Goal: Task Accomplishment & Management: Manage account settings

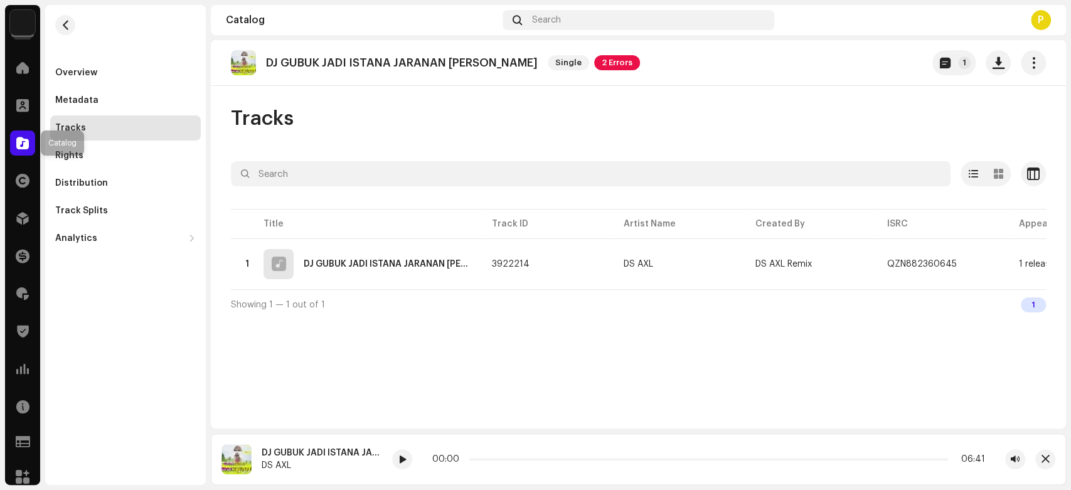
click at [28, 133] on div at bounding box center [22, 142] width 25 height 25
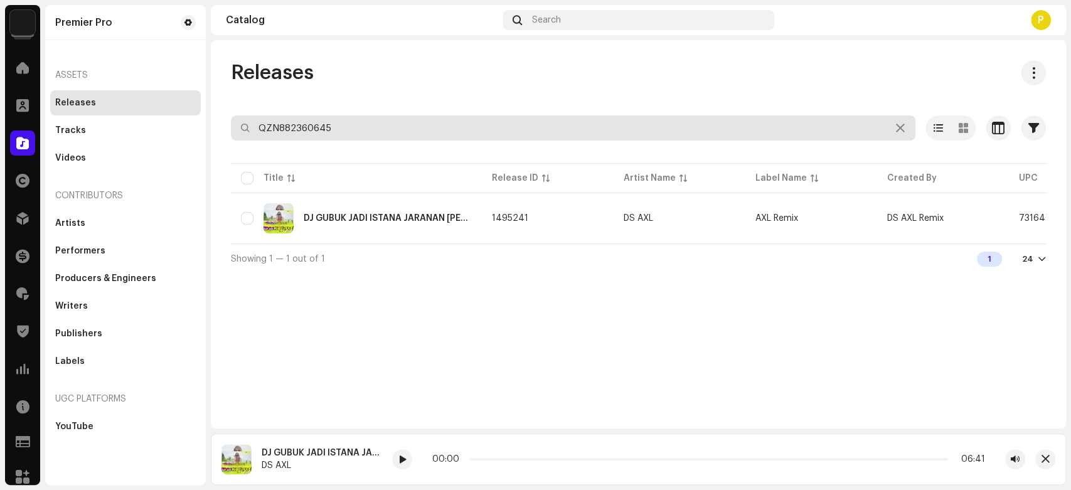
click at [484, 125] on input "QZN882360645" at bounding box center [573, 127] width 684 height 25
paste input "1107"
type input "QZN882361107"
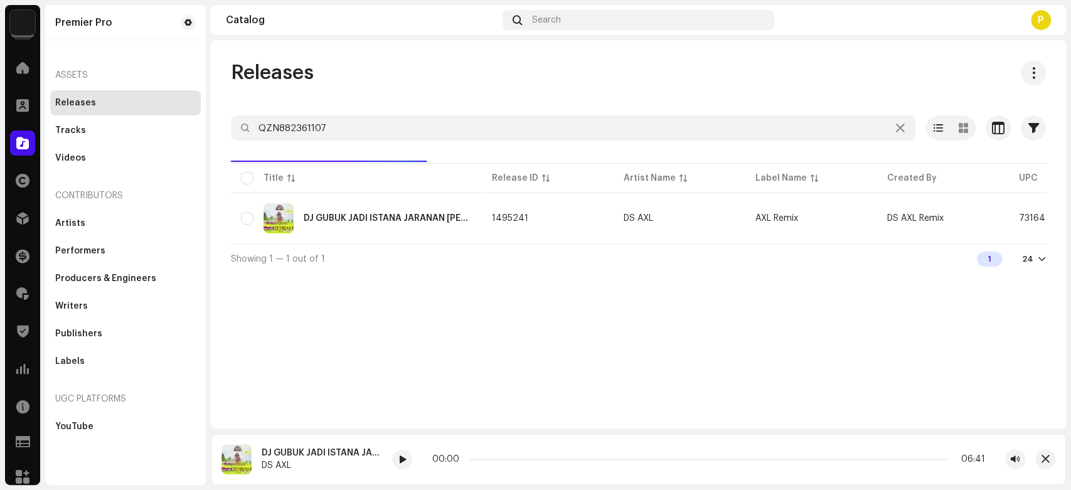
click at [349, 73] on div "Releases" at bounding box center [638, 72] width 815 height 25
click at [400, 455] on span at bounding box center [402, 460] width 8 height 10
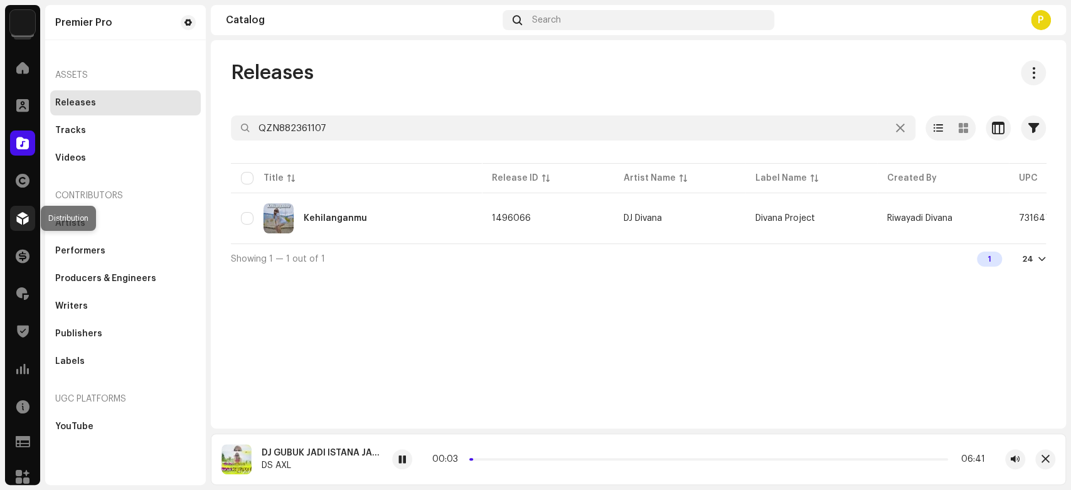
click at [22, 217] on span at bounding box center [22, 218] width 13 height 10
click at [348, 229] on div "Kehilanganmu" at bounding box center [356, 218] width 231 height 30
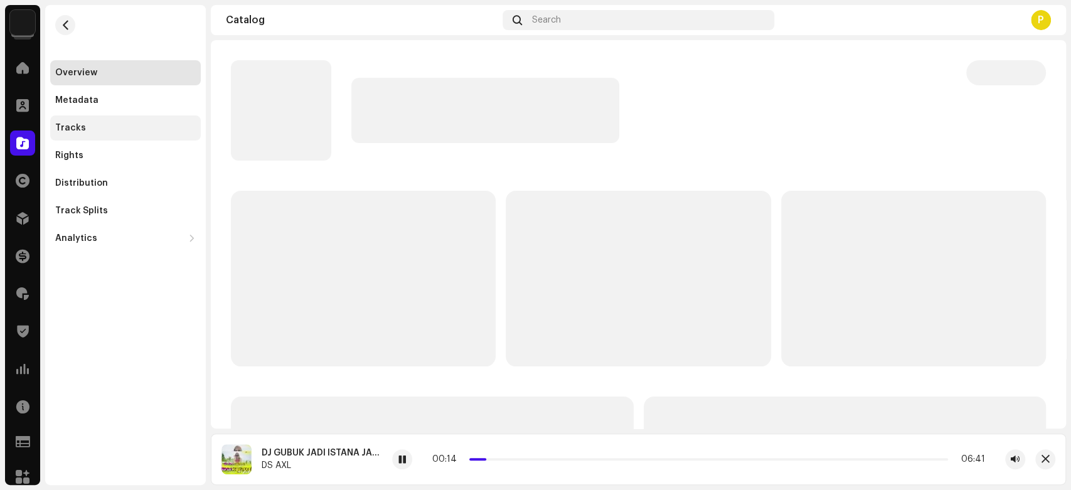
click at [104, 123] on div "Tracks" at bounding box center [125, 128] width 141 height 10
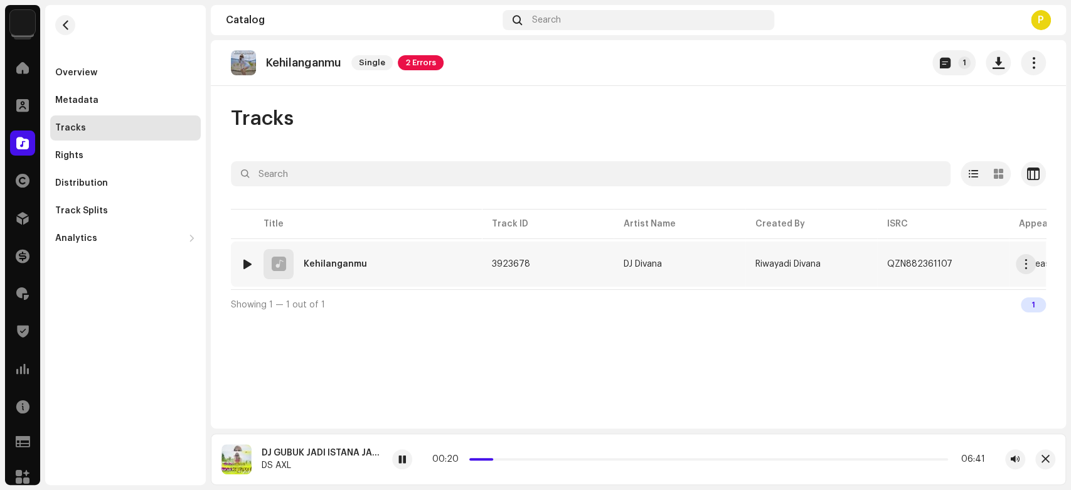
click at [241, 262] on img at bounding box center [247, 264] width 16 height 16
click at [250, 262] on div at bounding box center [247, 264] width 9 height 10
click at [343, 458] on span at bounding box center [345, 460] width 8 height 10
click at [317, 63] on p "Kehilanganmu" at bounding box center [303, 62] width 75 height 13
click at [317, 61] on p "Kehilanganmu" at bounding box center [303, 62] width 75 height 13
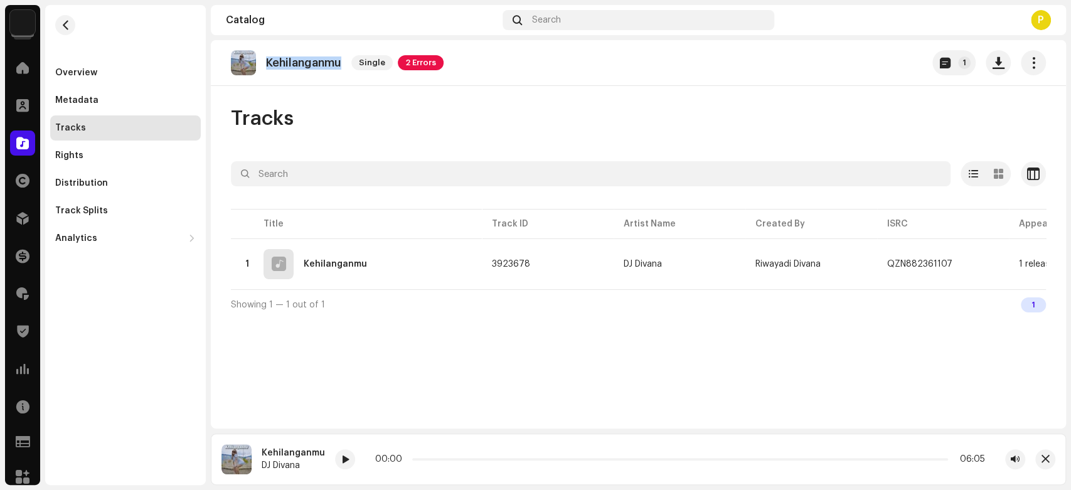
copy p "Kehilanganmu"
click at [341, 460] on span at bounding box center [345, 460] width 8 height 10
click at [24, 139] on span at bounding box center [22, 143] width 13 height 10
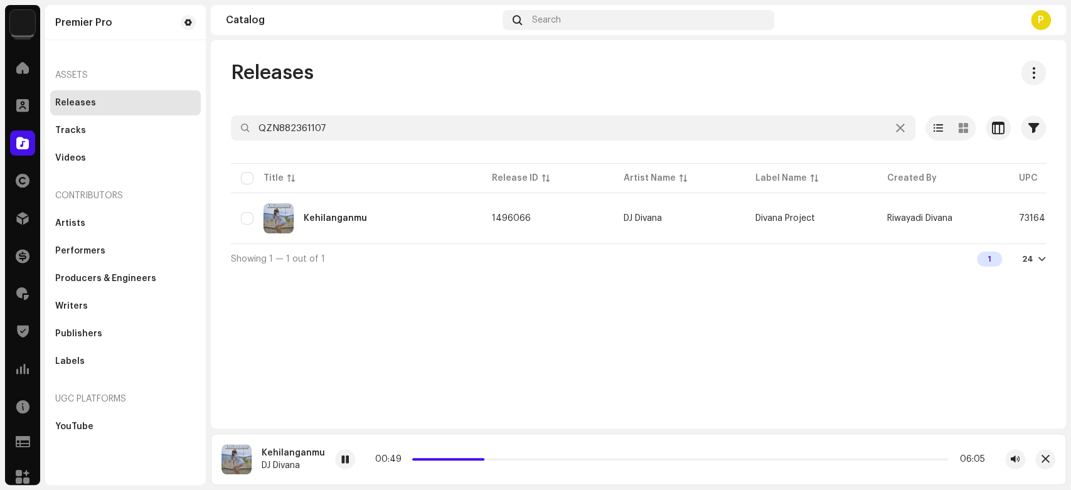
click at [326, 112] on div "Releases QZN882361107 Selected 0 Options Filters Distribution status Never Dist…" at bounding box center [638, 166] width 855 height 213
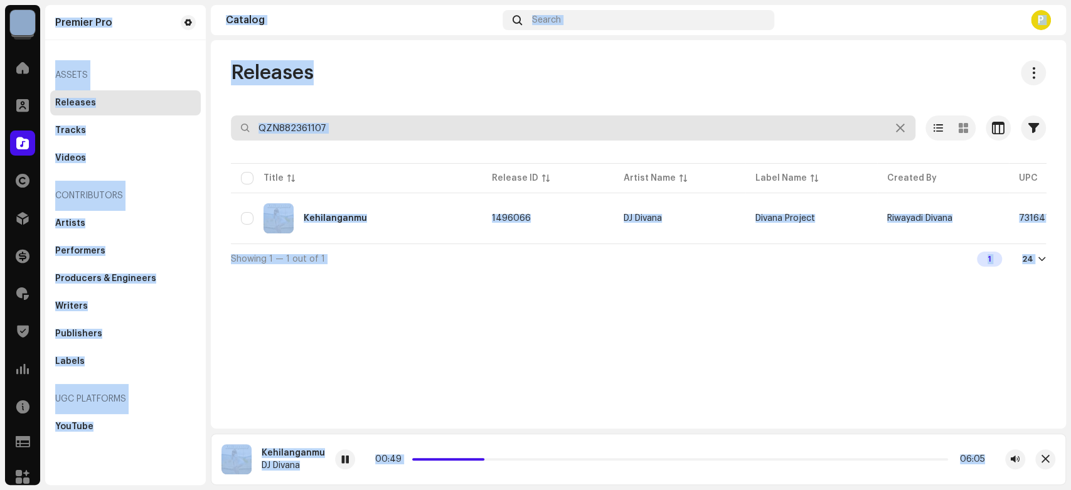
click at [328, 127] on input "QZN882361107" at bounding box center [573, 127] width 684 height 25
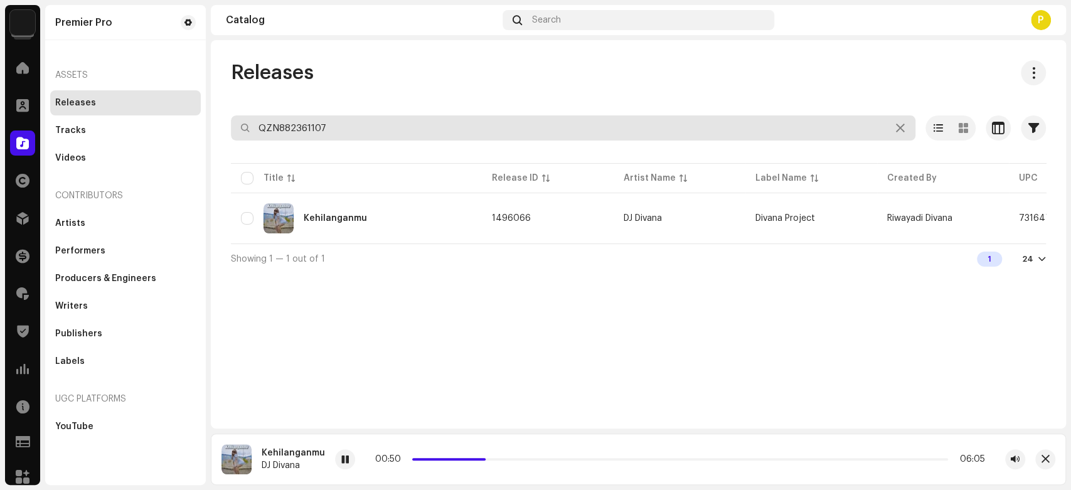
paste input "QZN882361846"
type input "QZN882361846"
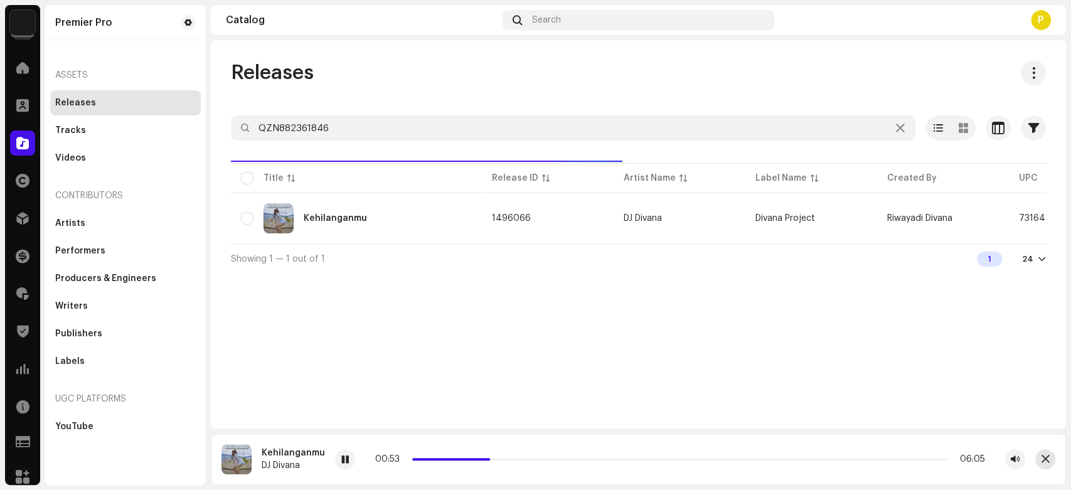
click at [1042, 460] on span "button" at bounding box center [1045, 459] width 8 height 10
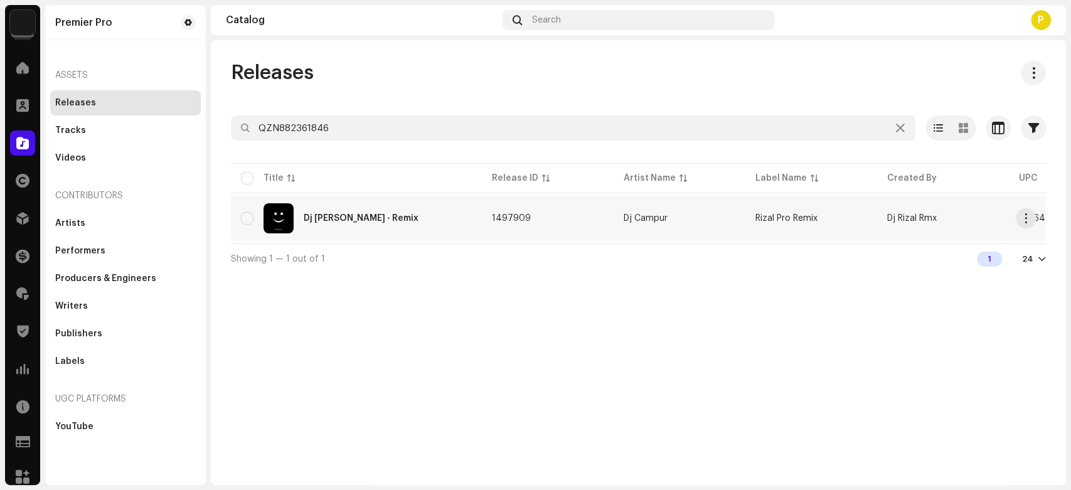
click at [383, 226] on div "Dj Aku Yang Mengalah - Remix" at bounding box center [356, 218] width 231 height 30
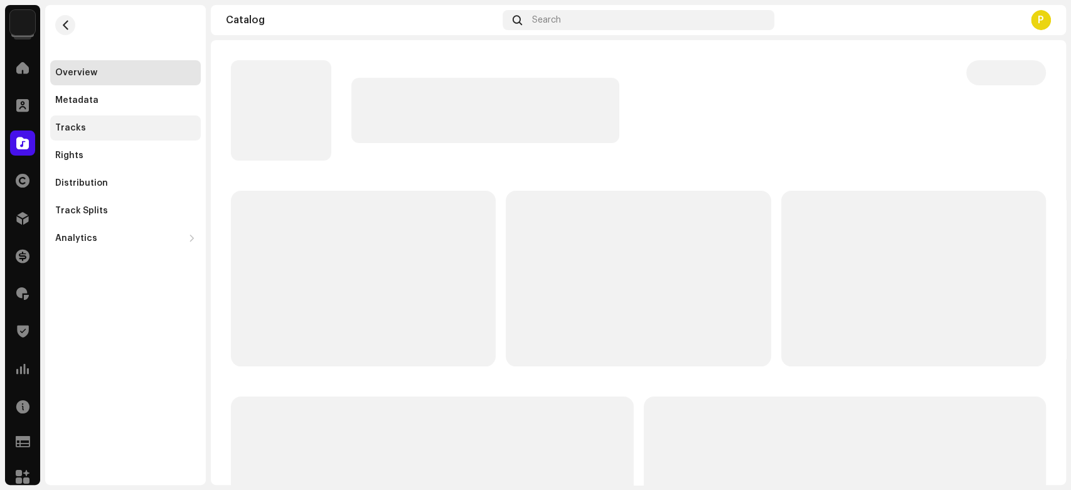
click at [115, 132] on div "Tracks" at bounding box center [125, 128] width 141 height 10
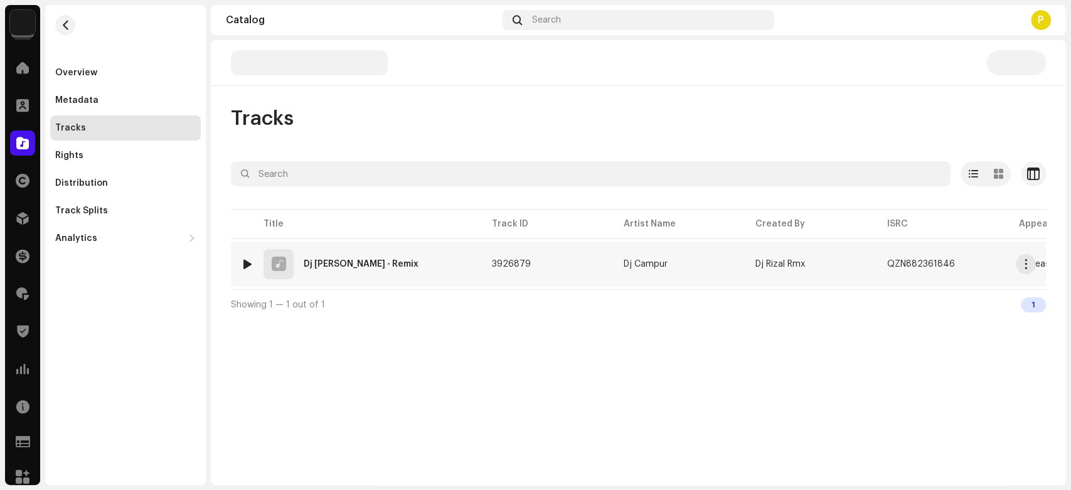
click at [245, 264] on div at bounding box center [247, 264] width 9 height 10
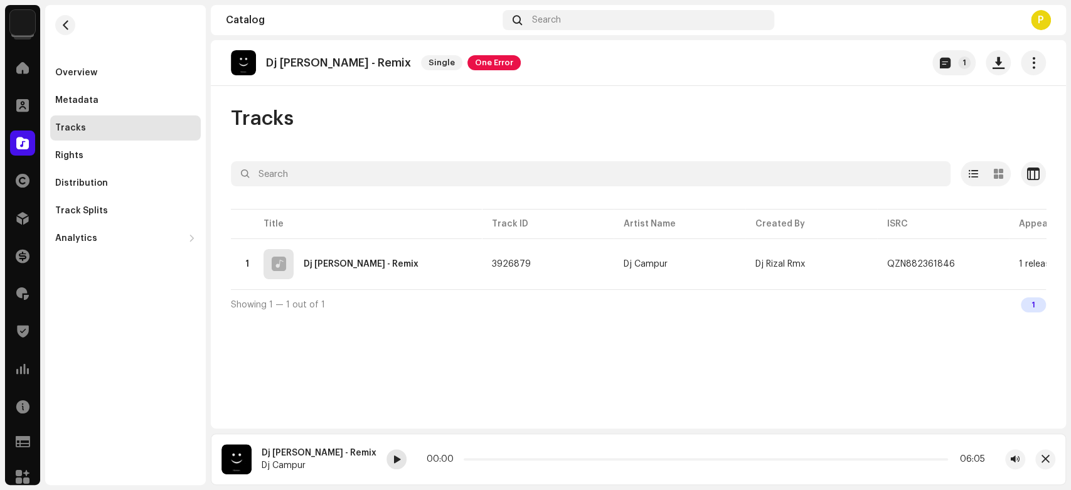
click at [400, 455] on span at bounding box center [397, 460] width 8 height 10
click at [400, 456] on span at bounding box center [397, 460] width 8 height 10
drag, startPoint x: 475, startPoint y: 457, endPoint x: 497, endPoint y: 454, distance: 22.2
click at [497, 454] on div "00:11 04:20" at bounding box center [706, 459] width 558 height 10
drag, startPoint x: 496, startPoint y: 458, endPoint x: 512, endPoint y: 457, distance: 16.3
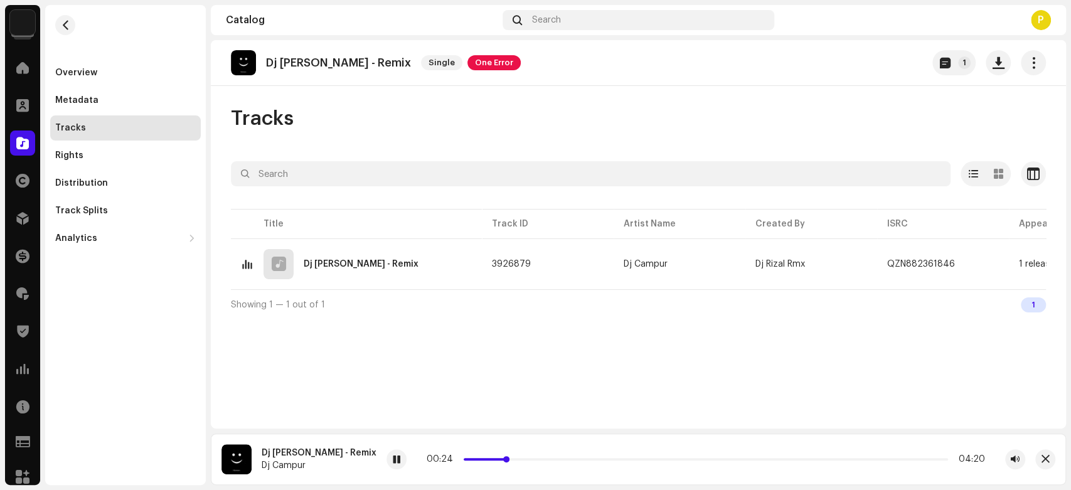
click at [509, 457] on span at bounding box center [506, 459] width 6 height 6
drag, startPoint x: 512, startPoint y: 457, endPoint x: 524, endPoint y: 457, distance: 11.9
click at [524, 457] on div "00:27 04:20" at bounding box center [706, 459] width 558 height 10
drag, startPoint x: 524, startPoint y: 459, endPoint x: 540, endPoint y: 459, distance: 16.3
click at [536, 459] on span at bounding box center [532, 459] width 6 height 6
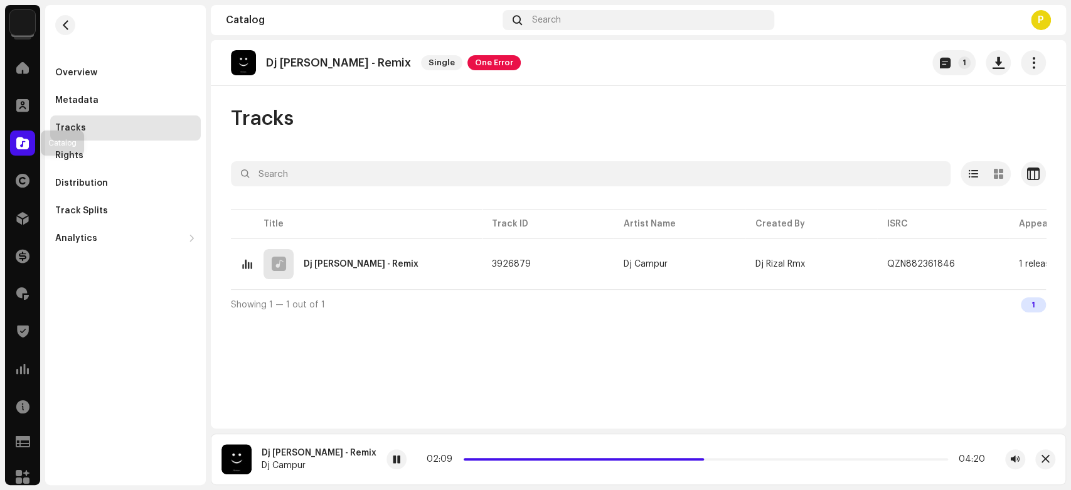
click at [14, 147] on div at bounding box center [22, 142] width 25 height 25
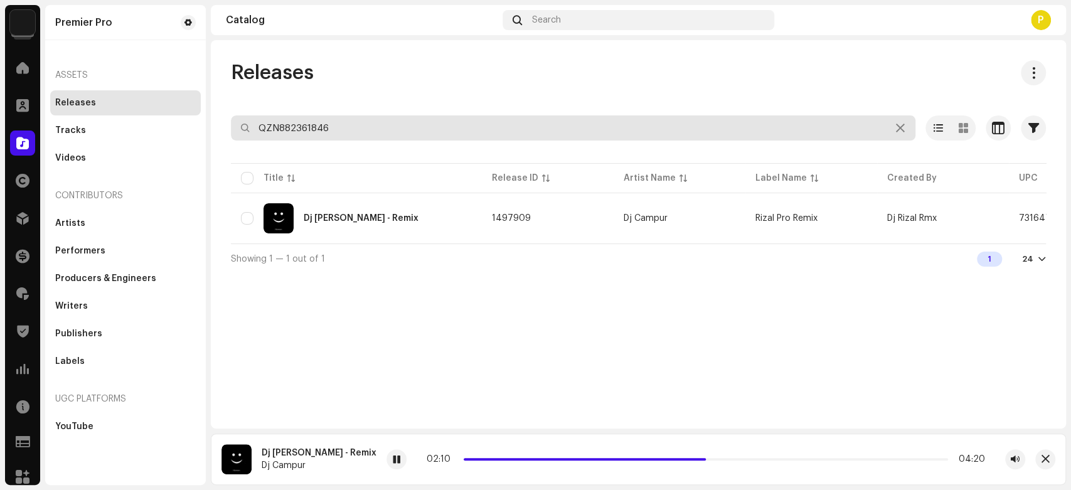
click at [277, 132] on input "QZN882361846" at bounding box center [573, 127] width 684 height 25
paste input "70939"
type input "QZN882370939"
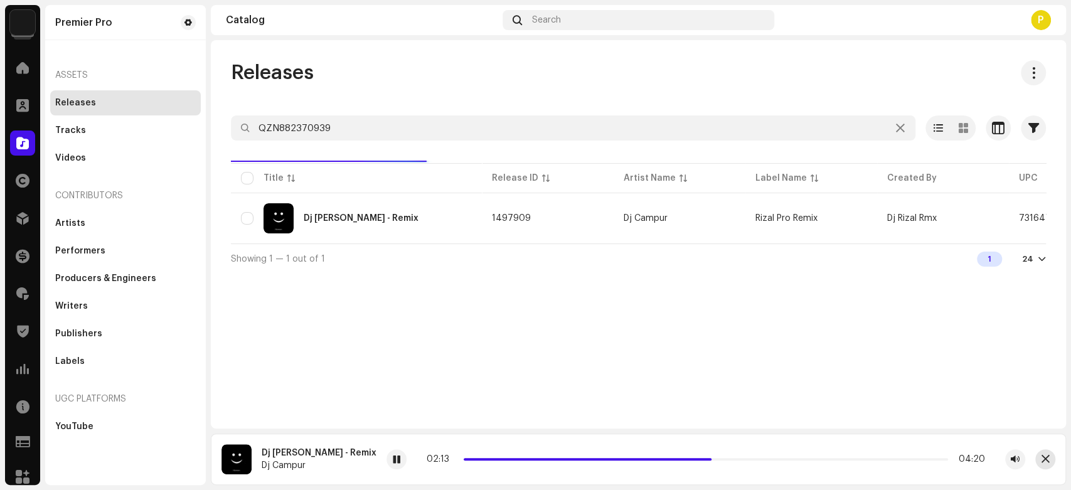
click at [1050, 460] on button "button" at bounding box center [1045, 459] width 20 height 20
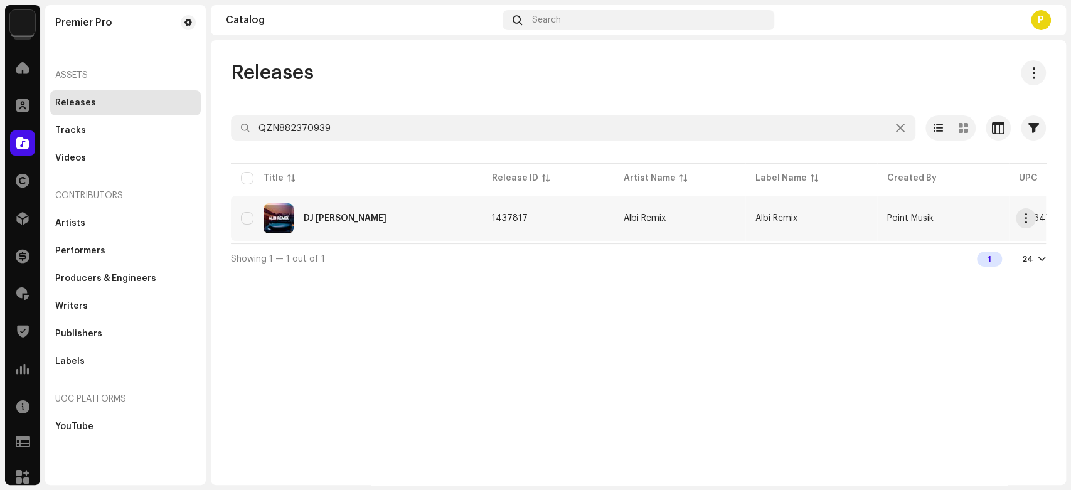
click at [370, 228] on div "DJ Joget Minang" at bounding box center [356, 218] width 231 height 30
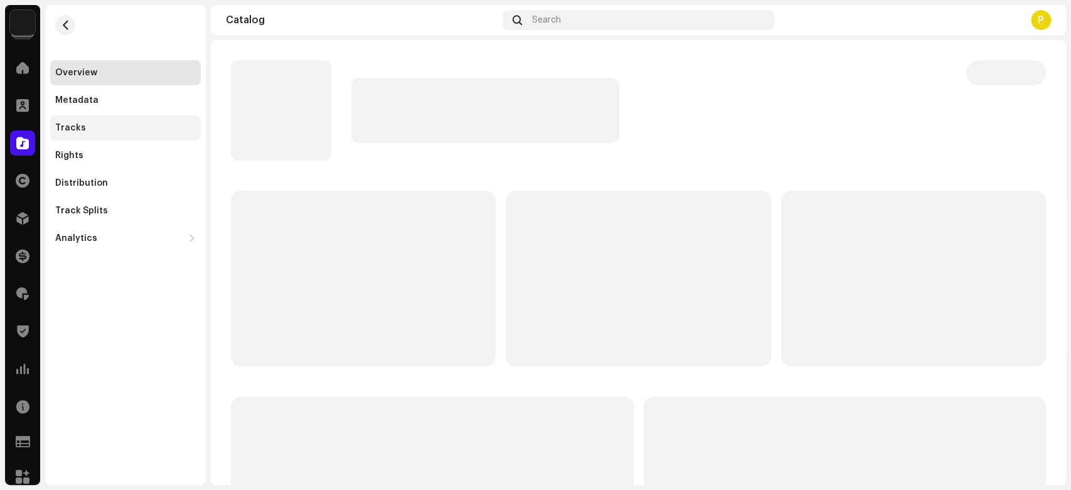
click at [95, 124] on div "Tracks" at bounding box center [125, 128] width 141 height 10
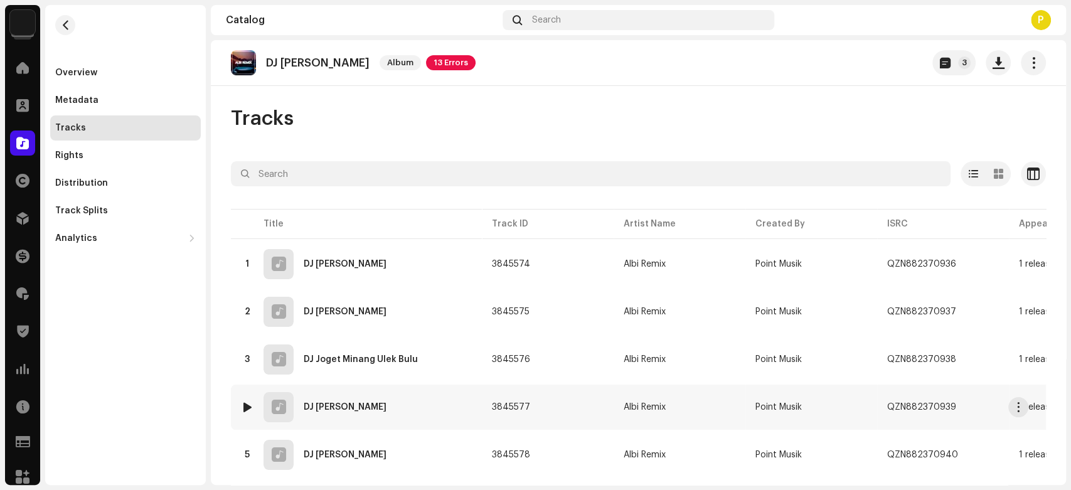
click at [252, 405] on img at bounding box center [247, 407] width 16 height 16
click at [247, 405] on div at bounding box center [247, 407] width 9 height 10
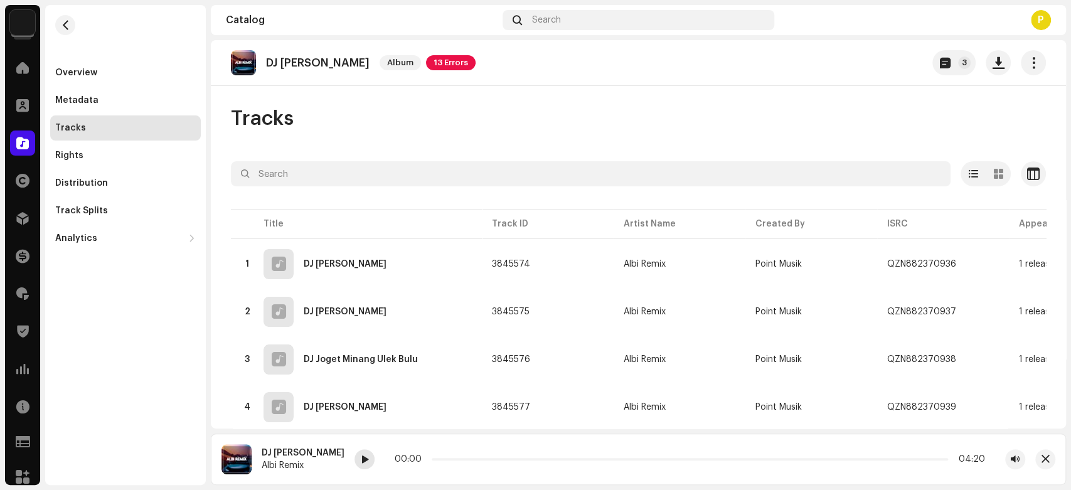
click at [361, 458] on span at bounding box center [365, 460] width 8 height 10
click at [361, 461] on span at bounding box center [365, 460] width 8 height 10
drag, startPoint x: 422, startPoint y: 458, endPoint x: 462, endPoint y: 453, distance: 39.8
click at [462, 453] on div "00:26 05:19" at bounding box center [689, 459] width 671 height 20
click at [286, 450] on div "DJ Joget Minang" at bounding box center [303, 453] width 83 height 10
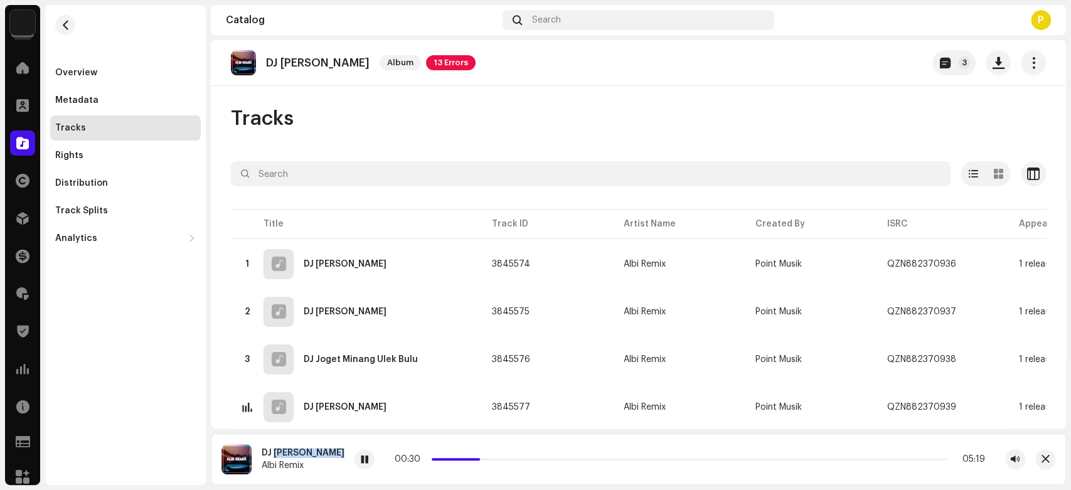
drag, startPoint x: 286, startPoint y: 451, endPoint x: 328, endPoint y: 452, distance: 42.0
click at [328, 452] on div "DJ Joget Minang" at bounding box center [303, 453] width 83 height 10
copy div "Joget Minang"
click at [16, 145] on span at bounding box center [22, 143] width 13 height 10
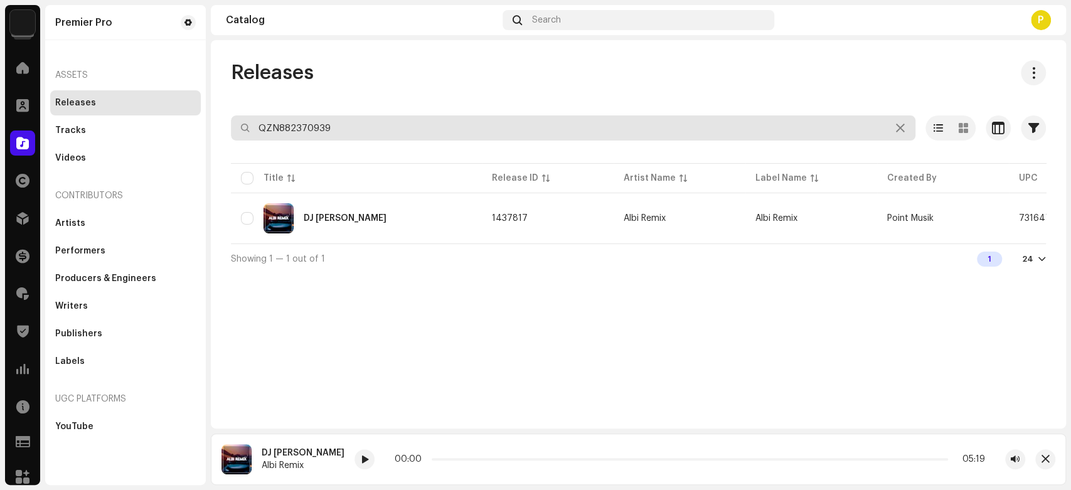
click at [290, 124] on input "QZN882370939" at bounding box center [573, 127] width 684 height 25
paste input "3873"
type input "QZN882373873"
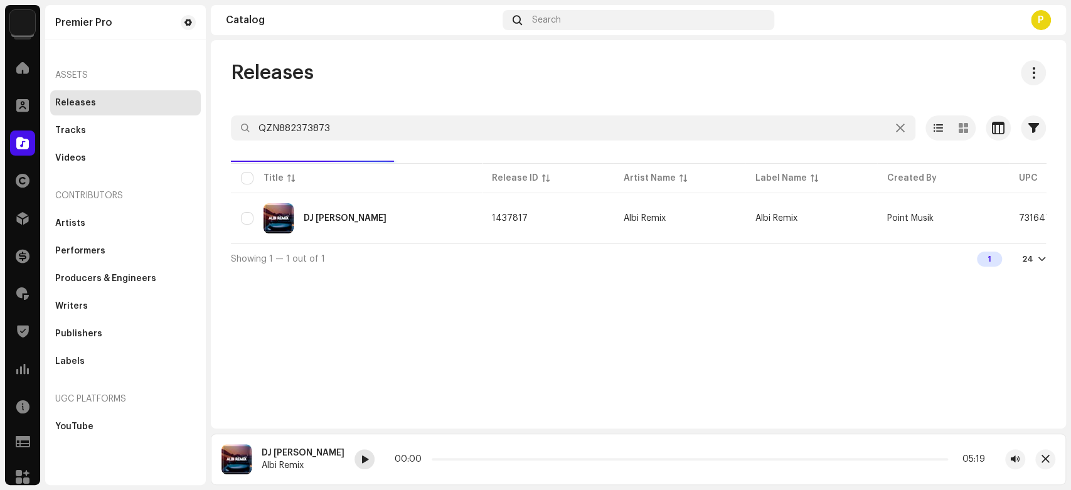
click at [361, 457] on span at bounding box center [365, 460] width 8 height 10
click at [1049, 467] on button "button" at bounding box center [1045, 459] width 20 height 20
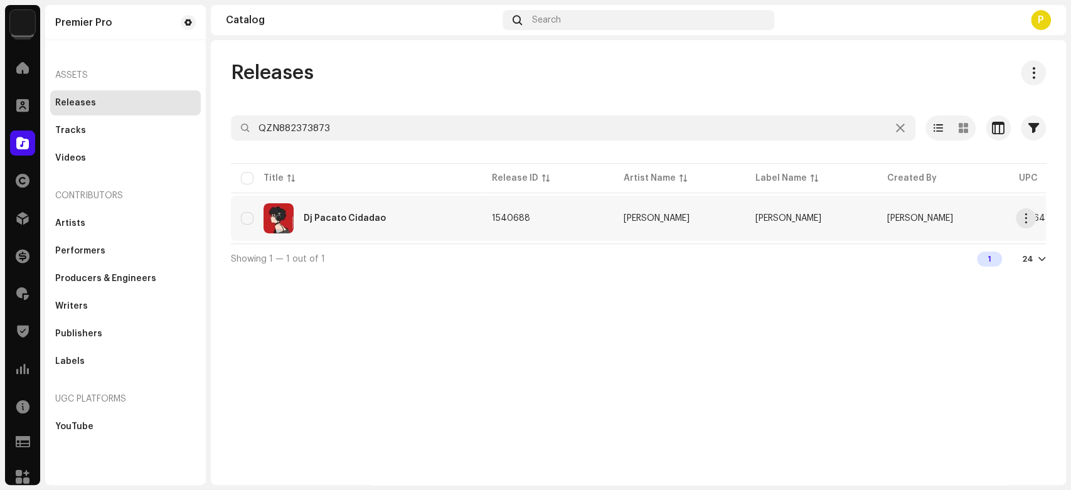
click at [424, 209] on div "Dj Pacato Cidadao" at bounding box center [356, 218] width 231 height 30
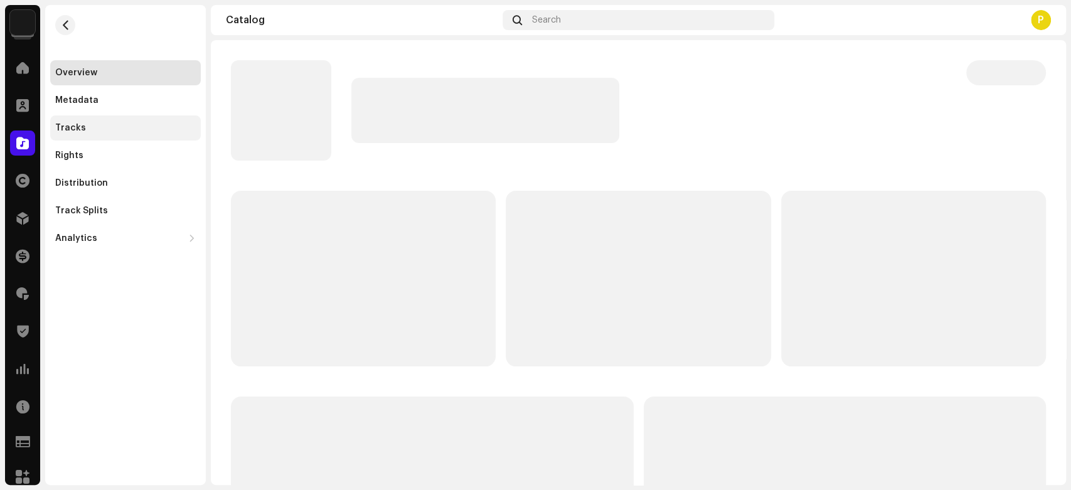
click at [122, 119] on div "Tracks" at bounding box center [125, 127] width 151 height 25
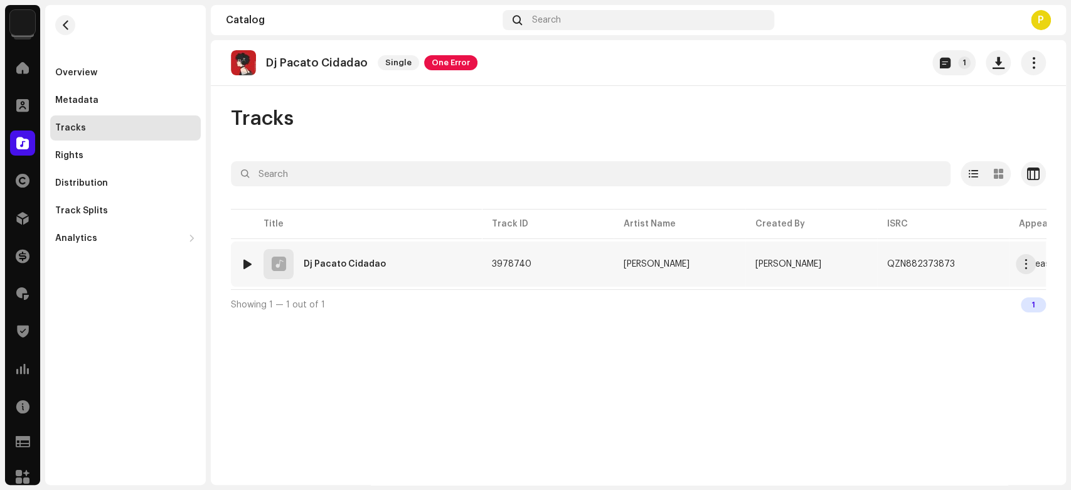
click at [247, 263] on div at bounding box center [247, 264] width 9 height 10
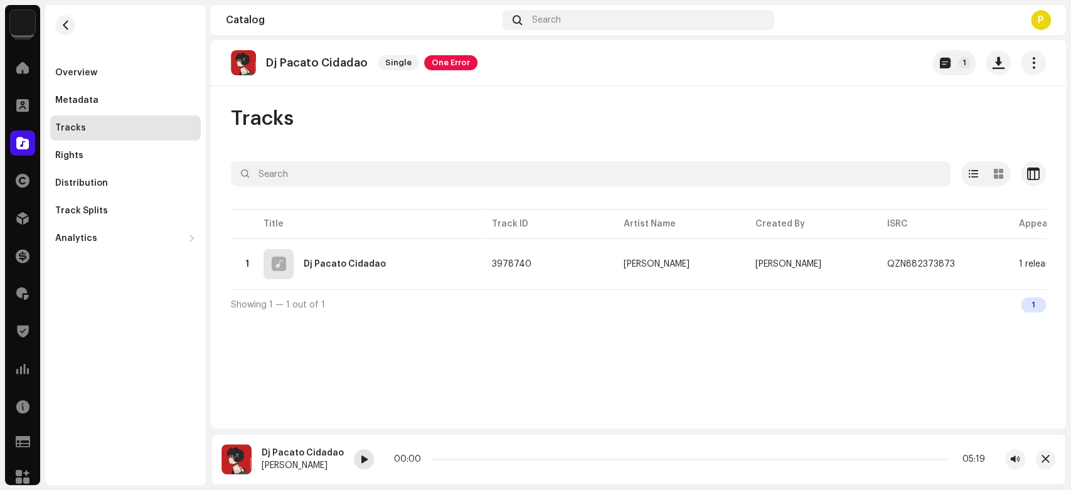
click at [360, 462] on span at bounding box center [364, 460] width 8 height 10
click at [287, 60] on p "Dj Pacato Cidadao" at bounding box center [317, 62] width 102 height 13
drag, startPoint x: 287, startPoint y: 60, endPoint x: 364, endPoint y: 72, distance: 77.4
click at [364, 72] on div "Dj Pacato Cidadao Single One Error" at bounding box center [354, 62] width 247 height 25
copy re-o-release-hero "Pacato Cidadao Single One Error 1"
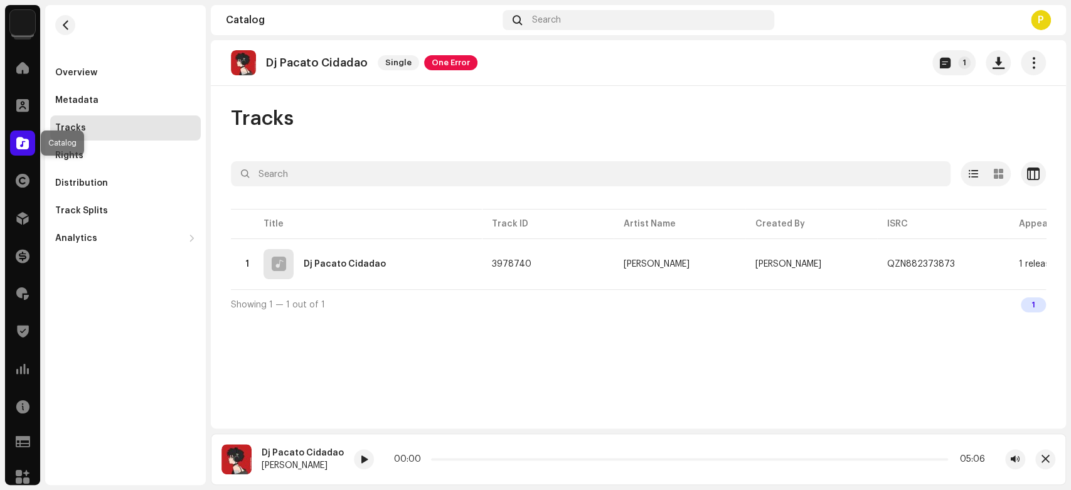
click at [14, 141] on div at bounding box center [22, 142] width 25 height 25
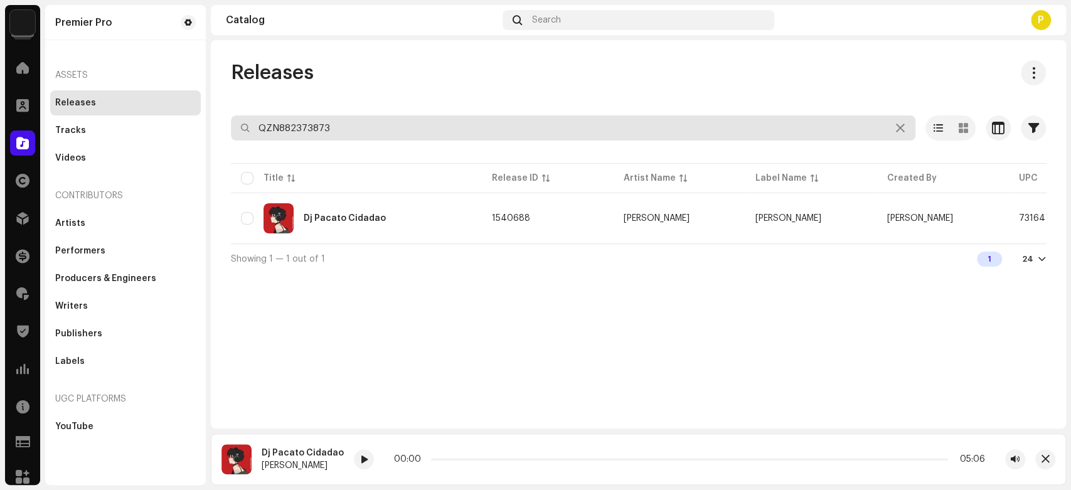
click at [377, 134] on input "QZN882373873" at bounding box center [573, 127] width 684 height 25
paste input "6397"
type input "QZN882376397"
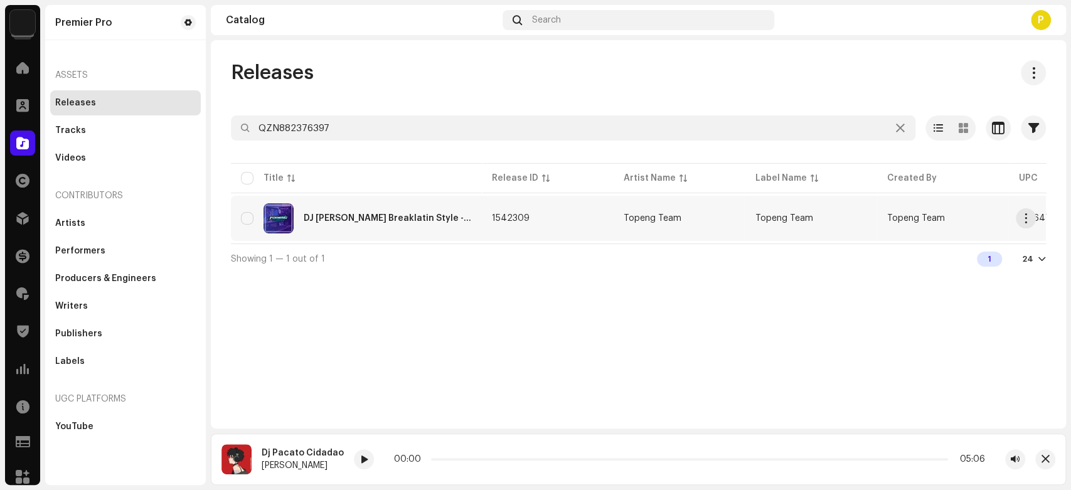
click at [371, 221] on div "DJ Sayang Terimakasih Breaklatin Style - Ins" at bounding box center [388, 218] width 168 height 9
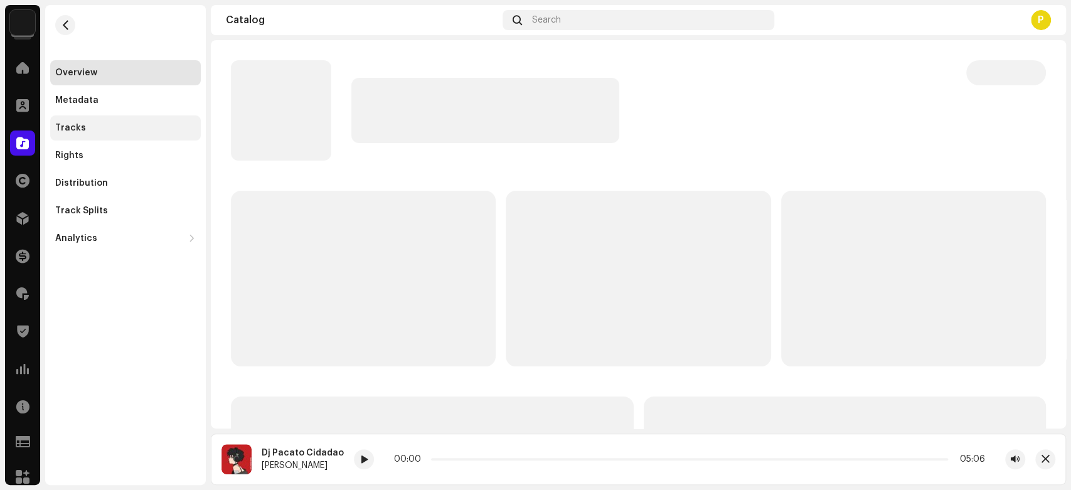
click at [106, 129] on div "Tracks" at bounding box center [125, 128] width 141 height 10
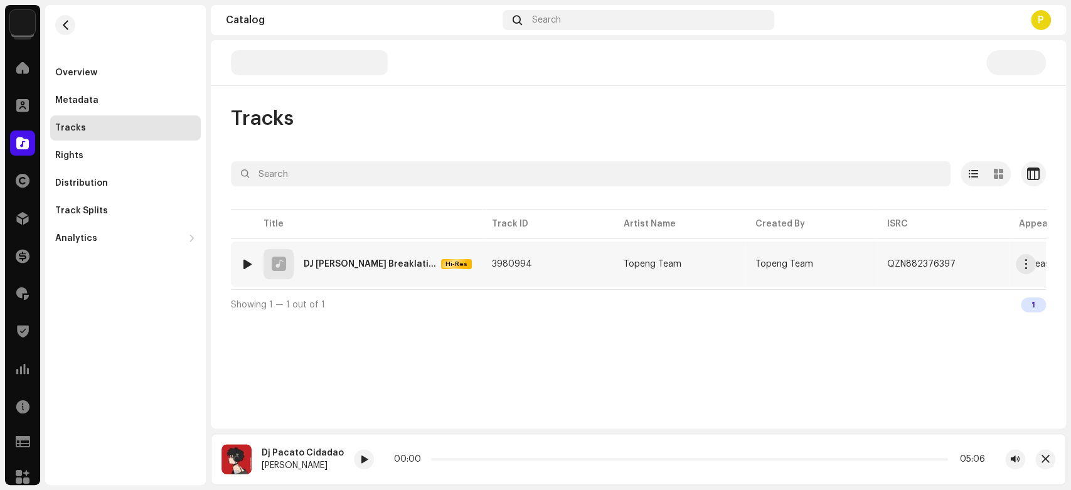
click at [246, 262] on div at bounding box center [247, 264] width 9 height 10
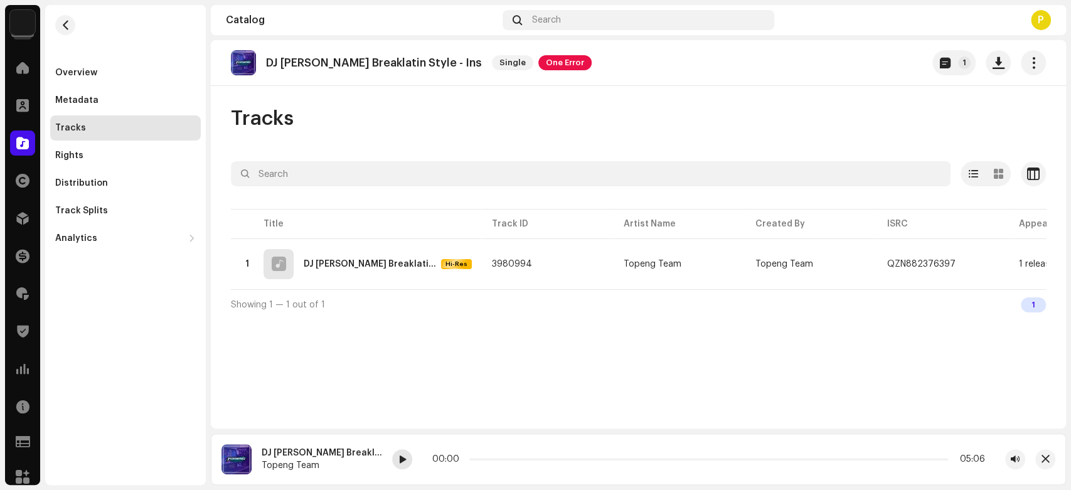
click at [400, 454] on div at bounding box center [402, 459] width 20 height 20
click at [403, 457] on span at bounding box center [402, 460] width 8 height 10
drag, startPoint x: 470, startPoint y: 459, endPoint x: 494, endPoint y: 458, distance: 23.8
click at [494, 458] on p-slider at bounding box center [708, 459] width 479 height 3
drag, startPoint x: 600, startPoint y: 459, endPoint x: 622, endPoint y: 465, distance: 23.6
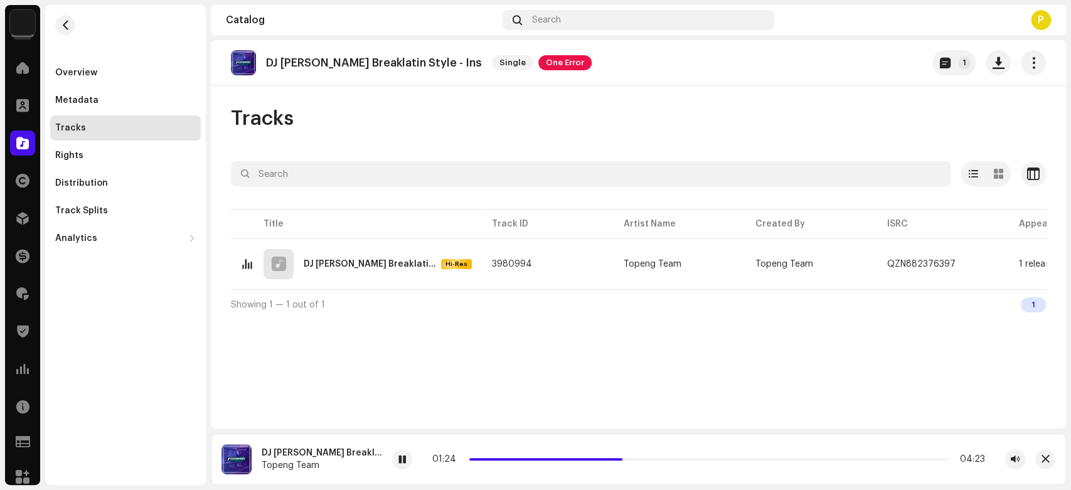
click at [622, 465] on div "01:24 04:23" at bounding box center [708, 459] width 633 height 20
click at [10, 136] on div at bounding box center [22, 142] width 25 height 25
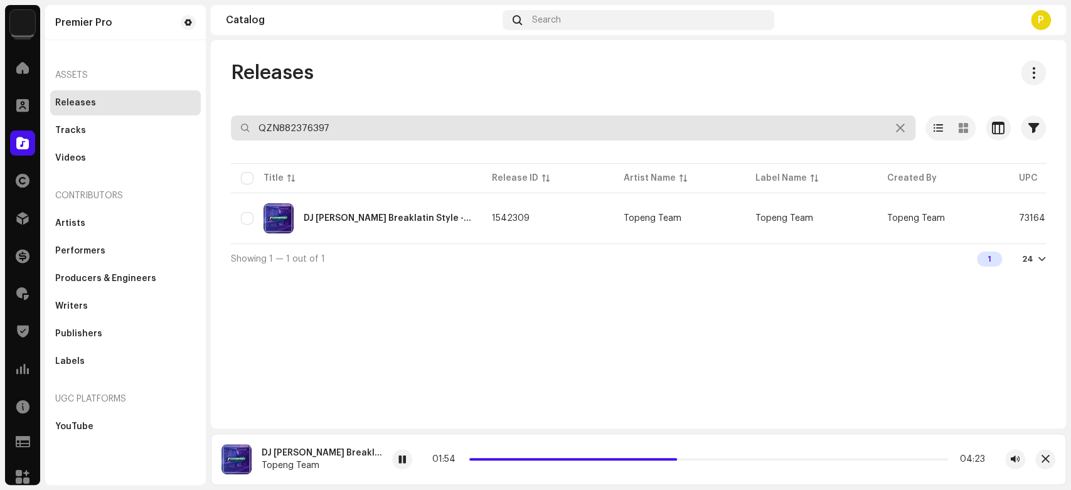
click at [321, 132] on input "QZN882376397" at bounding box center [573, 127] width 684 height 25
paste input "414"
type input "QZN882376414"
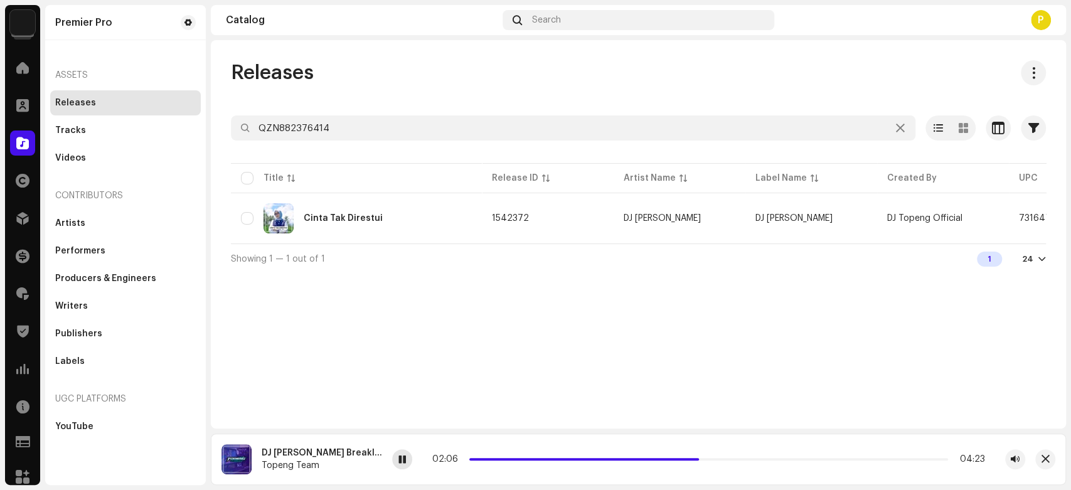
click at [405, 463] on span at bounding box center [402, 460] width 8 height 10
click at [396, 224] on div "Cinta Tak Direstui" at bounding box center [356, 218] width 231 height 30
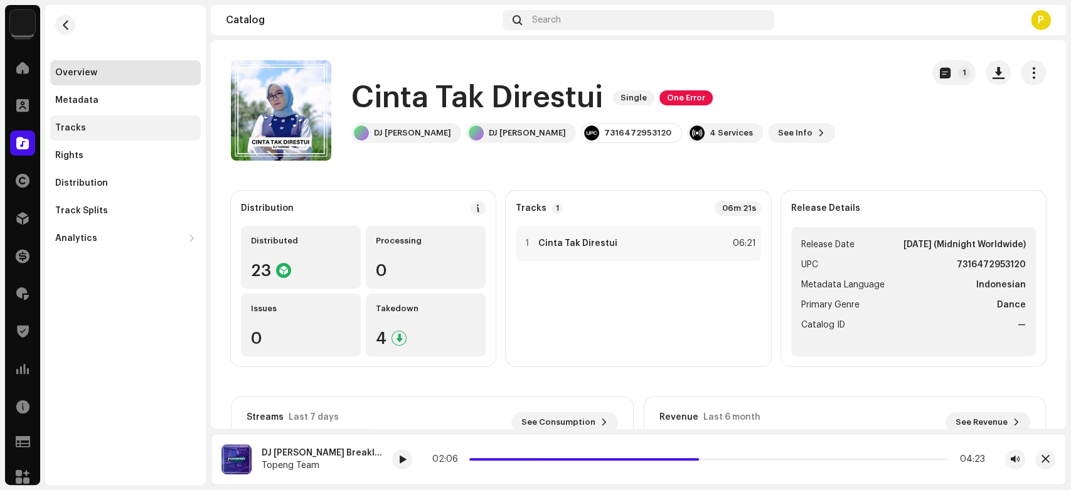
click at [130, 115] on div "Tracks" at bounding box center [125, 127] width 151 height 25
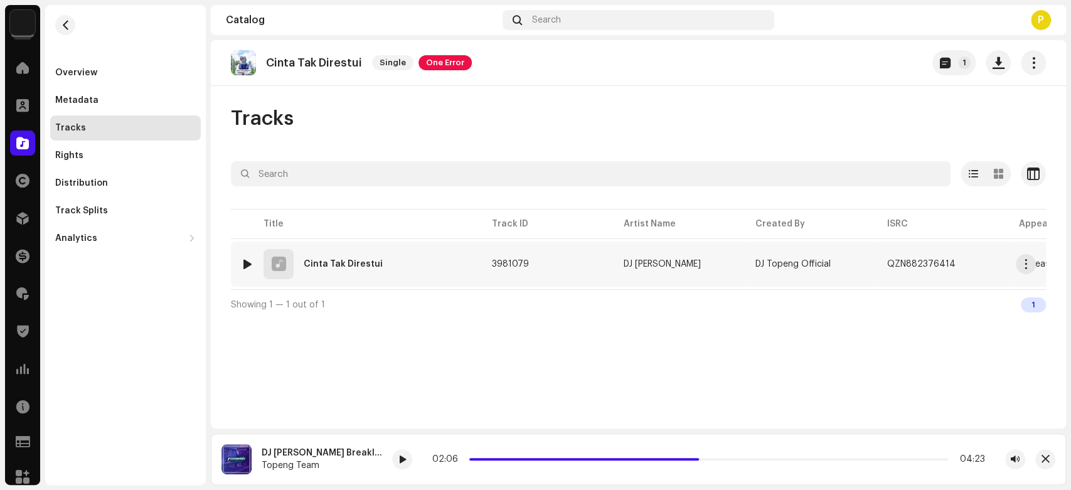
click at [243, 260] on div at bounding box center [247, 264] width 9 height 10
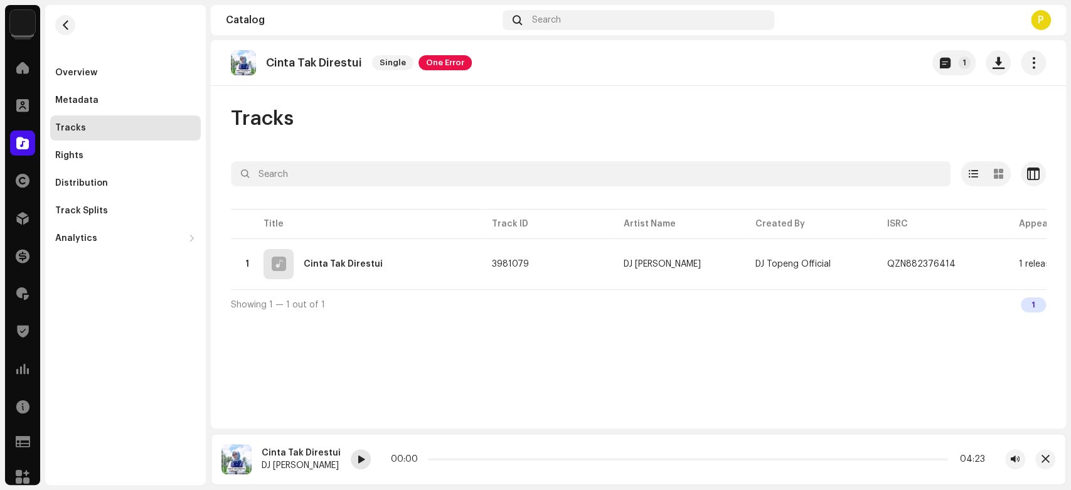
click at [357, 458] on span at bounding box center [361, 460] width 8 height 10
click at [142, 182] on div "Distribution" at bounding box center [125, 183] width 141 height 10
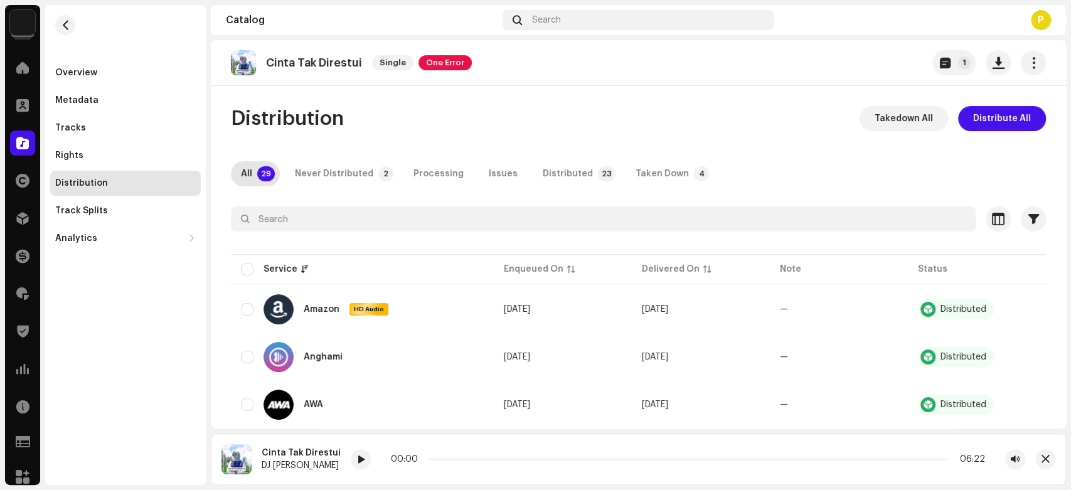
click at [364, 460] on re-a-play-button at bounding box center [361, 459] width 20 height 20
click at [351, 457] on div at bounding box center [361, 459] width 20 height 20
click at [548, 174] on div "Distributed" at bounding box center [568, 173] width 50 height 25
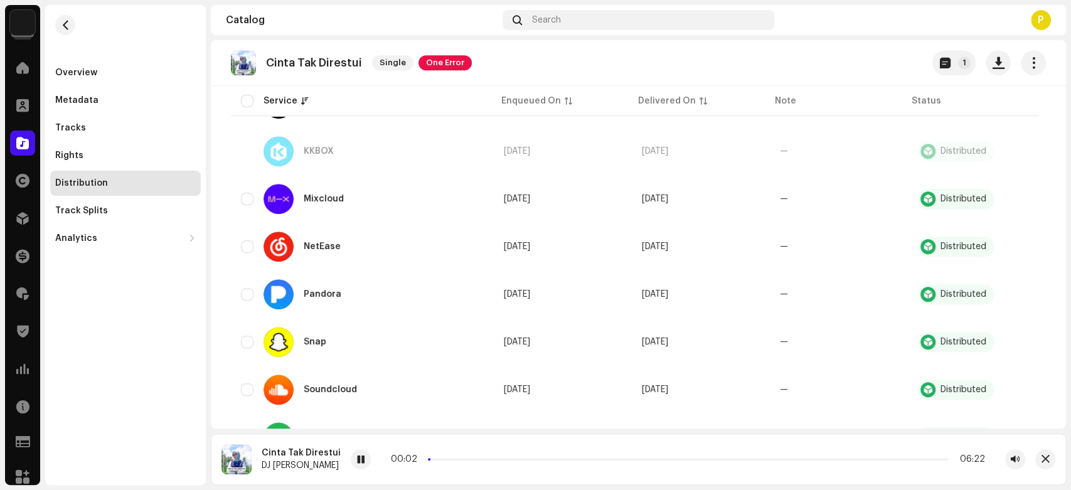
scroll to position [980, 0]
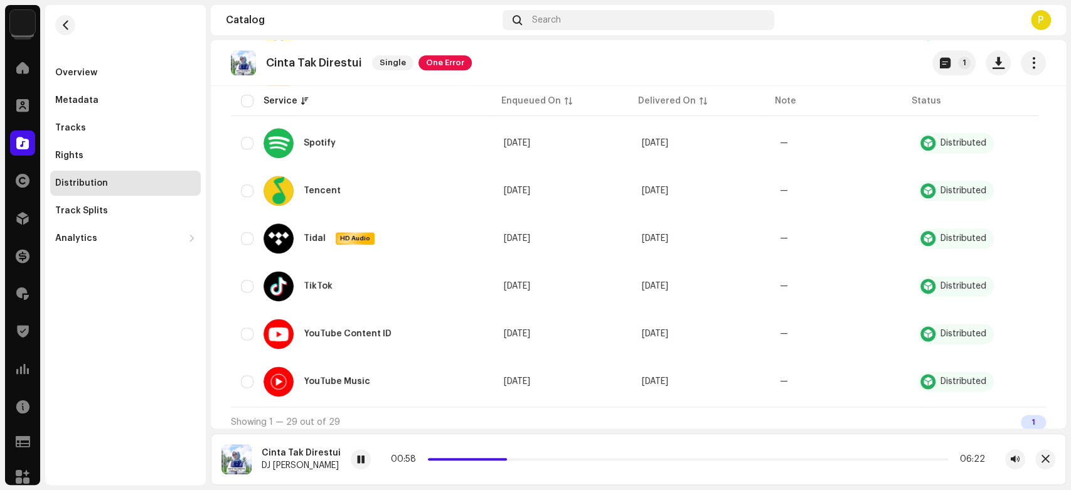
drag, startPoint x: 10, startPoint y: 154, endPoint x: 18, endPoint y: 150, distance: 8.7
click at [12, 154] on div "Catalog" at bounding box center [22, 142] width 35 height 35
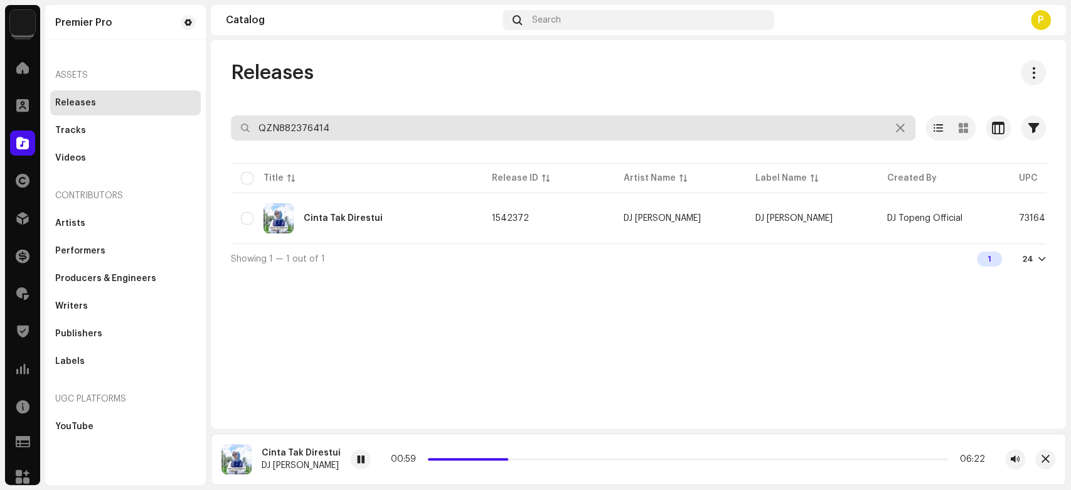
click at [351, 121] on input "QZN882376414" at bounding box center [573, 127] width 684 height 25
paste input "9138"
type input "QZN882379138"
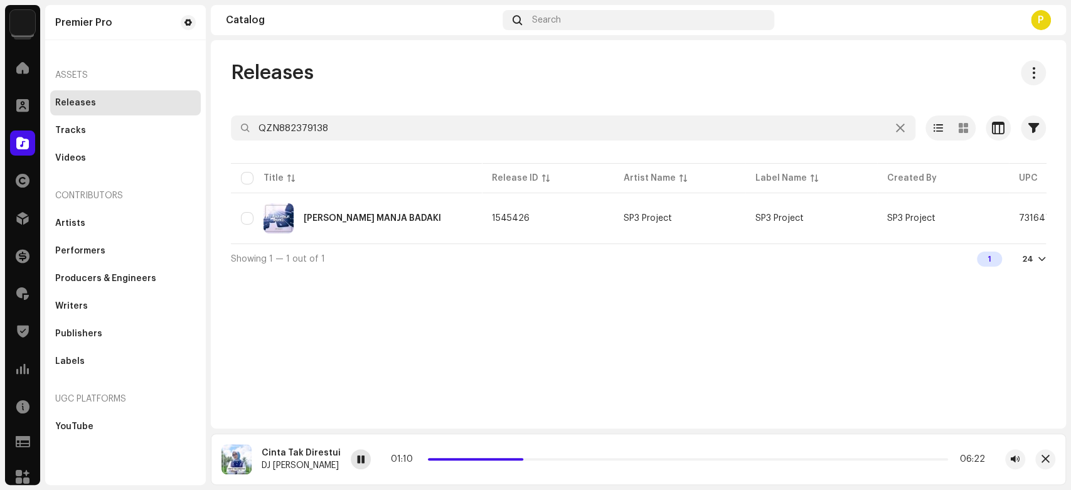
click at [351, 454] on div at bounding box center [361, 459] width 20 height 20
click at [391, 226] on div "DJ SUKA MANJA BADAKI" at bounding box center [356, 218] width 231 height 30
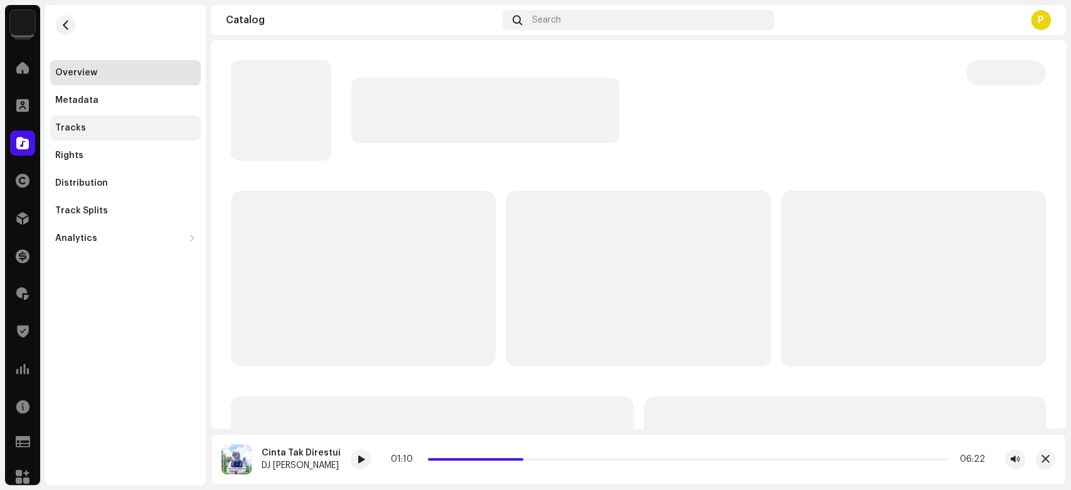
click at [93, 123] on div "Tracks" at bounding box center [125, 128] width 141 height 10
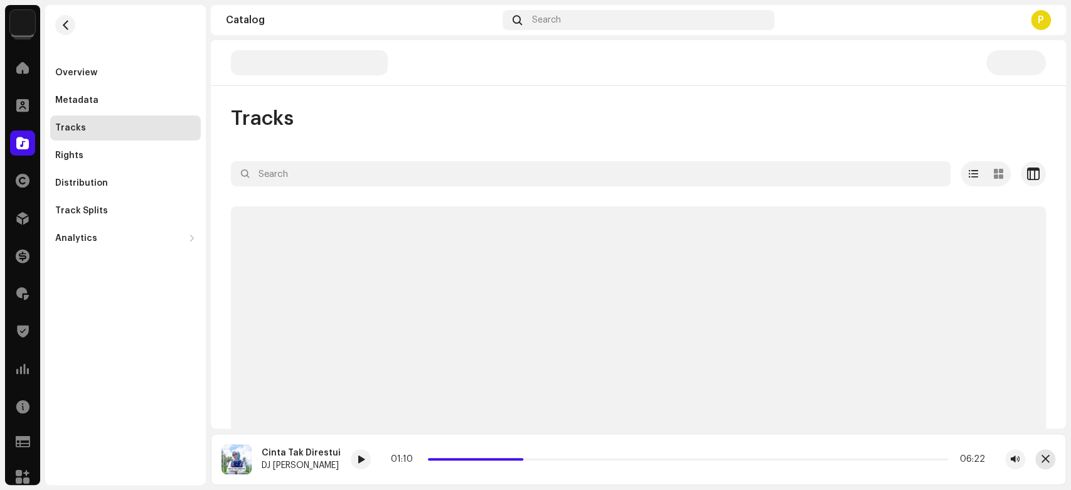
click at [1046, 460] on span "button" at bounding box center [1045, 459] width 8 height 10
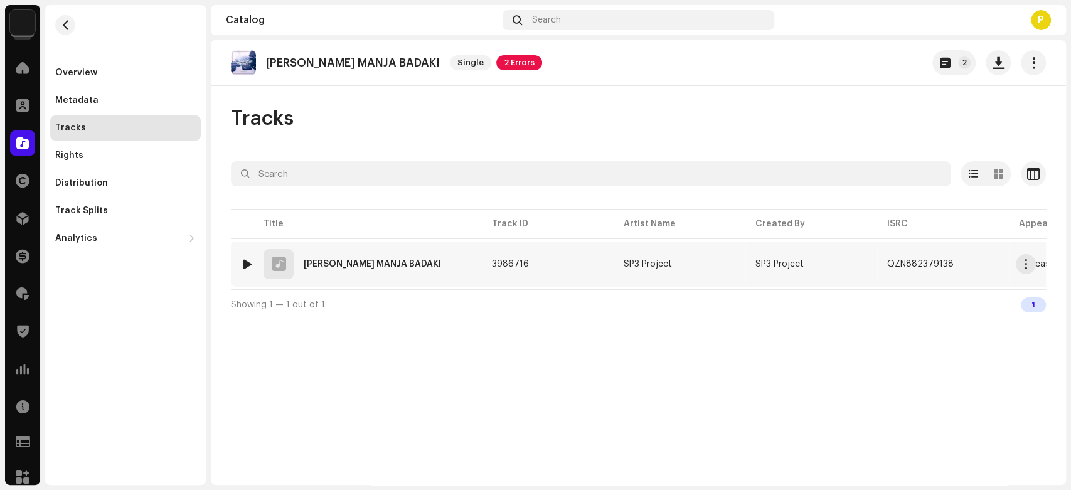
click at [243, 265] on div at bounding box center [247, 264] width 9 height 10
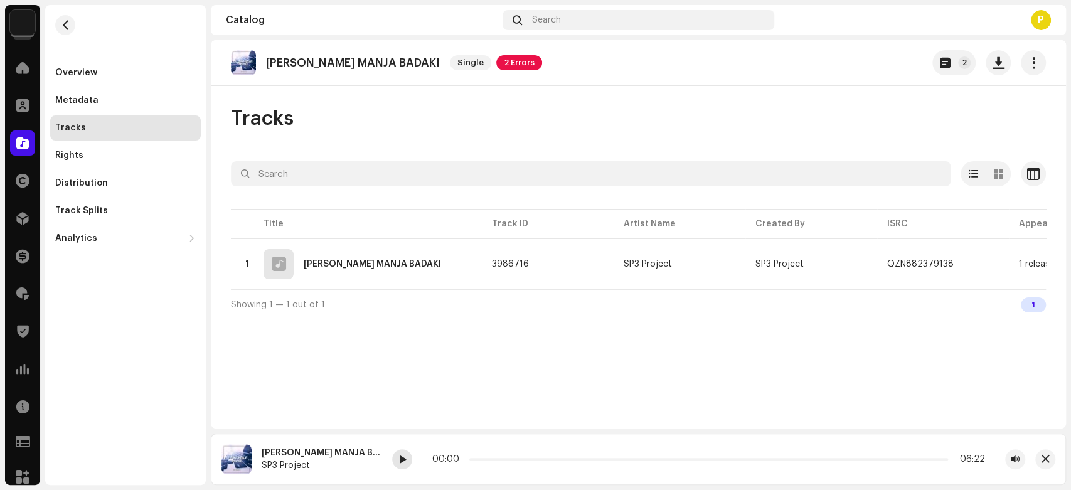
click at [393, 460] on div at bounding box center [402, 459] width 20 height 20
click at [392, 459] on div at bounding box center [402, 459] width 20 height 20
click at [26, 142] on span at bounding box center [22, 143] width 13 height 10
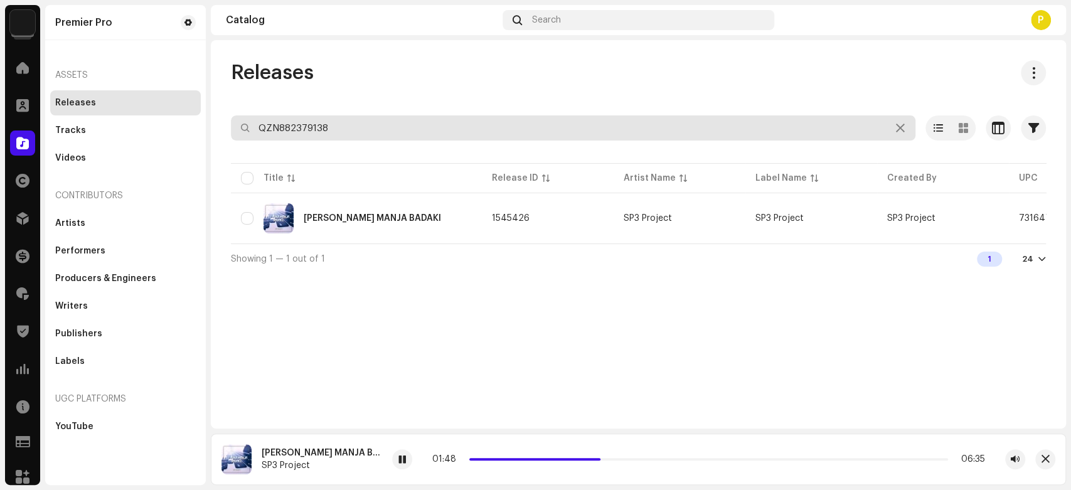
click at [383, 123] on input "QZN882379138" at bounding box center [573, 127] width 684 height 25
paste input "8740"
type input "QZN882387408"
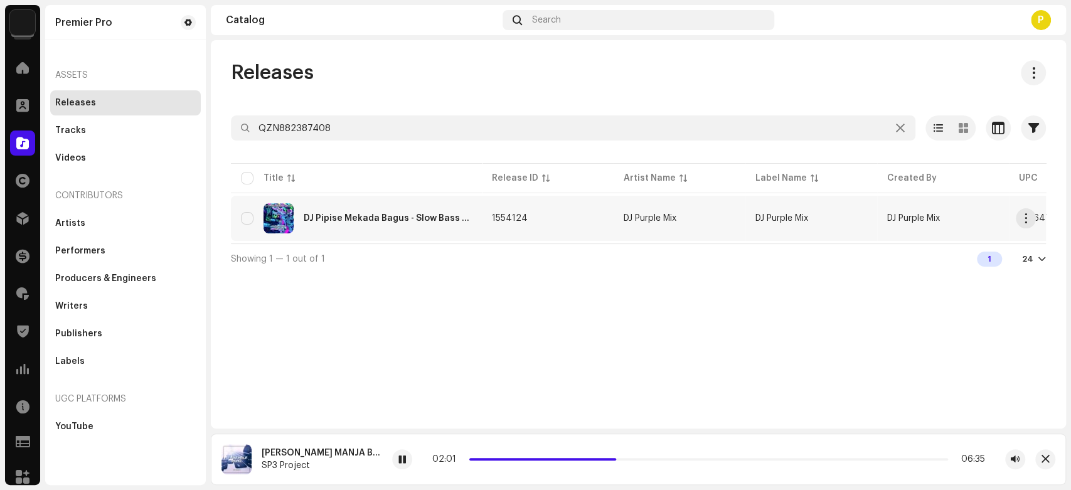
click at [383, 215] on div "DJ Pipise Mekada Bagus - Slow Bass Remix (INST)" at bounding box center [388, 218] width 168 height 9
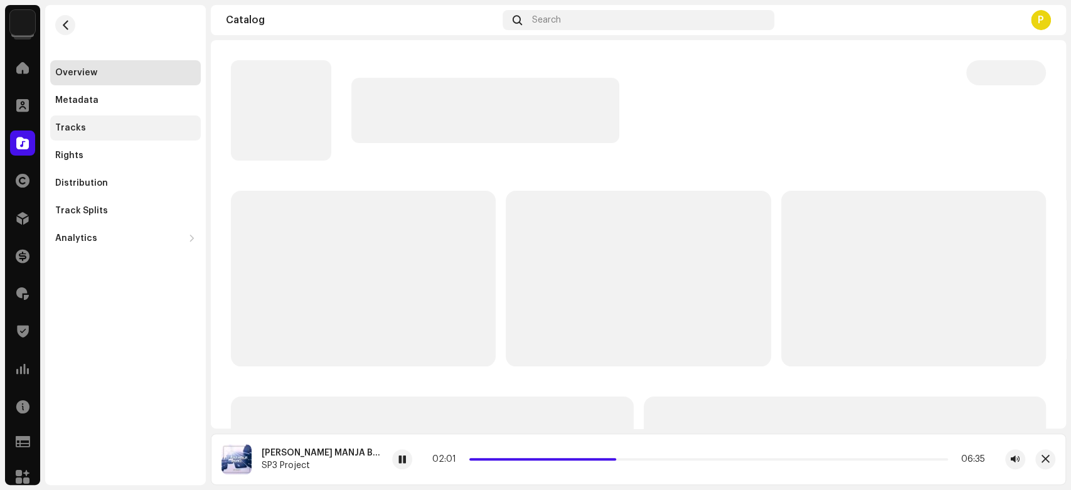
click at [104, 130] on div "Tracks" at bounding box center [125, 128] width 141 height 10
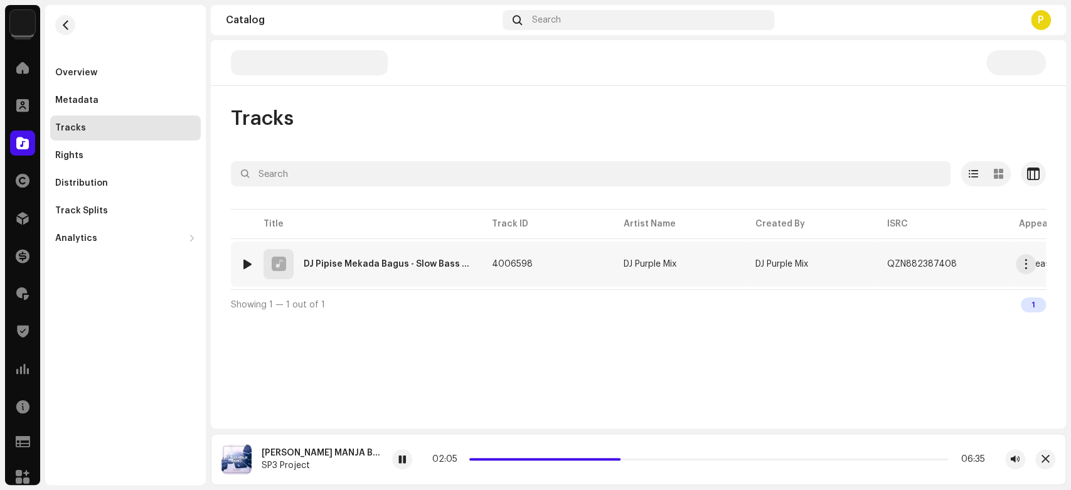
click at [245, 265] on div at bounding box center [247, 264] width 9 height 10
click at [401, 464] on span at bounding box center [402, 460] width 8 height 10
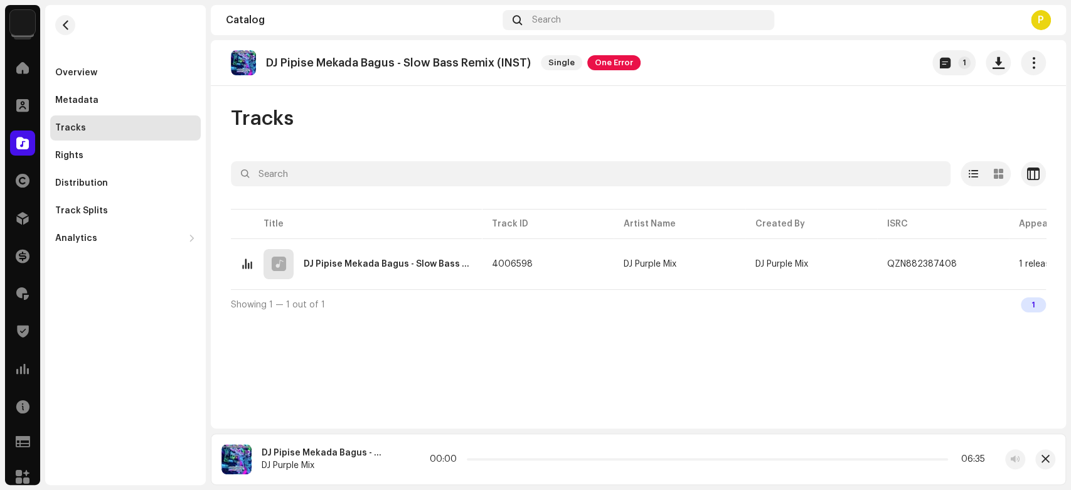
click at [297, 68] on p "DJ Pipise Mekada Bagus - Slow Bass Remix (INST)" at bounding box center [398, 62] width 265 height 13
drag, startPoint x: 297, startPoint y: 68, endPoint x: 366, endPoint y: 68, distance: 69.6
click at [366, 68] on p "DJ Pipise Mekada Bagus - Slow Bass Remix (INST)" at bounding box center [398, 62] width 265 height 13
copy p "Pipise Mekada Bagus"
click at [404, 454] on div at bounding box center [402, 459] width 20 height 20
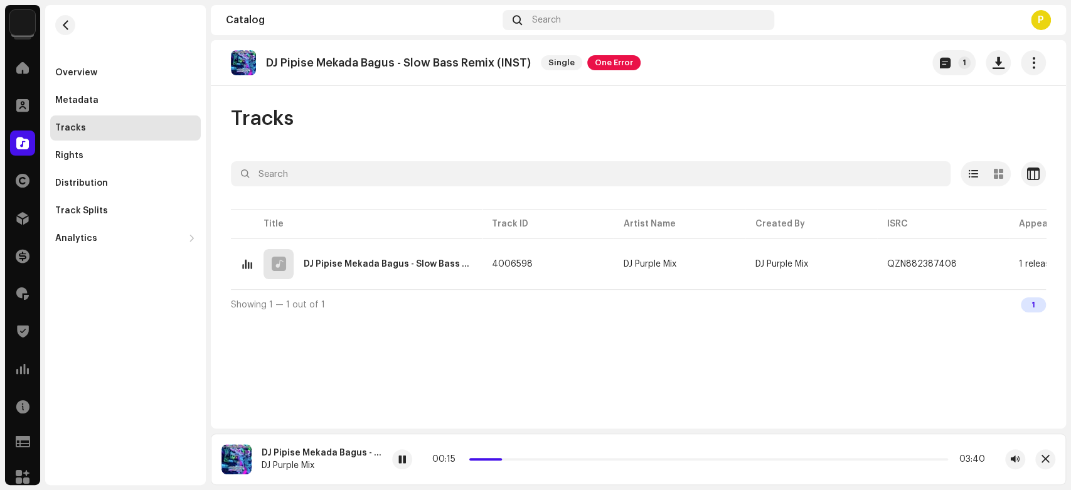
drag, startPoint x: 475, startPoint y: 458, endPoint x: 520, endPoint y: 464, distance: 45.5
click at [520, 464] on div "00:15 03:40" at bounding box center [708, 459] width 553 height 10
click at [527, 453] on div "00:24 03:40" at bounding box center [708, 459] width 633 height 20
drag, startPoint x: 526, startPoint y: 459, endPoint x: 583, endPoint y: 463, distance: 57.2
click at [583, 463] on div "00:26 03:40" at bounding box center [708, 459] width 553 height 10
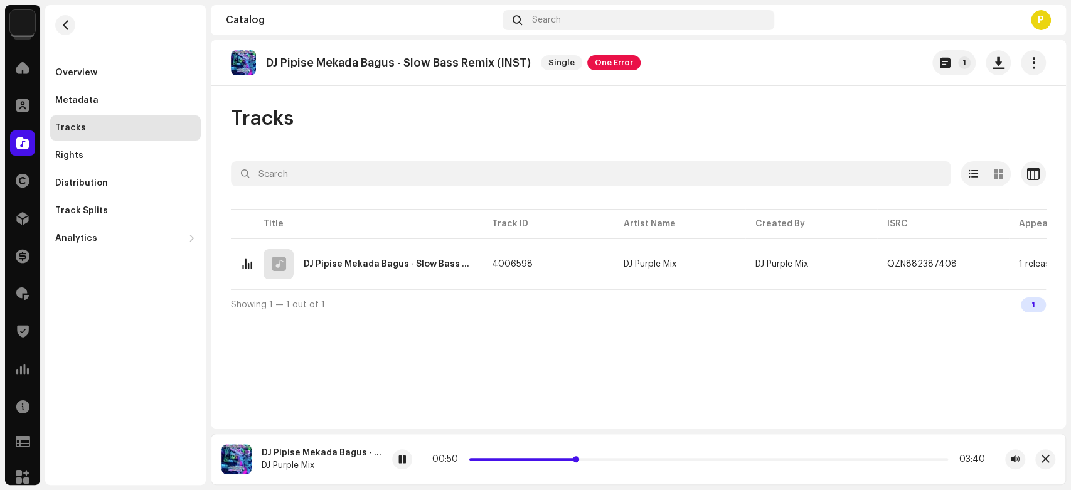
drag, startPoint x: 525, startPoint y: 456, endPoint x: 579, endPoint y: 460, distance: 54.1
click at [579, 460] on div "00:50 03:40" at bounding box center [708, 459] width 553 height 10
click at [577, 455] on div "00:51 03:40" at bounding box center [708, 459] width 553 height 10
drag, startPoint x: 578, startPoint y: 459, endPoint x: 608, endPoint y: 459, distance: 30.1
click at [608, 459] on span at bounding box center [606, 459] width 6 height 6
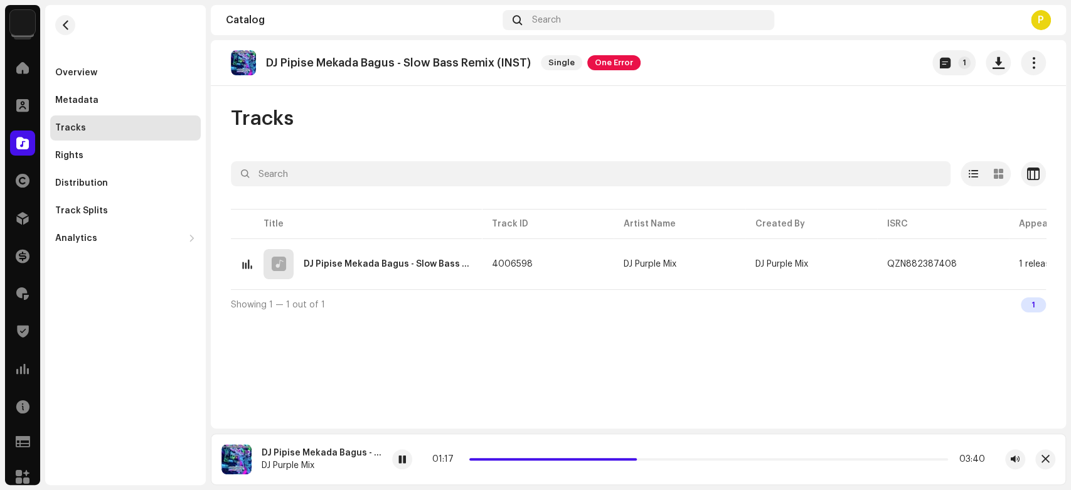
drag, startPoint x: 614, startPoint y: 457, endPoint x: 608, endPoint y: 406, distance: 51.7
click at [640, 463] on div "01:17 03:40" at bounding box center [708, 459] width 553 height 10
click at [20, 148] on span at bounding box center [22, 143] width 13 height 10
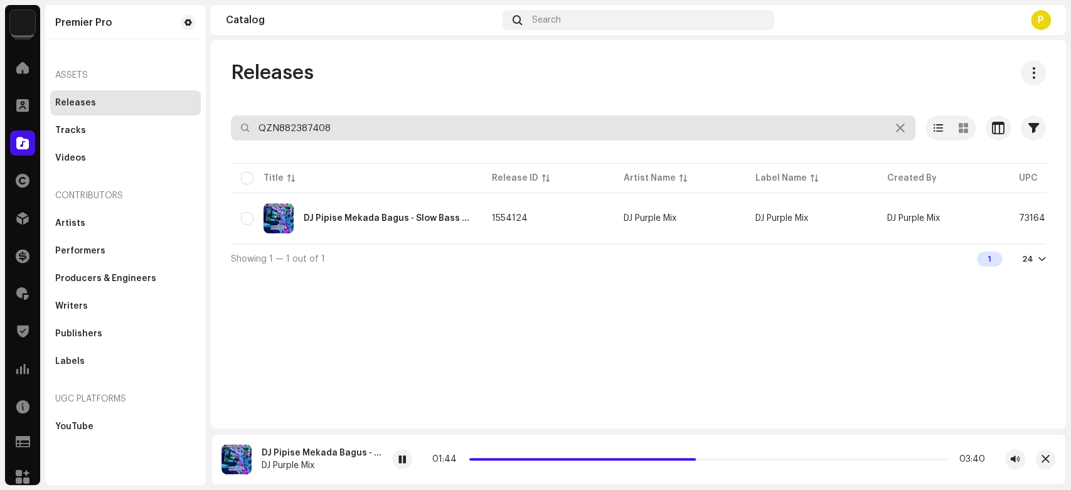
click at [339, 139] on input "QZN882387408" at bounding box center [573, 127] width 684 height 25
paste input "90600"
type input "QZN882390600"
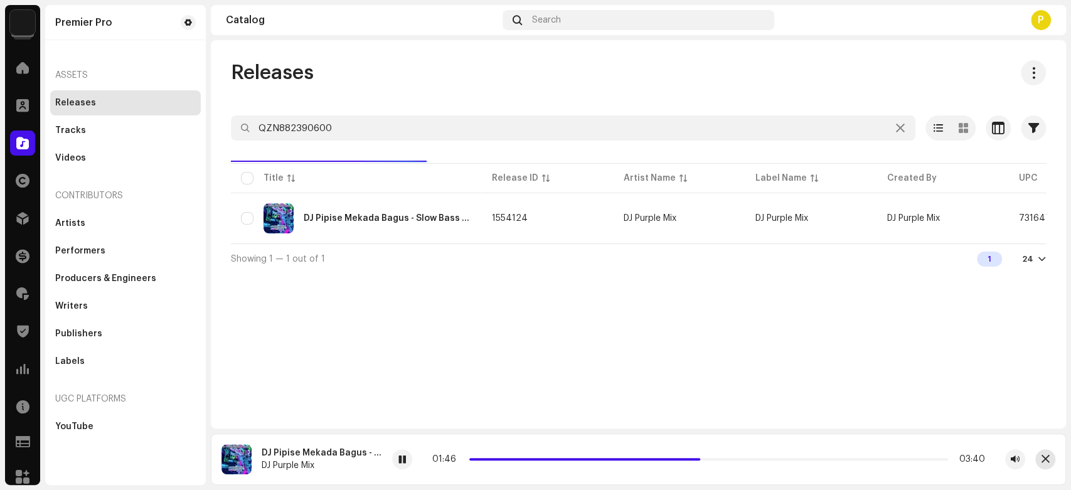
click at [1041, 464] on span "button" at bounding box center [1045, 459] width 8 height 10
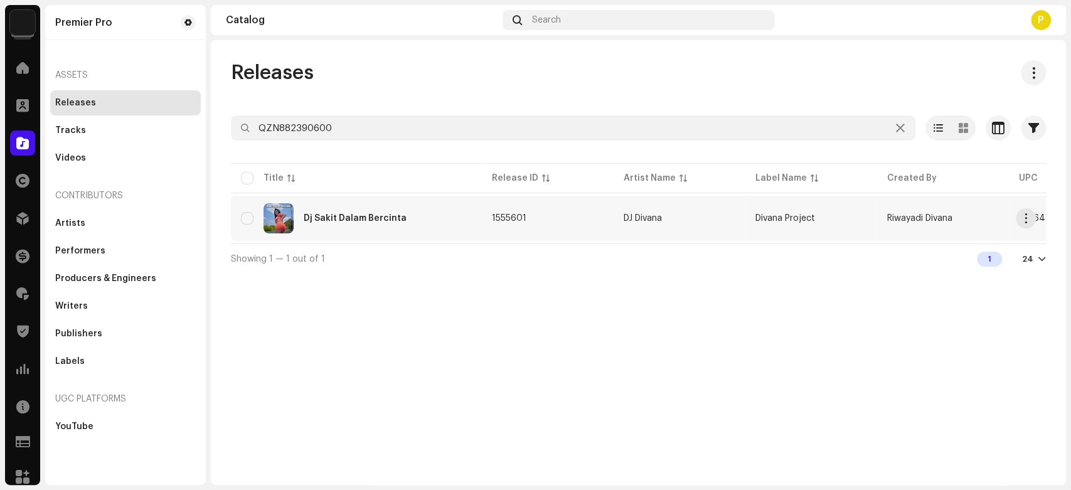
click at [363, 225] on div "Dj Sakit Dalam Bercinta" at bounding box center [356, 218] width 231 height 30
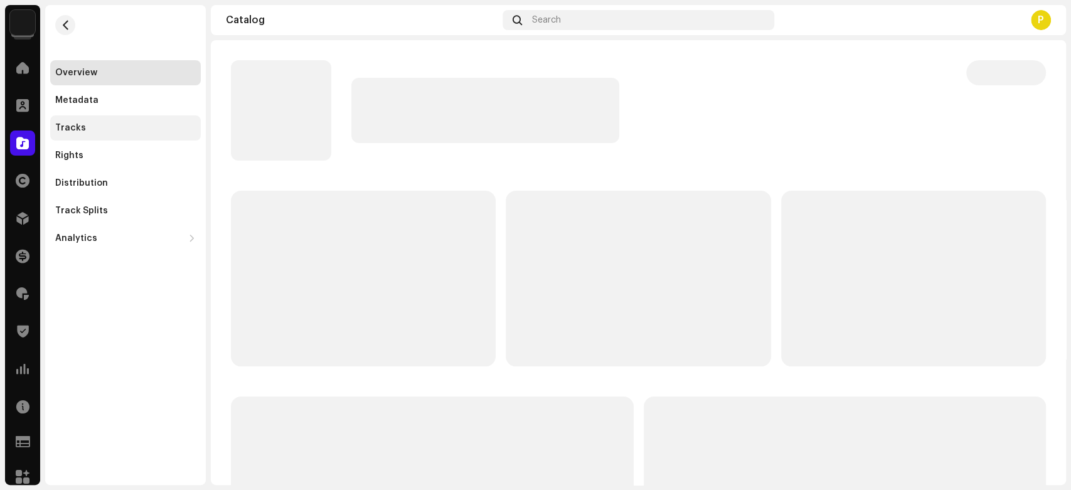
click at [76, 131] on div "Tracks" at bounding box center [70, 128] width 31 height 10
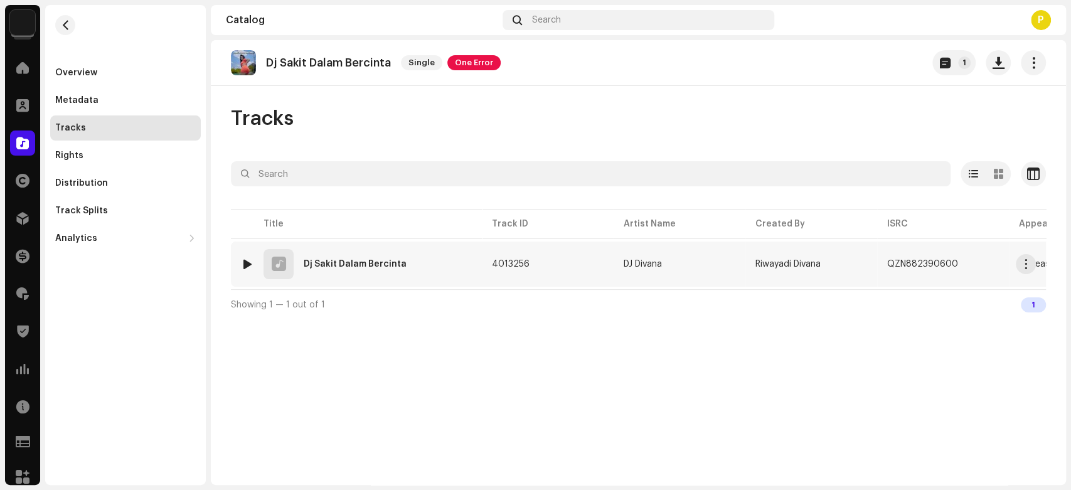
click at [247, 263] on div at bounding box center [247, 264] width 9 height 10
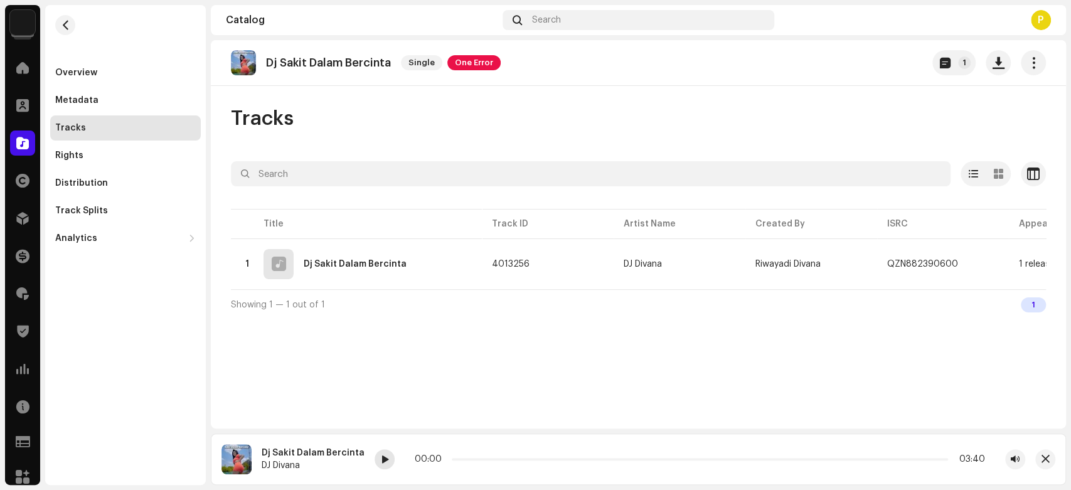
click at [381, 462] on span at bounding box center [385, 460] width 8 height 10
click at [953, 68] on button "1" at bounding box center [953, 62] width 43 height 25
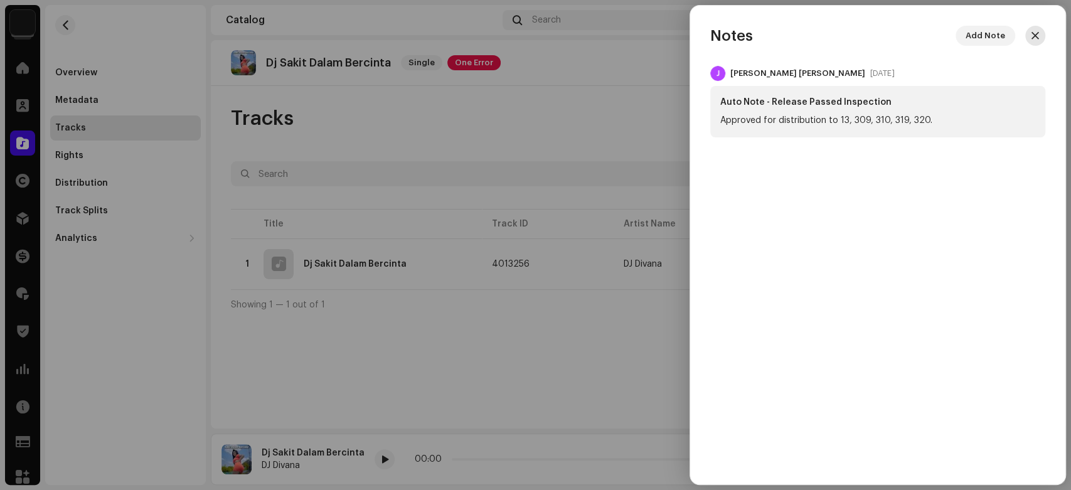
click at [1041, 35] on button "button" at bounding box center [1035, 36] width 20 height 20
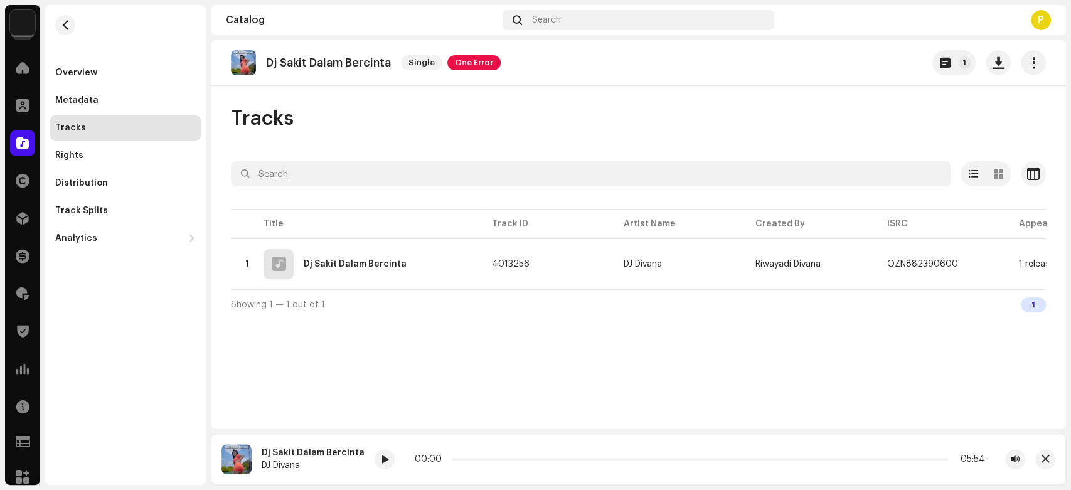
click at [367, 459] on div "Dj Sakit Dalam Bercinta DJ Divana 00:00 05:54" at bounding box center [638, 458] width 855 height 51
click at [381, 459] on span at bounding box center [385, 460] width 8 height 10
click at [10, 149] on div at bounding box center [22, 142] width 25 height 25
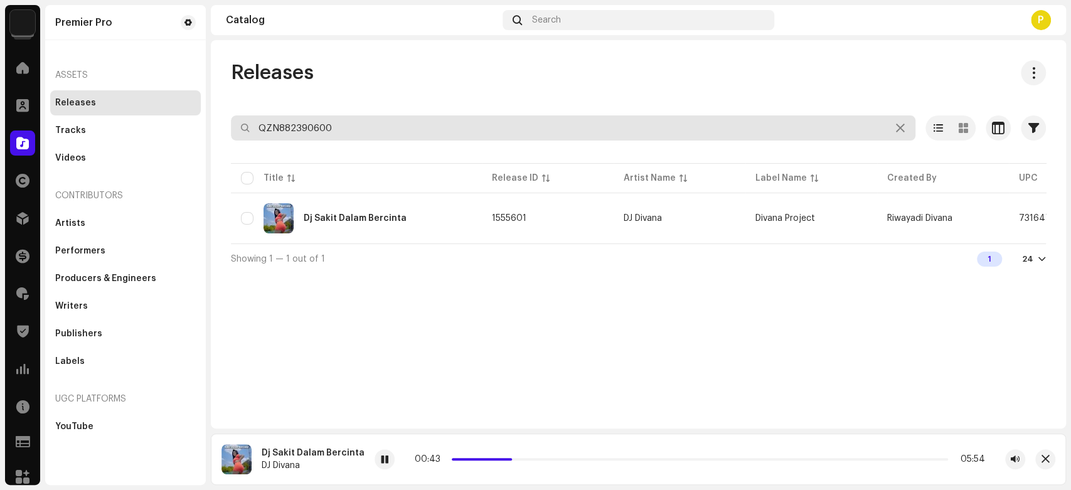
click at [330, 120] on input "QZN882390600" at bounding box center [573, 127] width 684 height 25
paste input "1632"
type input "QZN882391632"
click at [374, 97] on div "Releases QZN882391632 Selected 0 Options Filters Distribution status Never Dist…" at bounding box center [638, 166] width 855 height 213
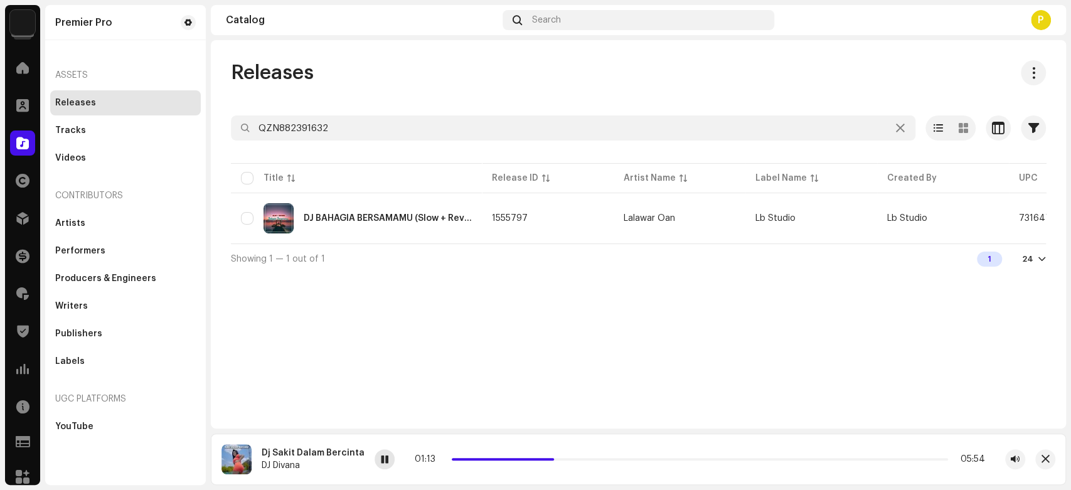
click at [381, 459] on span at bounding box center [385, 460] width 8 height 10
click at [281, 221] on img at bounding box center [278, 218] width 30 height 30
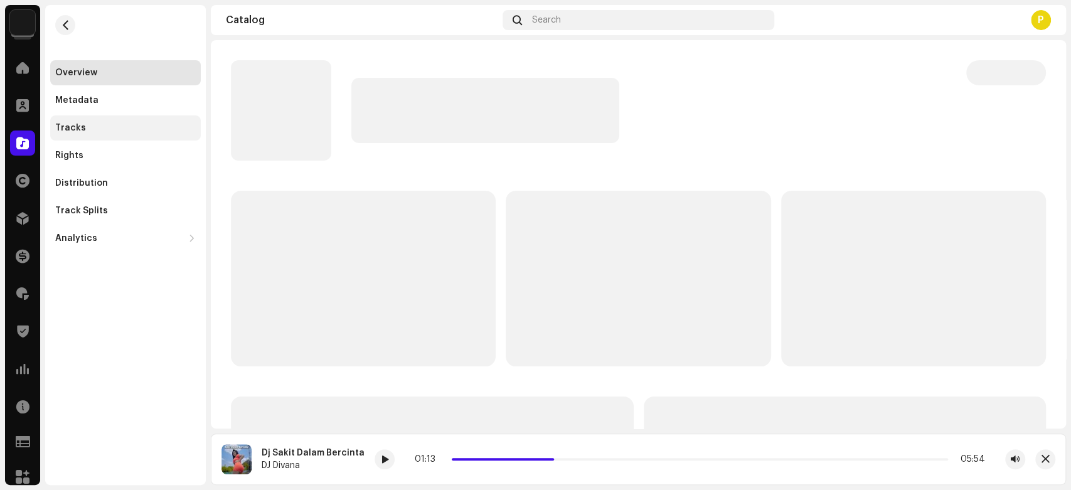
click at [108, 134] on div "Tracks" at bounding box center [125, 127] width 151 height 25
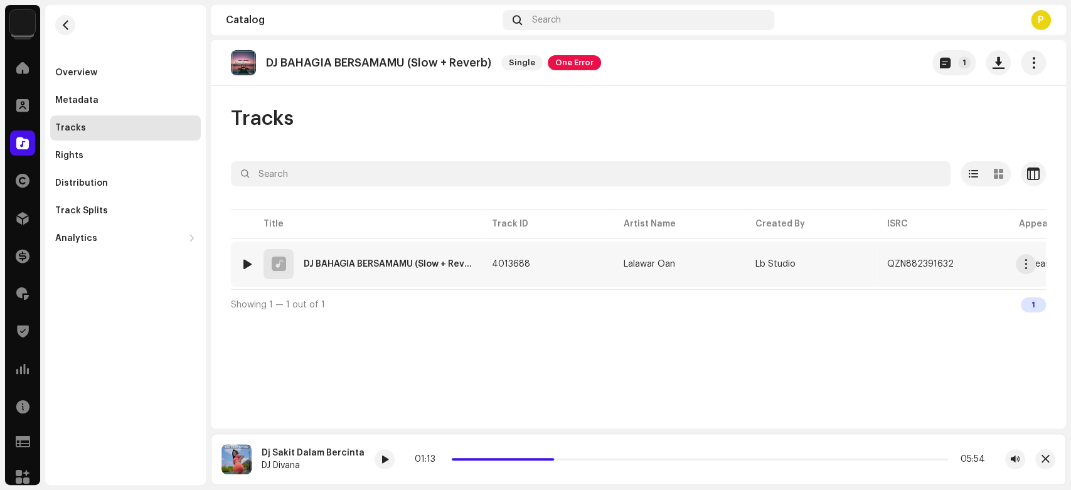
click at [241, 262] on img at bounding box center [247, 264] width 16 height 16
click at [253, 267] on img at bounding box center [247, 264] width 16 height 16
click at [246, 259] on div at bounding box center [247, 264] width 9 height 10
click at [399, 462] on span at bounding box center [402, 460] width 8 height 10
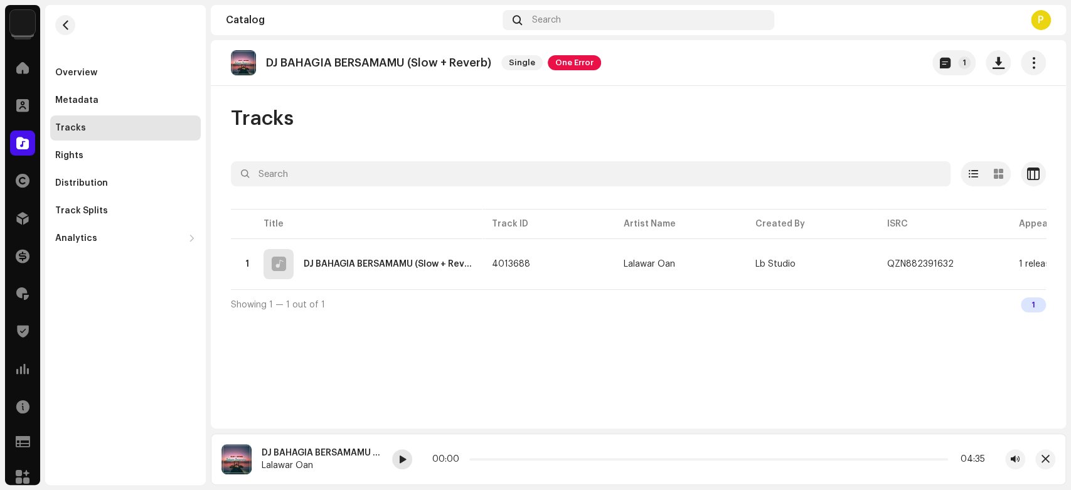
click at [403, 460] on span at bounding box center [402, 460] width 8 height 10
drag, startPoint x: 473, startPoint y: 460, endPoint x: 499, endPoint y: 457, distance: 25.9
click at [499, 457] on span at bounding box center [497, 459] width 6 height 6
drag, startPoint x: 499, startPoint y: 457, endPoint x: 512, endPoint y: 457, distance: 13.2
click at [512, 457] on span at bounding box center [509, 459] width 6 height 6
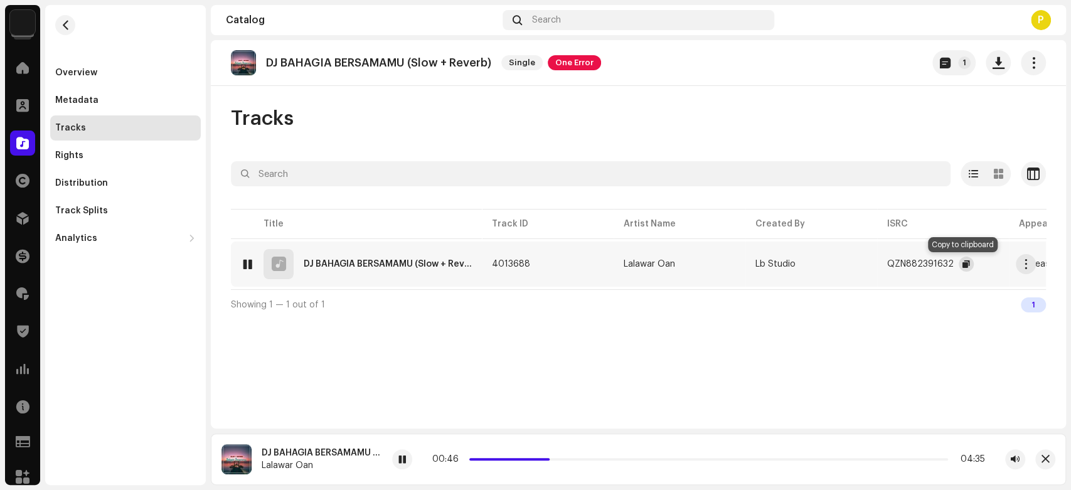
click at [966, 265] on span "button" at bounding box center [966, 264] width 8 height 10
click at [26, 130] on div at bounding box center [22, 142] width 25 height 25
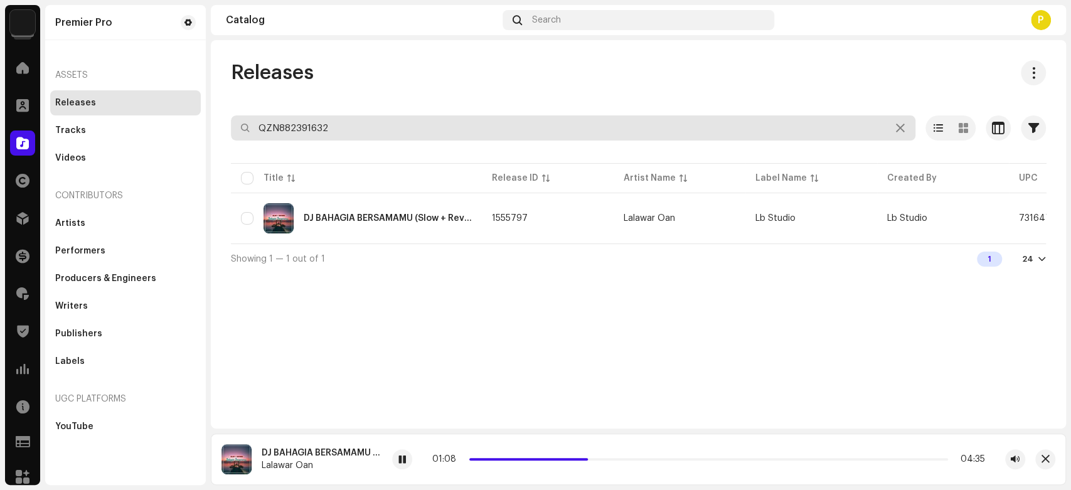
click at [323, 133] on input "QZN882391632" at bounding box center [573, 127] width 684 height 25
paste input "721"
type input "QZN882391721"
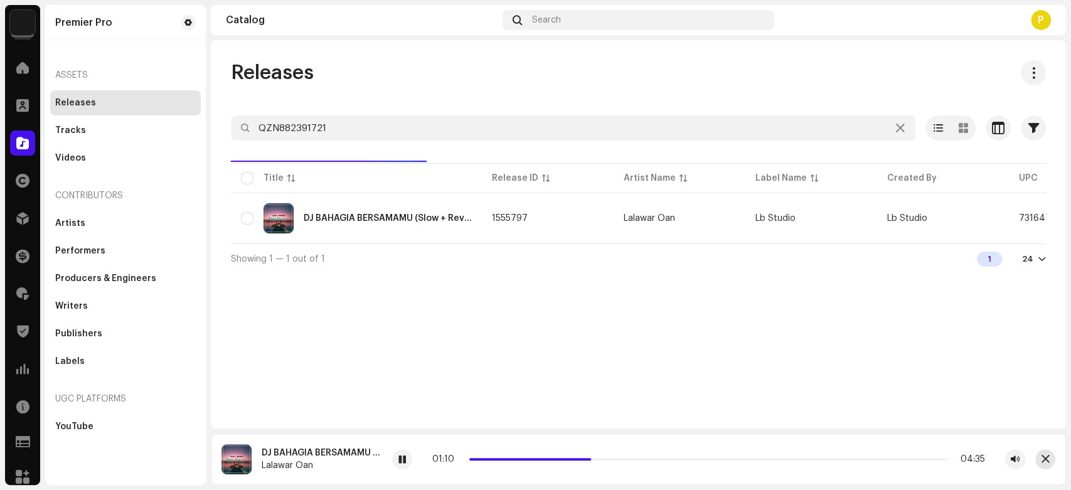
click at [1041, 459] on span "button" at bounding box center [1045, 459] width 8 height 10
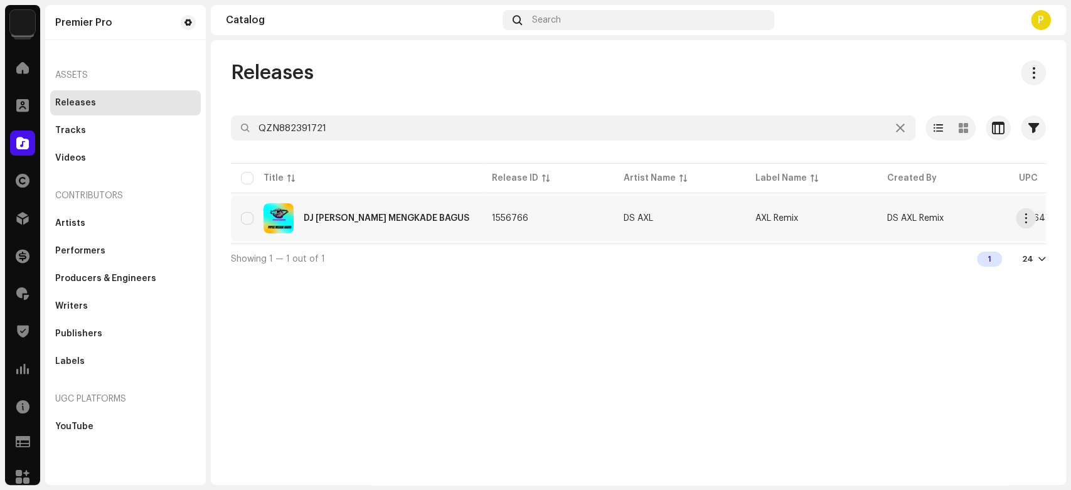
click at [354, 220] on div "DJ PIPISE MENGKADE BAGUS" at bounding box center [387, 218] width 166 height 9
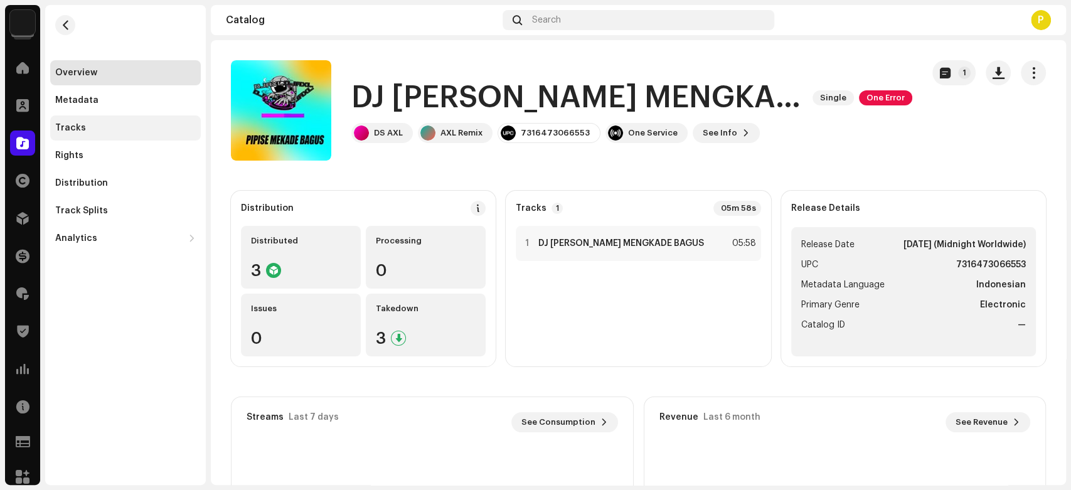
click at [144, 126] on div "Tracks" at bounding box center [125, 128] width 141 height 10
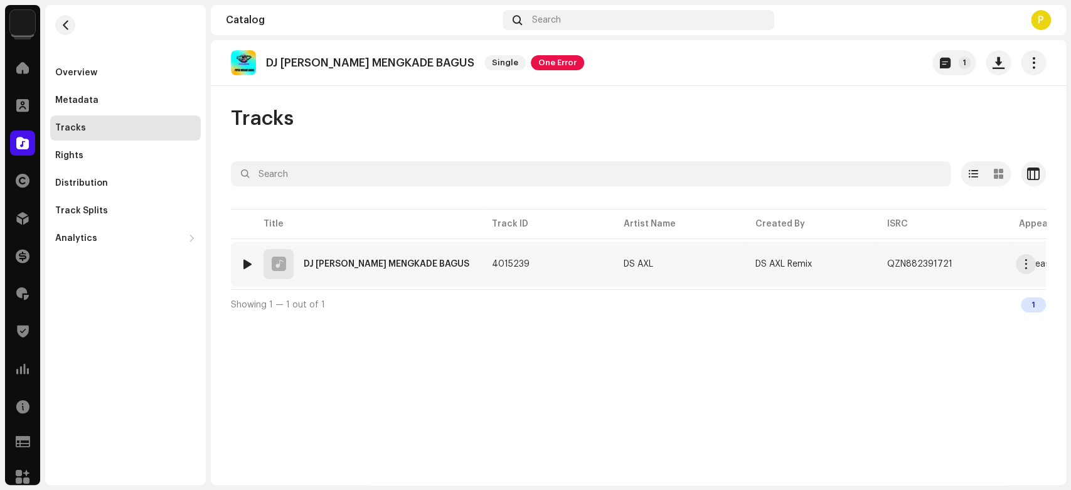
click at [246, 263] on div at bounding box center [247, 264] width 9 height 10
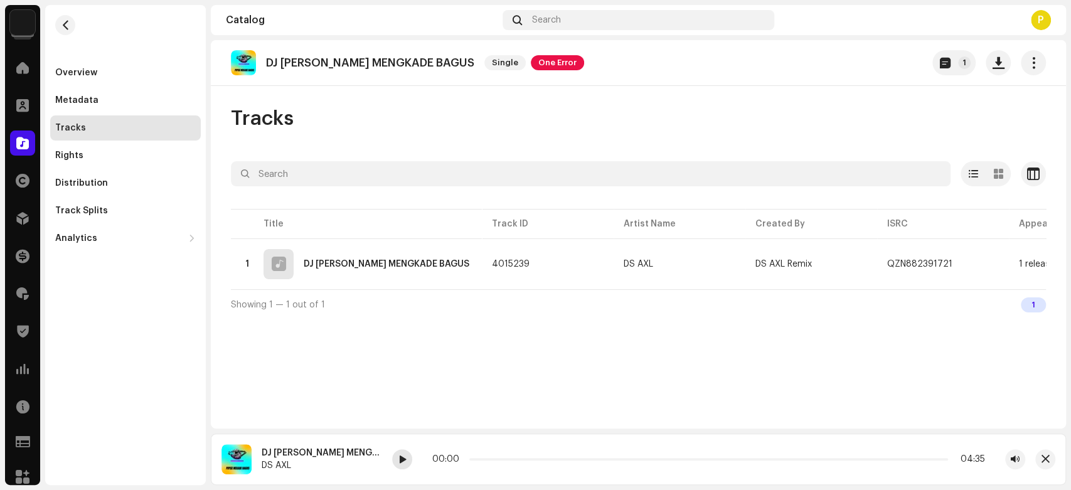
click at [398, 455] on span at bounding box center [402, 460] width 8 height 10
click at [406, 458] on span at bounding box center [403, 460] width 8 height 10
click at [404, 458] on span at bounding box center [402, 460] width 8 height 10
click at [19, 138] on span at bounding box center [22, 143] width 13 height 10
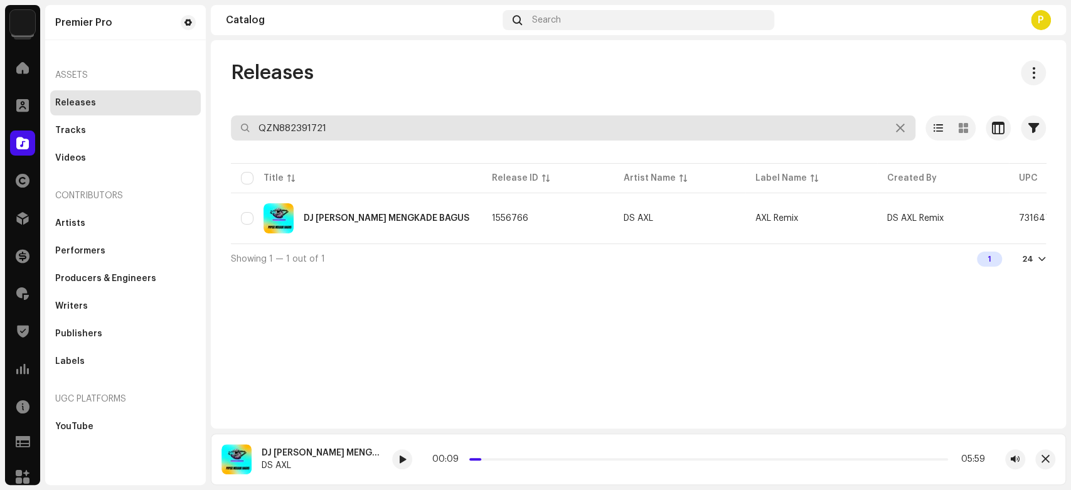
click at [307, 129] on input "QZN882391721" at bounding box center [573, 127] width 684 height 25
paste input "642"
type input "QZN882391642"
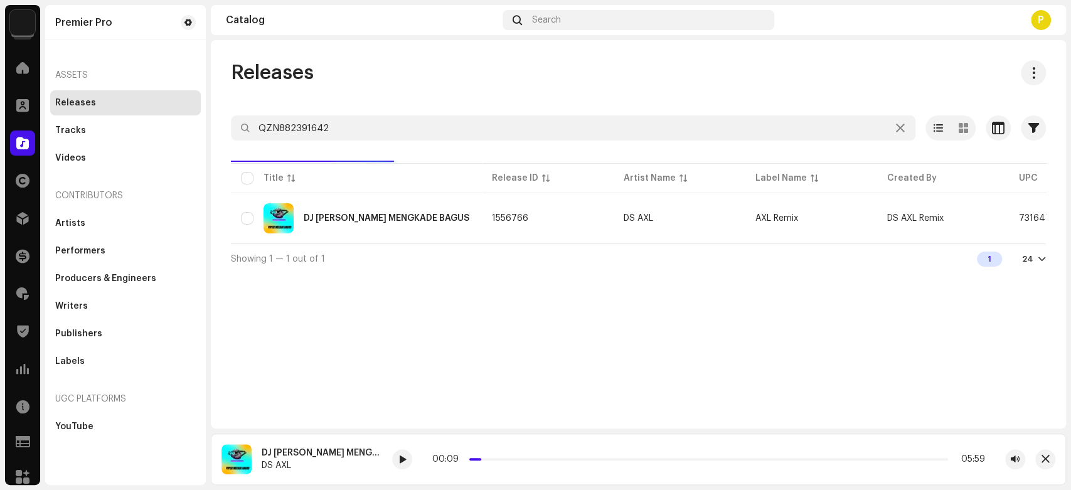
click at [346, 60] on div "Releases" at bounding box center [638, 72] width 815 height 25
drag, startPoint x: 343, startPoint y: 61, endPoint x: 297, endPoint y: 365, distance: 307.1
click at [297, 365] on div "Releases QZN882391642 Selected 0 Options Filters Distribution status Never Dist…" at bounding box center [638, 234] width 855 height 388
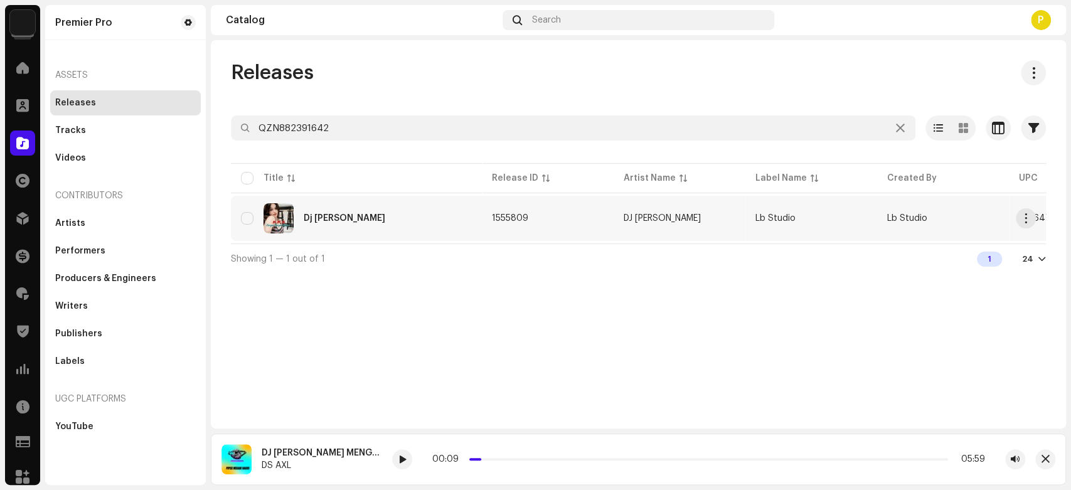
click at [300, 217] on div "Dj Kangen Pengen Ketemu" at bounding box center [356, 218] width 231 height 30
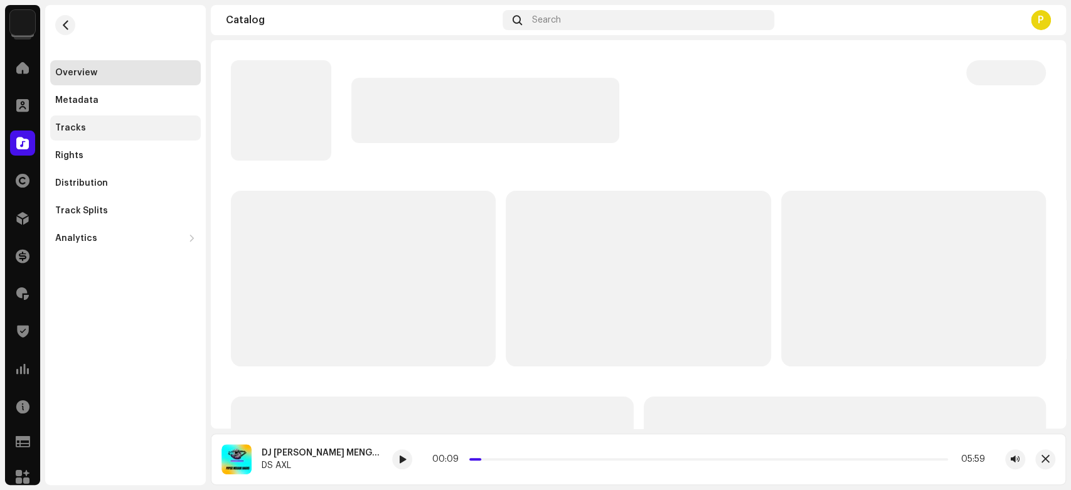
click at [141, 129] on div "Tracks" at bounding box center [125, 128] width 141 height 10
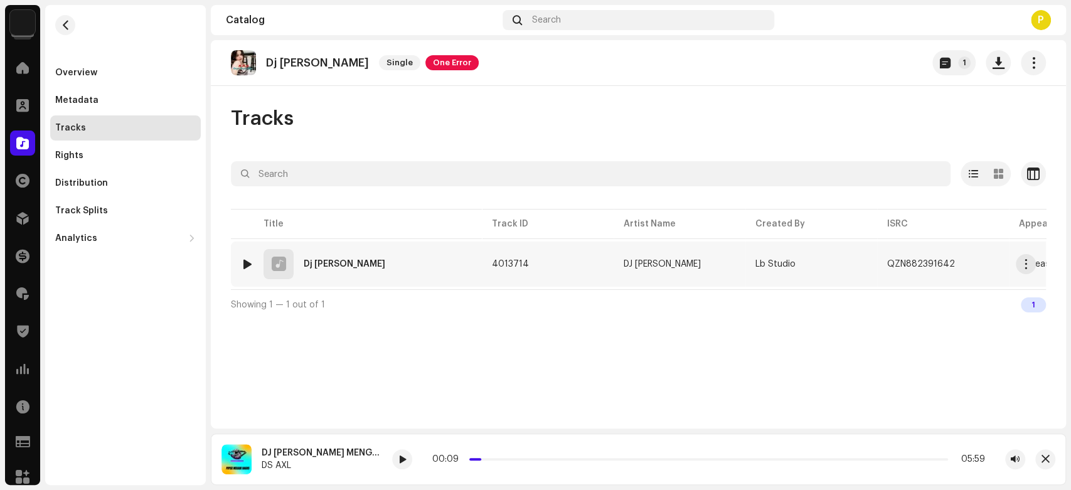
click at [241, 260] on img at bounding box center [247, 264] width 16 height 16
click at [249, 260] on div at bounding box center [247, 264] width 9 height 10
click at [373, 453] on div at bounding box center [363, 459] width 20 height 20
click at [367, 465] on span at bounding box center [363, 460] width 8 height 10
click at [306, 58] on p "Dj Kangen Pengen Ketemu" at bounding box center [317, 62] width 103 height 13
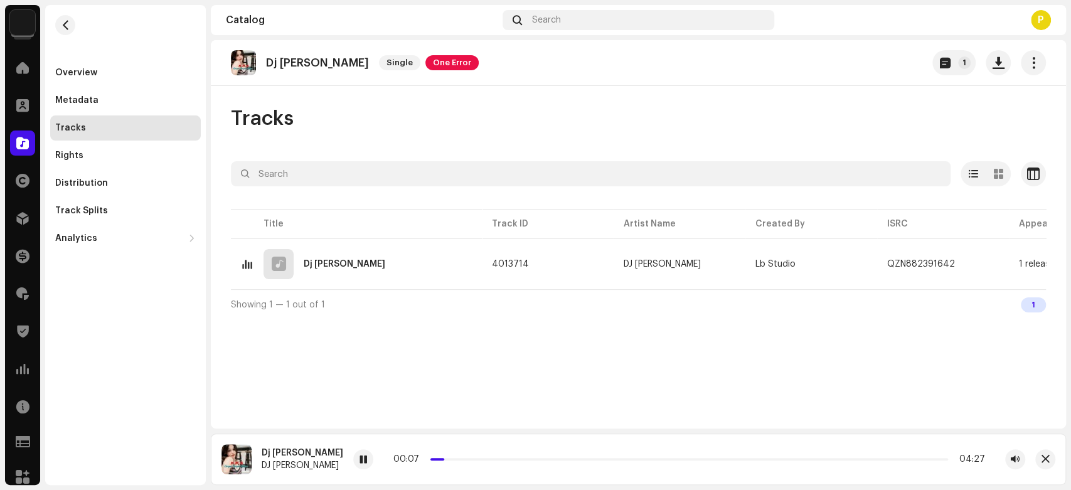
drag, startPoint x: 306, startPoint y: 58, endPoint x: 383, endPoint y: 78, distance: 79.0
click at [385, 54] on div "Dj Kangen Pengen Ketemu Single One Error" at bounding box center [355, 62] width 248 height 25
copy p "Kangen Pengen Ketemu"
click at [368, 459] on span at bounding box center [364, 460] width 8 height 10
click at [18, 135] on div at bounding box center [22, 142] width 25 height 25
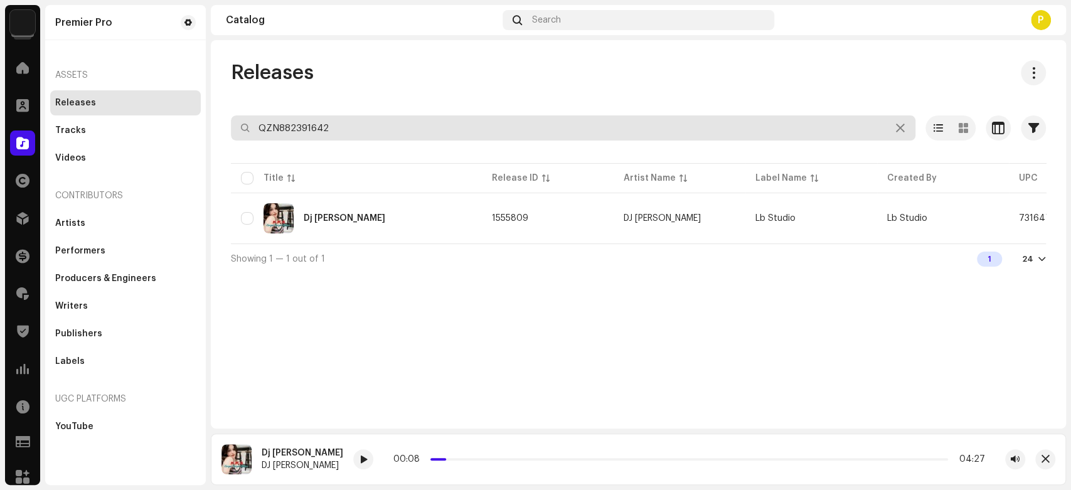
click at [290, 132] on input "QZN882391642" at bounding box center [573, 127] width 684 height 25
paste input "4299"
type input "QZN882394299"
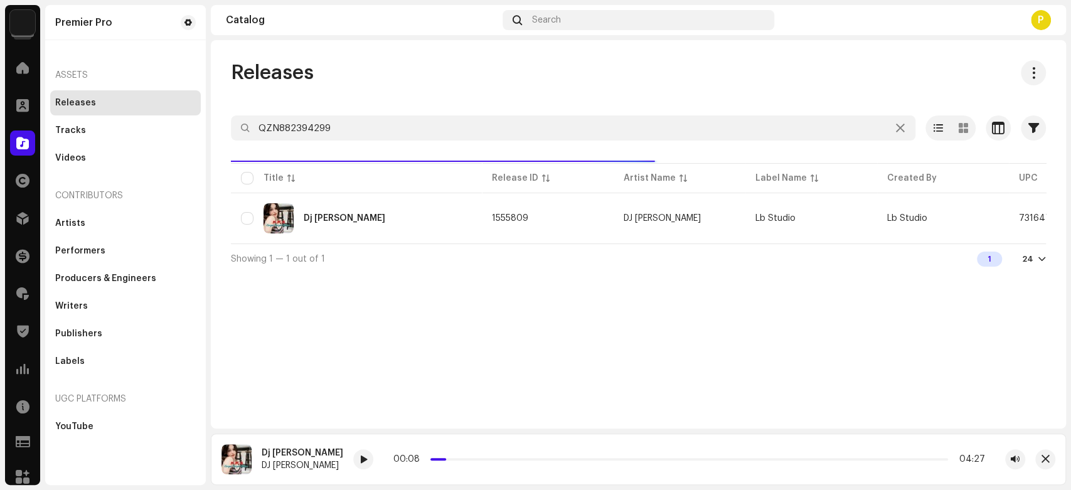
click at [492, 77] on div "Releases" at bounding box center [638, 72] width 815 height 25
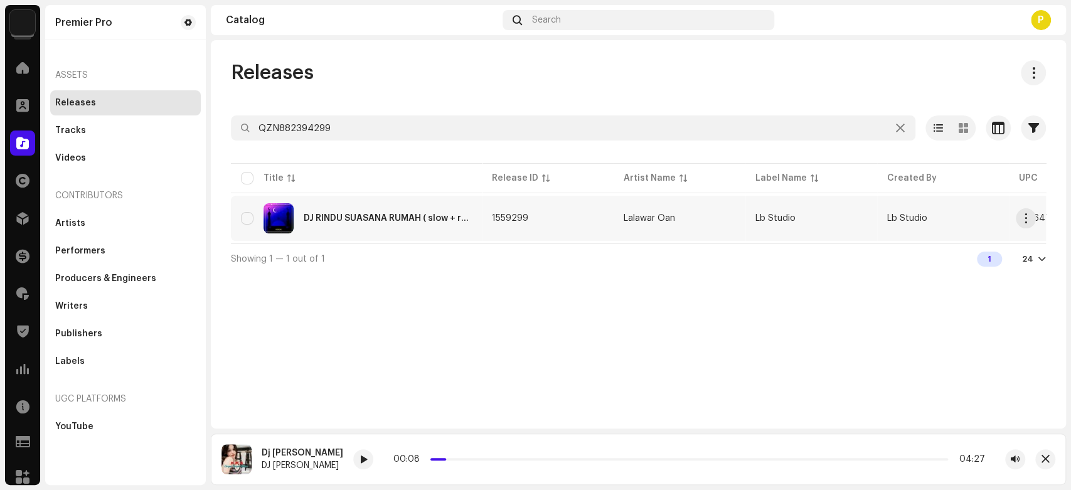
click at [346, 217] on div "DJ RINDU SUASANA RUMAH ( slow + reverb )" at bounding box center [388, 218] width 168 height 9
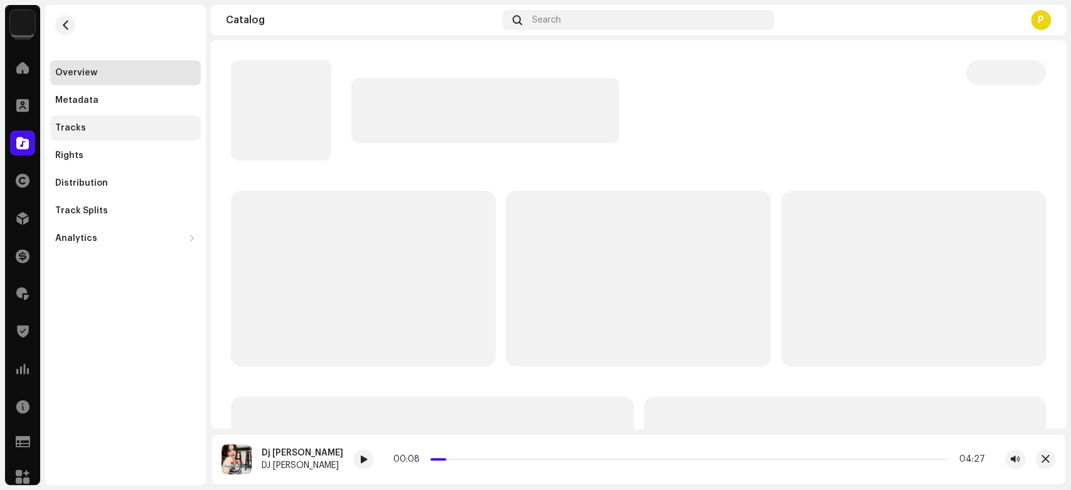
click at [117, 130] on div "Tracks" at bounding box center [125, 128] width 141 height 10
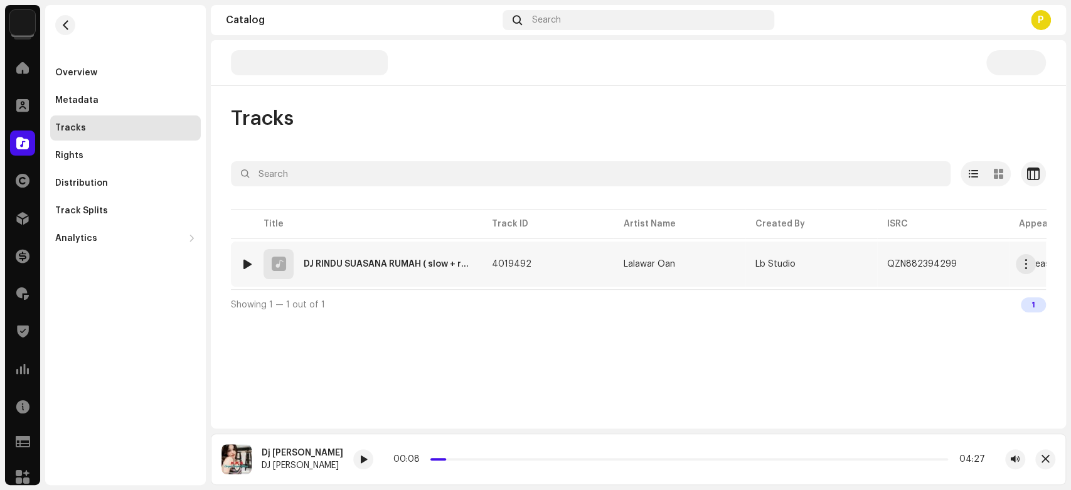
click at [248, 263] on div at bounding box center [247, 264] width 9 height 10
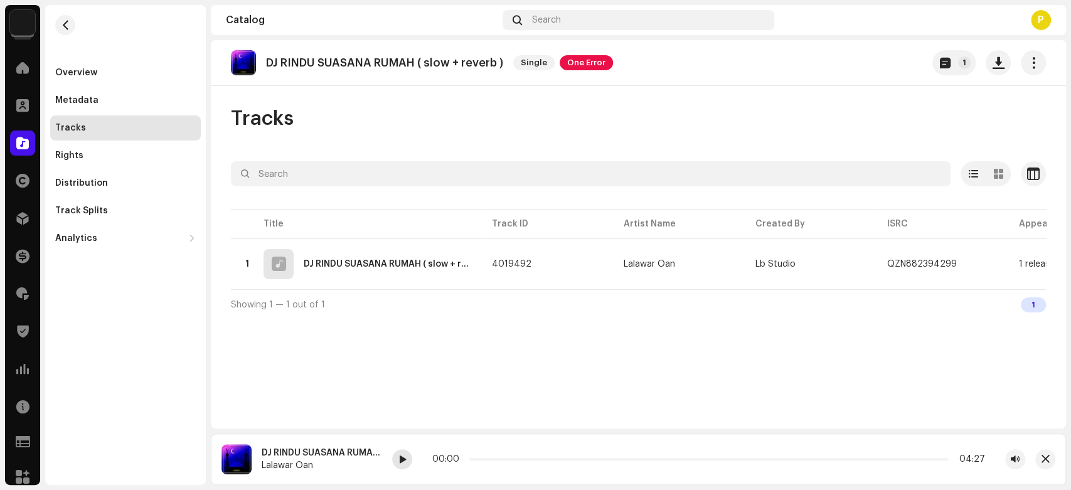
click at [410, 464] on div at bounding box center [402, 459] width 20 height 20
click at [296, 58] on p "DJ RINDU SUASANA RUMAH ( slow + reverb )" at bounding box center [384, 62] width 237 height 13
drag, startPoint x: 296, startPoint y: 58, endPoint x: 395, endPoint y: 65, distance: 98.7
click at [395, 65] on p "DJ RINDU SUASANA RUMAH ( slow + reverb )" at bounding box center [384, 62] width 237 height 13
copy p "RINDU SUASANA RUMAH"
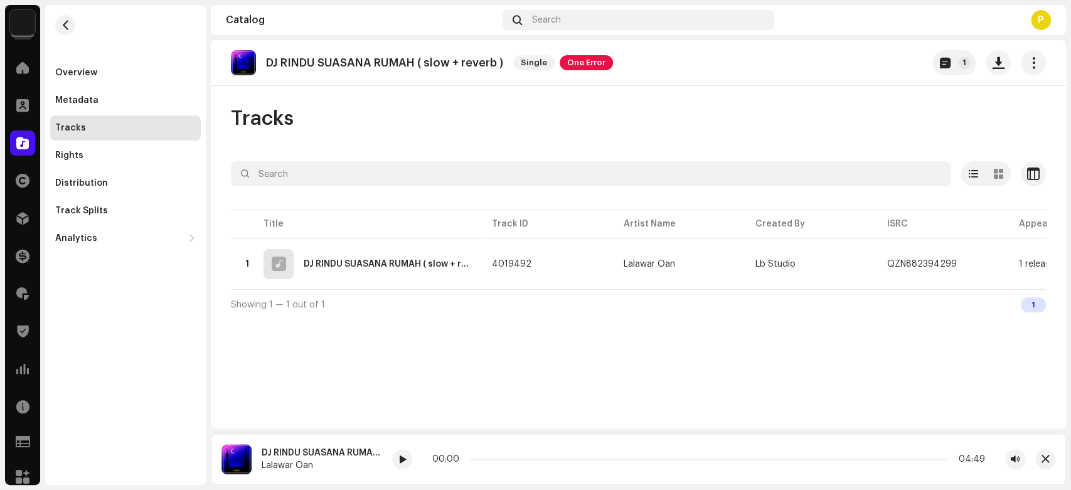
click at [406, 470] on div "DJ RINDU SUASANA RUMAH ( slow + reverb ) Lalawar Oan 00:00 04:49" at bounding box center [638, 458] width 855 height 51
click at [405, 460] on span at bounding box center [402, 460] width 8 height 10
drag, startPoint x: 475, startPoint y: 460, endPoint x: 497, endPoint y: 459, distance: 22.0
click at [497, 459] on span at bounding box center [494, 459] width 6 height 6
drag, startPoint x: 496, startPoint y: 456, endPoint x: 507, endPoint y: 455, distance: 11.3
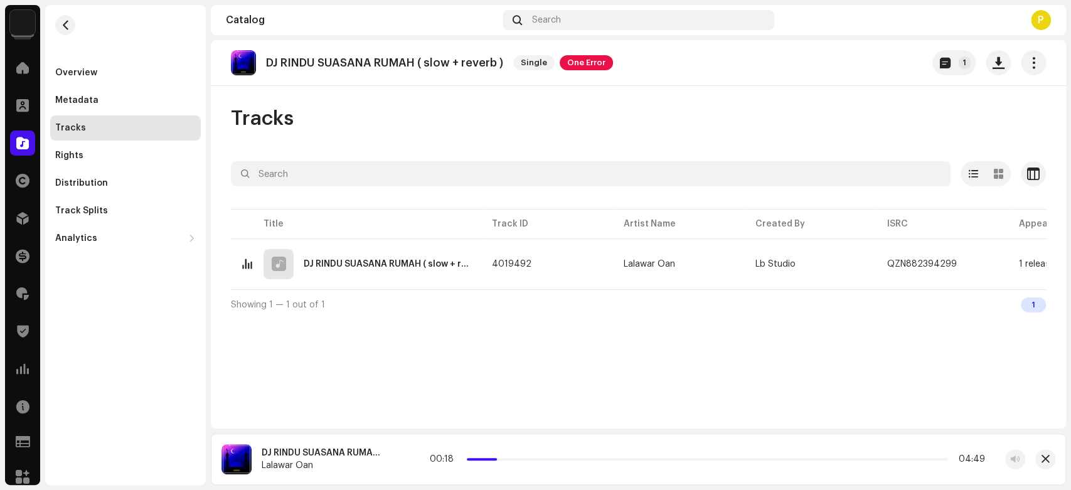
click at [507, 455] on div "00:18 04:49" at bounding box center [707, 459] width 555 height 10
click at [29, 148] on div at bounding box center [22, 142] width 25 height 25
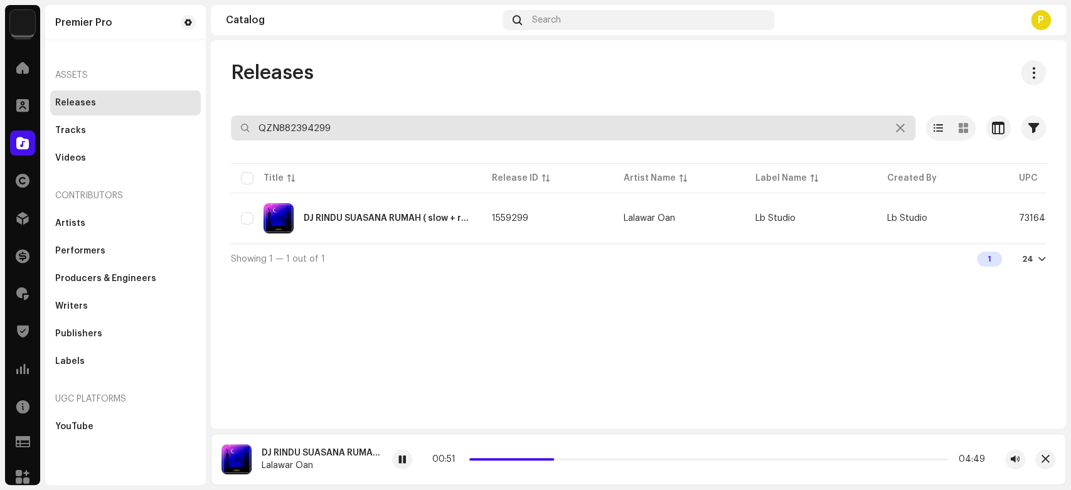
click at [349, 130] on input "QZN882394299" at bounding box center [573, 127] width 684 height 25
paste input "505"
type input "QZN882394505"
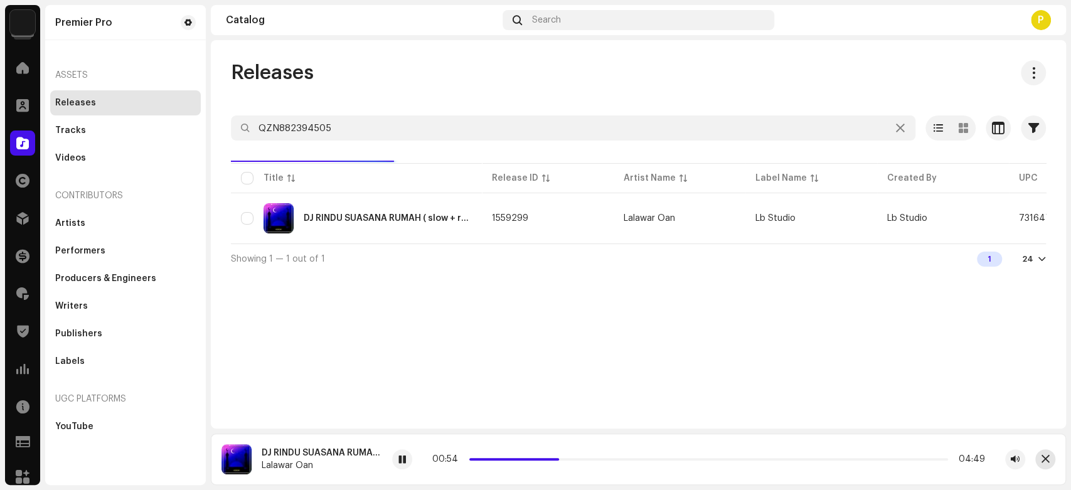
click at [1044, 466] on button "button" at bounding box center [1045, 459] width 20 height 20
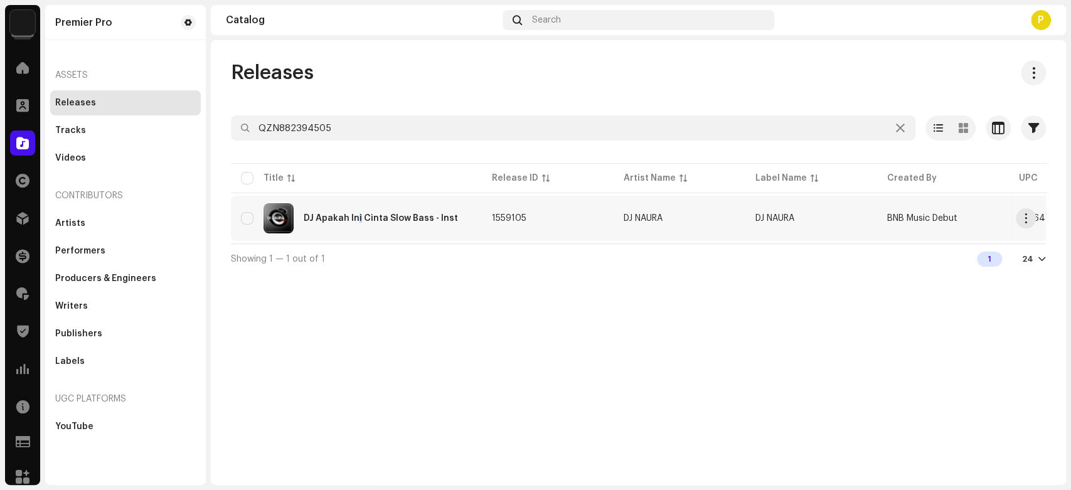
click at [360, 232] on td "DJ Apakah Ini Cinta Slow Bass - Inst" at bounding box center [356, 218] width 251 height 45
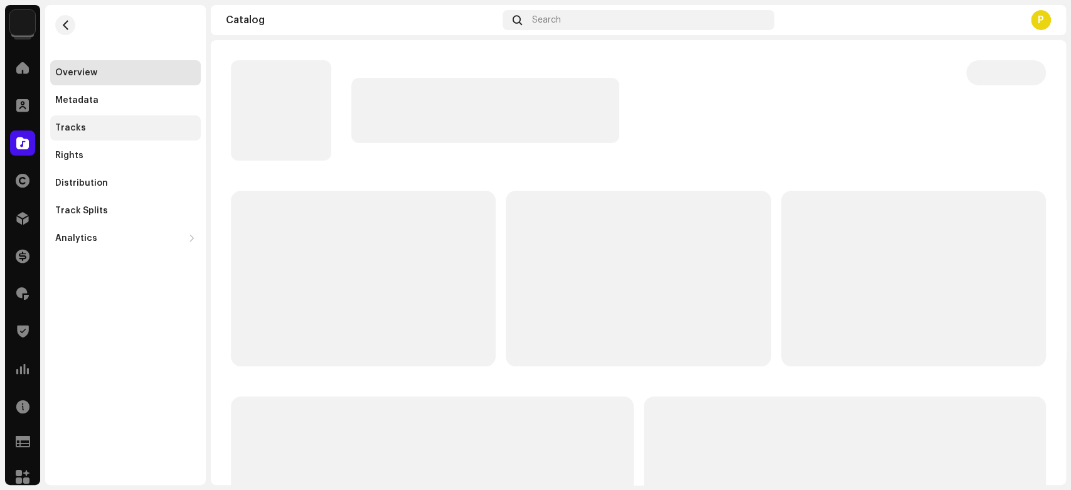
click at [88, 126] on div "Tracks" at bounding box center [125, 128] width 141 height 10
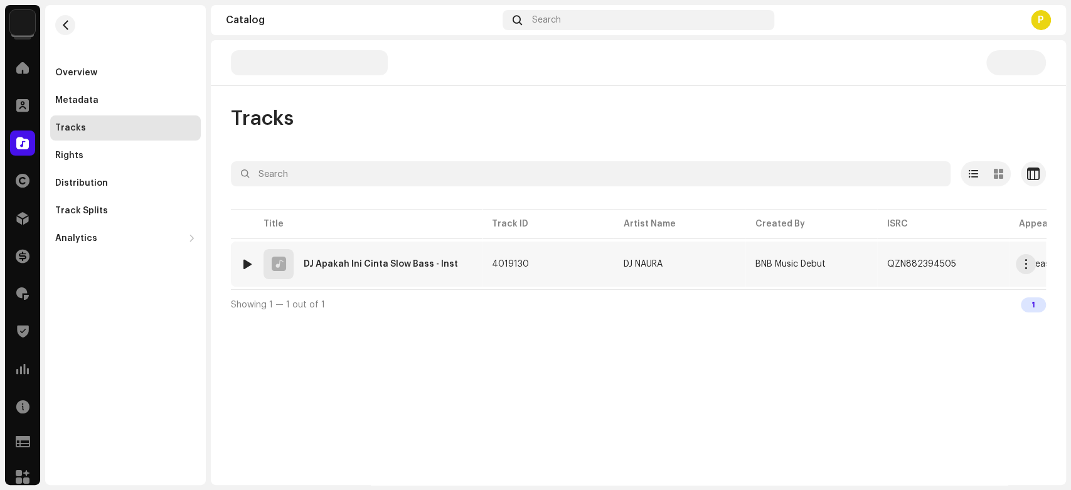
click at [250, 262] on div at bounding box center [247, 264] width 9 height 10
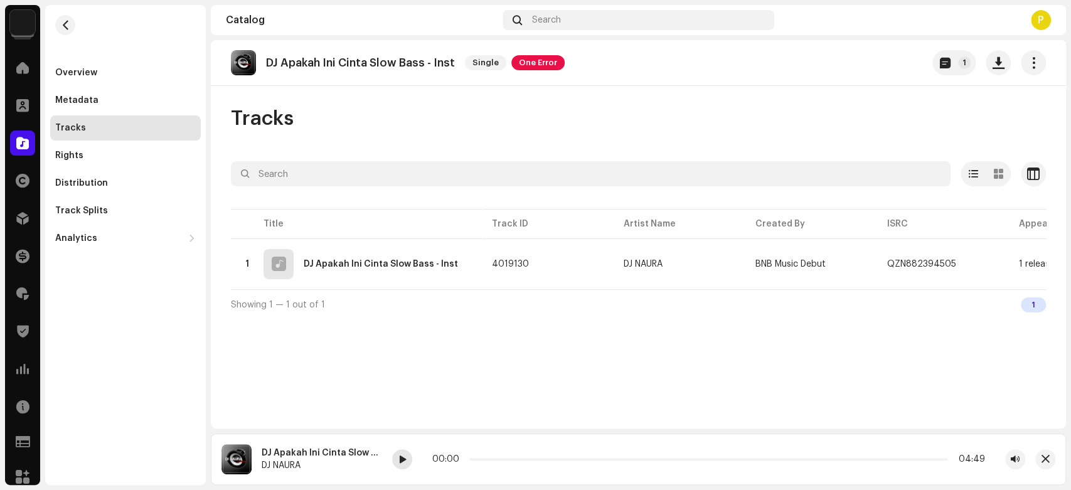
click at [395, 460] on div at bounding box center [402, 459] width 20 height 20
click at [398, 457] on span at bounding box center [402, 460] width 8 height 10
drag, startPoint x: 472, startPoint y: 457, endPoint x: 512, endPoint y: 460, distance: 40.2
click at [512, 460] on p-slider at bounding box center [708, 459] width 479 height 3
drag, startPoint x: 512, startPoint y: 460, endPoint x: 542, endPoint y: 461, distance: 30.1
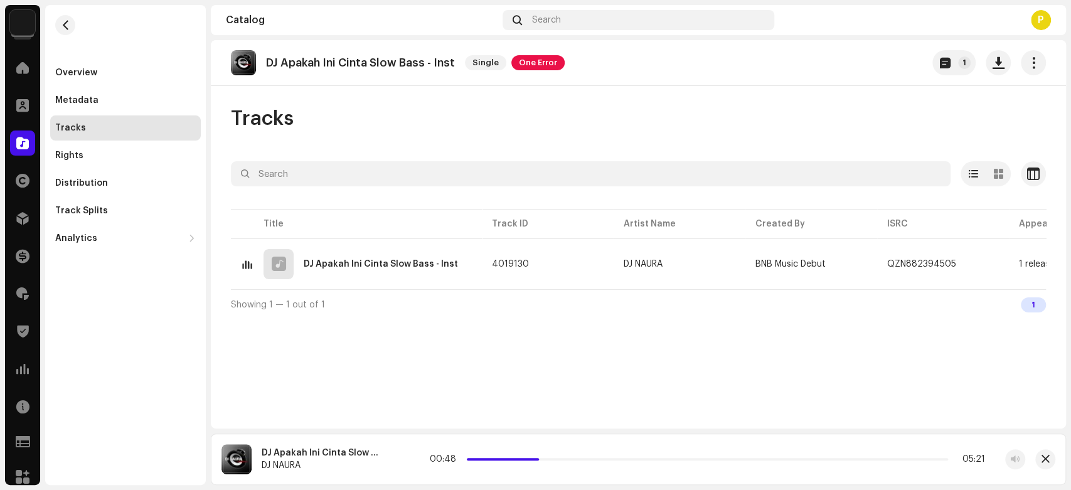
click at [542, 461] on div "00:48 05:21" at bounding box center [707, 459] width 555 height 10
click at [406, 462] on div at bounding box center [402, 459] width 20 height 20
click at [401, 457] on span at bounding box center [402, 460] width 8 height 10
click at [20, 132] on div at bounding box center [22, 142] width 25 height 25
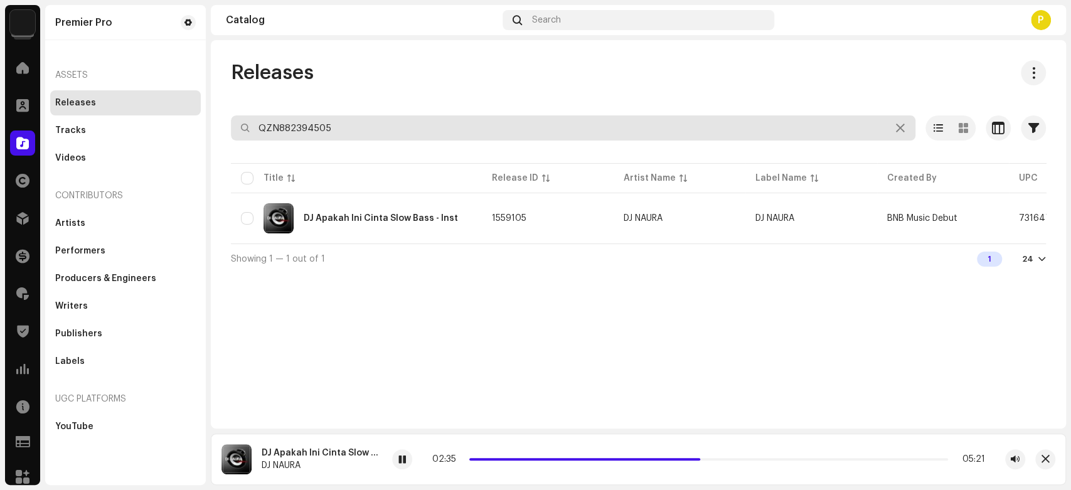
click at [457, 127] on input "QZN882394505" at bounding box center [573, 127] width 684 height 25
paste input "5870"
type input "QZN882395870"
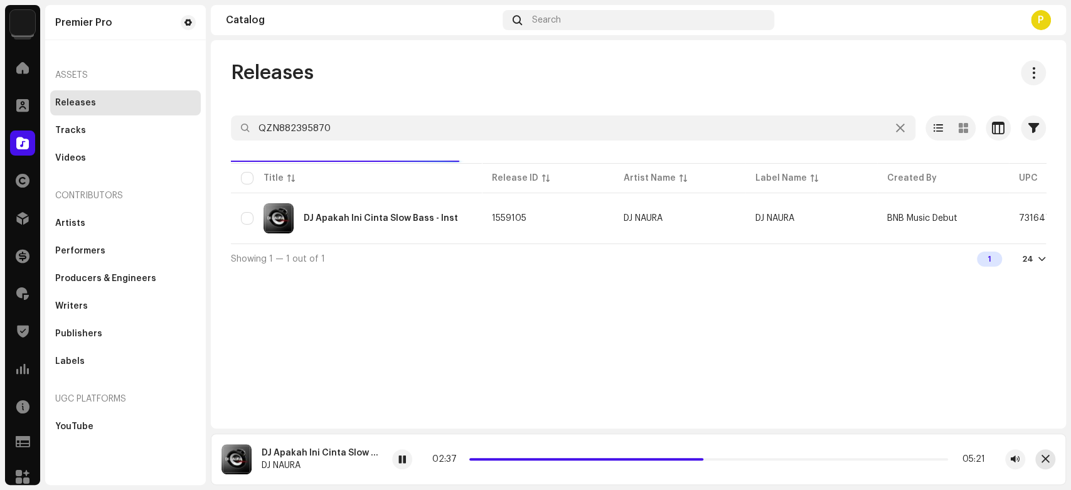
click at [1047, 455] on span "button" at bounding box center [1045, 459] width 8 height 10
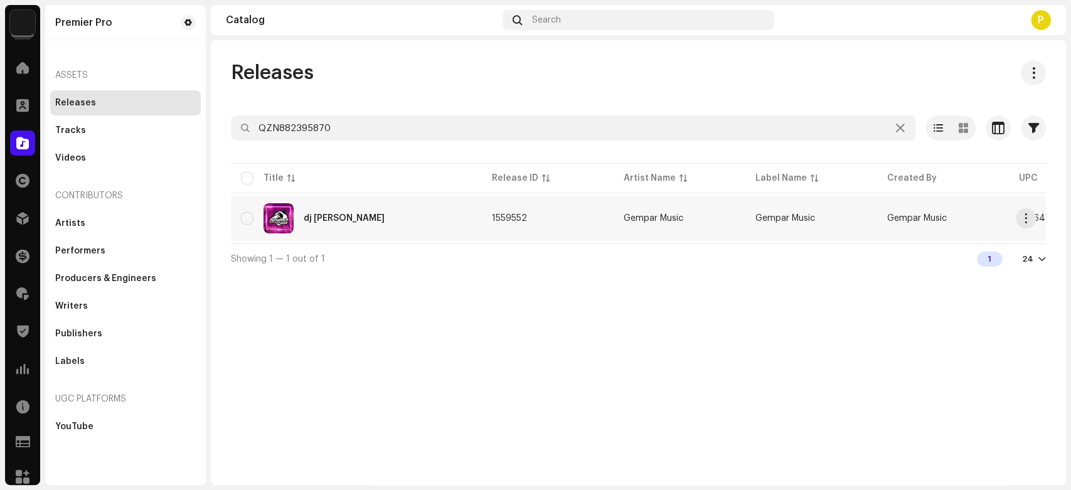
click at [395, 226] on div "dj hemmm peng dua" at bounding box center [356, 218] width 231 height 30
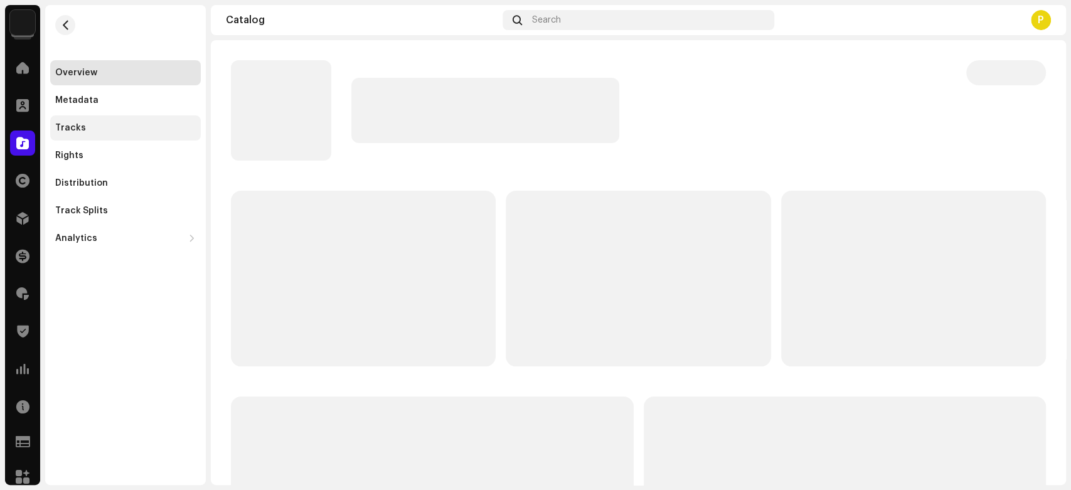
click at [112, 132] on div "Tracks" at bounding box center [125, 128] width 141 height 10
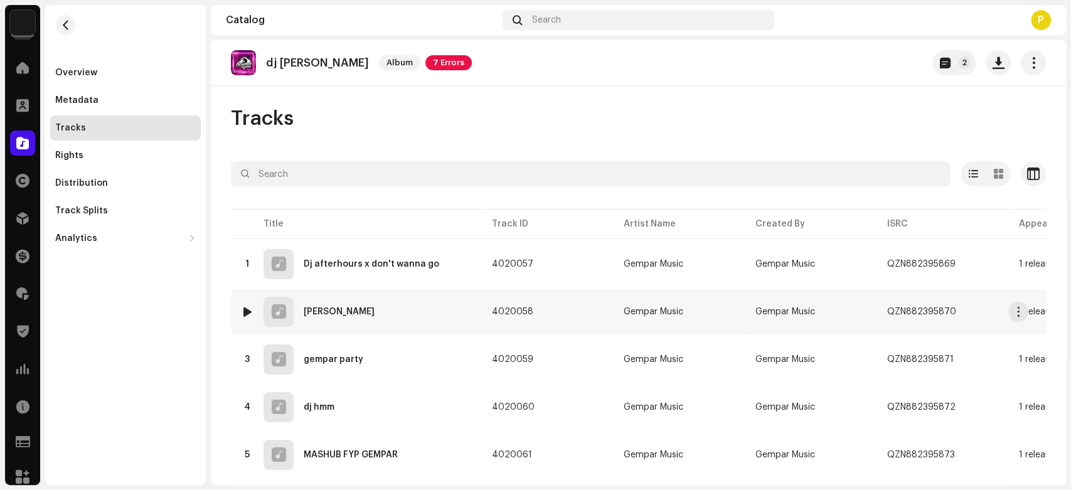
click at [254, 310] on img at bounding box center [247, 312] width 16 height 16
click at [248, 314] on div at bounding box center [247, 312] width 9 height 10
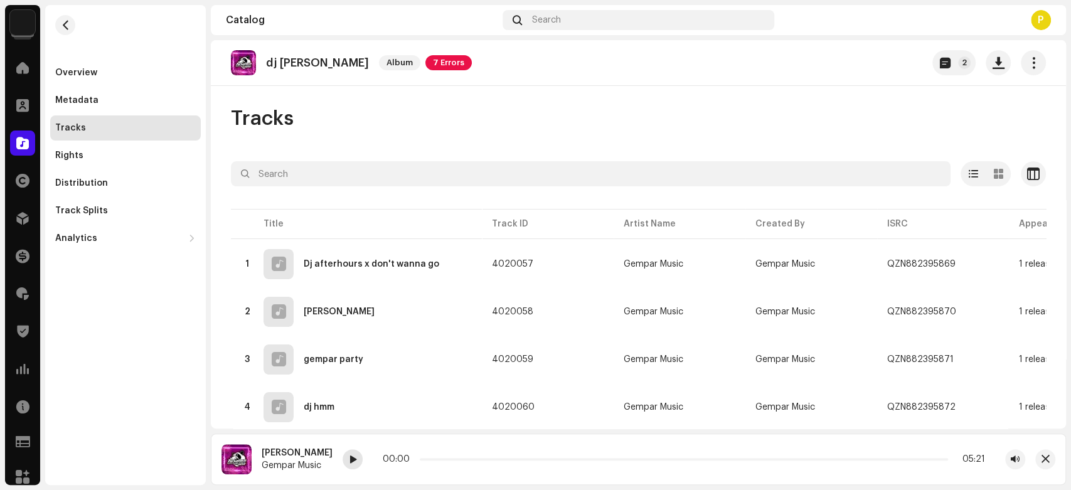
click at [356, 462] on span at bounding box center [353, 460] width 8 height 10
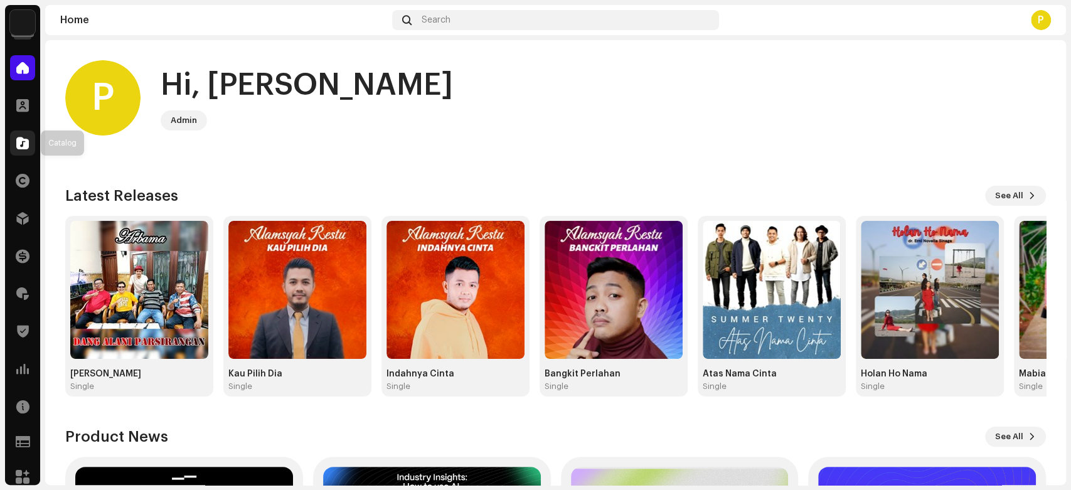
click at [10, 144] on div at bounding box center [22, 142] width 25 height 25
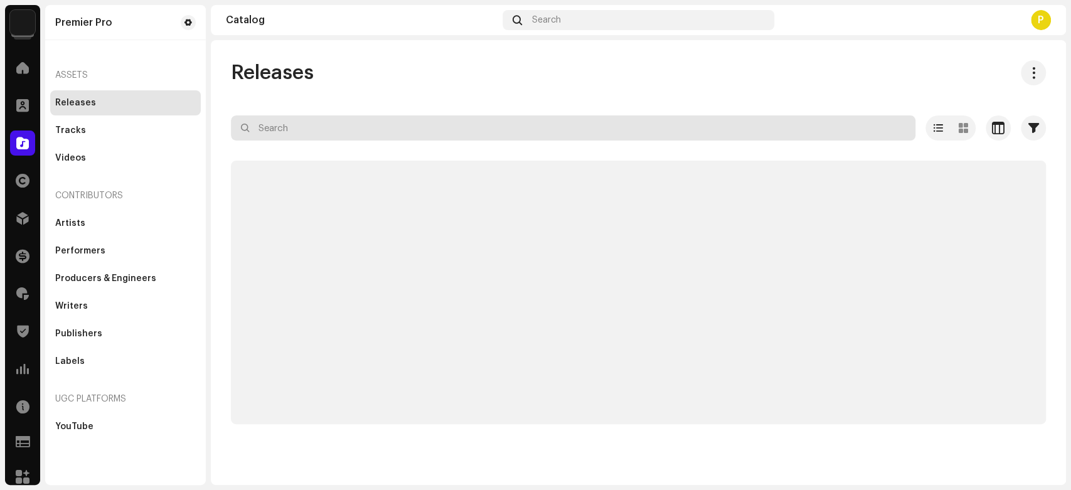
click at [386, 134] on input "text" at bounding box center [573, 127] width 684 height 25
paste input "QZN882376375"
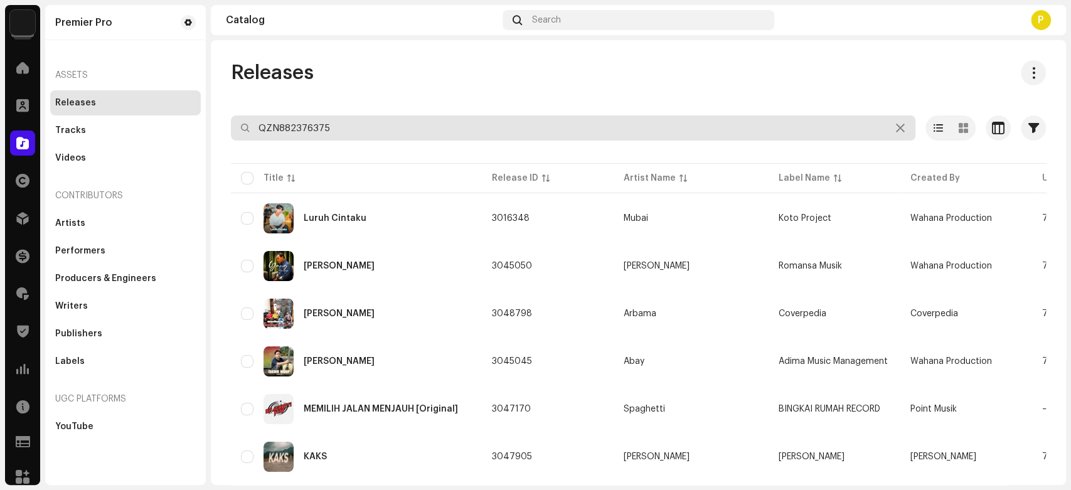
type input "QZN882376375"
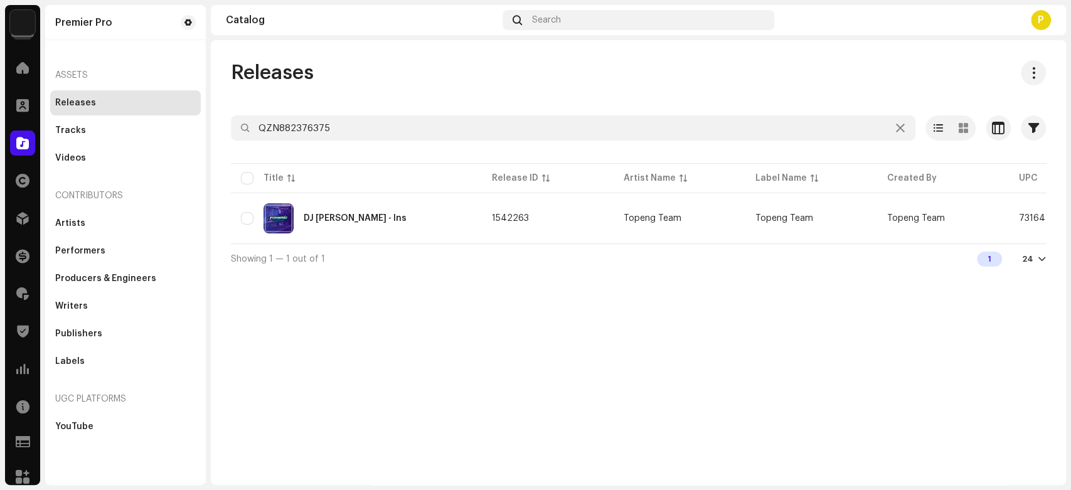
click at [338, 201] on td "DJ Sayang Terimakasih - Ins" at bounding box center [356, 218] width 251 height 45
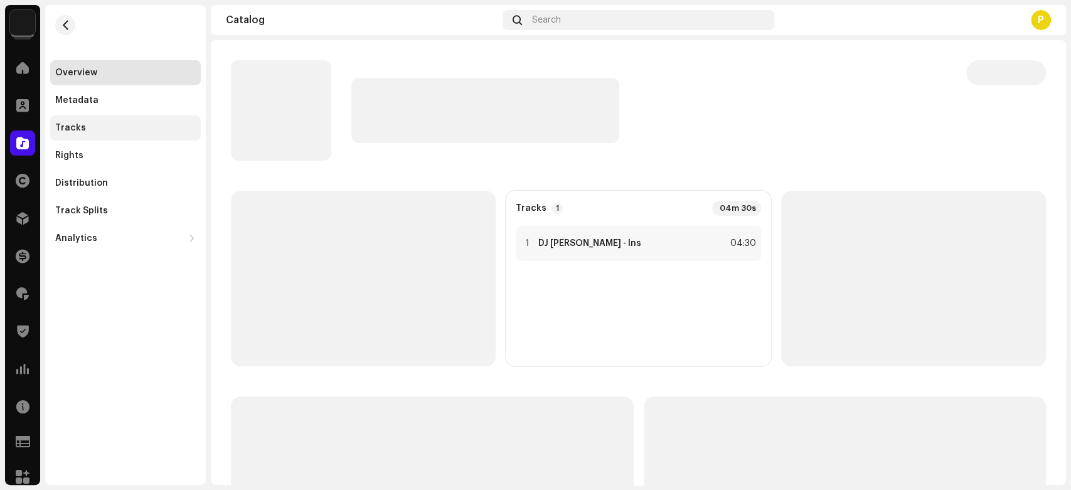
click at [107, 124] on div "Tracks" at bounding box center [125, 128] width 141 height 10
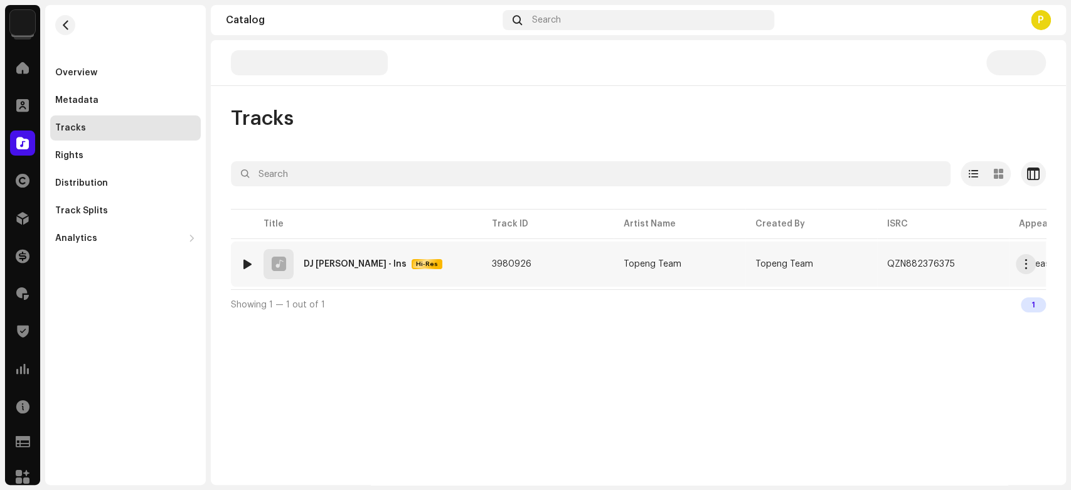
click at [238, 262] on td "1 DJ Sayang Terimakasih - Ins Hi-Res" at bounding box center [356, 264] width 251 height 45
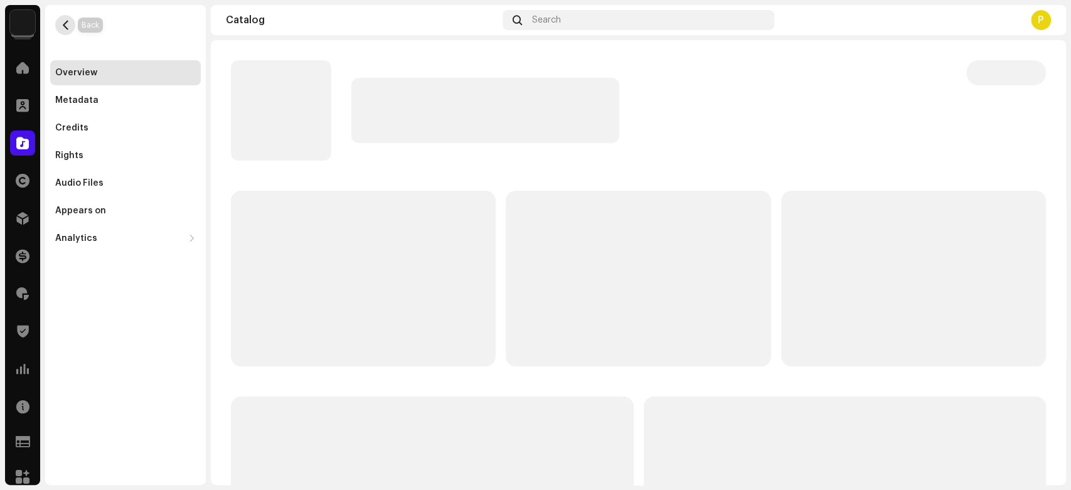
click at [70, 19] on button "button" at bounding box center [65, 25] width 20 height 20
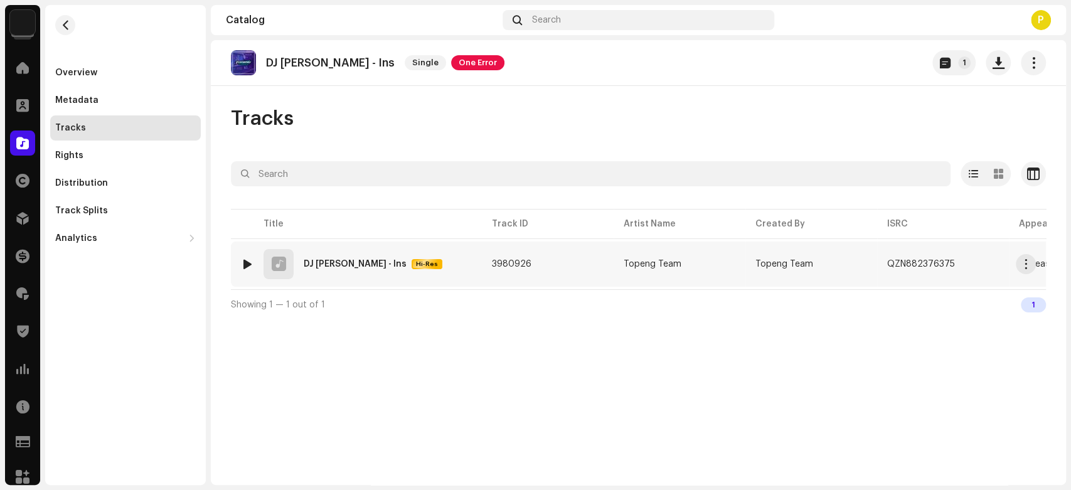
click at [249, 260] on div at bounding box center [247, 264] width 9 height 10
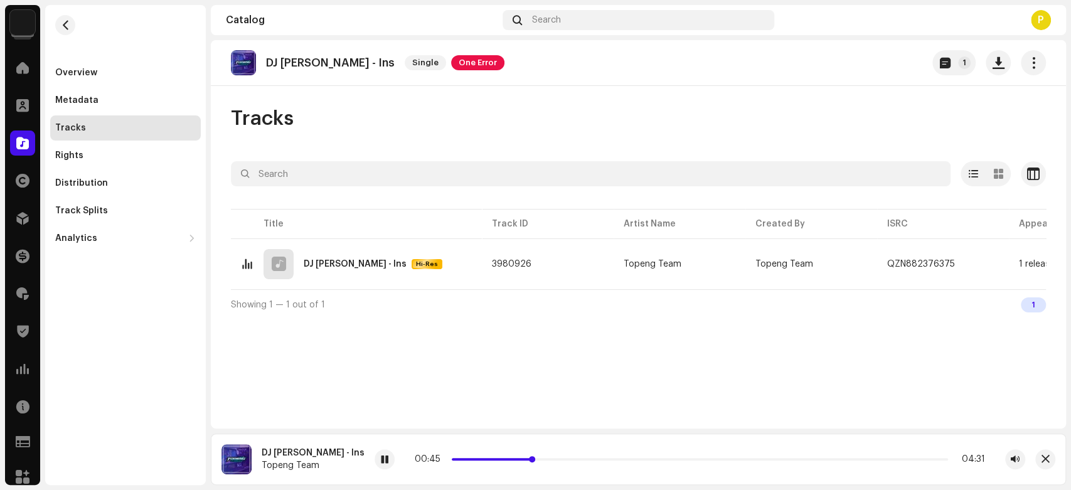
drag, startPoint x: 502, startPoint y: 459, endPoint x: 545, endPoint y: 459, distance: 42.7
click at [545, 459] on p-slider at bounding box center [700, 459] width 496 height 3
click at [395, 465] on div at bounding box center [384, 459] width 20 height 20
click at [16, 140] on span at bounding box center [22, 143] width 13 height 10
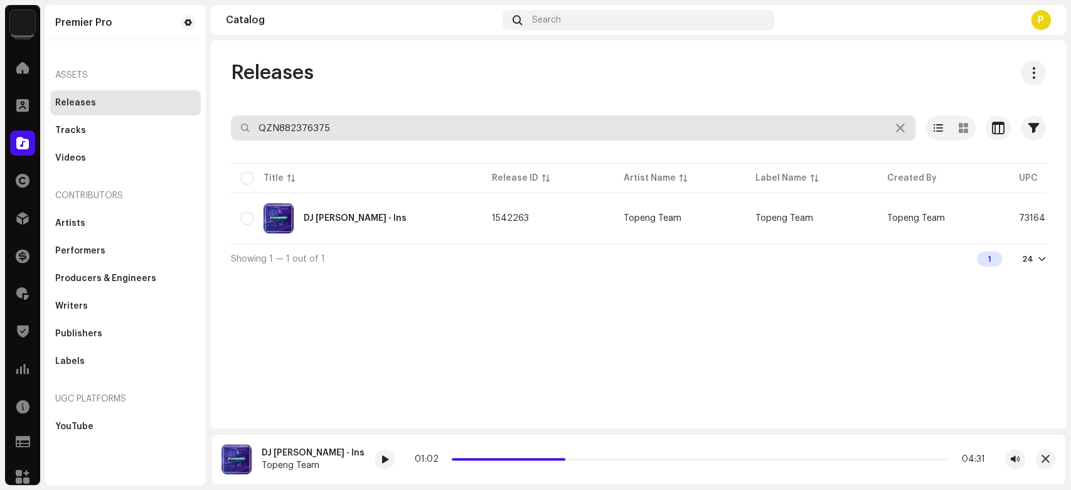
click at [327, 137] on input "QZN882376375" at bounding box center [573, 127] width 684 height 25
paste input "Z662324437"
type input "QZZ662324437"
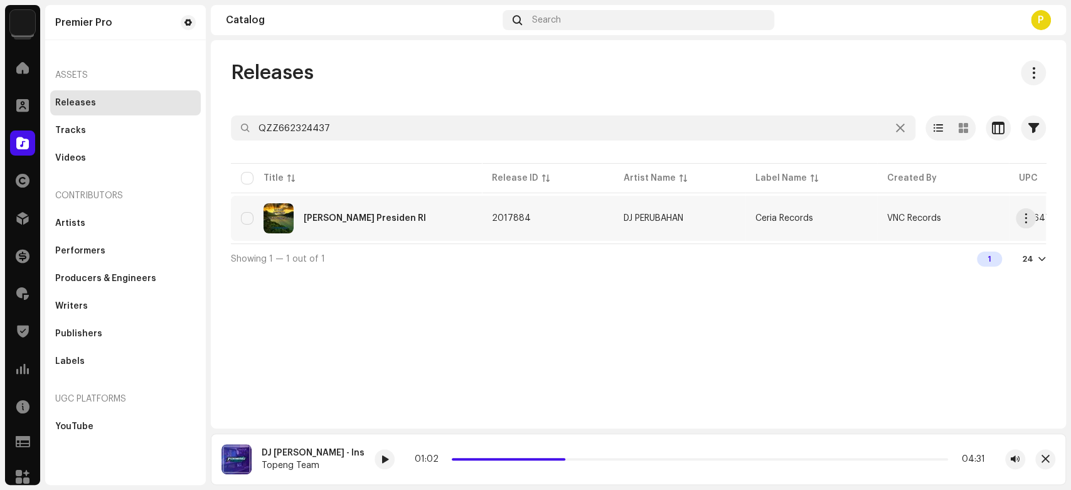
click at [354, 215] on div "DJ Calon Presiden RI" at bounding box center [365, 218] width 122 height 9
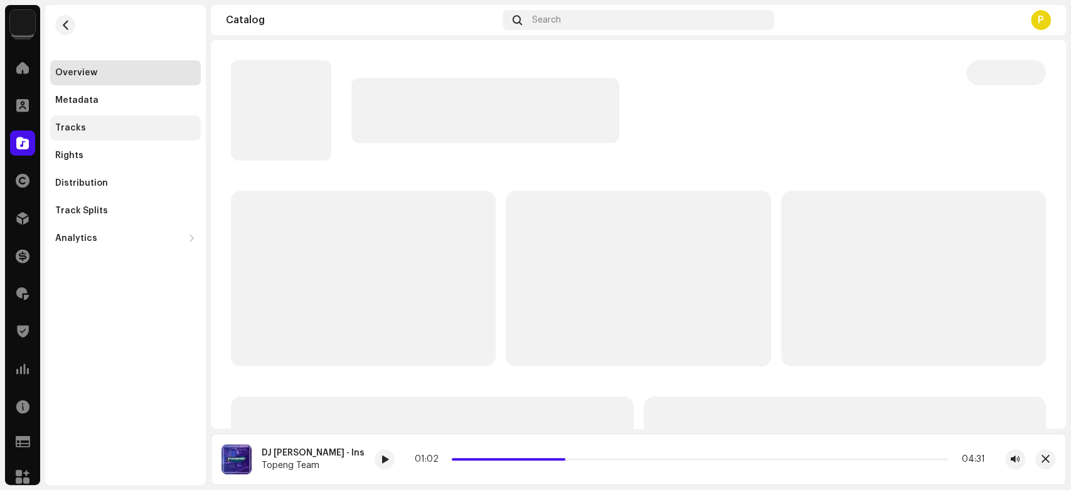
click at [157, 130] on div "Tracks" at bounding box center [125, 128] width 141 height 10
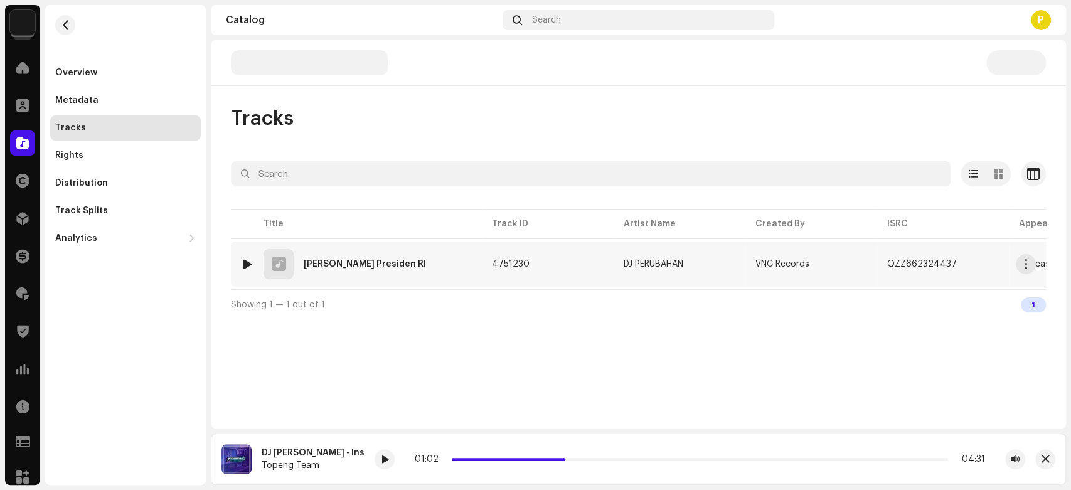
click at [247, 259] on div at bounding box center [247, 264] width 9 height 10
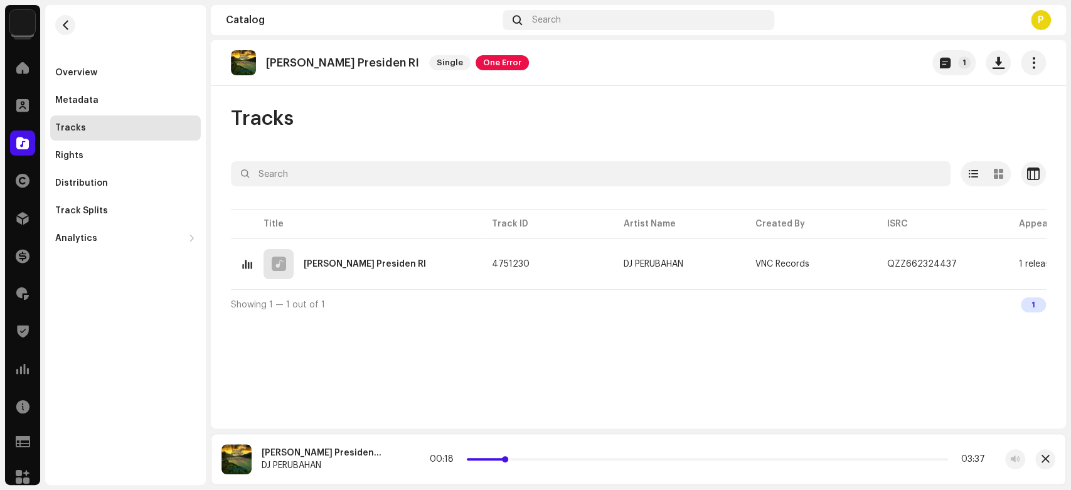
drag, startPoint x: 464, startPoint y: 457, endPoint x: 481, endPoint y: 459, distance: 17.7
click at [502, 459] on span at bounding box center [505, 459] width 6 height 6
click at [392, 450] on re-a-play-button at bounding box center [402, 459] width 20 height 20
click at [398, 455] on span at bounding box center [402, 460] width 8 height 10
click at [12, 143] on div at bounding box center [22, 142] width 25 height 25
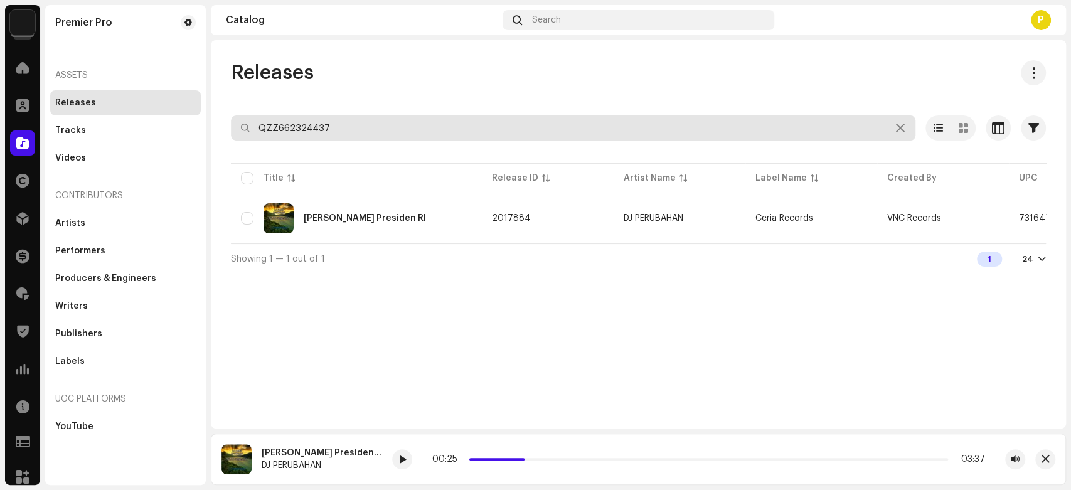
click at [341, 119] on input "QZZ662324437" at bounding box center [573, 127] width 684 height 25
paste input "Pipise Mekada Bagus"
type input "Pipise Mekada Bagus"
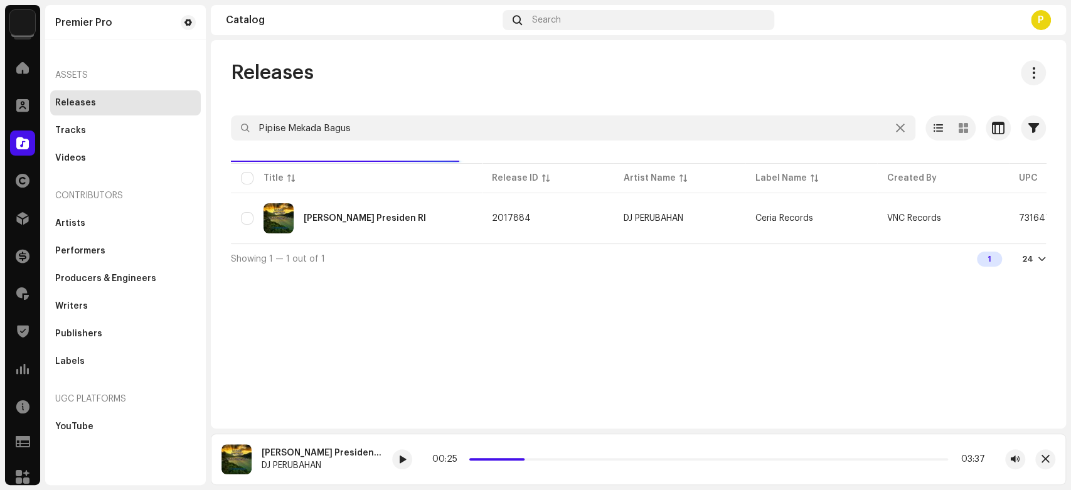
click at [393, 73] on div "Releases" at bounding box center [638, 72] width 815 height 25
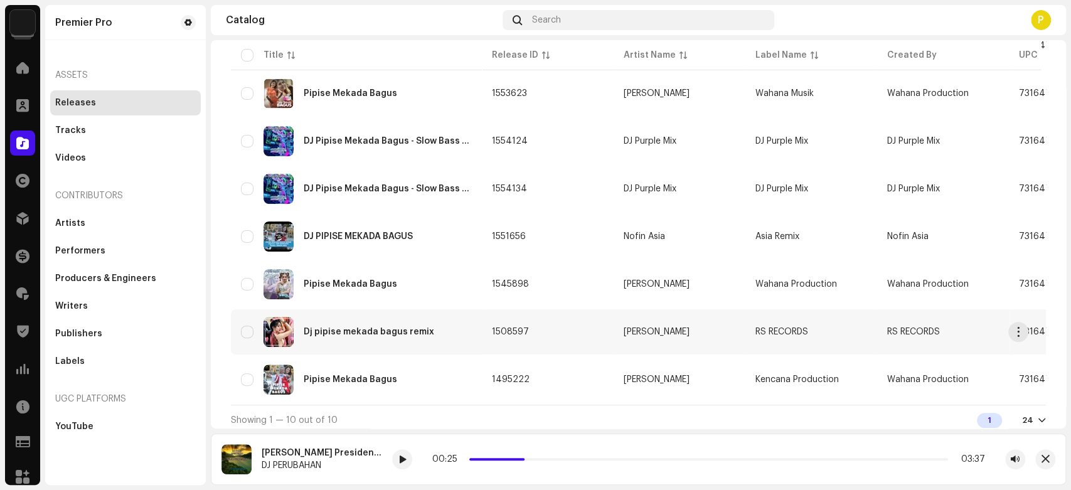
scroll to position [278, 0]
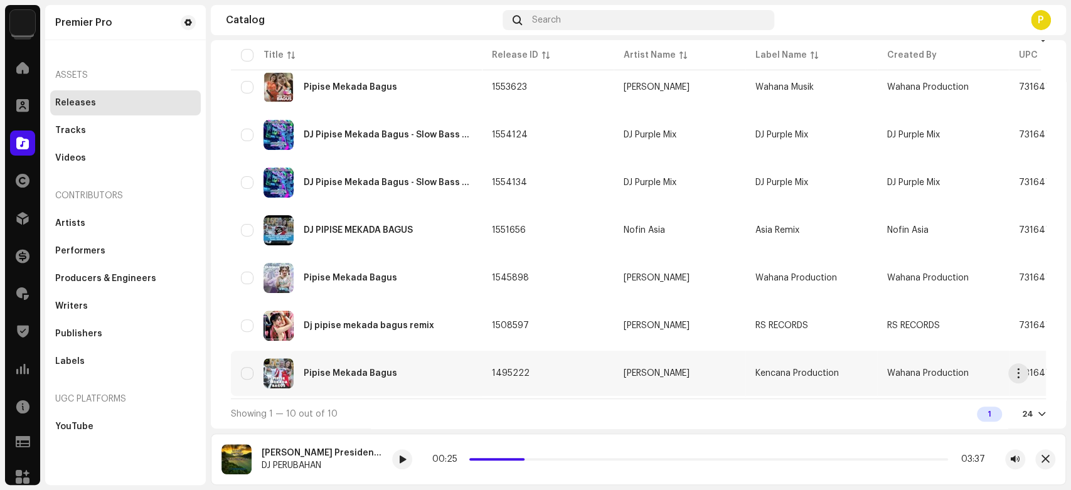
click at [353, 363] on div "Pipise Mekada Bagus" at bounding box center [356, 373] width 231 height 30
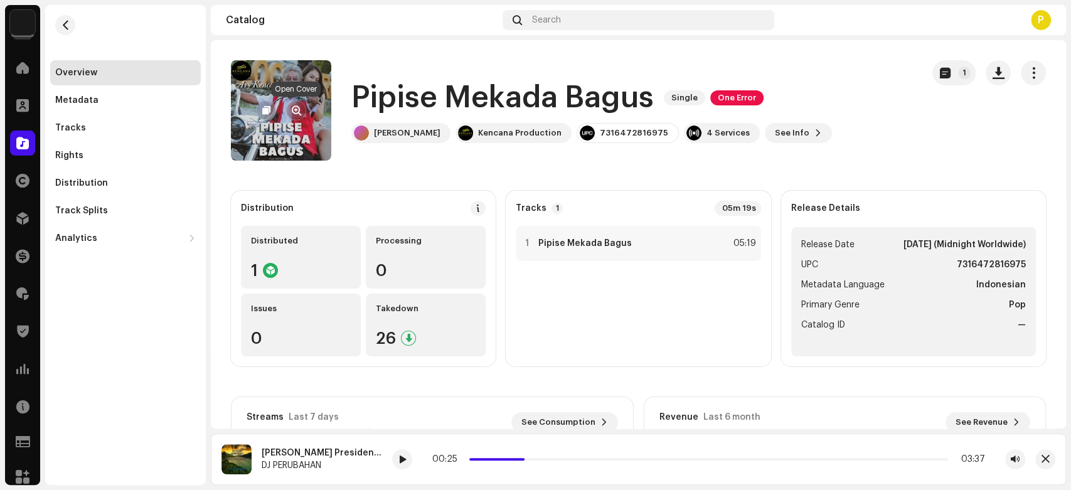
click at [287, 107] on button "button" at bounding box center [296, 110] width 20 height 20
click at [297, 107] on span "button" at bounding box center [296, 110] width 9 height 10
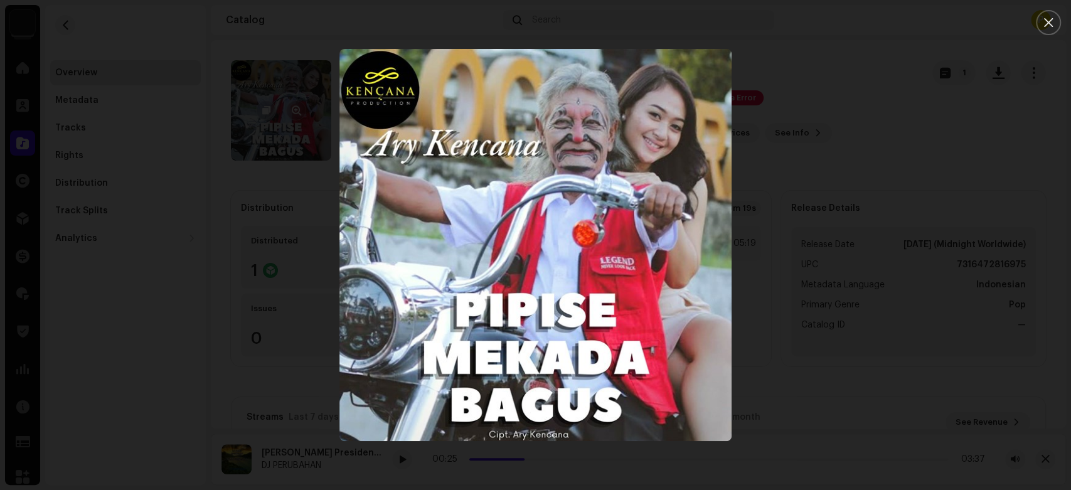
click at [297, 107] on div at bounding box center [535, 245] width 1071 height 490
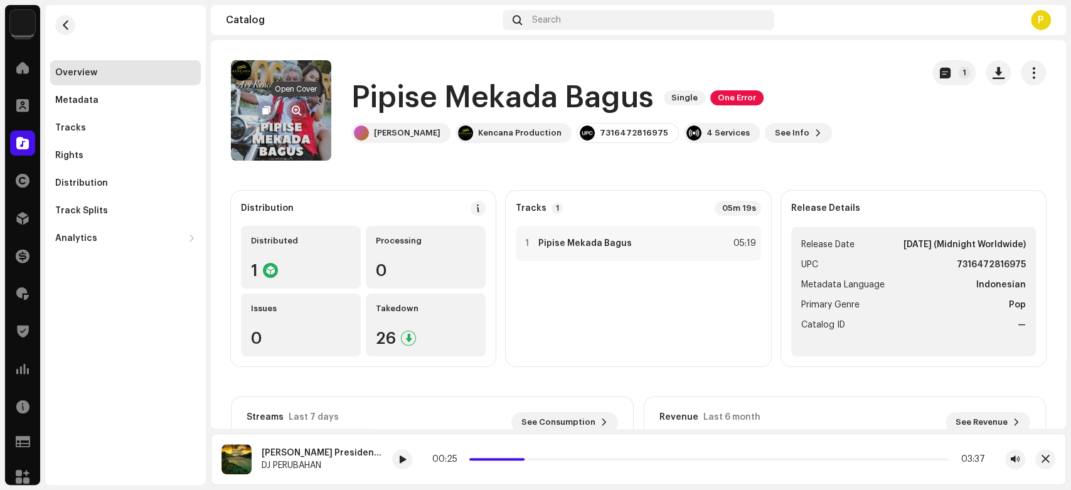
click at [297, 107] on span "button" at bounding box center [296, 110] width 9 height 10
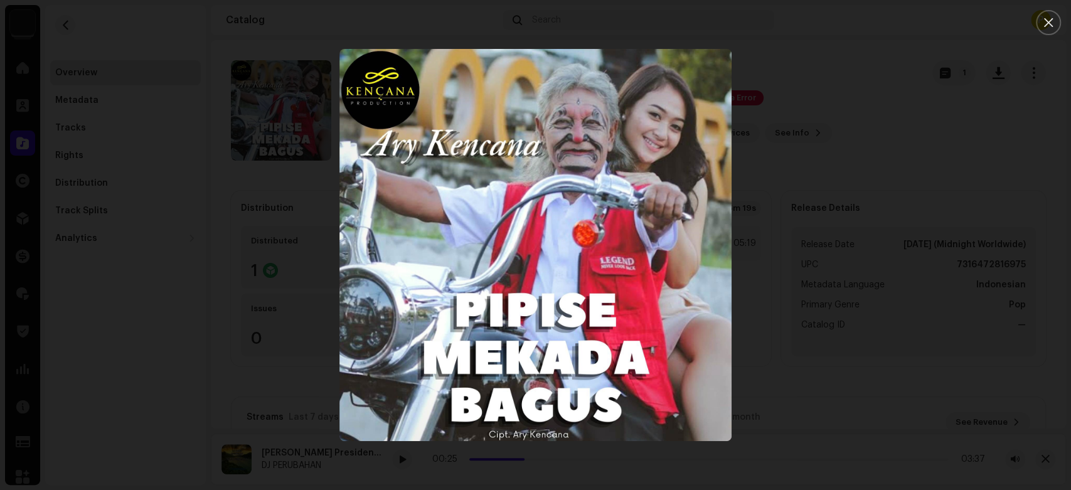
click at [291, 114] on div at bounding box center [535, 245] width 1071 height 490
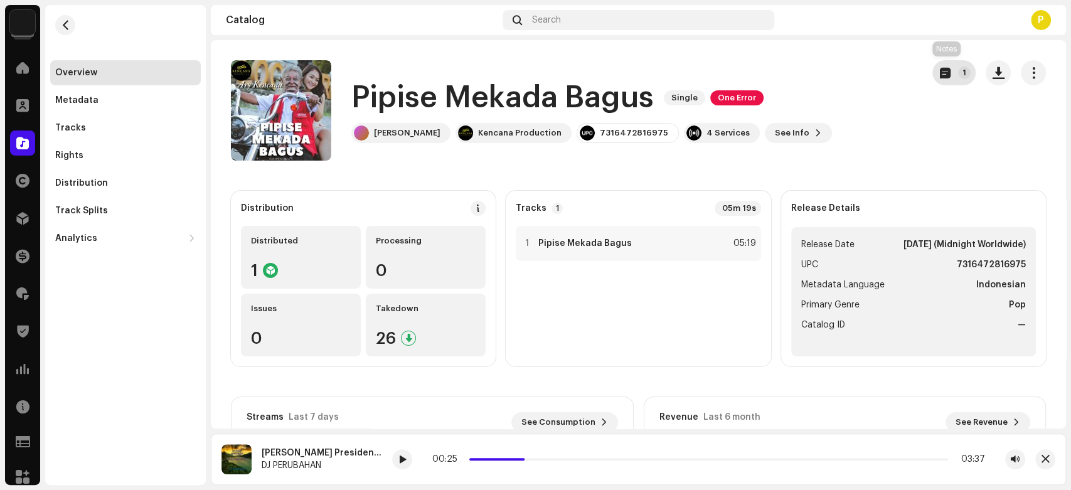
click at [948, 73] on button "1" at bounding box center [953, 72] width 43 height 25
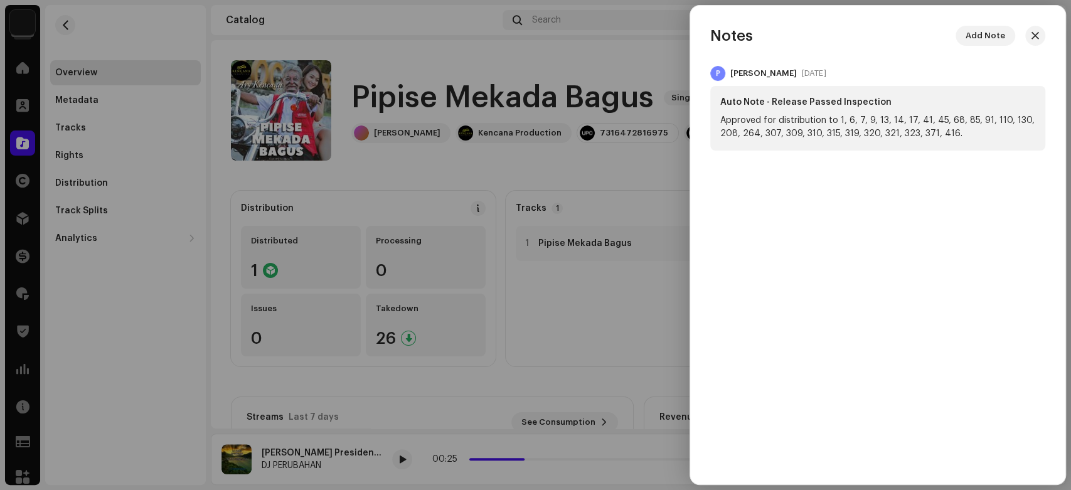
click at [1038, 39] on span "button" at bounding box center [1035, 36] width 8 height 10
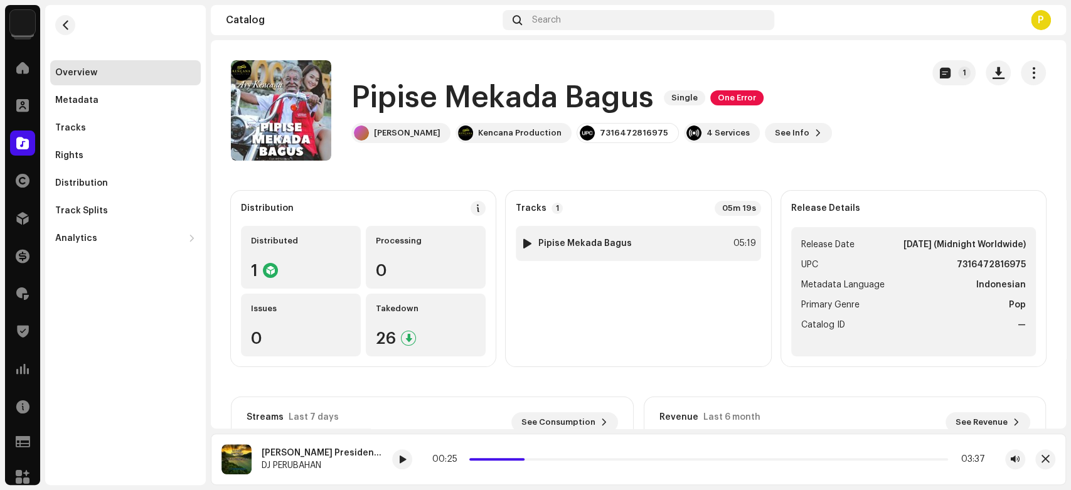
click at [523, 240] on div at bounding box center [527, 243] width 9 height 10
click at [1044, 460] on span "button" at bounding box center [1045, 459] width 8 height 10
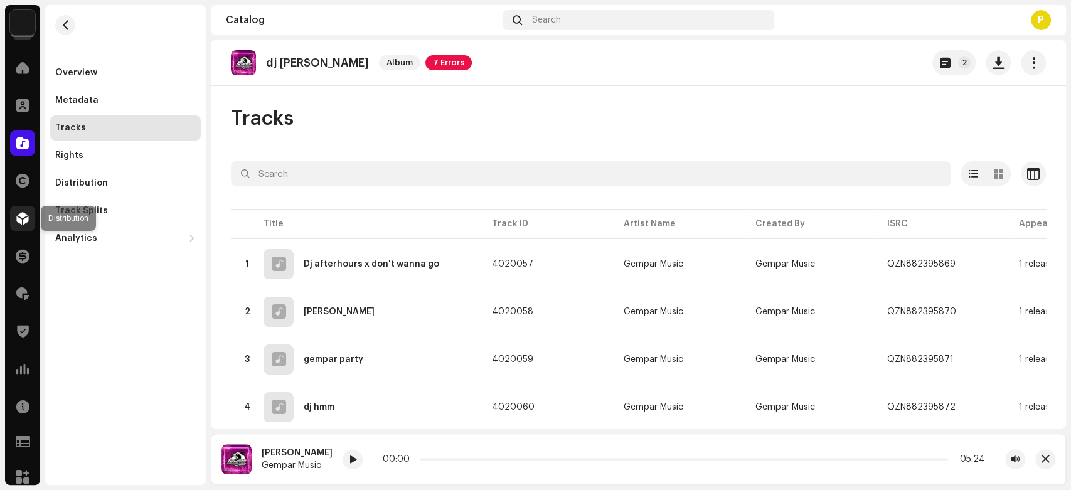
click at [22, 215] on span at bounding box center [22, 218] width 13 height 10
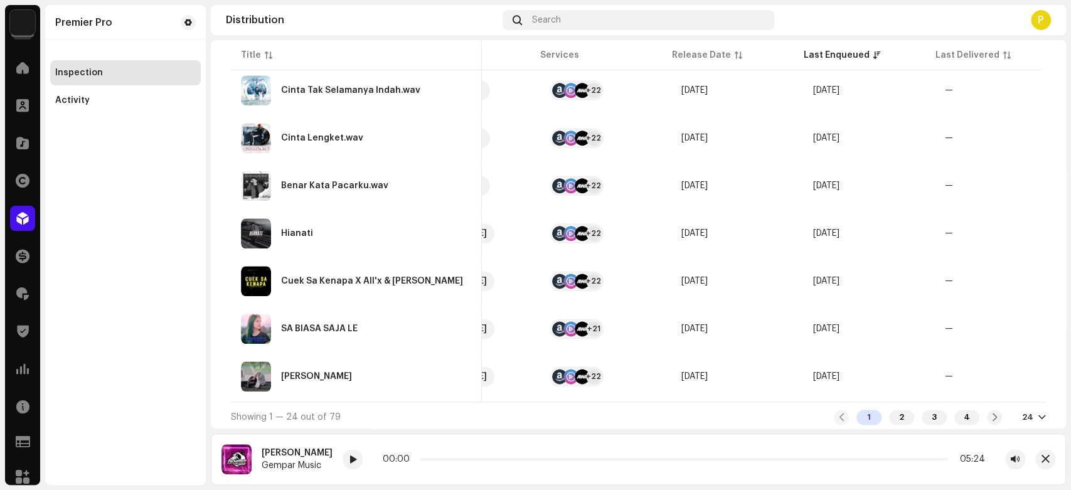
scroll to position [0, 363]
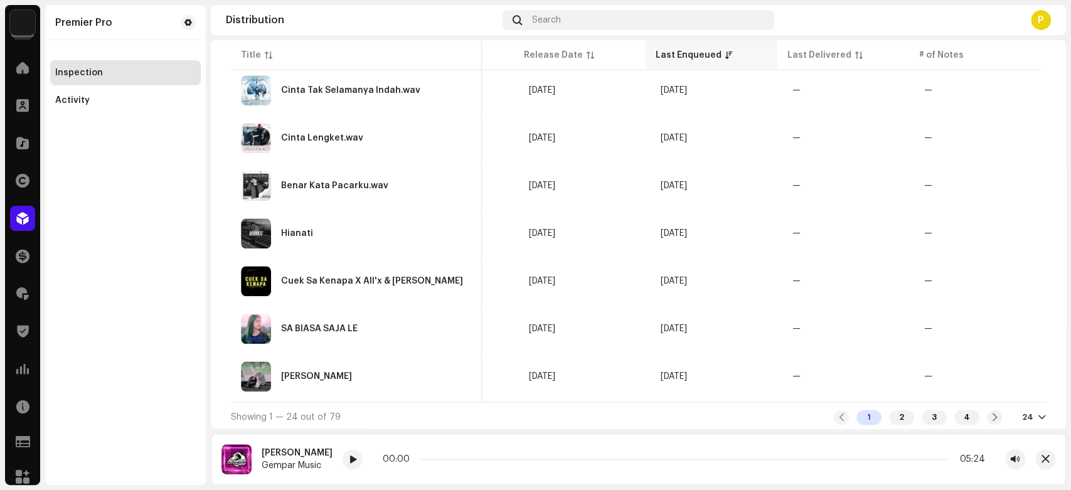
click at [677, 58] on div "Last Enqueued" at bounding box center [689, 55] width 66 height 13
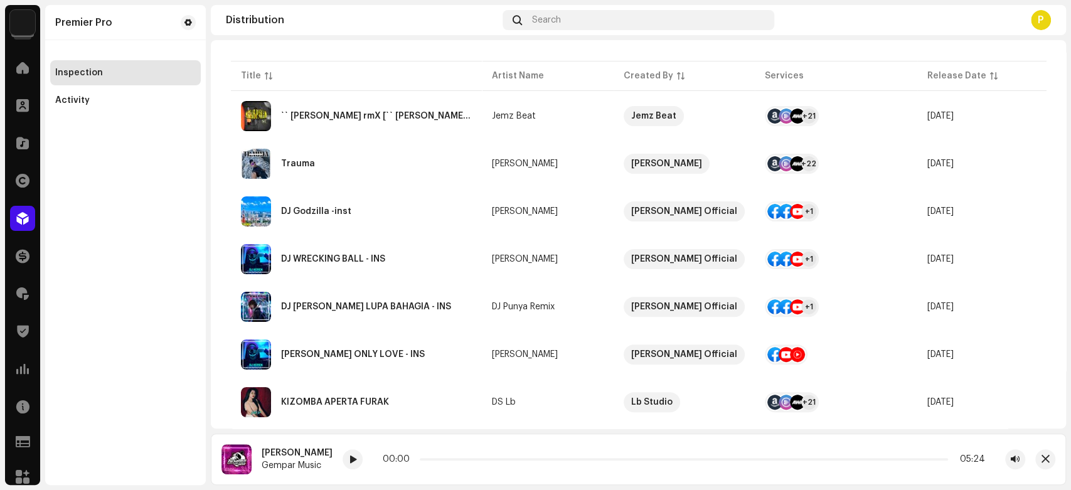
scroll to position [115, 0]
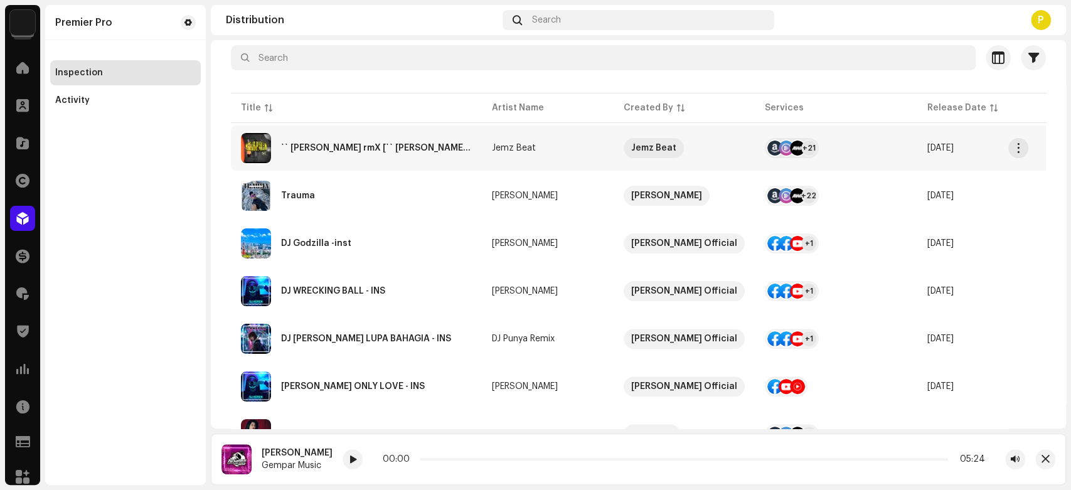
click at [438, 156] on div "`` SALAH PAHAM rmX [`` SALAH PAHAM rmX]" at bounding box center [356, 148] width 231 height 30
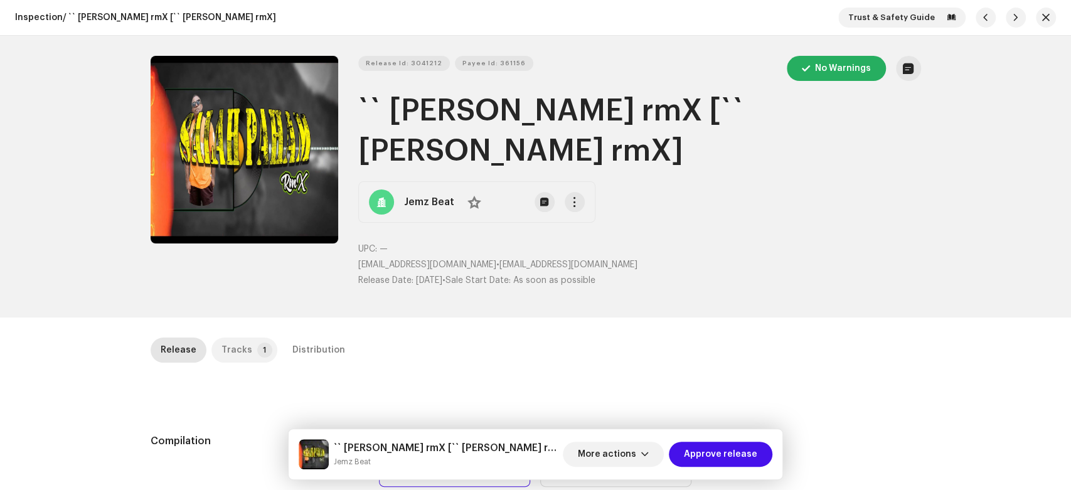
click at [221, 338] on div "Tracks" at bounding box center [236, 349] width 31 height 25
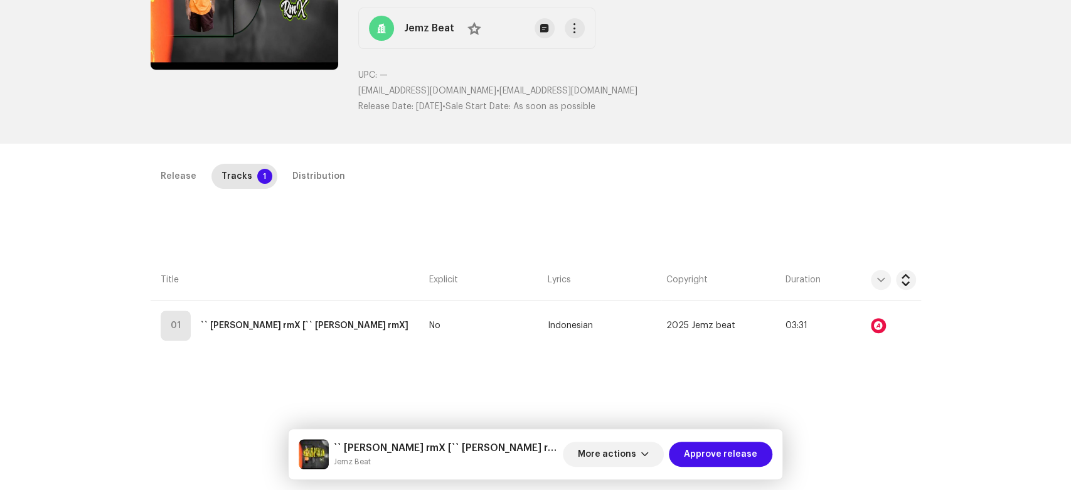
scroll to position [279, 0]
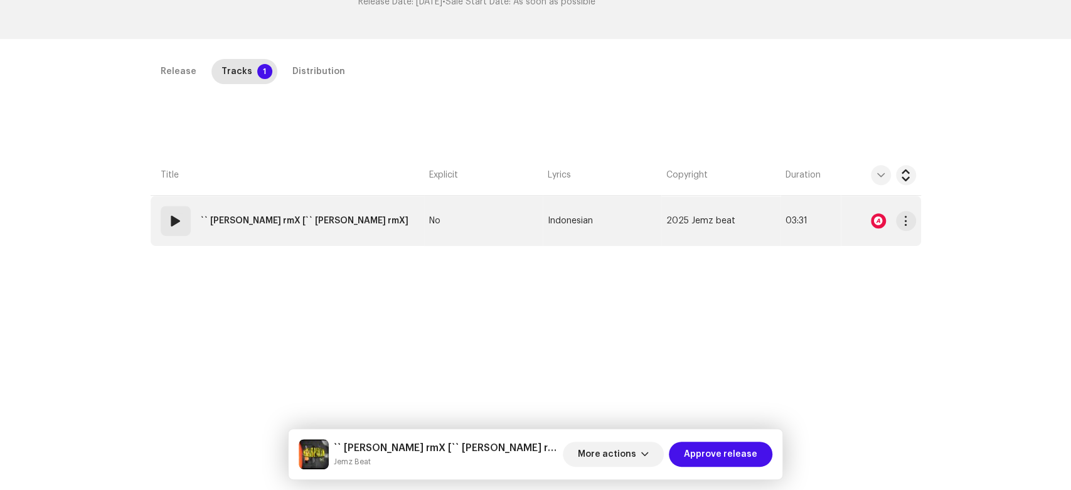
click at [168, 224] on span at bounding box center [175, 220] width 15 height 15
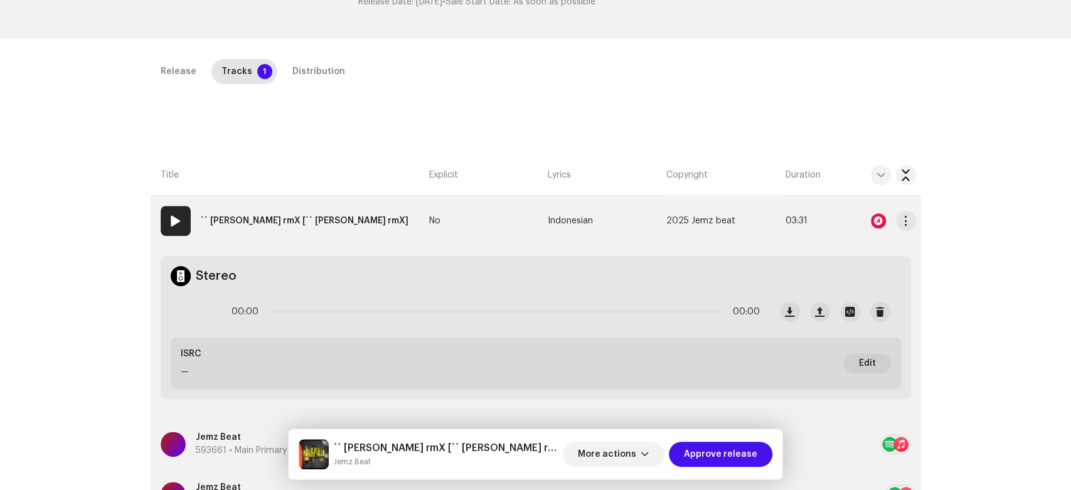
click at [882, 220] on div at bounding box center [878, 220] width 15 height 15
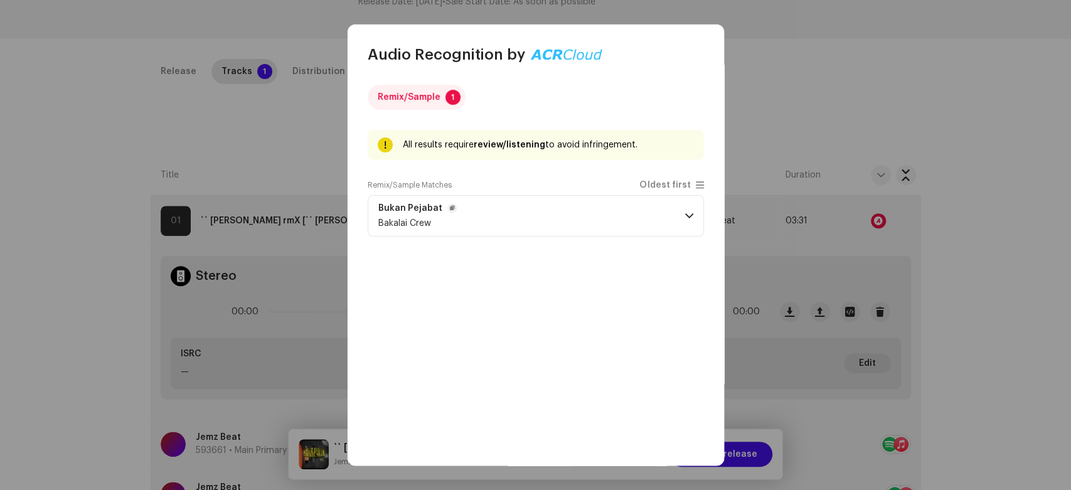
click at [685, 220] on span at bounding box center [689, 216] width 8 height 10
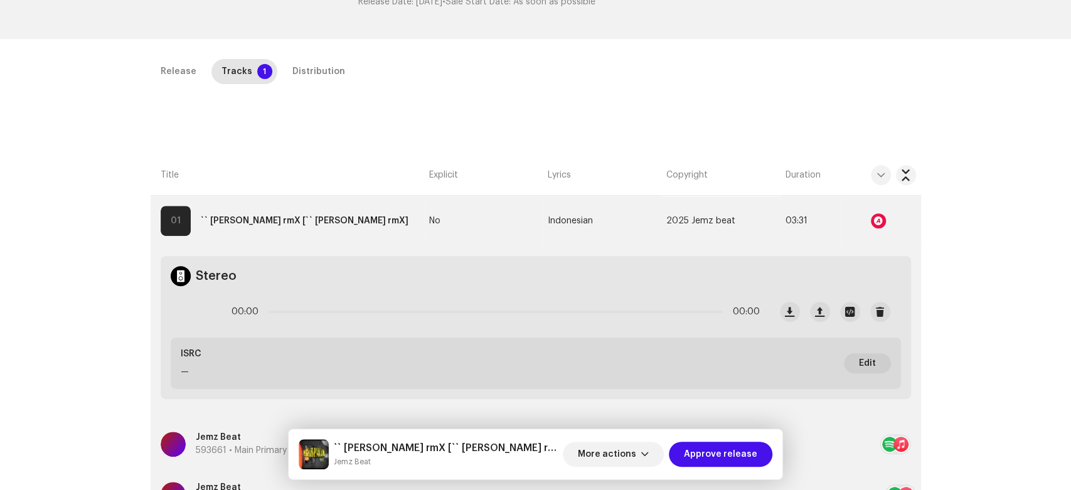
click at [893, 148] on div "Audio Recognition by Remix/Sample 1 All results require review/listening to avo…" at bounding box center [535, 245] width 1071 height 490
click at [176, 219] on span at bounding box center [175, 220] width 15 height 15
click at [181, 70] on div "Release" at bounding box center [179, 71] width 36 height 25
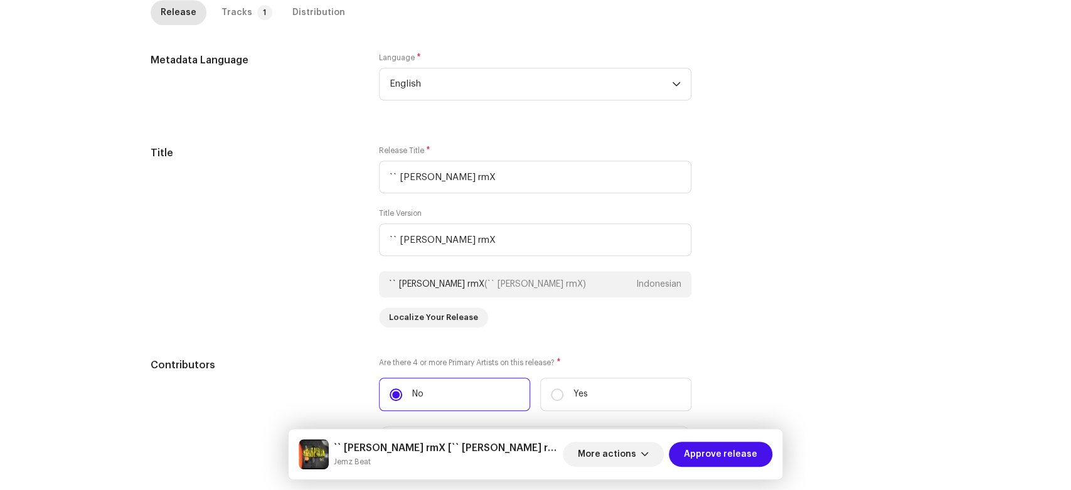
scroll to position [487, 0]
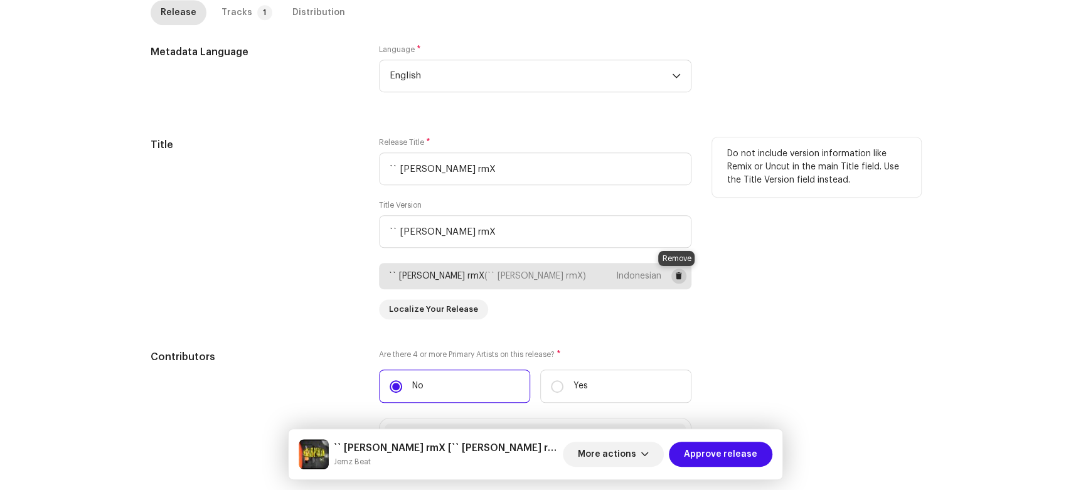
click at [677, 279] on span at bounding box center [679, 276] width 8 height 10
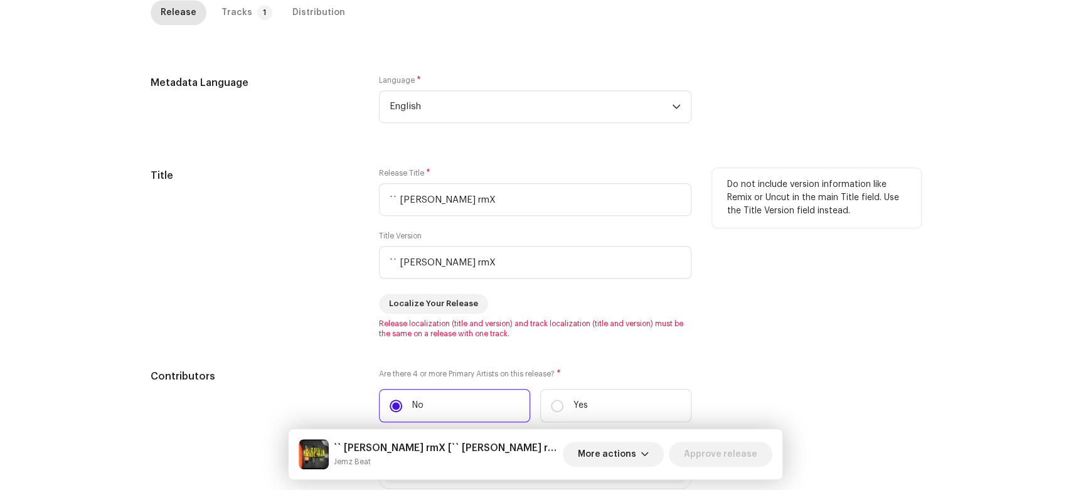
scroll to position [459, 0]
drag, startPoint x: 398, startPoint y: 194, endPoint x: 332, endPoint y: 198, distance: 65.3
click at [332, 198] on div "Title Release Title * `` SALAH PAHAM rmX Title Version `` SALAH PAHAM rmX Local…" at bounding box center [536, 251] width 770 height 171
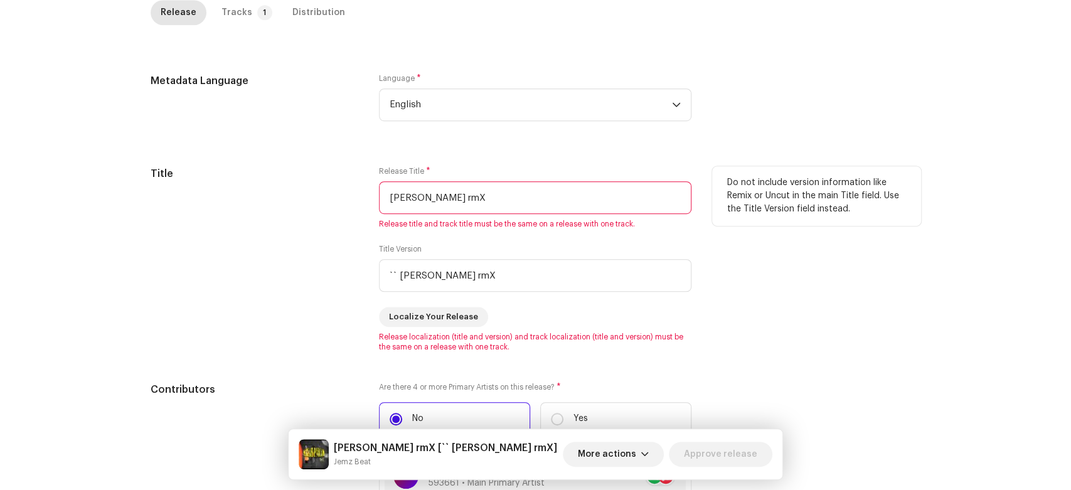
drag, startPoint x: 454, startPoint y: 198, endPoint x: 548, endPoint y: 211, distance: 94.3
click at [548, 211] on input "SALAH PAHAM rmX" at bounding box center [535, 197] width 312 height 33
type input "SALAH PAHAM"
click at [538, 268] on input "`` SALAH PAHAM rmX" at bounding box center [535, 275] width 312 height 33
paste input "SALAH PAHAM"
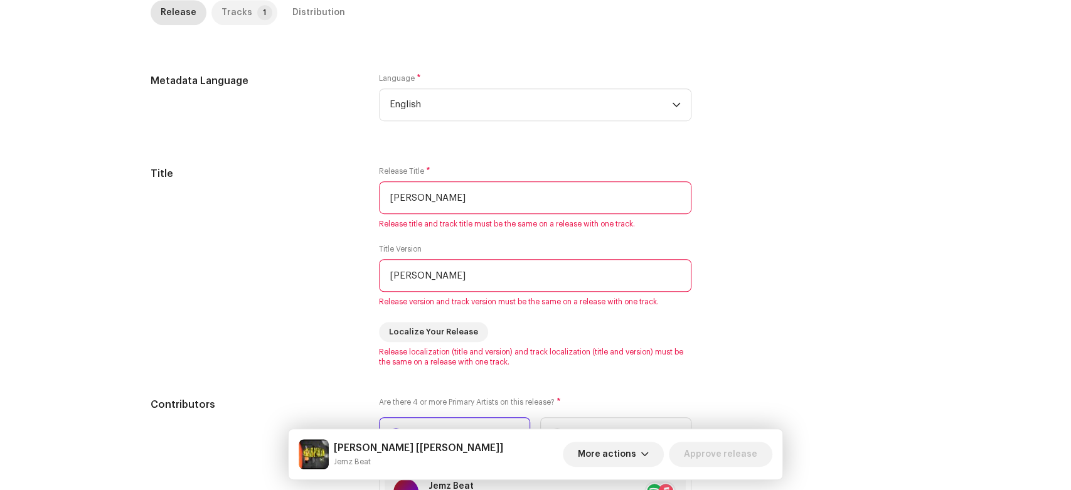
type input "SALAH PAHAM"
click at [222, 3] on div "Tracks" at bounding box center [236, 12] width 31 height 25
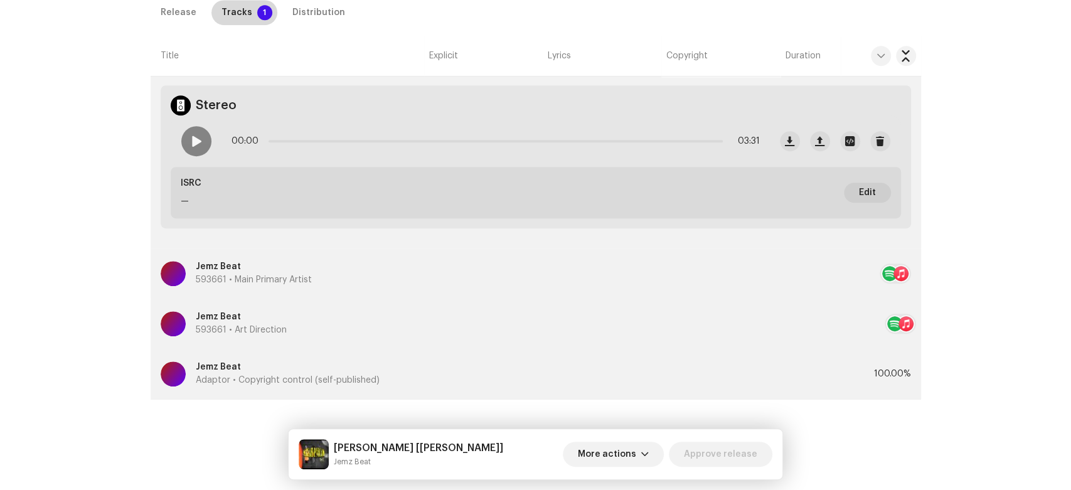
click at [222, 3] on div "Tracks" at bounding box center [236, 12] width 31 height 25
click at [163, 19] on div "Release" at bounding box center [179, 12] width 36 height 25
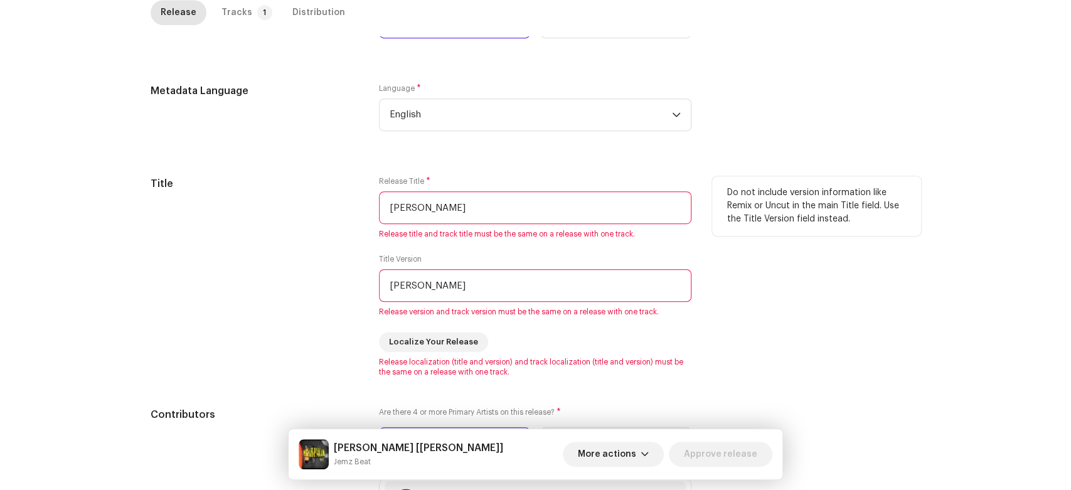
click at [492, 299] on input "SALAH PAHAM" at bounding box center [535, 285] width 312 height 33
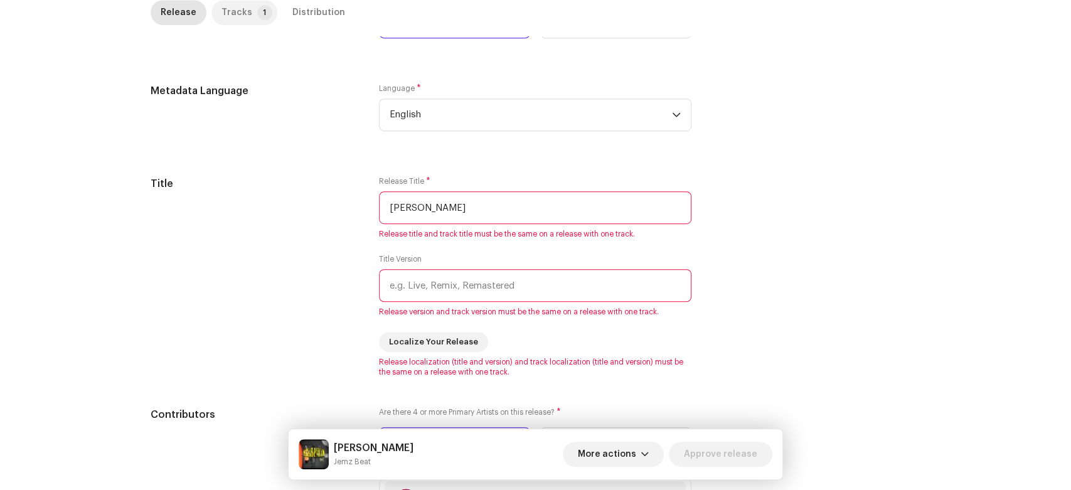
click at [229, 14] on div "Tracks" at bounding box center [236, 12] width 31 height 25
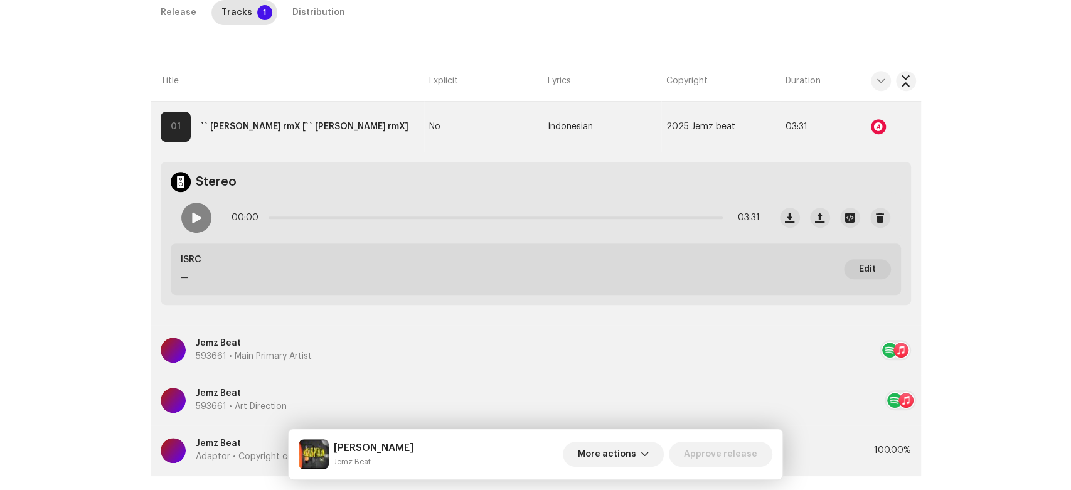
scroll to position [379, 0]
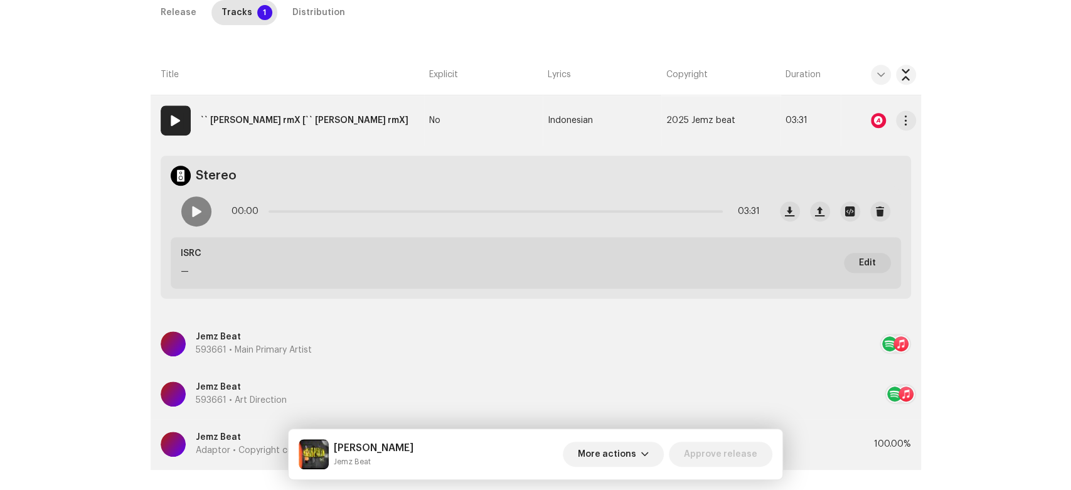
click at [314, 130] on strong "`` SALAH PAHAM rmX [`` SALAH PAHAM rmX]" at bounding box center [305, 120] width 208 height 25
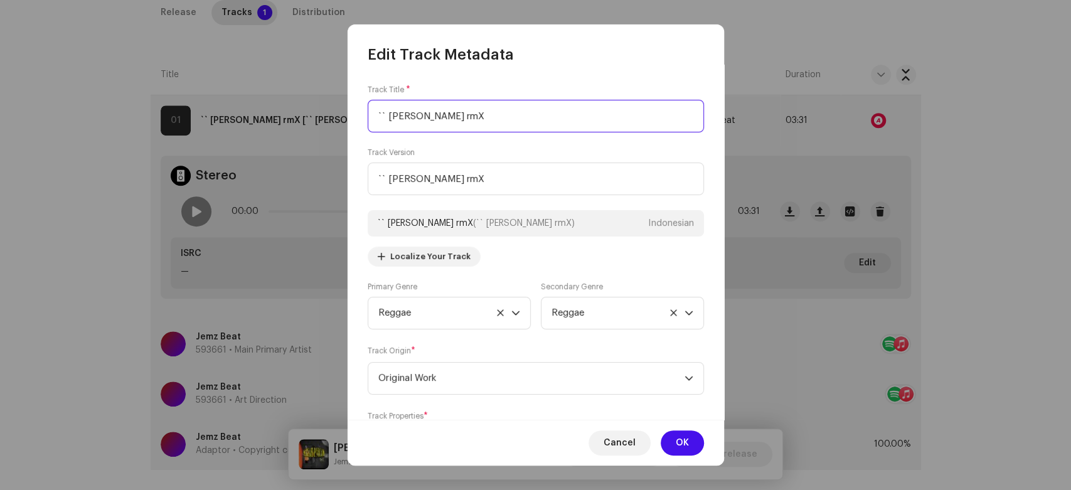
paste input "SALAH PAHAM"
type input "SALAH PAHAM"
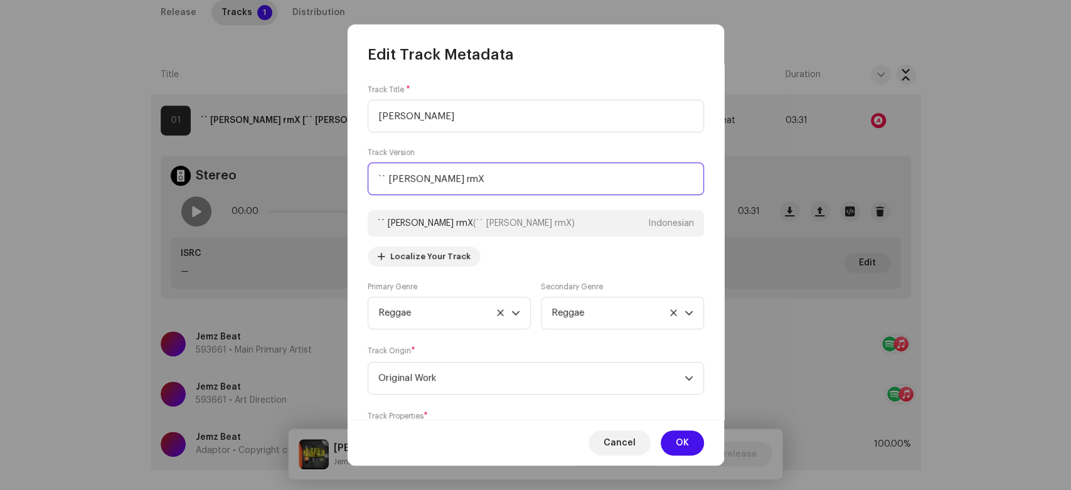
click at [510, 174] on input "`` SALAH PAHAM rmX" at bounding box center [536, 178] width 336 height 33
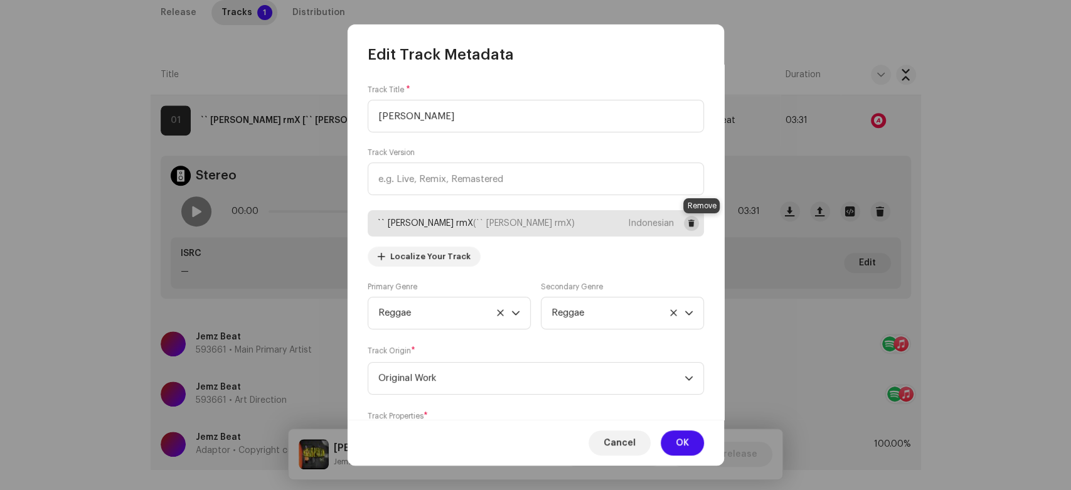
click at [693, 223] on button at bounding box center [691, 223] width 15 height 15
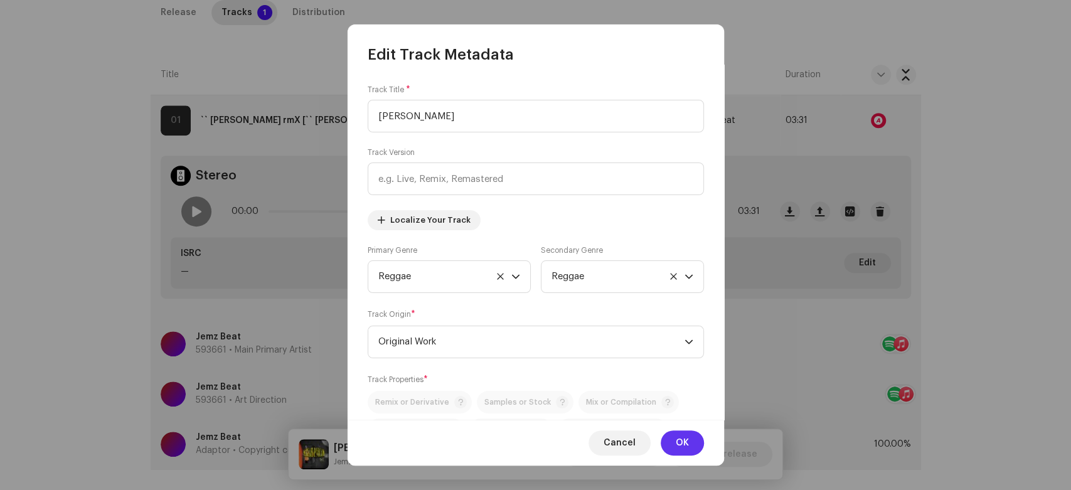
click at [666, 435] on button "OK" at bounding box center [682, 442] width 43 height 25
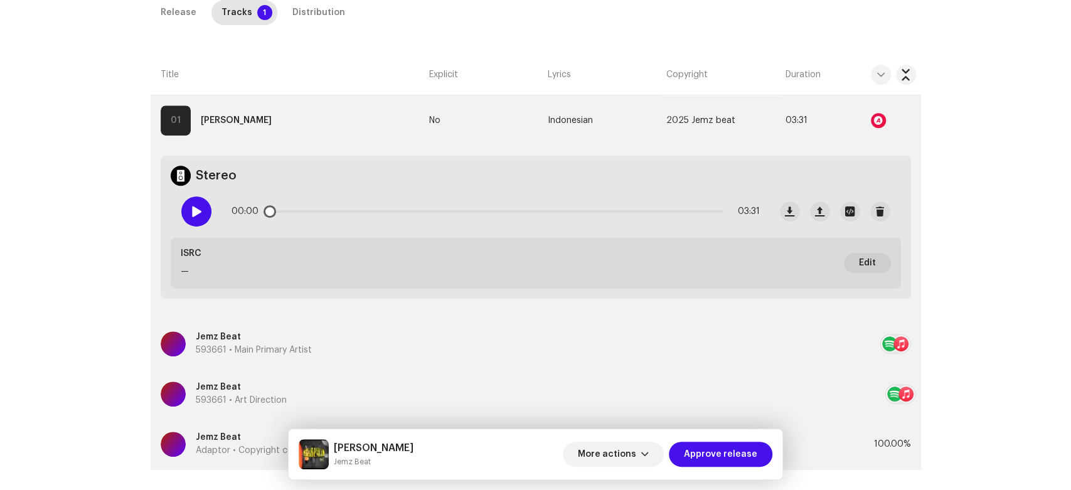
click at [187, 197] on div at bounding box center [196, 211] width 30 height 30
click at [337, 461] on small "Jemz Beat" at bounding box center [374, 461] width 80 height 13
drag, startPoint x: 337, startPoint y: 461, endPoint x: 382, endPoint y: 465, distance: 45.4
click at [386, 466] on small "Jemz Beat" at bounding box center [374, 461] width 80 height 13
copy div "Jemz Beat More actions Approve release Release Tracks 1 Distribution Compilatio…"
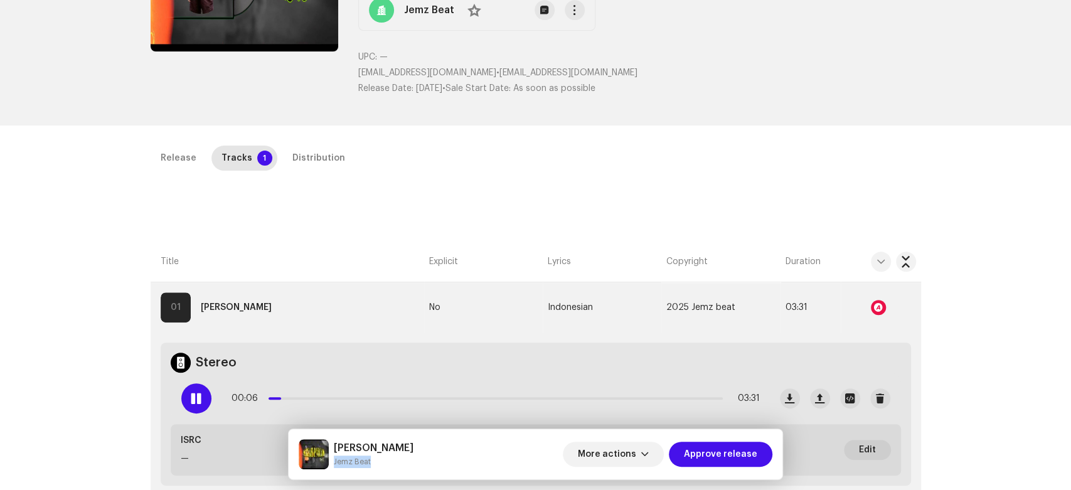
scroll to position [169, 0]
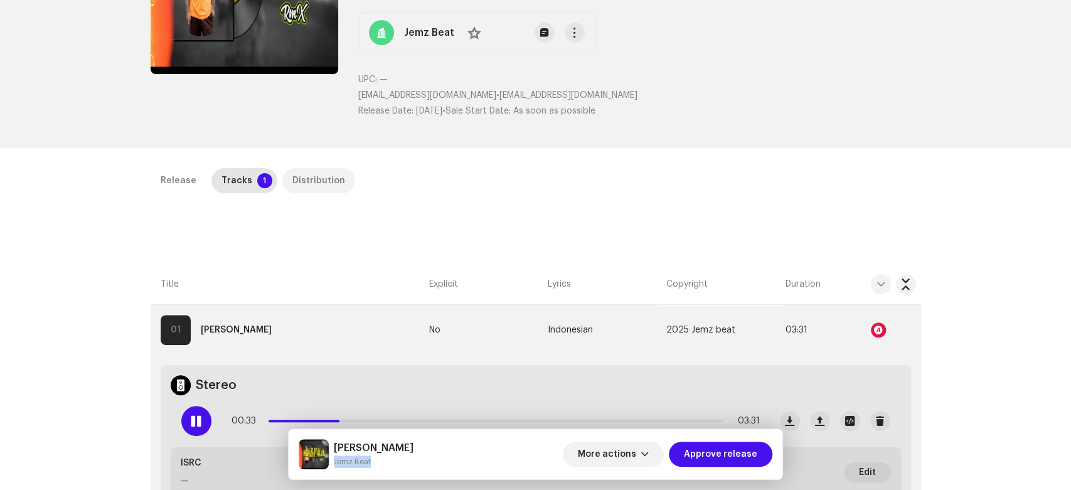
click at [305, 176] on div "Distribution" at bounding box center [318, 180] width 53 height 25
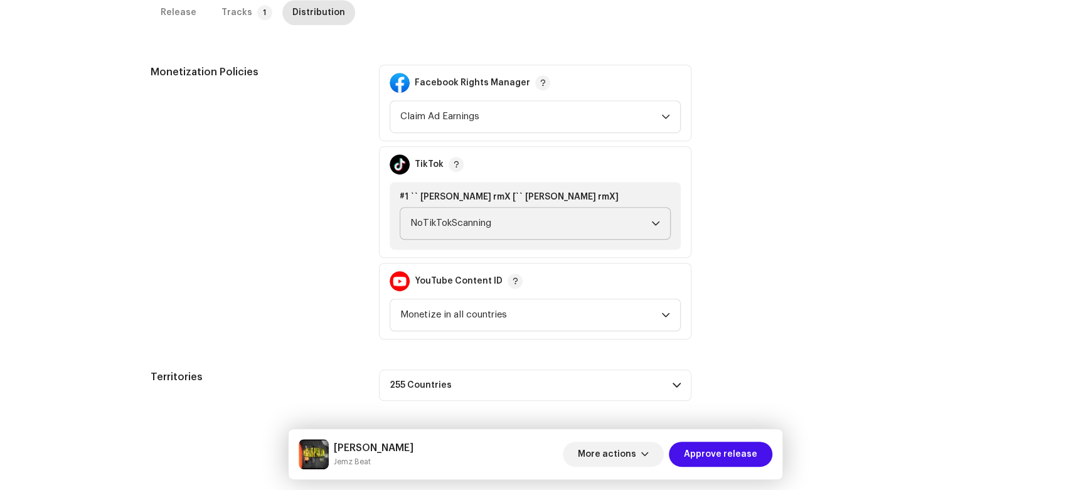
click at [595, 220] on span "NoTikTokScanning" at bounding box center [530, 223] width 241 height 31
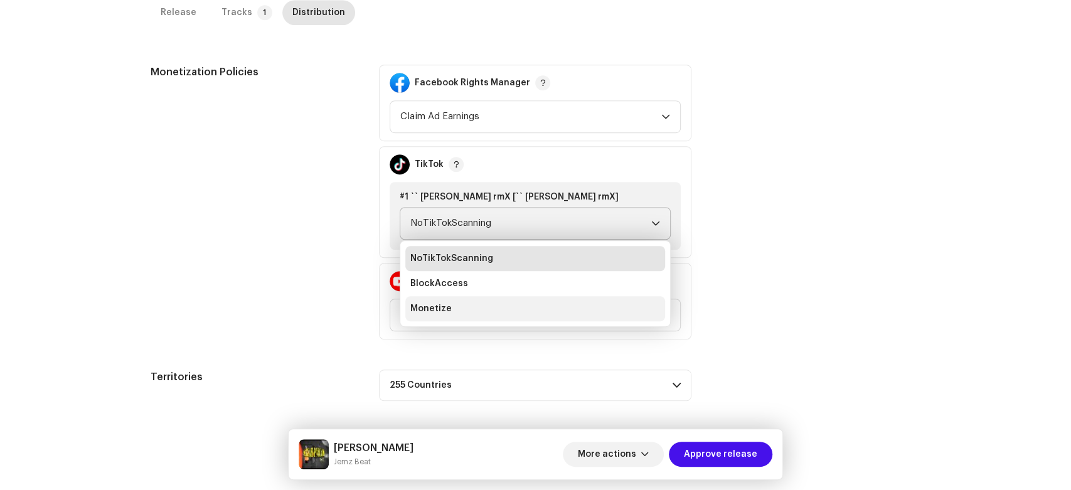
click at [543, 307] on li "Monetize" at bounding box center [535, 308] width 260 height 25
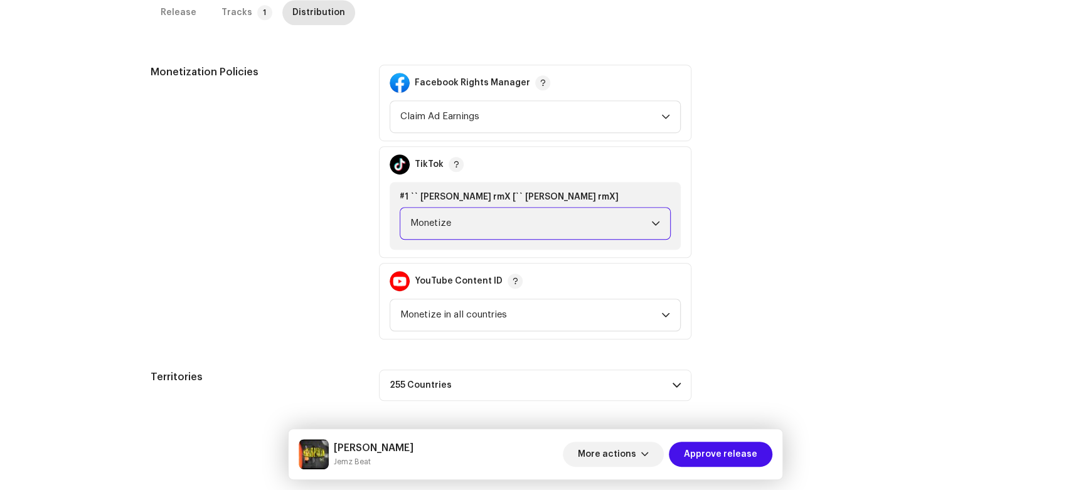
click at [201, 16] on div "Release Tracks 1 Distribution" at bounding box center [536, 12] width 770 height 25
click at [177, 9] on div "Release" at bounding box center [179, 12] width 36 height 25
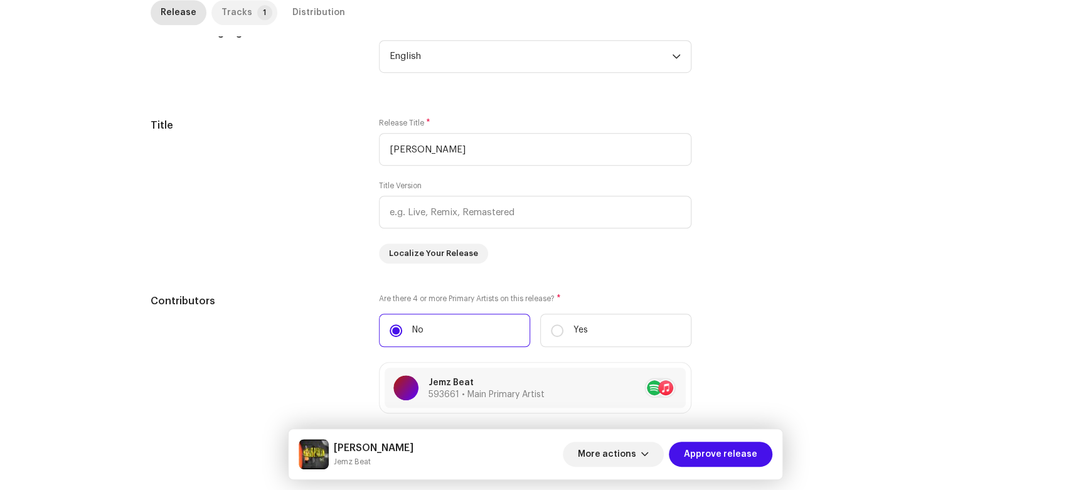
click at [257, 14] on p-badge "1" at bounding box center [264, 12] width 15 height 15
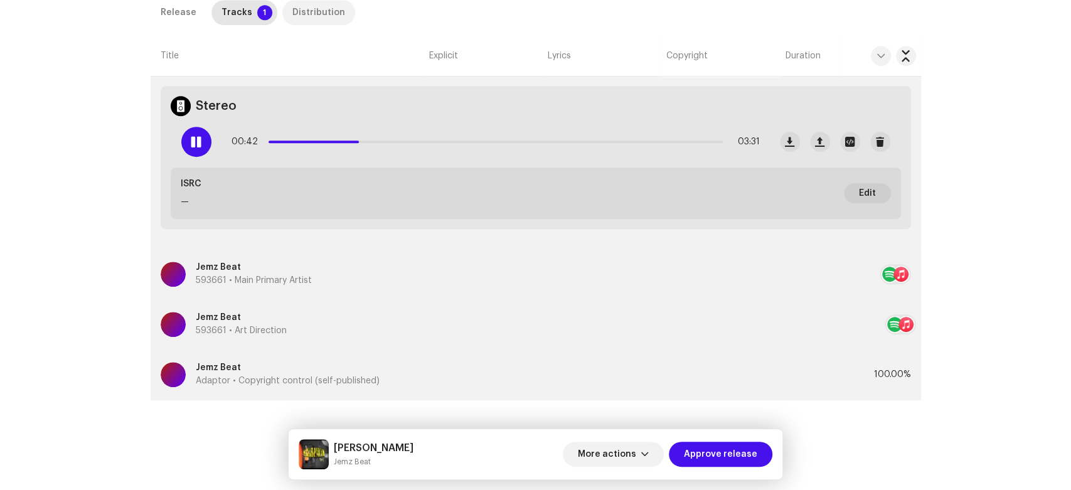
click at [321, 3] on div "Distribution" at bounding box center [318, 12] width 53 height 25
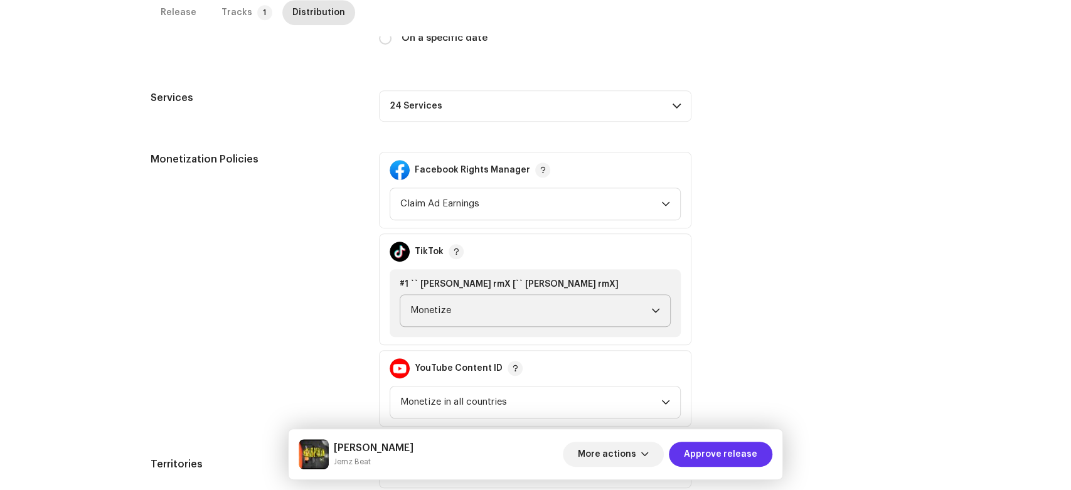
click at [702, 453] on span "Approve release" at bounding box center [720, 454] width 73 height 25
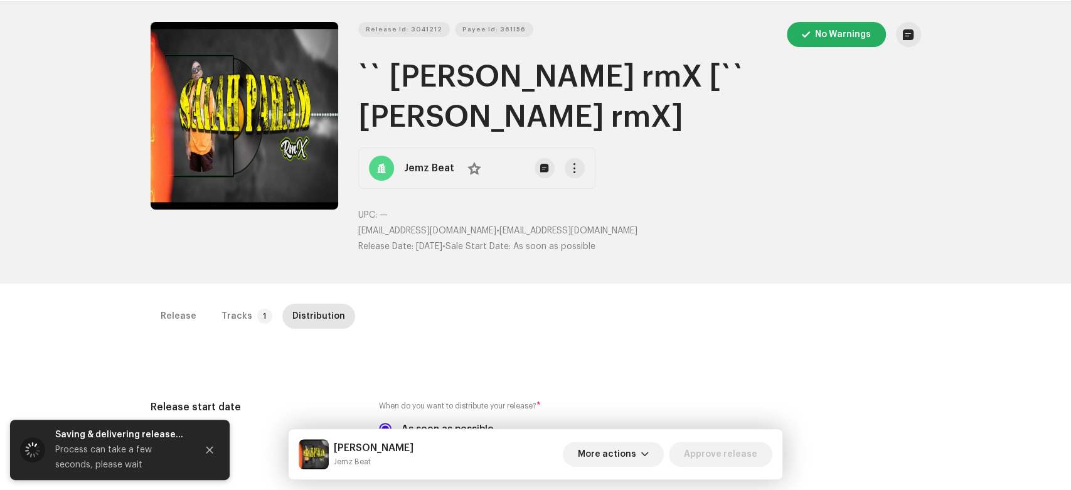
scroll to position [0, 0]
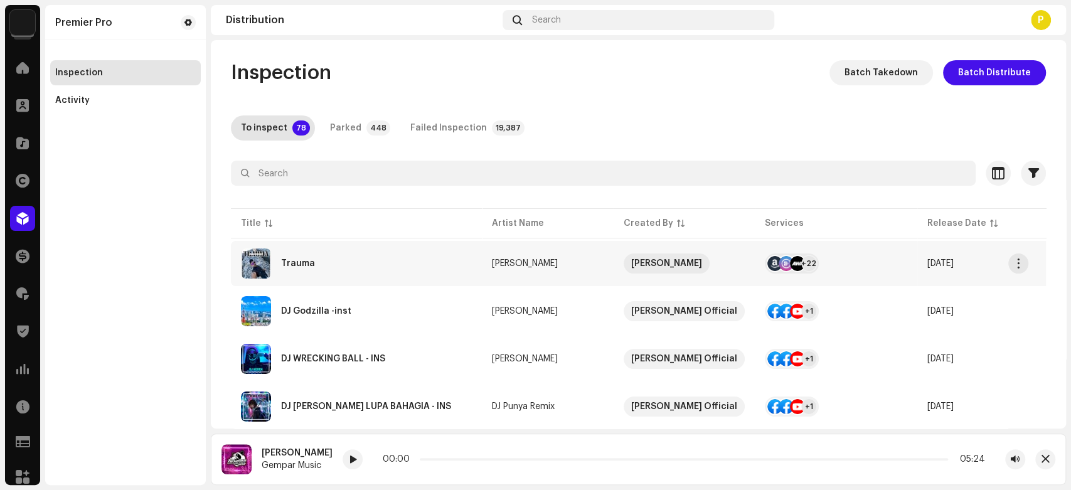
click at [380, 264] on div "Trauma" at bounding box center [356, 263] width 231 height 30
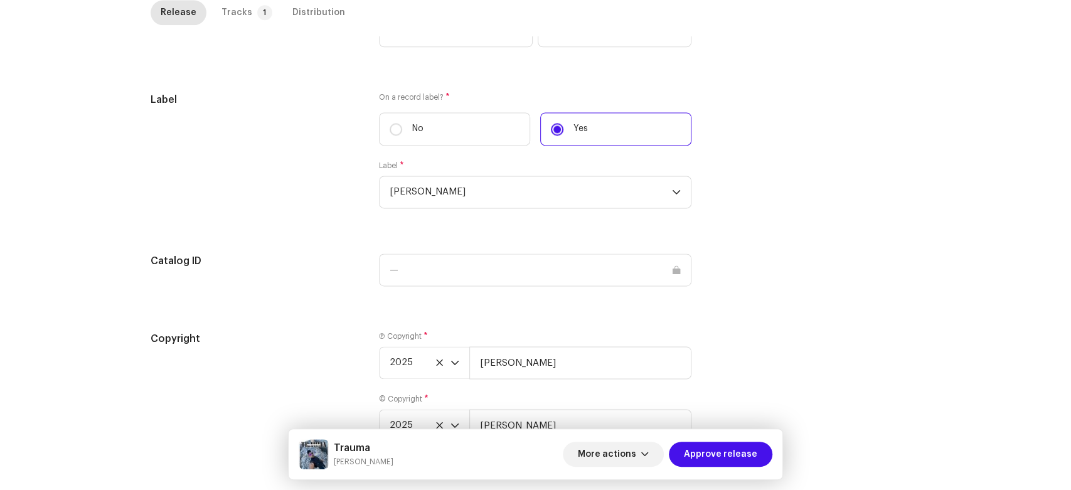
scroll to position [1193, 0]
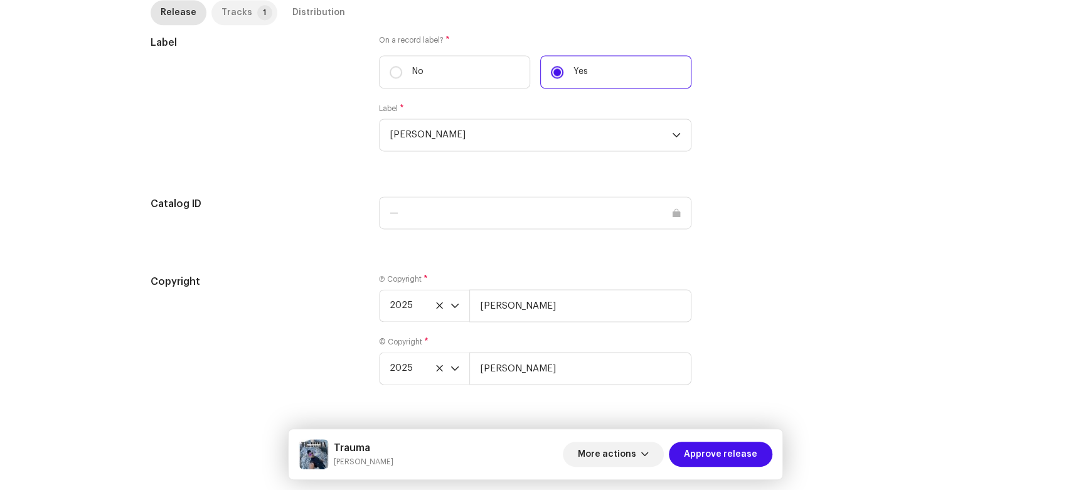
click at [226, 10] on div "Tracks" at bounding box center [236, 12] width 31 height 25
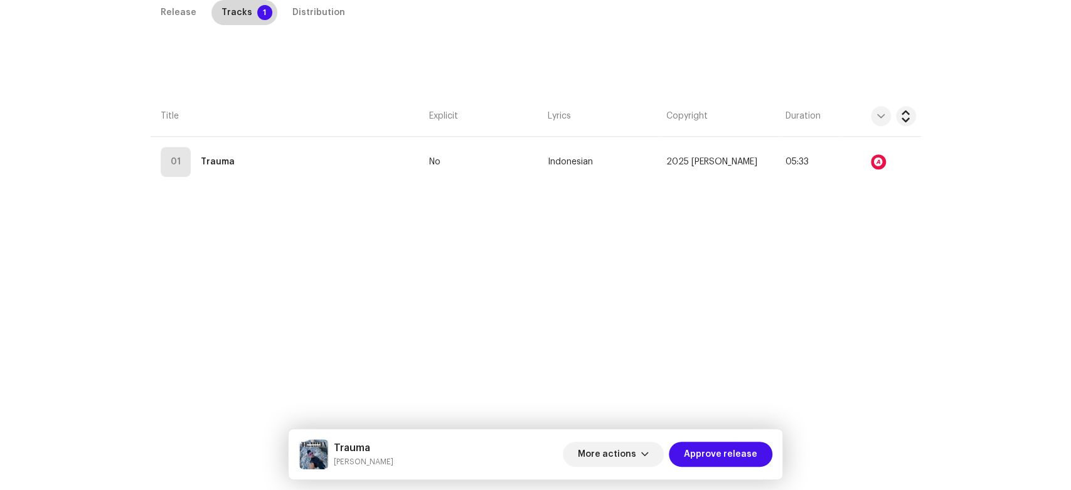
scroll to position [297, 0]
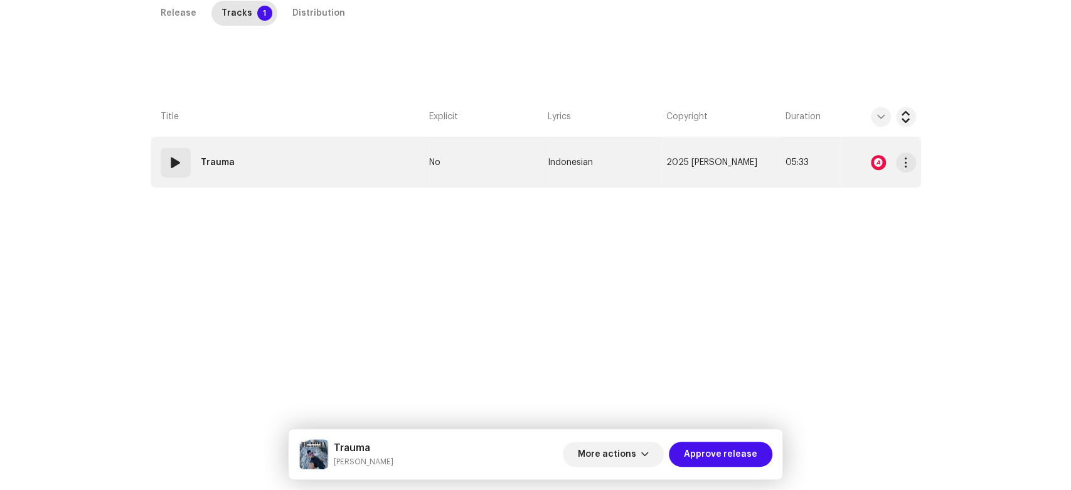
click at [172, 161] on span at bounding box center [175, 162] width 15 height 15
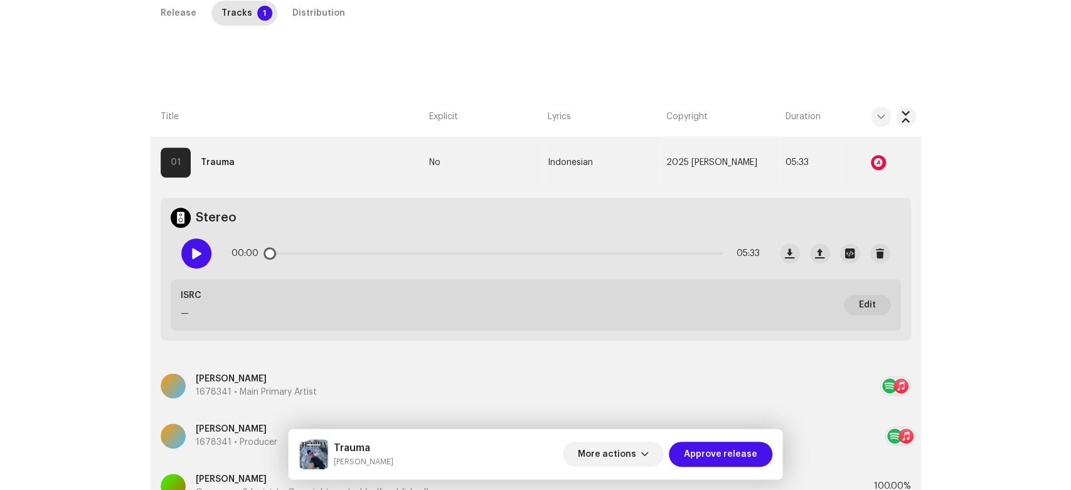
click at [206, 248] on div "00:00 05:33" at bounding box center [470, 253] width 598 height 50
click at [201, 255] on div at bounding box center [196, 253] width 30 height 30
click at [341, 442] on h5 "Trauma" at bounding box center [364, 447] width 60 height 15
copy div "Trauma Onne Alvares"
drag, startPoint x: 341, startPoint y: 442, endPoint x: 368, endPoint y: 465, distance: 35.7
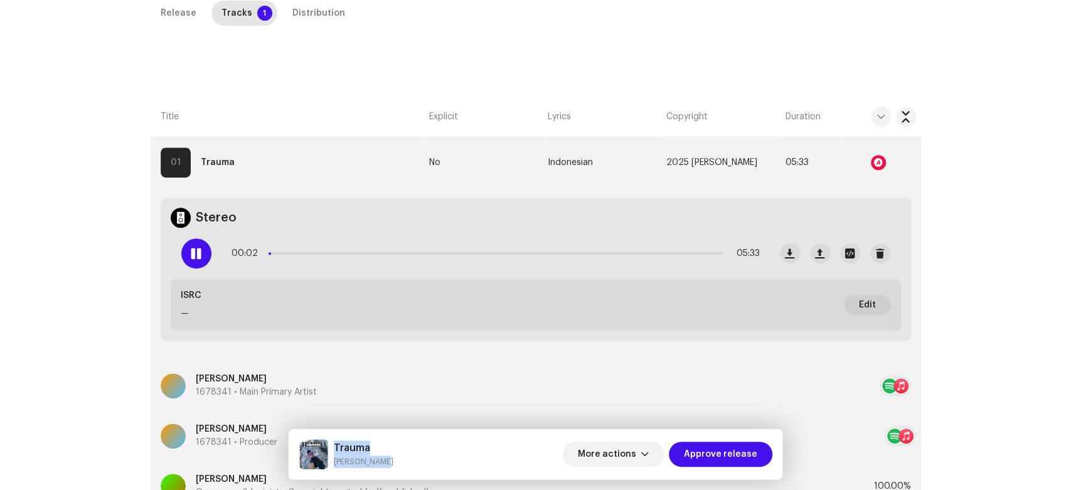
click at [375, 467] on div "Trauma Onne Alvares" at bounding box center [364, 454] width 60 height 28
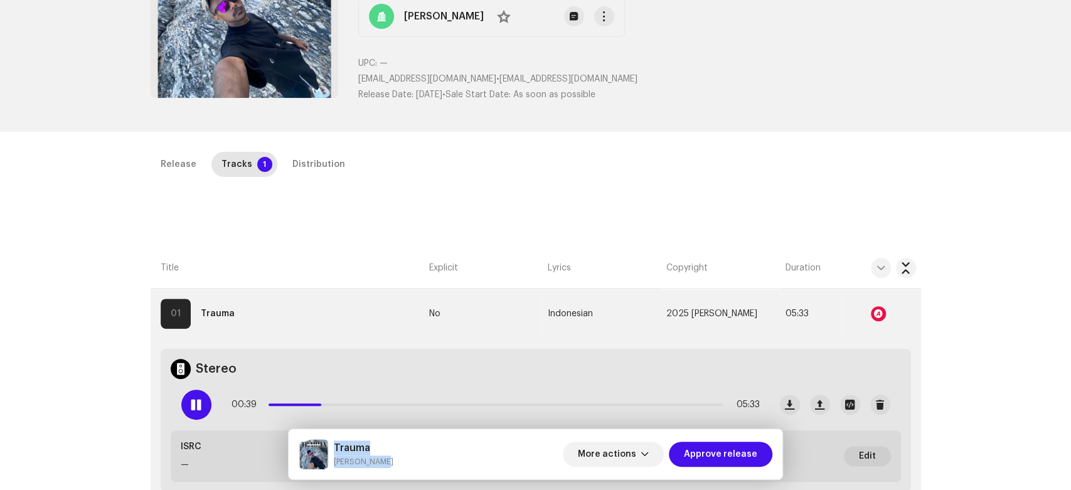
scroll to position [130, 0]
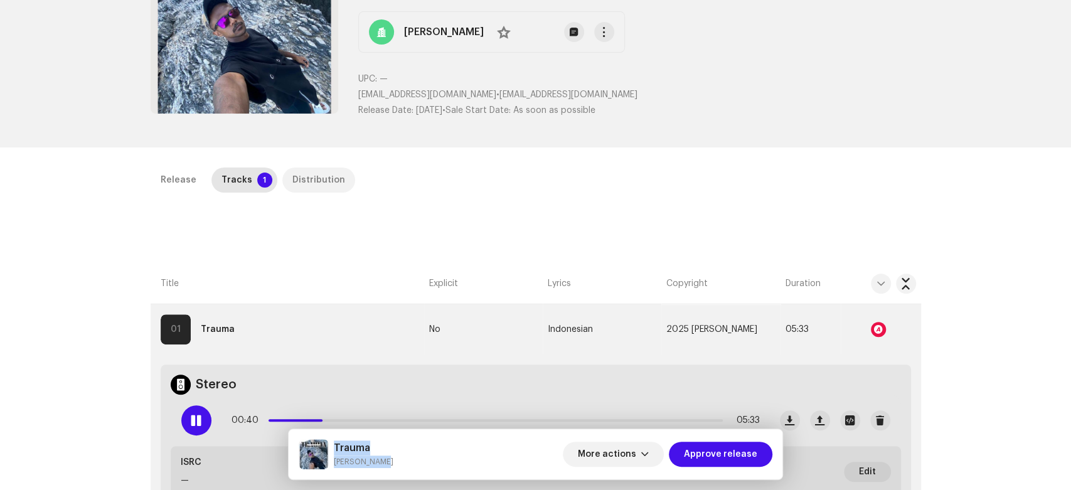
click at [297, 169] on div "Distribution" at bounding box center [318, 179] width 53 height 25
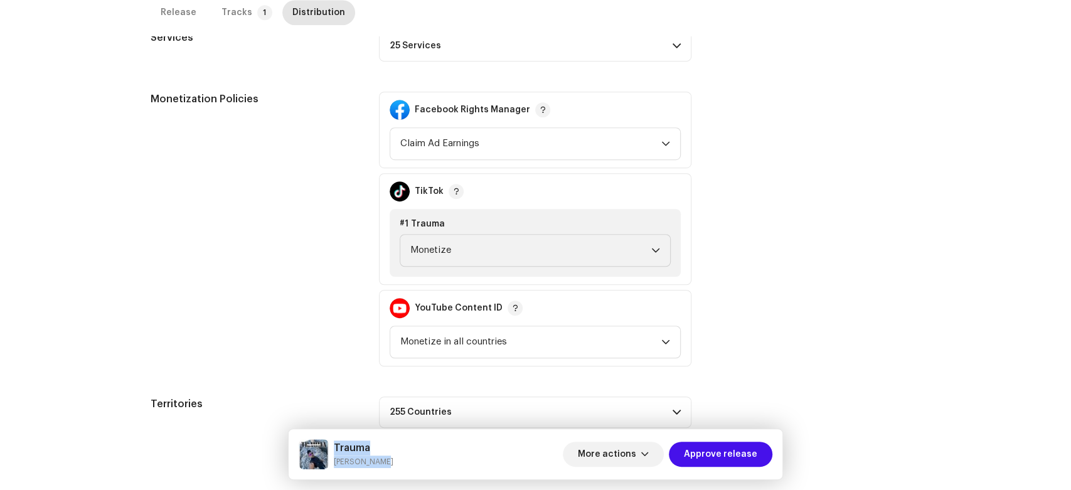
scroll to position [471, 0]
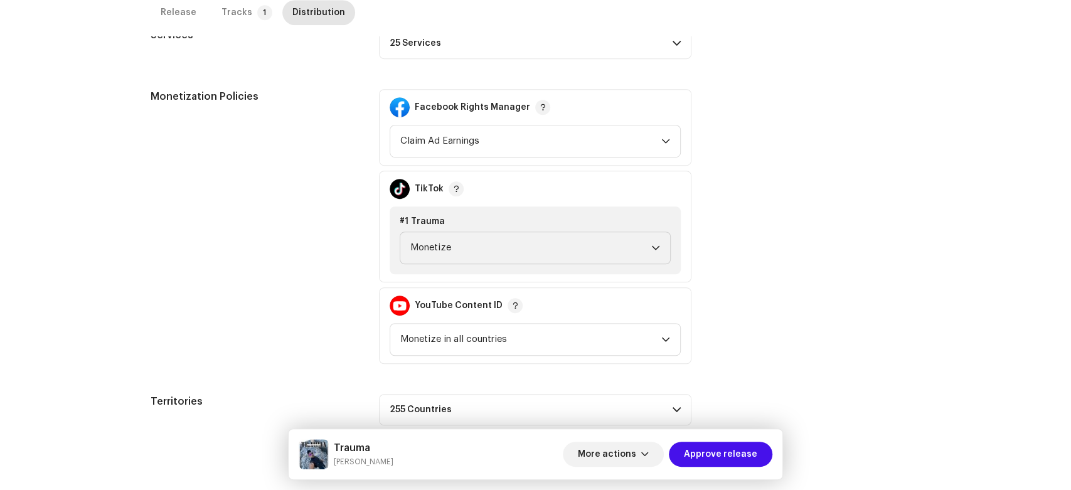
click at [740, 435] on div "Trauma Onne Alvares More actions Approve release" at bounding box center [536, 454] width 494 height 50
click at [738, 447] on span "Approve release" at bounding box center [720, 454] width 73 height 25
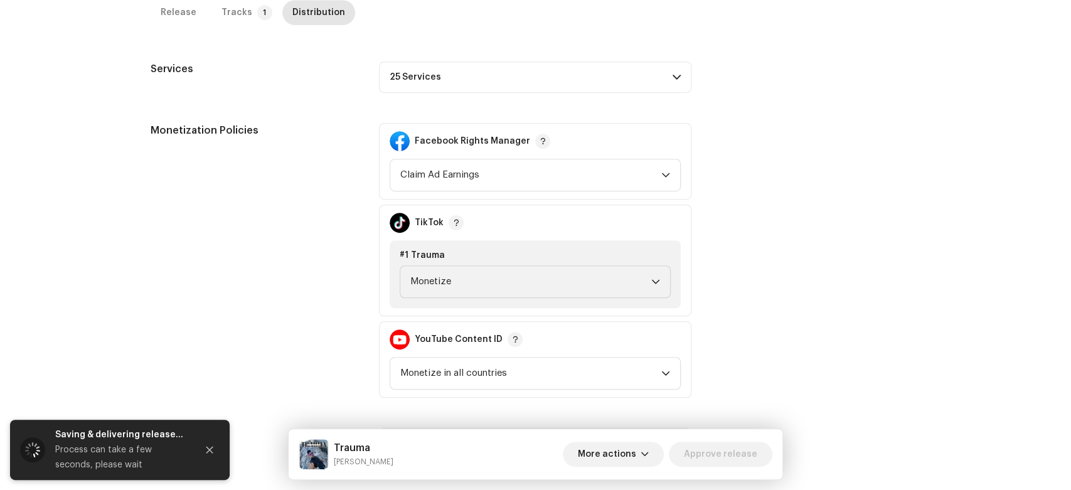
scroll to position [475, 0]
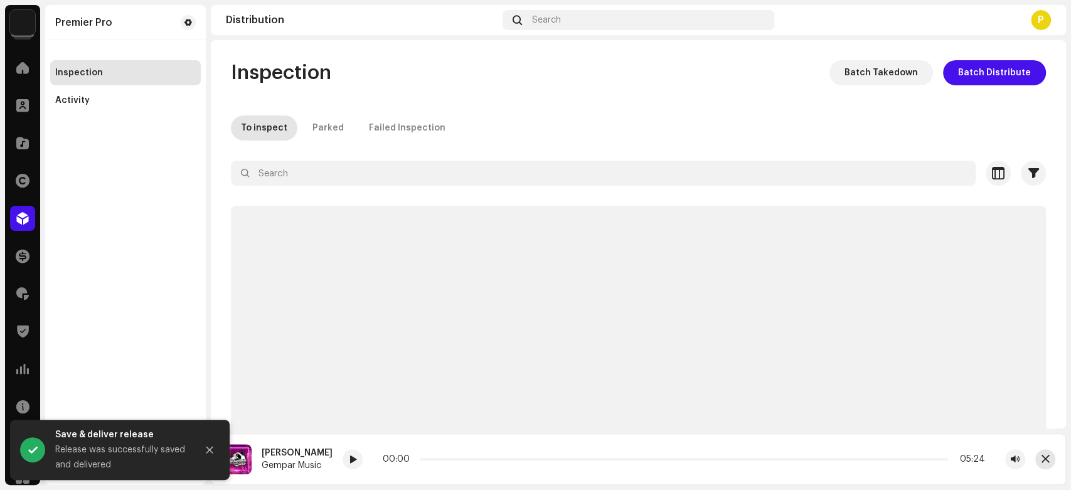
click at [1048, 461] on span "button" at bounding box center [1045, 459] width 8 height 10
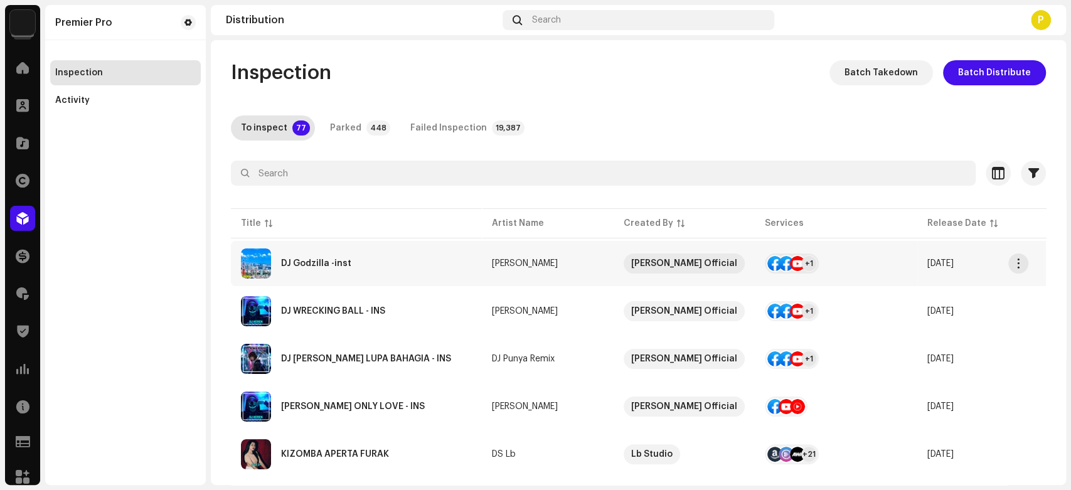
click at [348, 272] on div "DJ Godzilla -inst" at bounding box center [356, 263] width 231 height 30
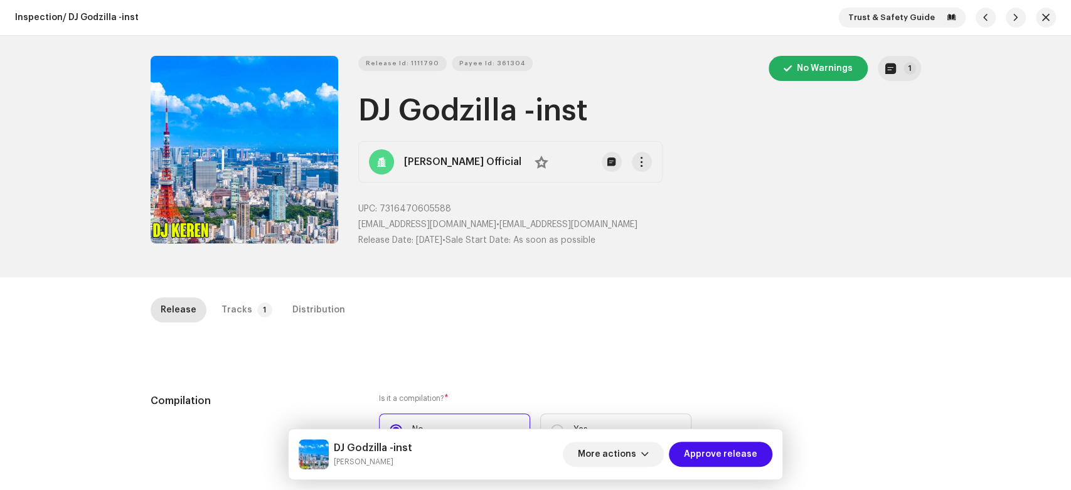
click at [333, 297] on div "Release Tracks 1 Distribution" at bounding box center [536, 309] width 770 height 25
click at [335, 327] on div "Release Tracks 1 Distribution" at bounding box center [536, 315] width 770 height 36
click at [257, 307] on p-badge "1" at bounding box center [264, 309] width 15 height 15
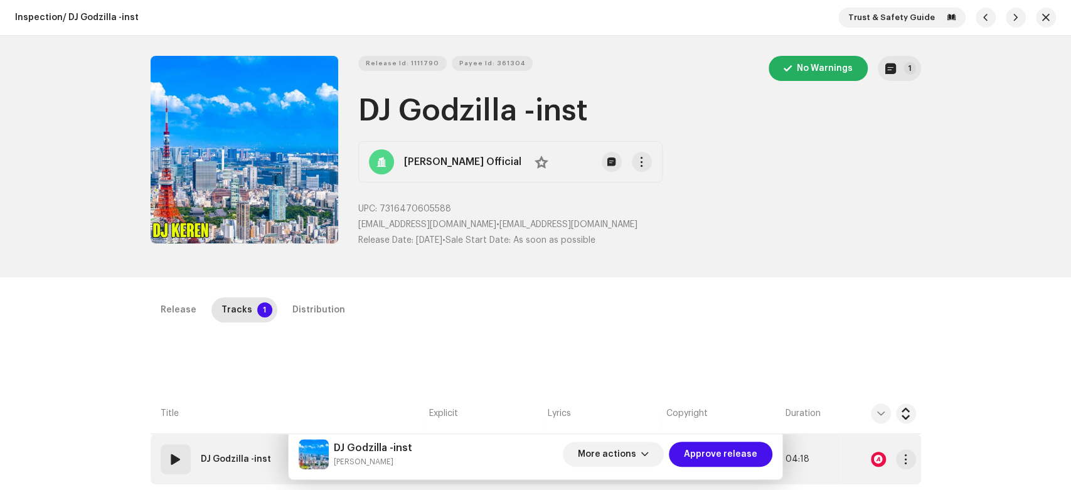
click at [194, 467] on div "01 DJ Godzilla -inst" at bounding box center [218, 459] width 115 height 30
click at [176, 459] on span at bounding box center [175, 459] width 15 height 15
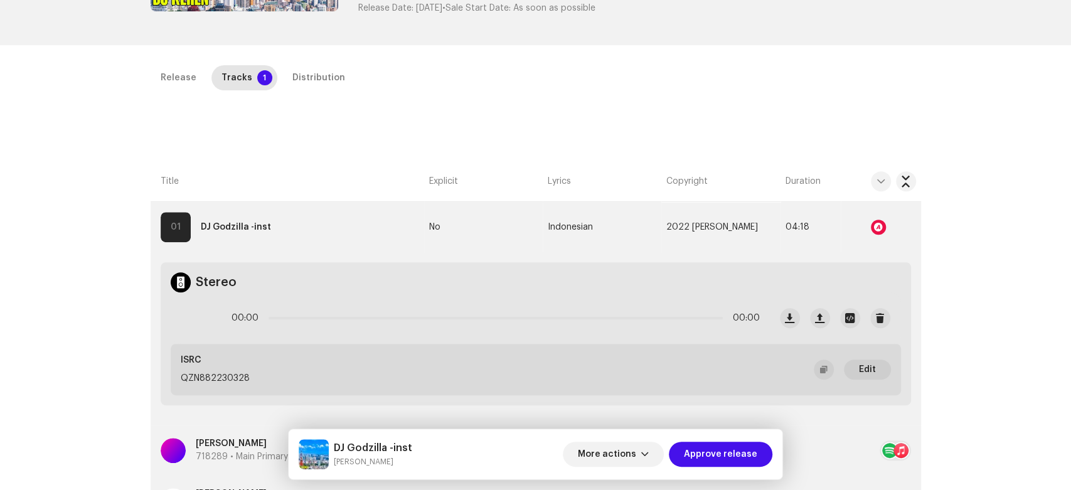
scroll to position [279, 0]
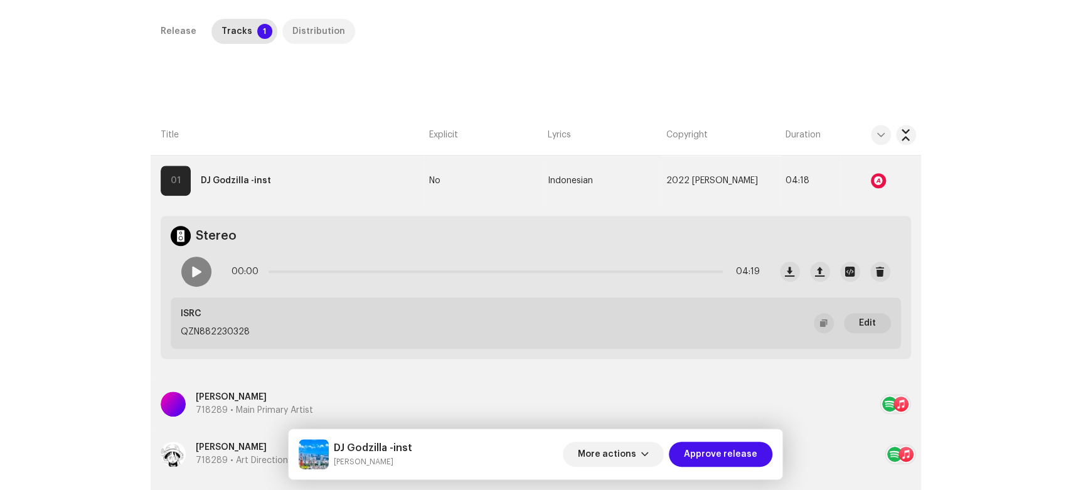
click at [302, 27] on div "Distribution" at bounding box center [318, 31] width 53 height 25
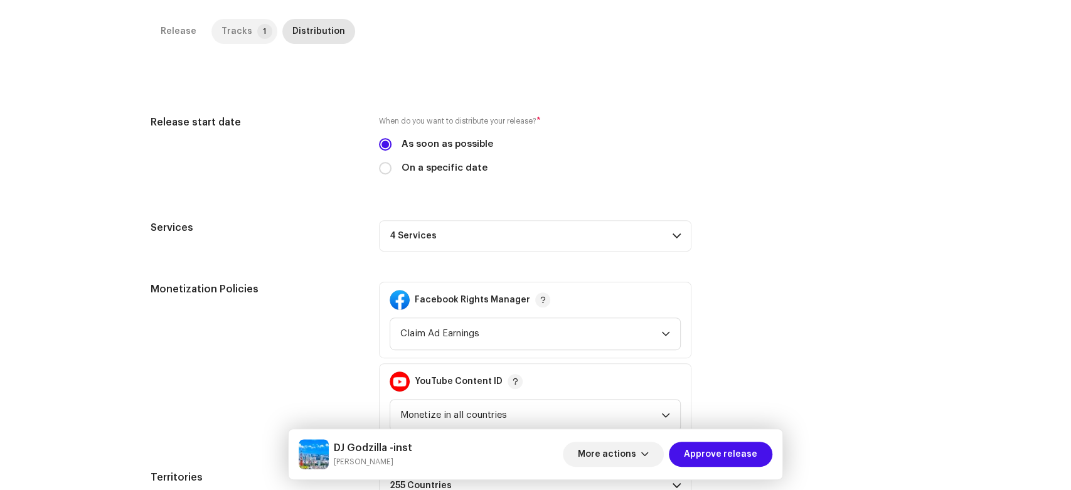
click at [205, 28] on div "Release Tracks 1 Distribution" at bounding box center [536, 31] width 770 height 25
drag, startPoint x: 156, startPoint y: 36, endPoint x: 240, endPoint y: 64, distance: 89.3
click at [156, 36] on p-tab "Release" at bounding box center [179, 31] width 56 height 25
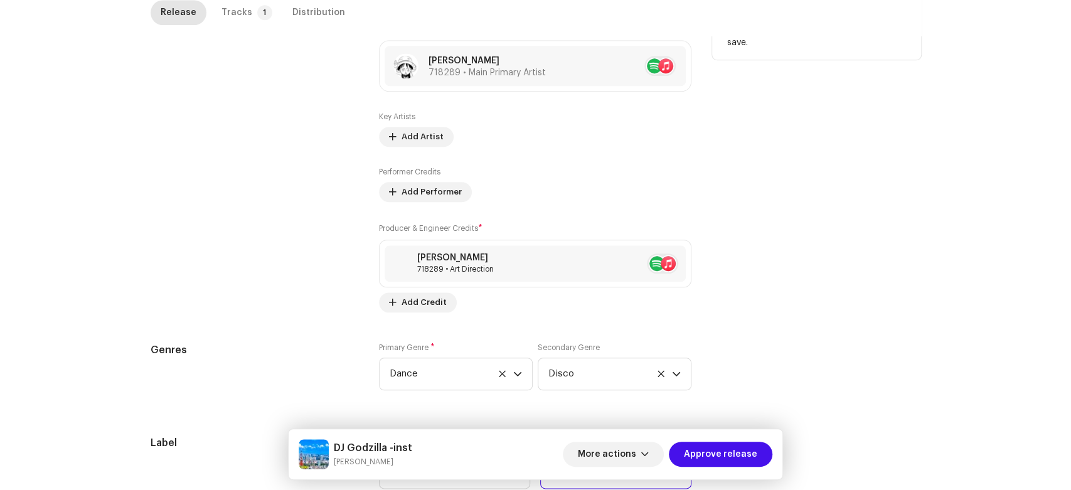
scroll to position [791, 0]
click at [300, 8] on div "Distribution" at bounding box center [318, 12] width 53 height 25
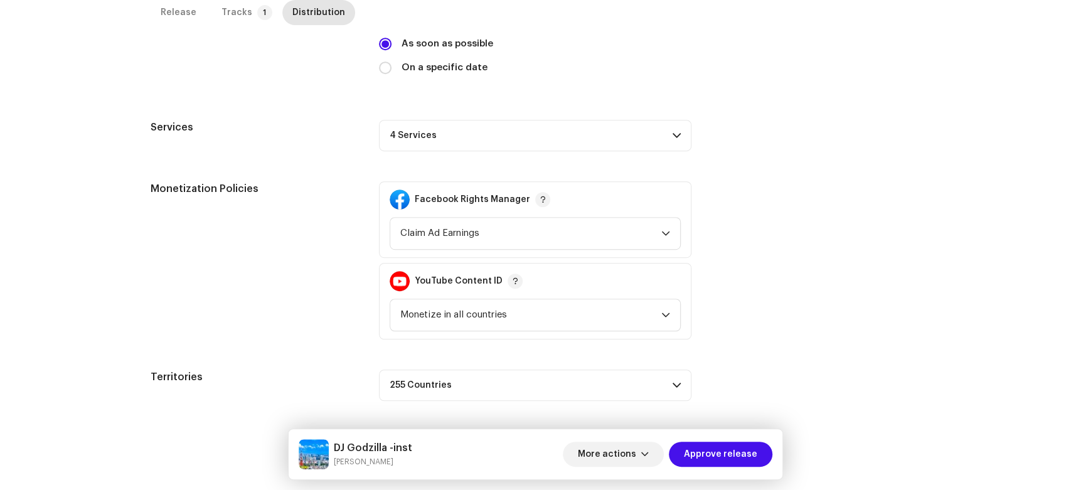
drag, startPoint x: 568, startPoint y: 134, endPoint x: 630, endPoint y: 152, distance: 64.7
click at [571, 134] on p-accordion-header "4 Services" at bounding box center [535, 135] width 312 height 31
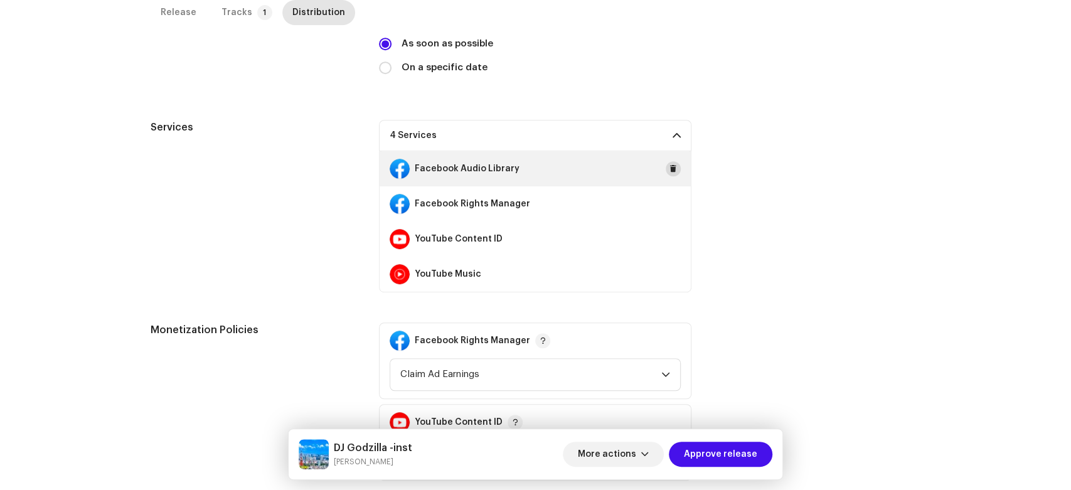
click at [672, 170] on span at bounding box center [673, 169] width 8 height 10
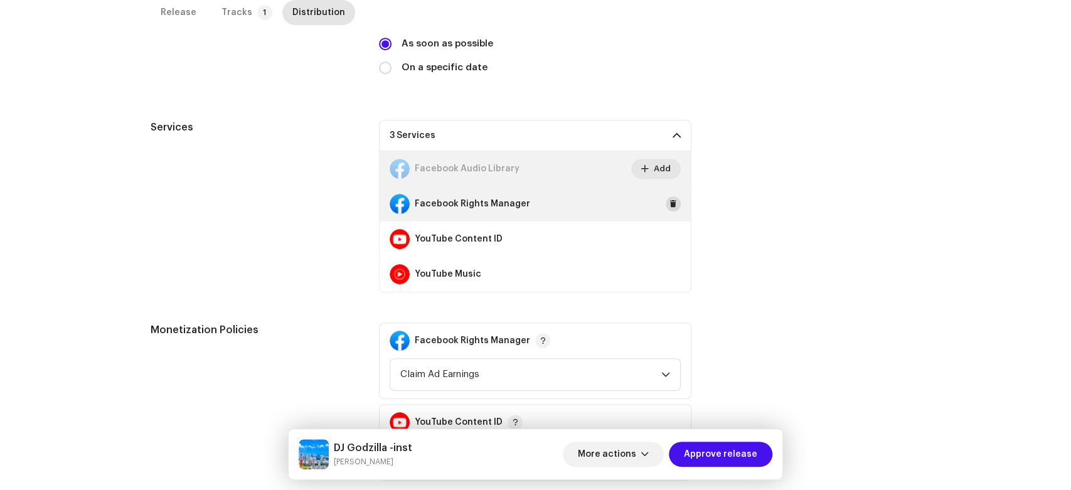
click at [672, 203] on span at bounding box center [673, 204] width 8 height 10
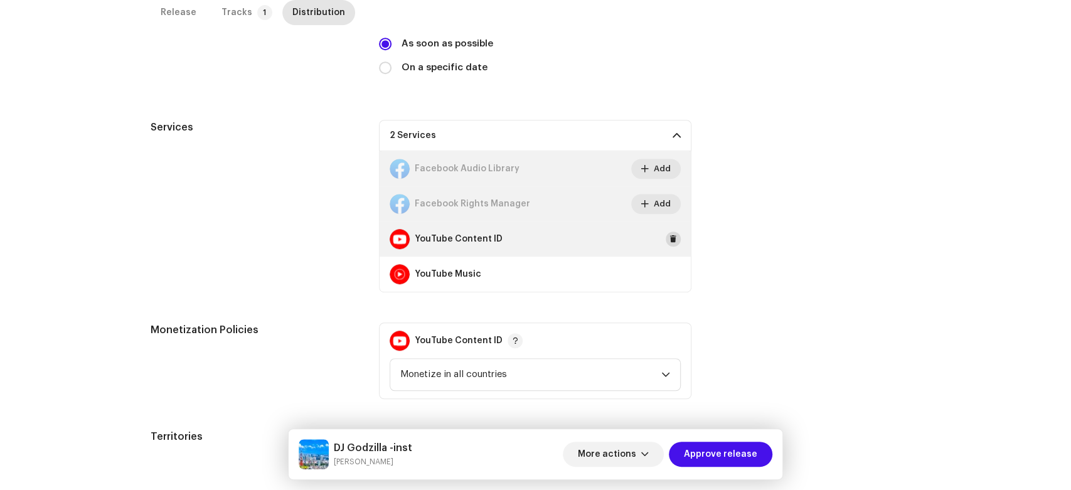
click at [672, 241] on span at bounding box center [673, 239] width 8 height 10
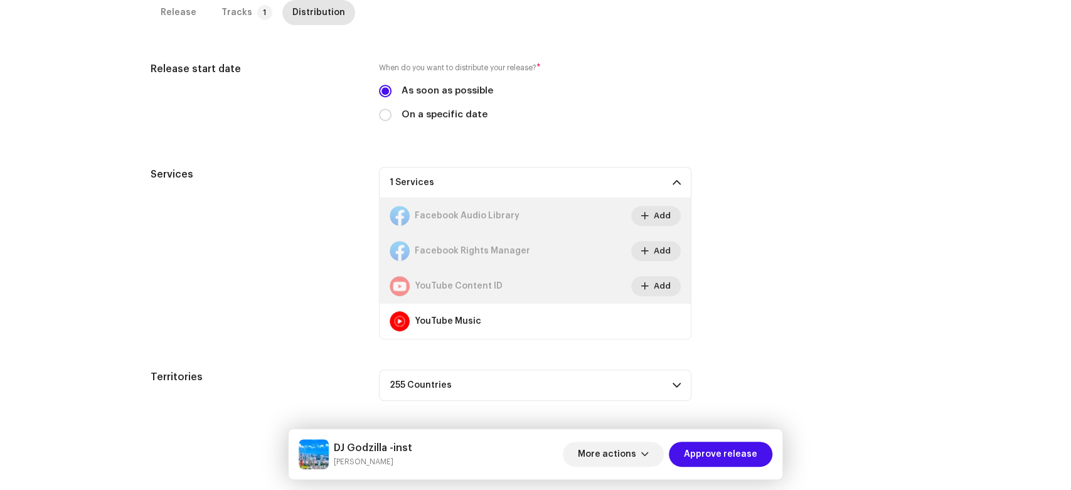
click at [672, 287] on button "Add" at bounding box center [656, 286] width 50 height 20
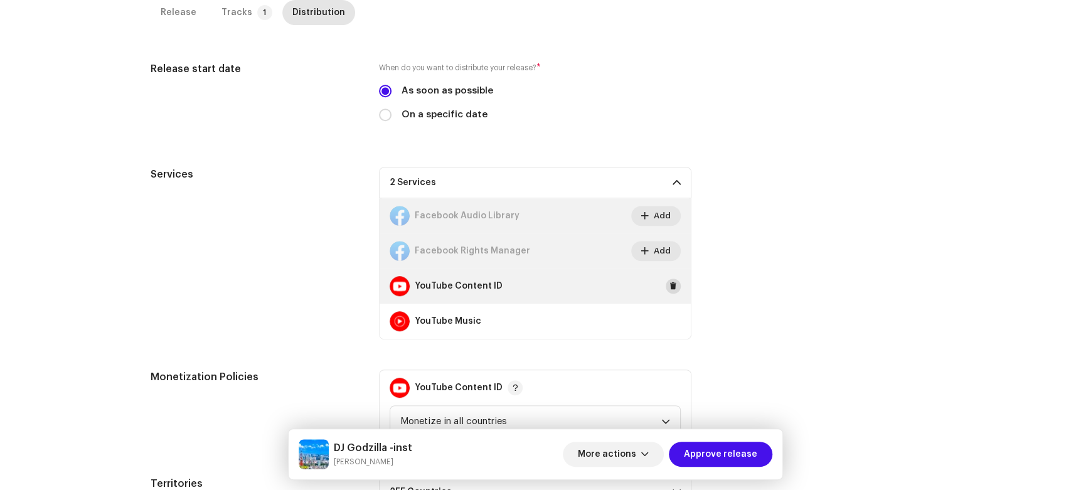
click at [669, 288] on span at bounding box center [673, 286] width 8 height 10
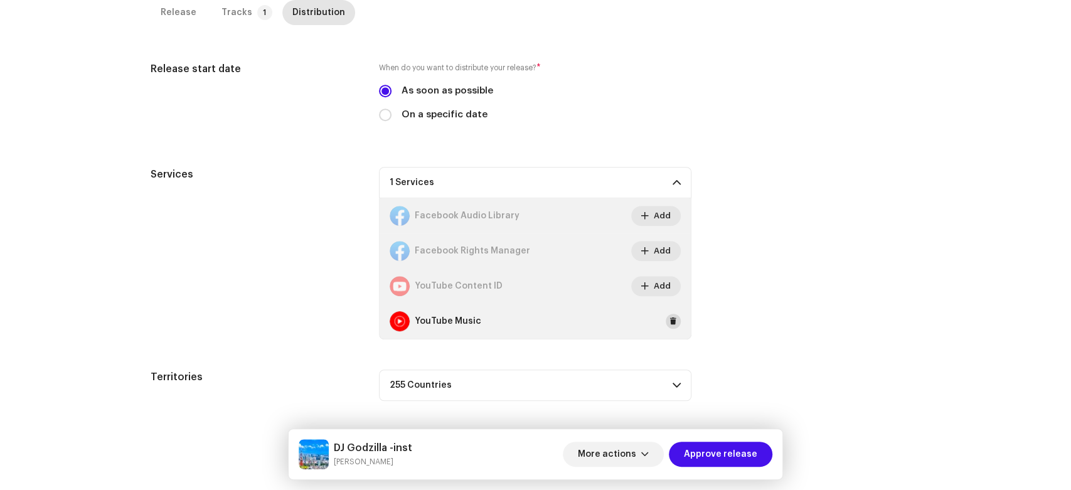
click at [671, 322] on span at bounding box center [673, 321] width 8 height 10
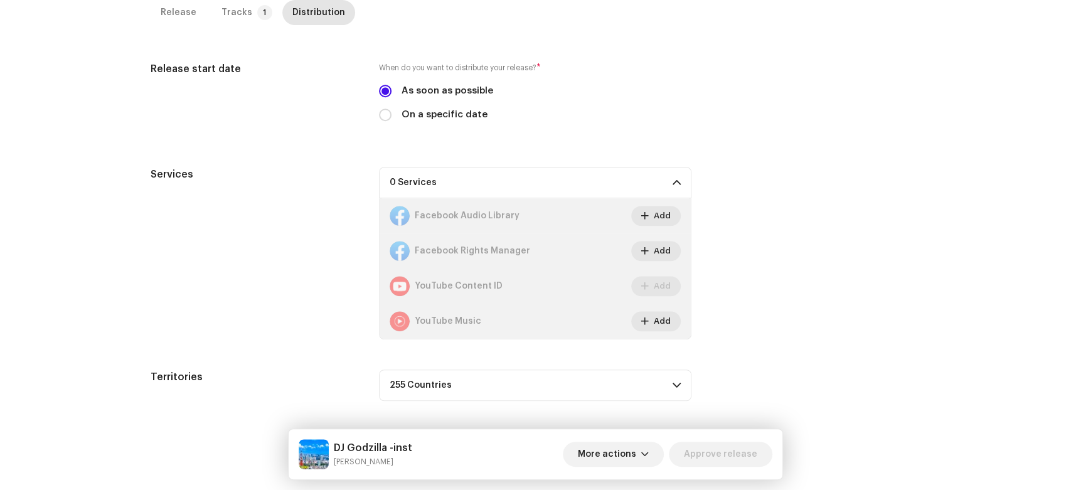
scroll to position [0, 0]
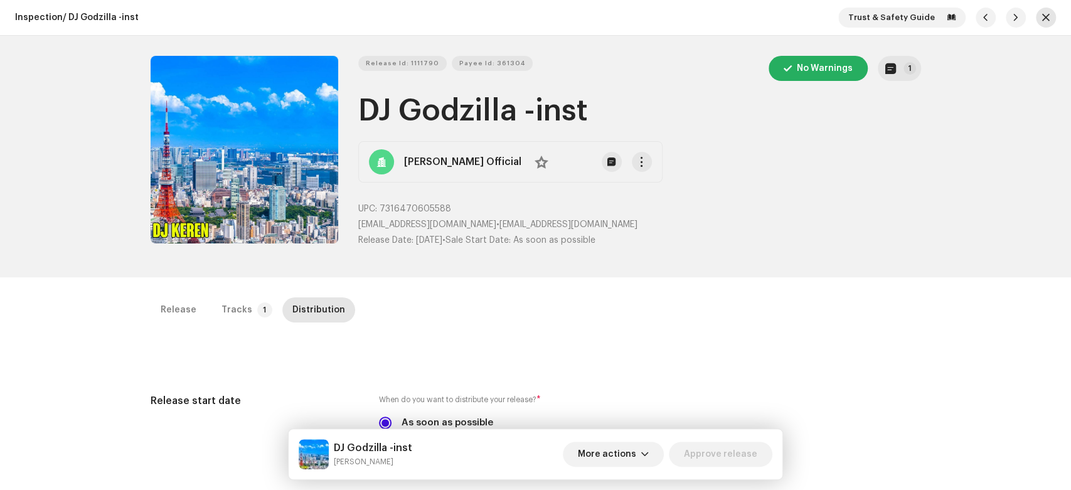
click at [1049, 17] on button "button" at bounding box center [1046, 18] width 20 height 20
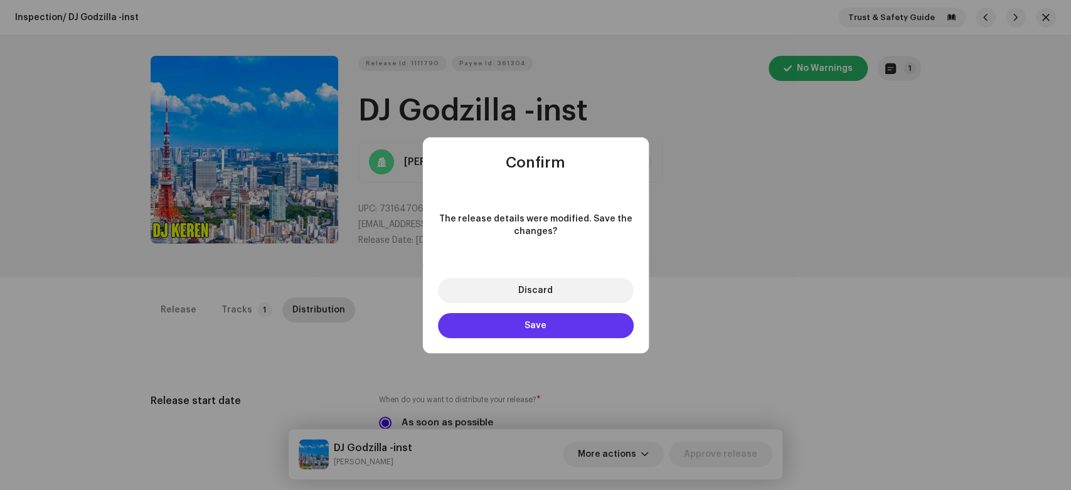
click at [511, 324] on button "Save" at bounding box center [536, 325] width 196 height 25
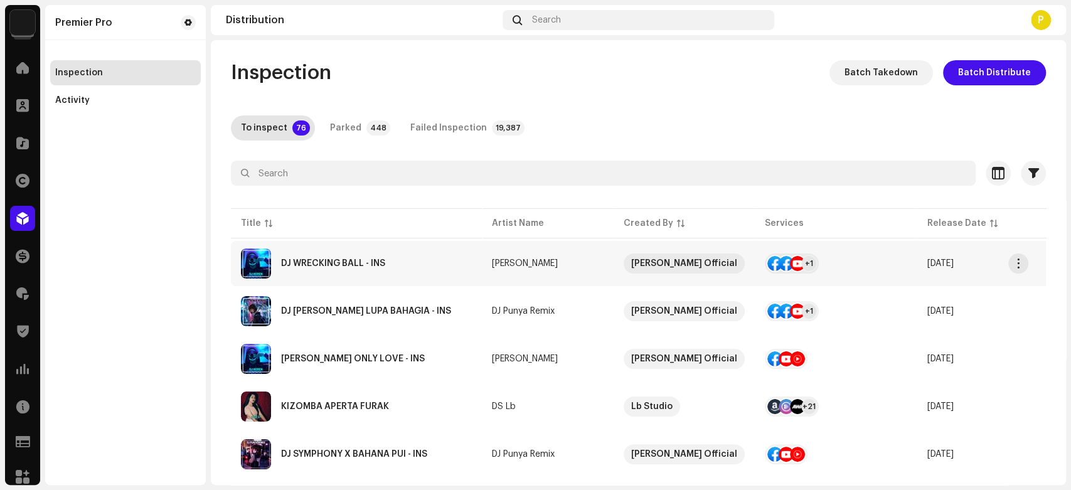
click at [369, 260] on div "DJ WRECKING BALL - INS" at bounding box center [333, 263] width 104 height 9
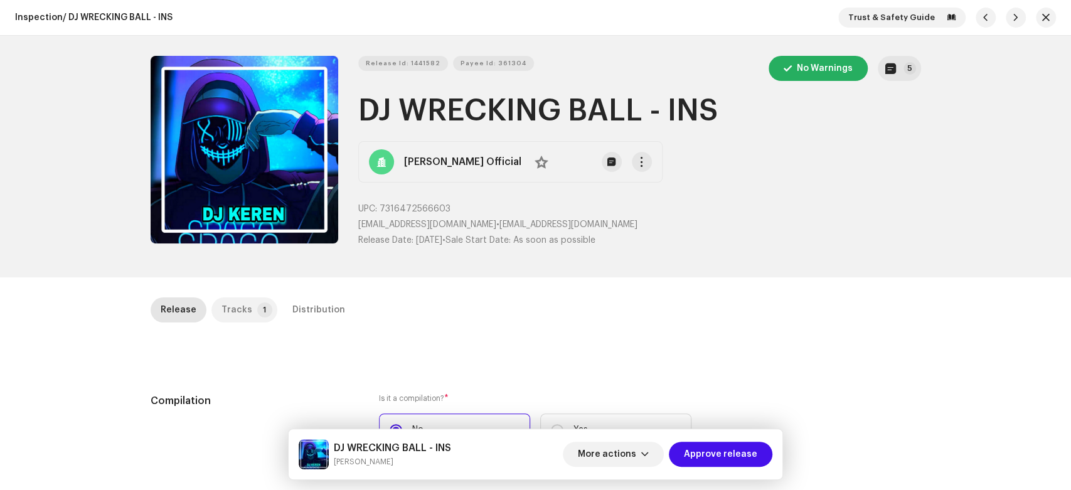
click at [257, 304] on p-badge "1" at bounding box center [264, 309] width 15 height 15
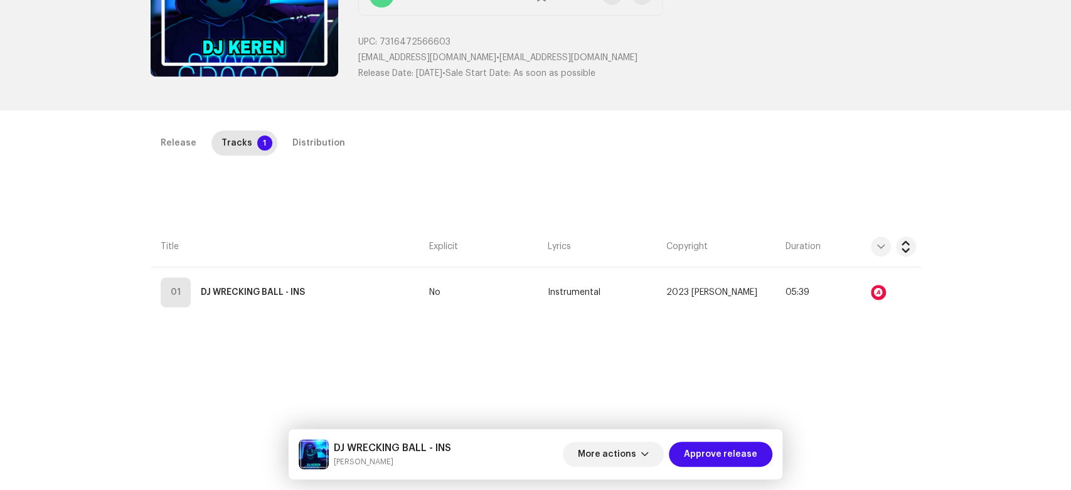
scroll to position [209, 0]
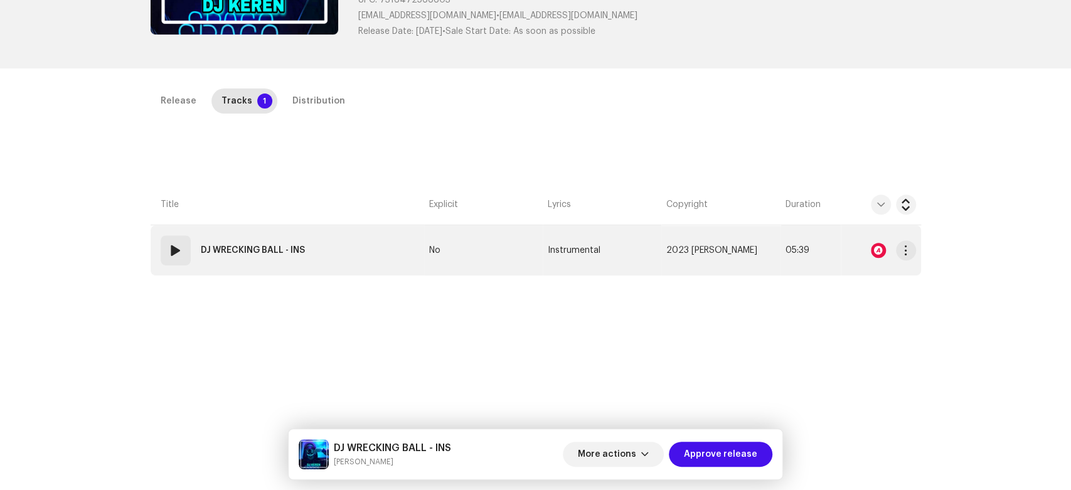
click at [174, 248] on span at bounding box center [175, 250] width 15 height 15
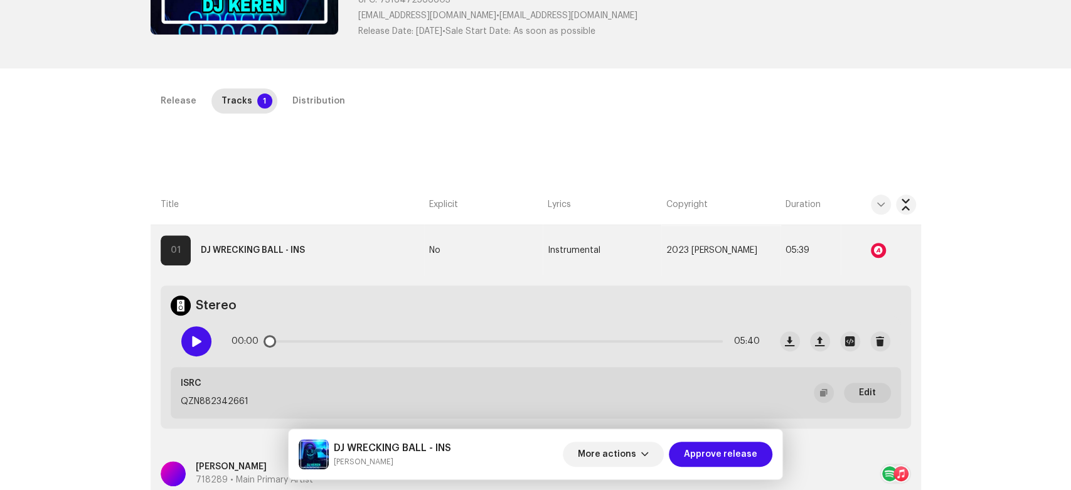
click at [203, 345] on div at bounding box center [196, 341] width 30 height 30
click at [318, 94] on div "Distribution" at bounding box center [318, 100] width 53 height 25
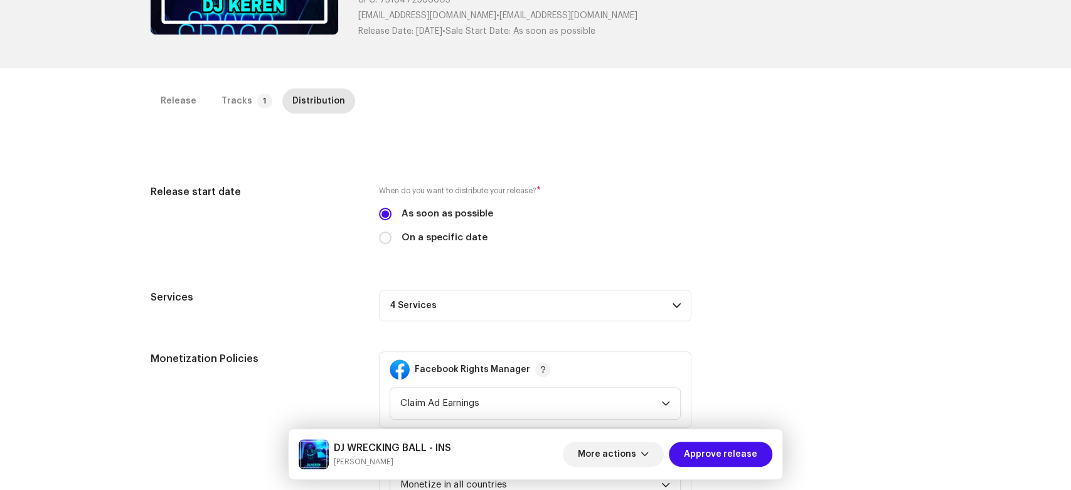
click at [536, 307] on p-accordion-header "4 Services" at bounding box center [535, 305] width 312 height 31
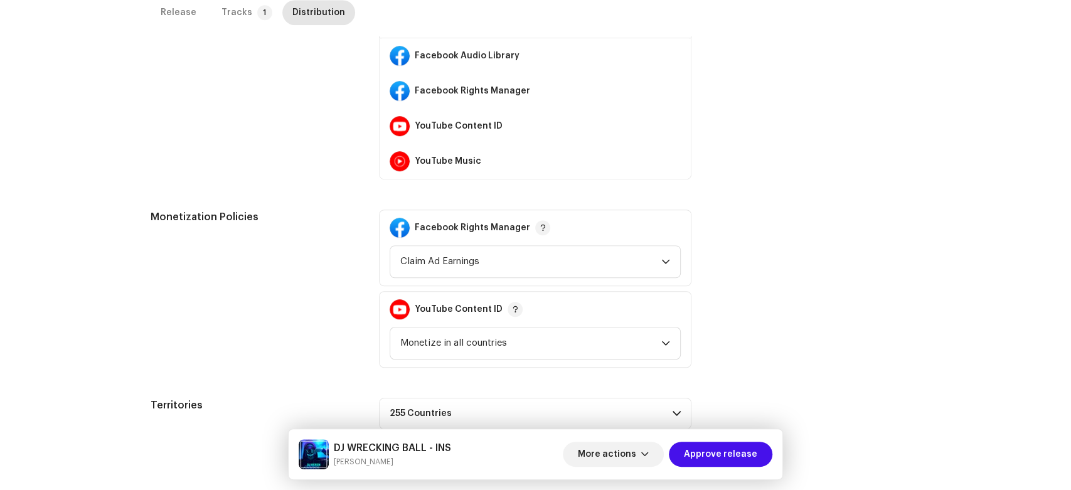
scroll to position [520, 0]
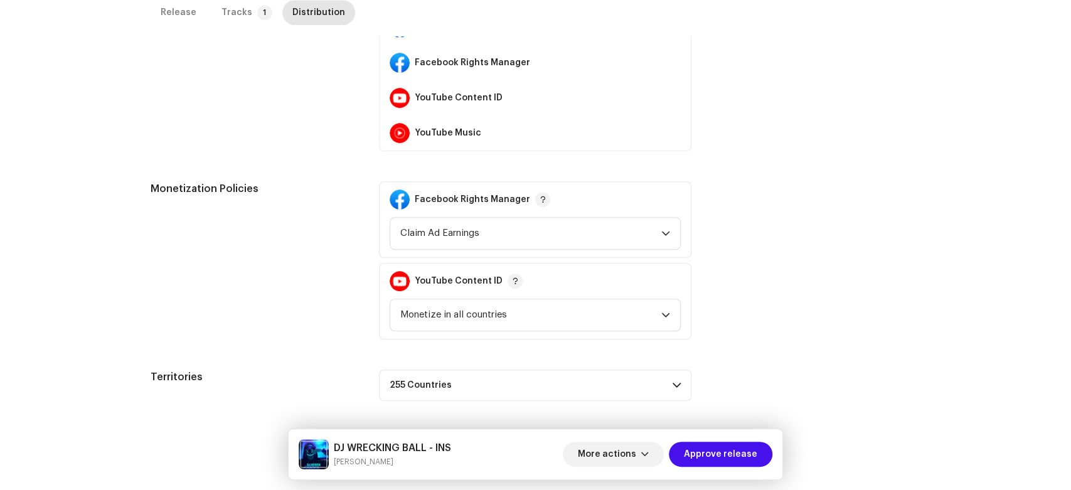
drag, startPoint x: 1053, startPoint y: 326, endPoint x: 1070, endPoint y: 288, distance: 41.3
click at [1070, 288] on div "Inspection / DJ WRECKING BALL - INS Trust & Safety Guide Release Id: 1441582 Pa…" at bounding box center [535, 245] width 1071 height 490
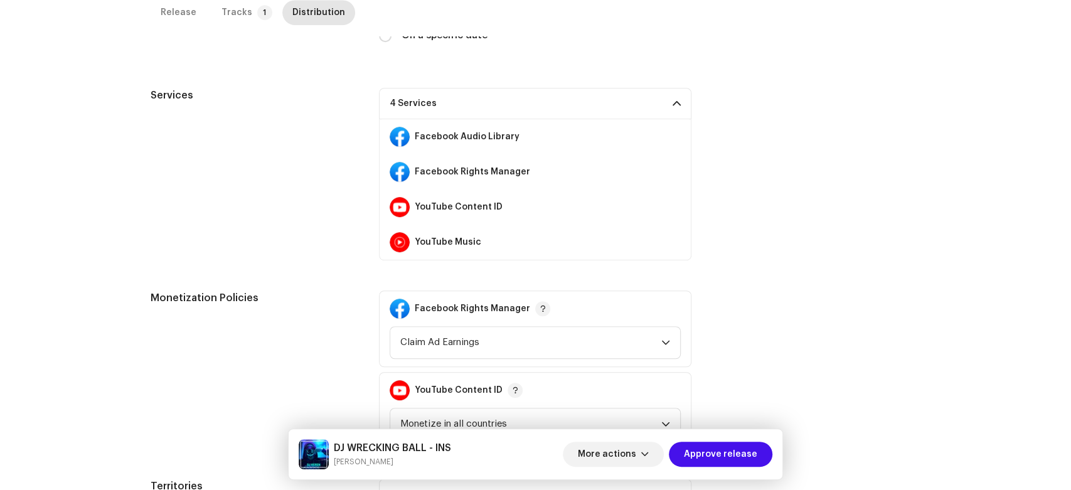
scroll to position [406, 0]
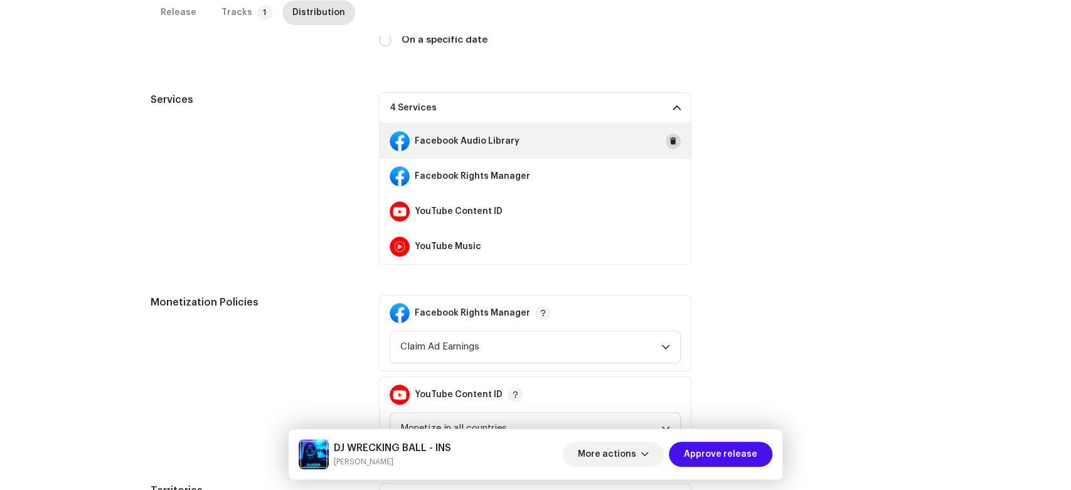
click at [669, 136] on span at bounding box center [673, 141] width 8 height 10
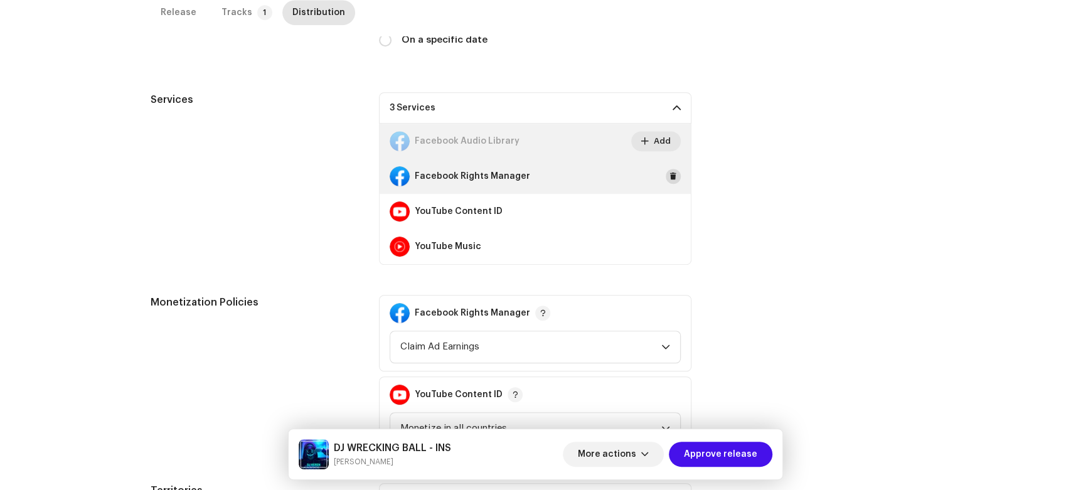
click at [669, 176] on span at bounding box center [673, 176] width 8 height 10
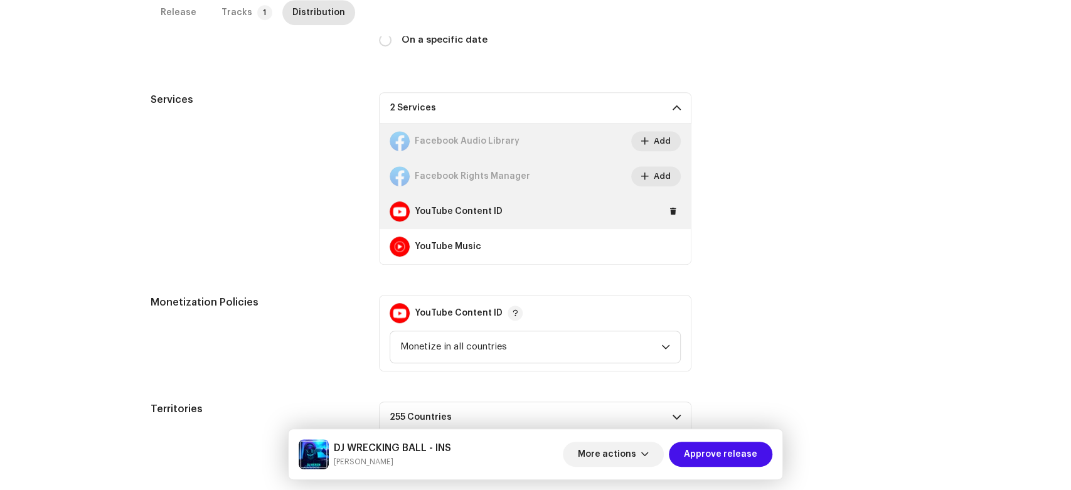
click at [662, 221] on div "YouTube Content ID" at bounding box center [535, 211] width 311 height 35
click at [671, 212] on span at bounding box center [673, 211] width 8 height 10
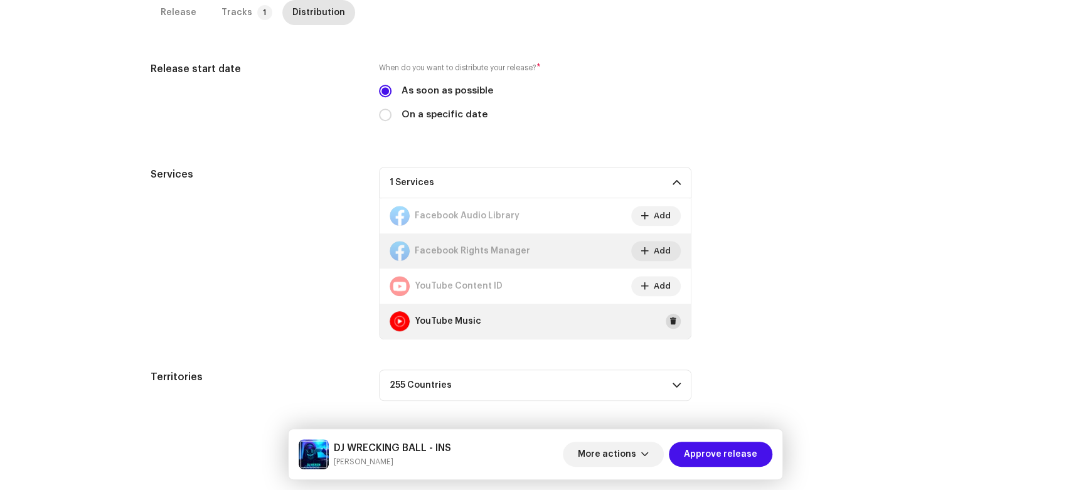
click at [669, 322] on span at bounding box center [673, 321] width 8 height 10
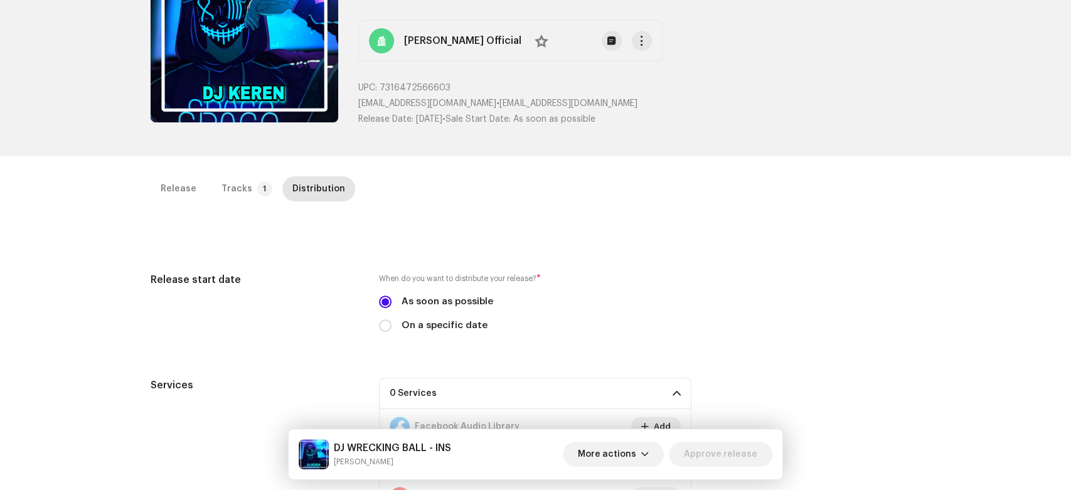
scroll to position [0, 0]
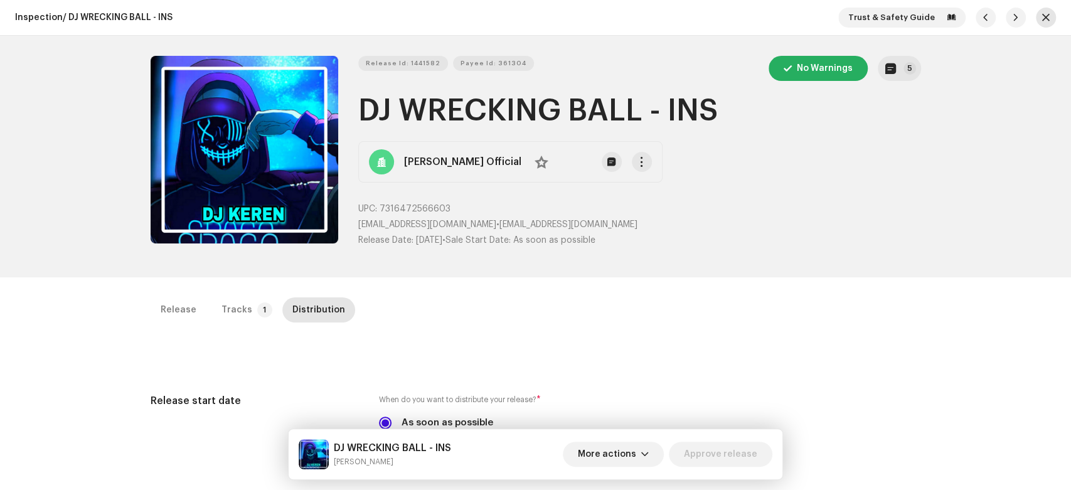
drag, startPoint x: 1030, startPoint y: 45, endPoint x: 1038, endPoint y: 16, distance: 29.4
click at [1042, 16] on span "button" at bounding box center [1046, 18] width 8 height 10
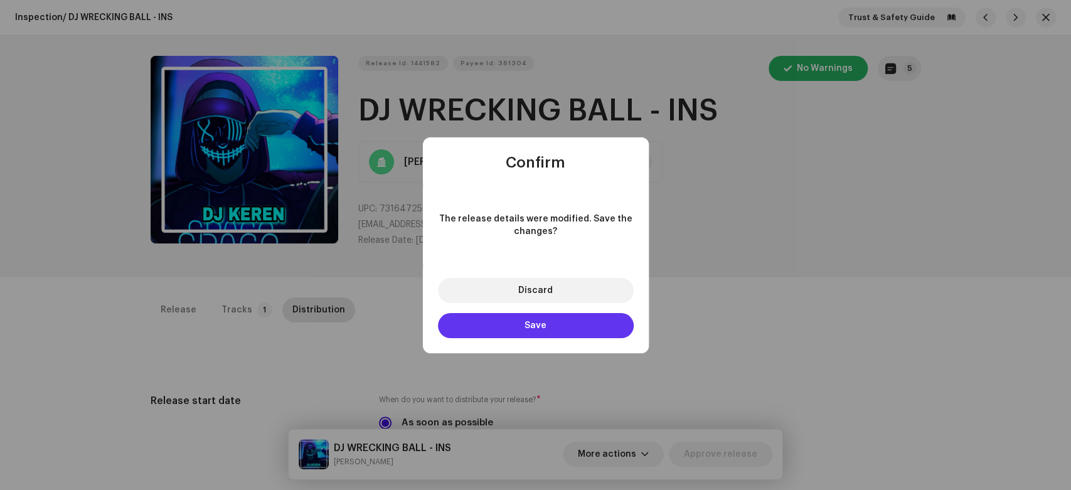
click at [505, 321] on button "Save" at bounding box center [536, 325] width 196 height 25
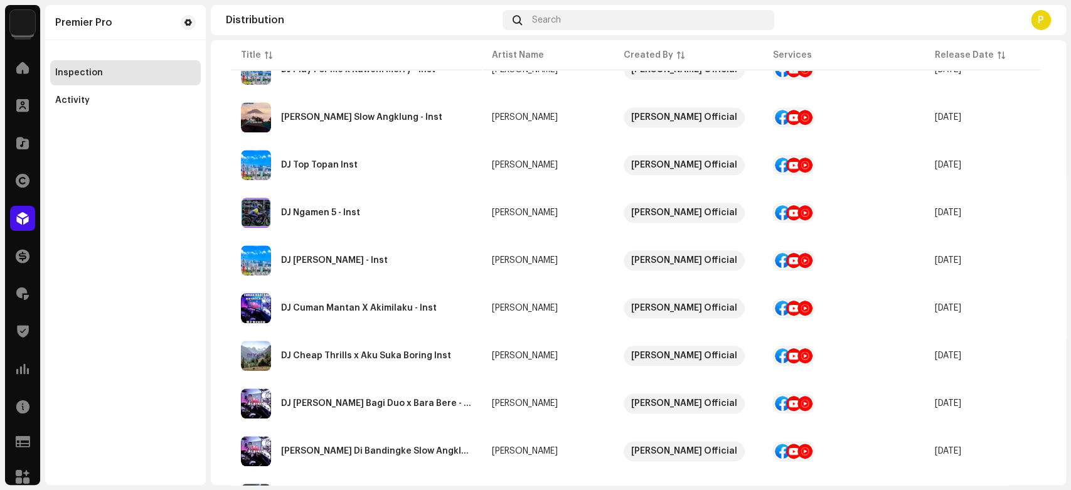
scroll to position [930, 0]
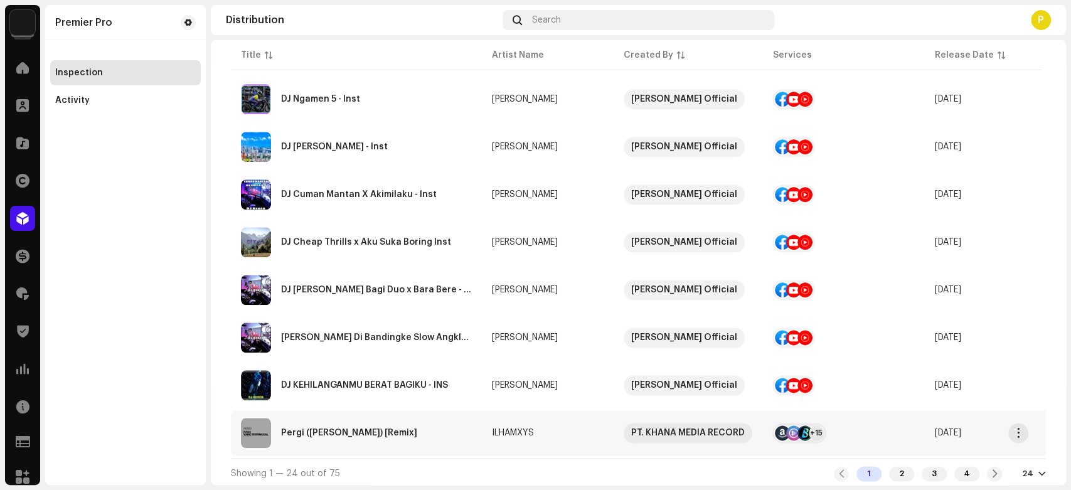
click at [366, 418] on div "Pergi (Rasa Ini Yang Tertinggal) [Remix]" at bounding box center [356, 433] width 231 height 30
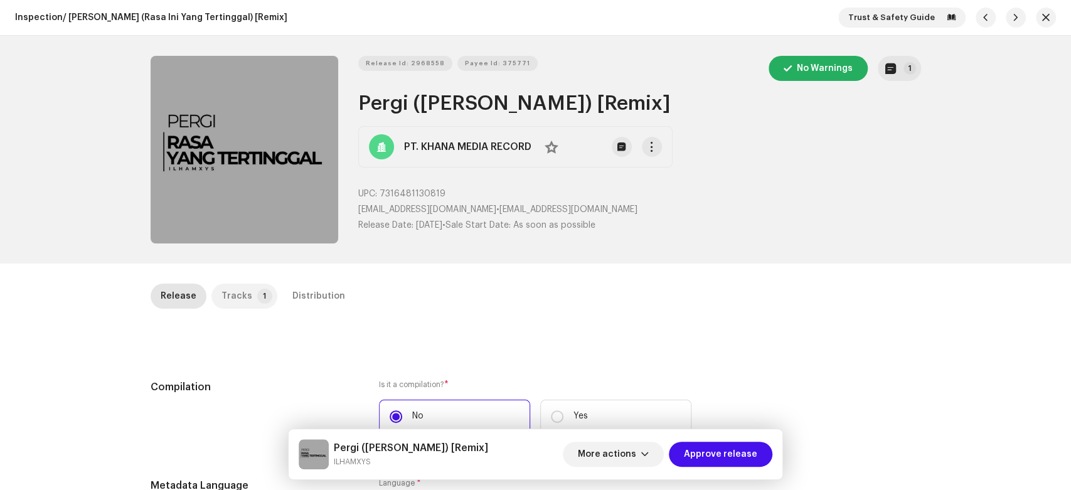
click at [243, 290] on p-tab "Tracks 1" at bounding box center [244, 296] width 66 height 25
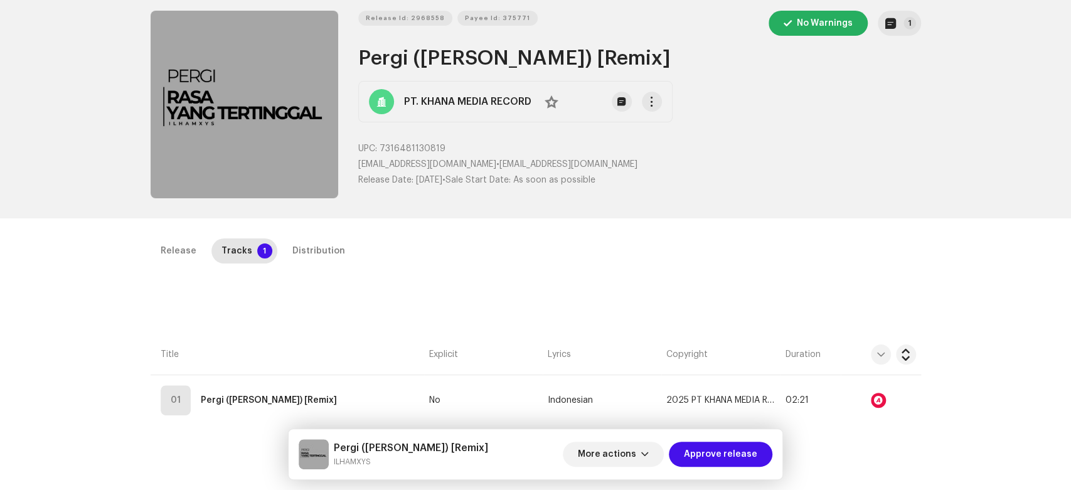
scroll to position [70, 0]
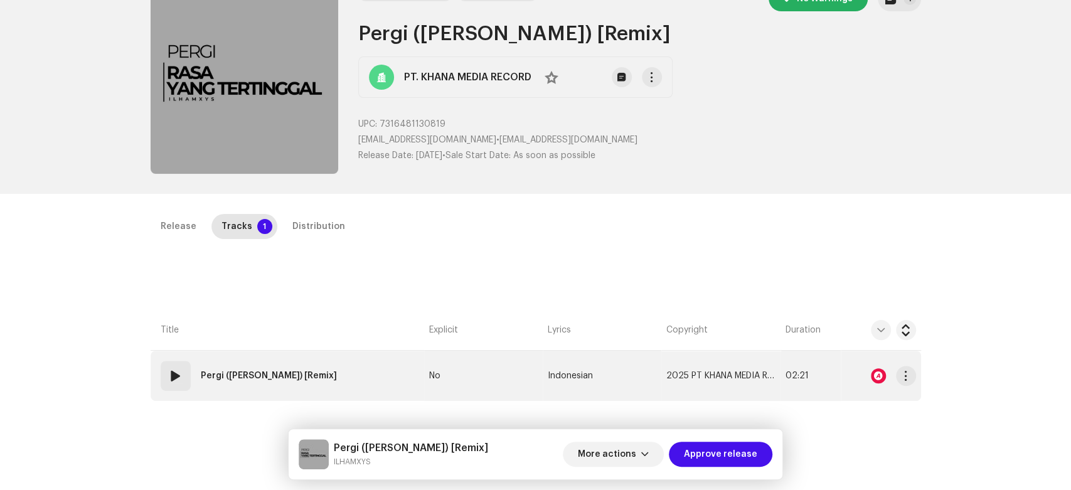
click at [173, 376] on span at bounding box center [175, 375] width 15 height 15
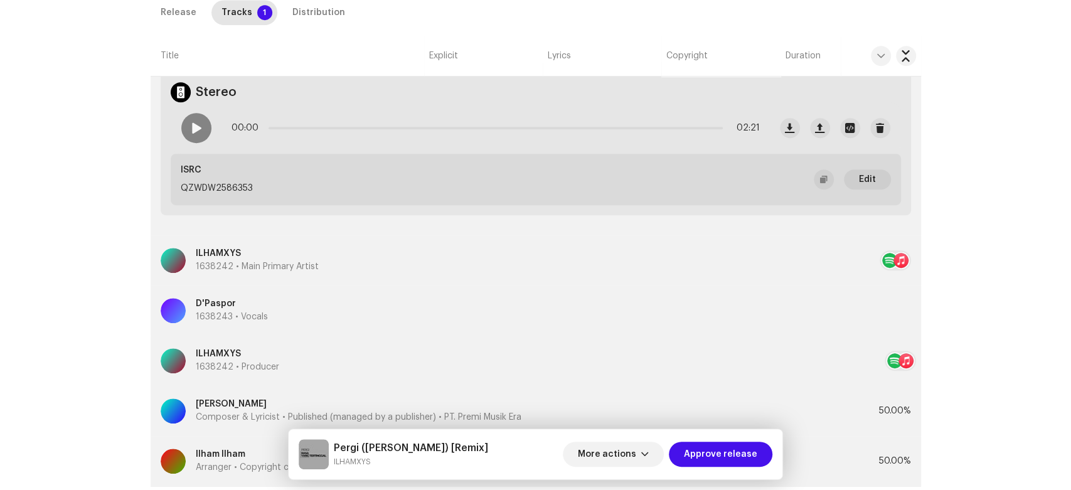
scroll to position [375, 0]
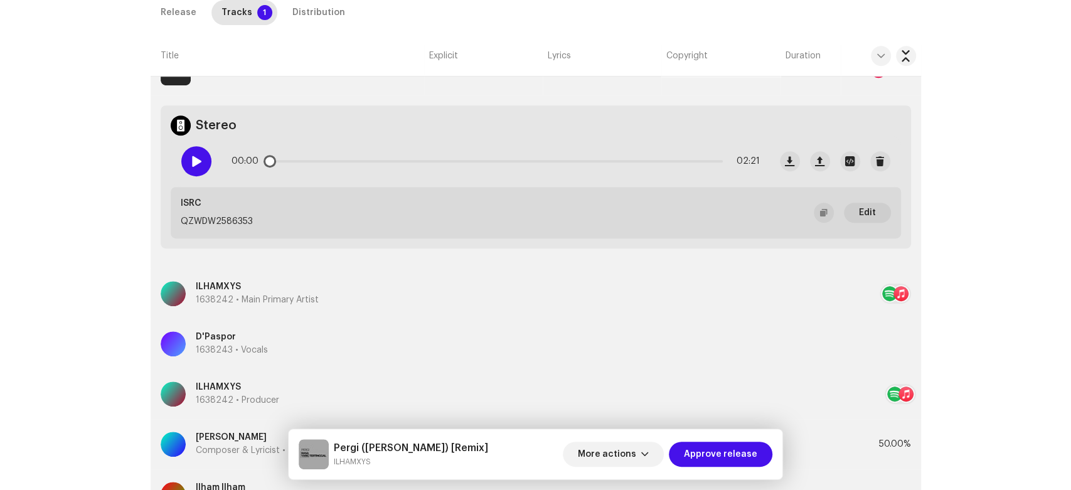
click at [198, 156] on span at bounding box center [196, 161] width 11 height 10
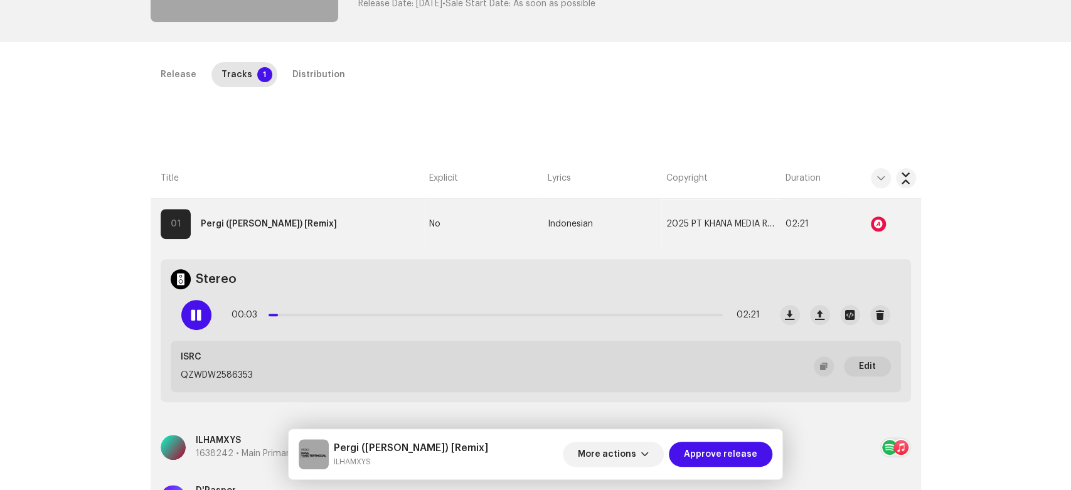
scroll to position [211, 0]
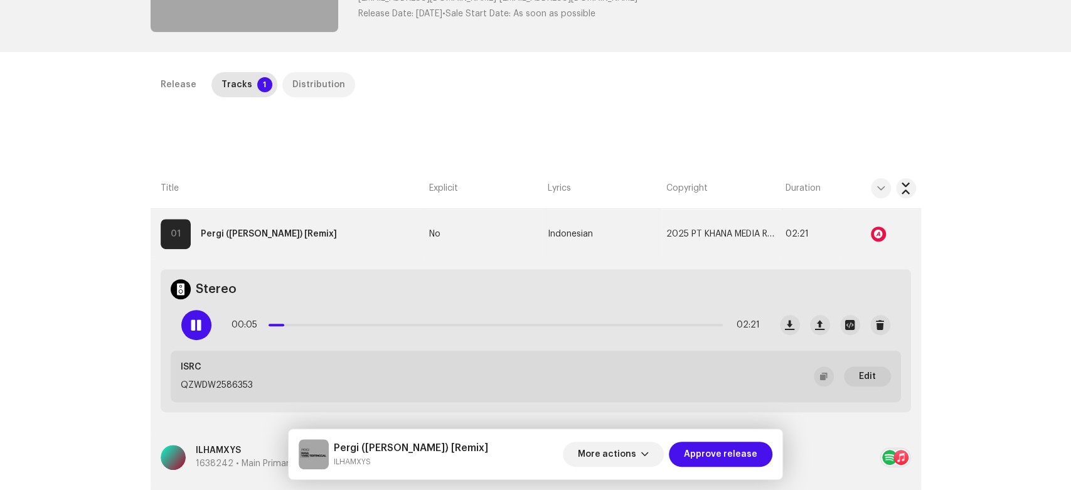
click at [314, 78] on div "Distribution" at bounding box center [318, 84] width 53 height 25
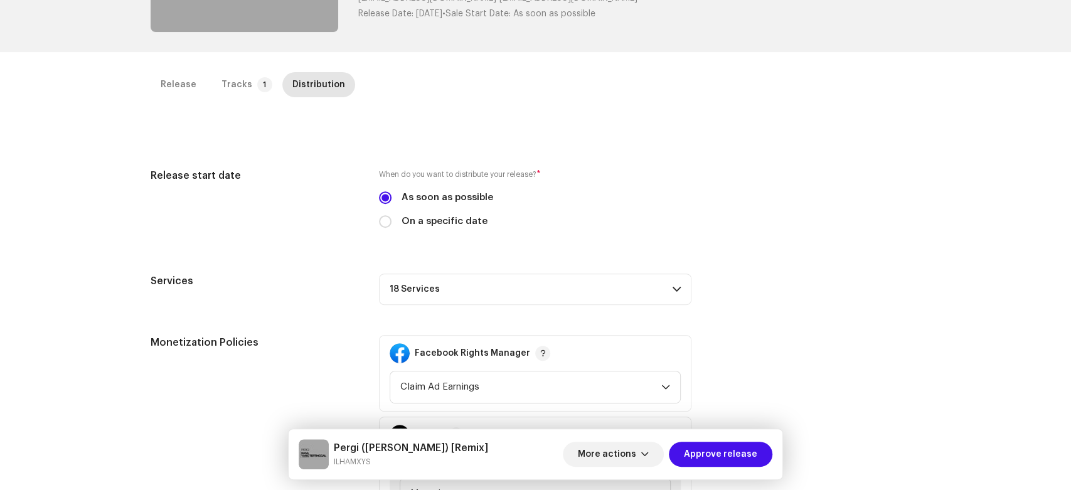
click at [556, 287] on p-accordion-header "18 Services" at bounding box center [535, 288] width 312 height 31
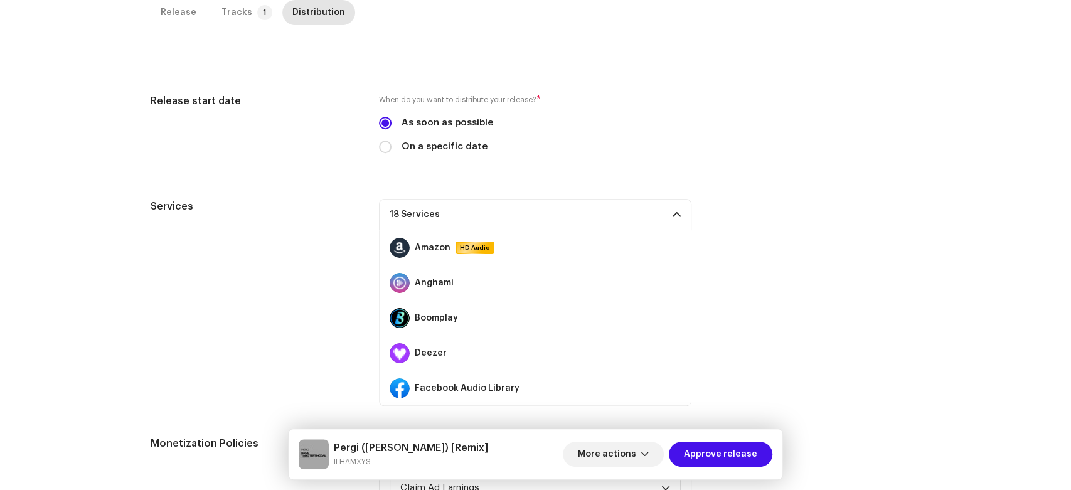
scroll to position [270, 0]
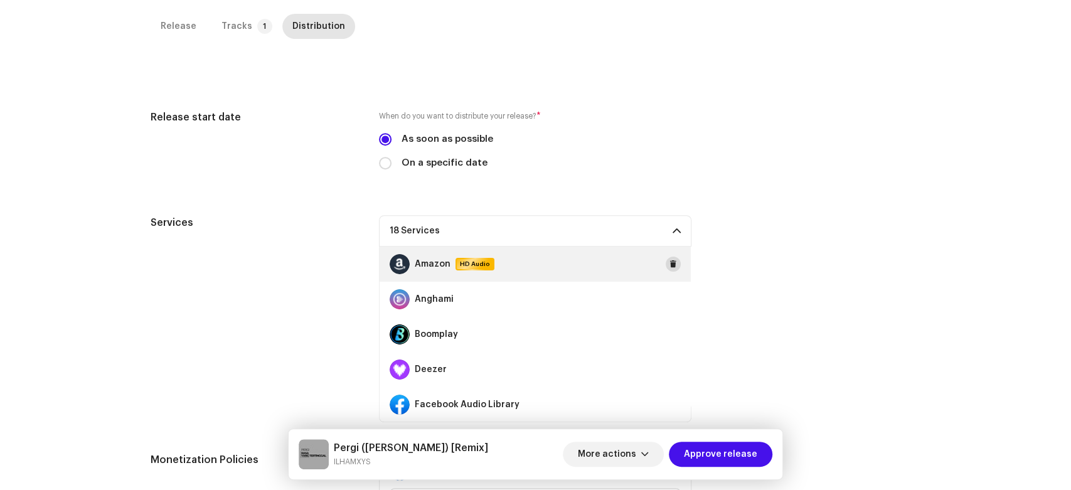
click at [670, 263] on span at bounding box center [673, 264] width 8 height 10
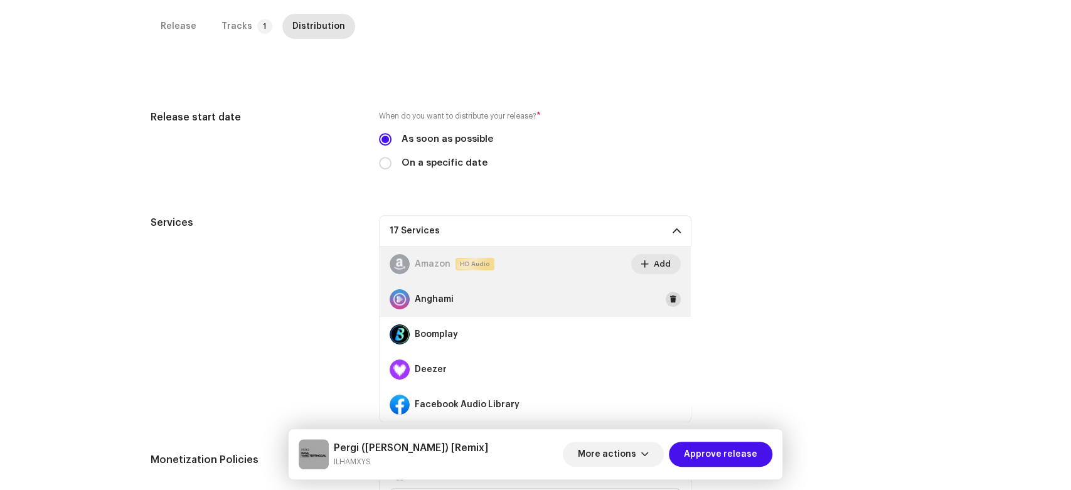
click at [671, 302] on button at bounding box center [673, 299] width 15 height 15
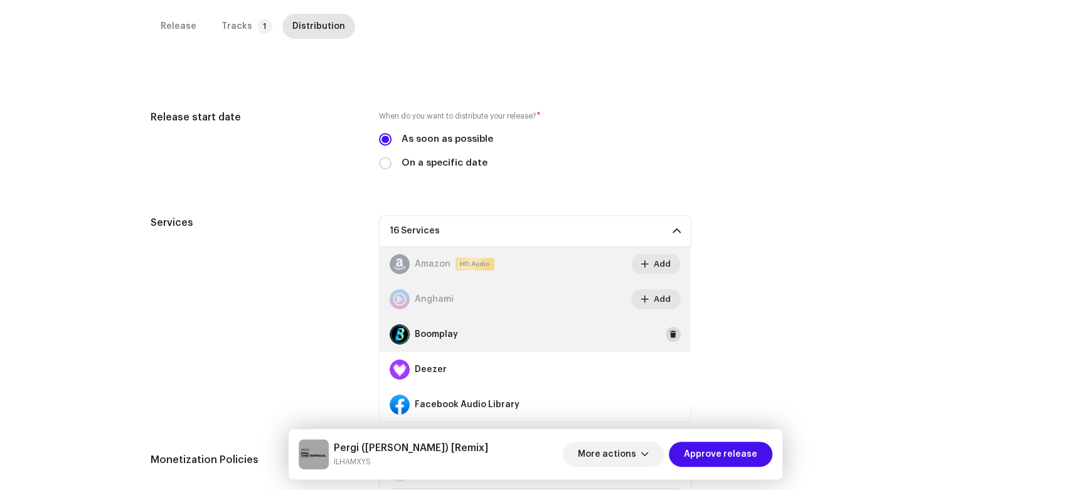
click at [666, 342] on div "Boomplay" at bounding box center [535, 334] width 311 height 35
click at [670, 333] on span at bounding box center [673, 334] width 8 height 10
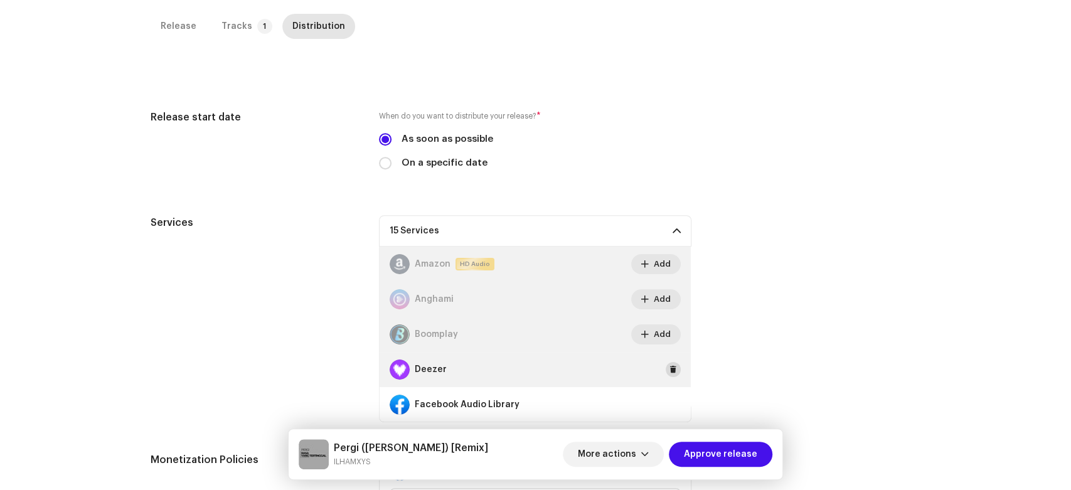
click at [671, 367] on button at bounding box center [673, 369] width 15 height 15
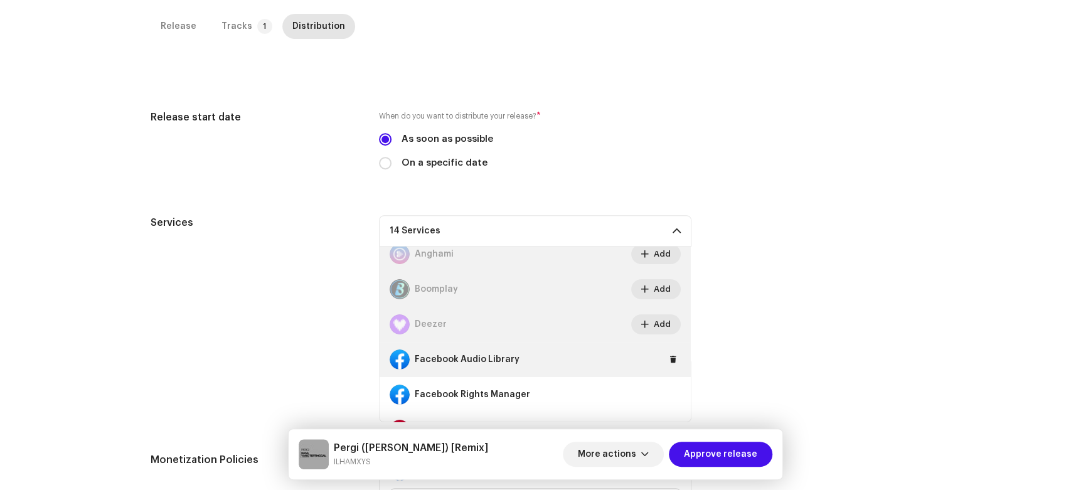
scroll to position [70, 0]
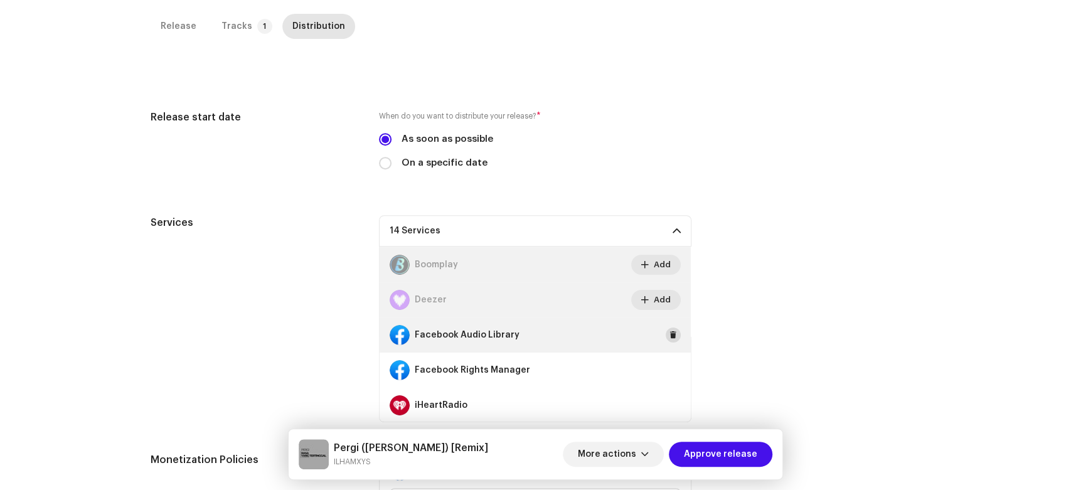
click at [669, 337] on span at bounding box center [673, 335] width 8 height 10
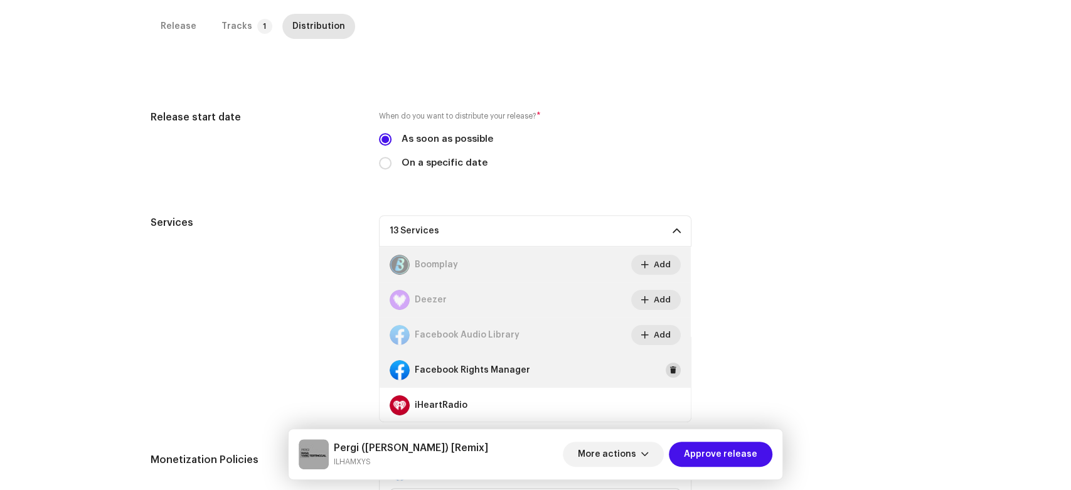
click at [669, 365] on span at bounding box center [673, 370] width 8 height 10
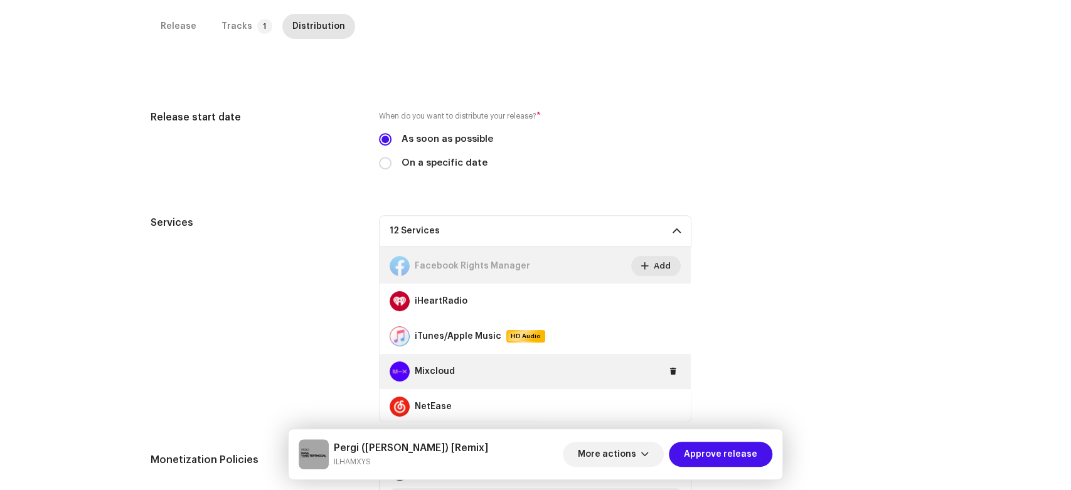
scroll to position [209, 0]
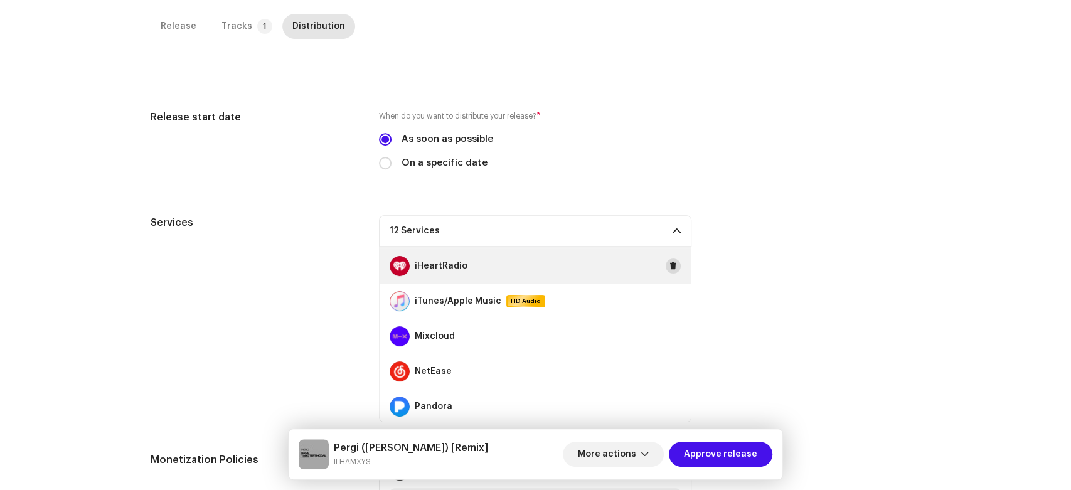
click at [672, 265] on button at bounding box center [673, 265] width 15 height 15
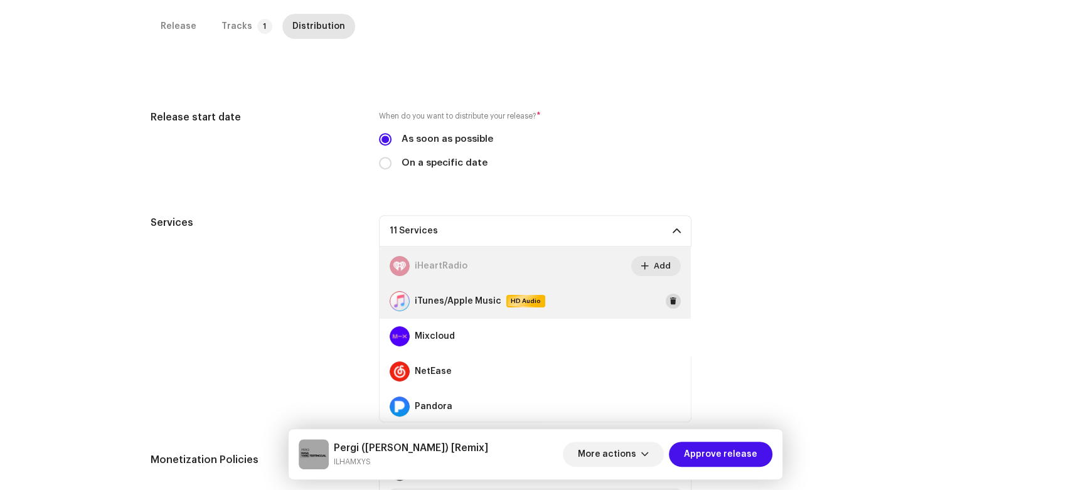
click at [669, 300] on span at bounding box center [673, 301] width 8 height 10
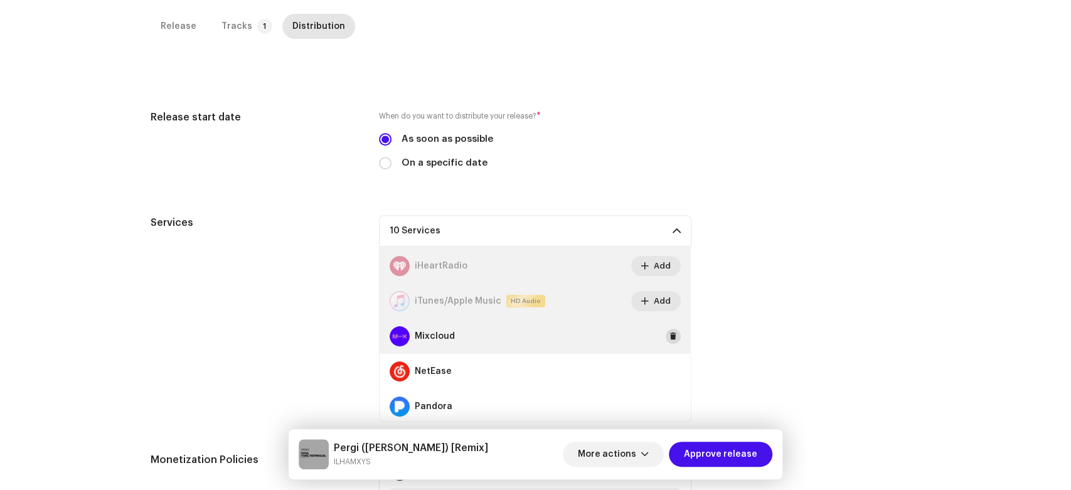
click at [669, 334] on span at bounding box center [673, 336] width 8 height 10
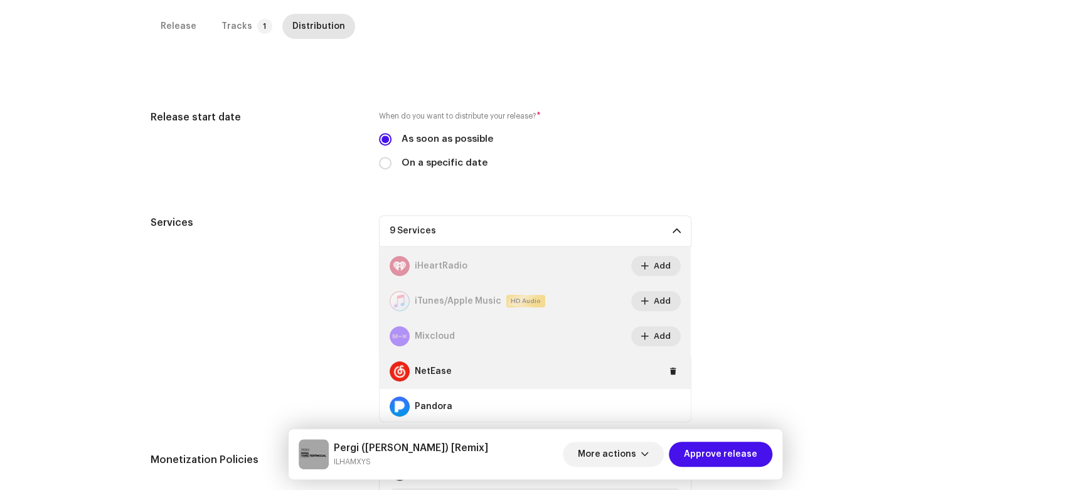
click at [660, 378] on div "NetEase" at bounding box center [535, 371] width 311 height 35
click at [666, 371] on button at bounding box center [673, 371] width 15 height 15
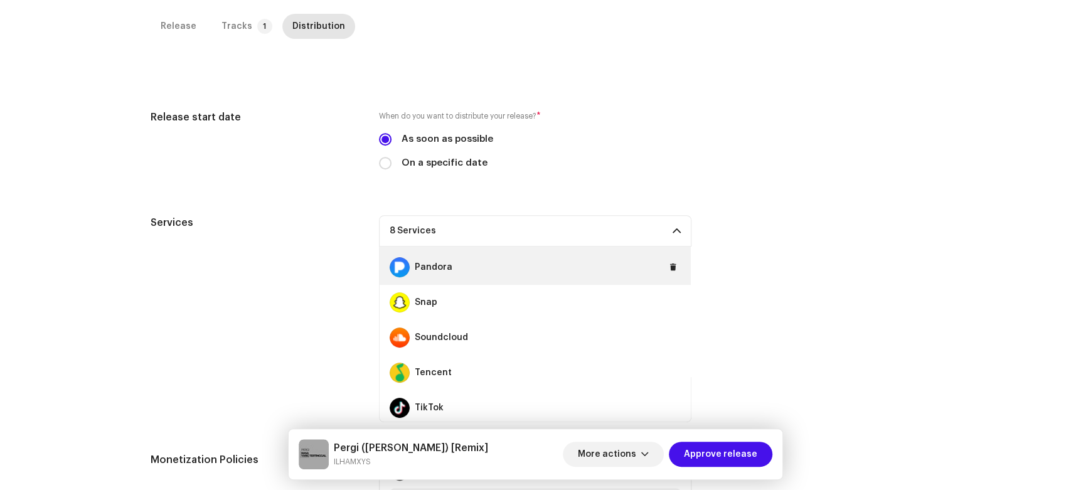
scroll to position [279, 0]
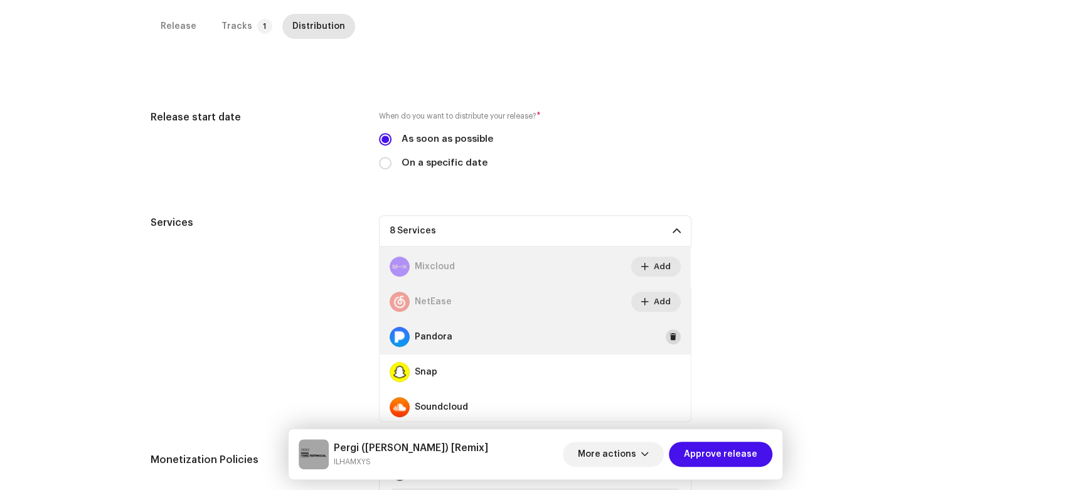
click at [669, 334] on span at bounding box center [673, 337] width 8 height 10
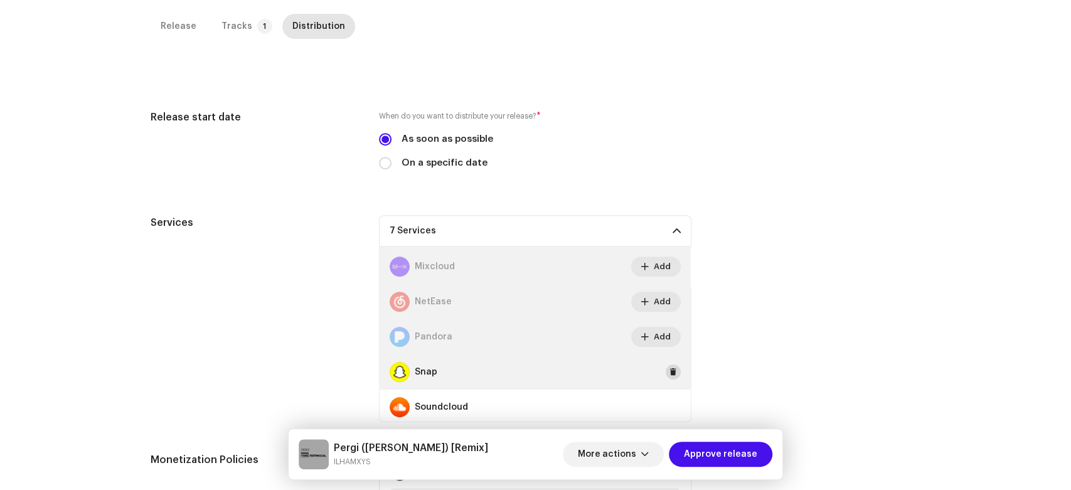
click at [669, 371] on span at bounding box center [673, 372] width 8 height 10
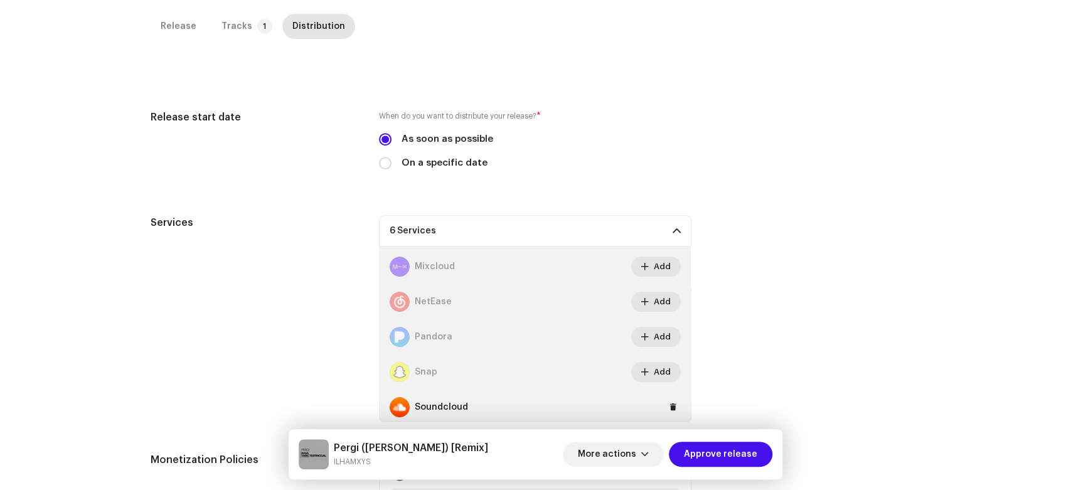
click at [667, 398] on div "Soundcloud" at bounding box center [535, 407] width 311 height 35
click at [671, 400] on button at bounding box center [673, 407] width 15 height 15
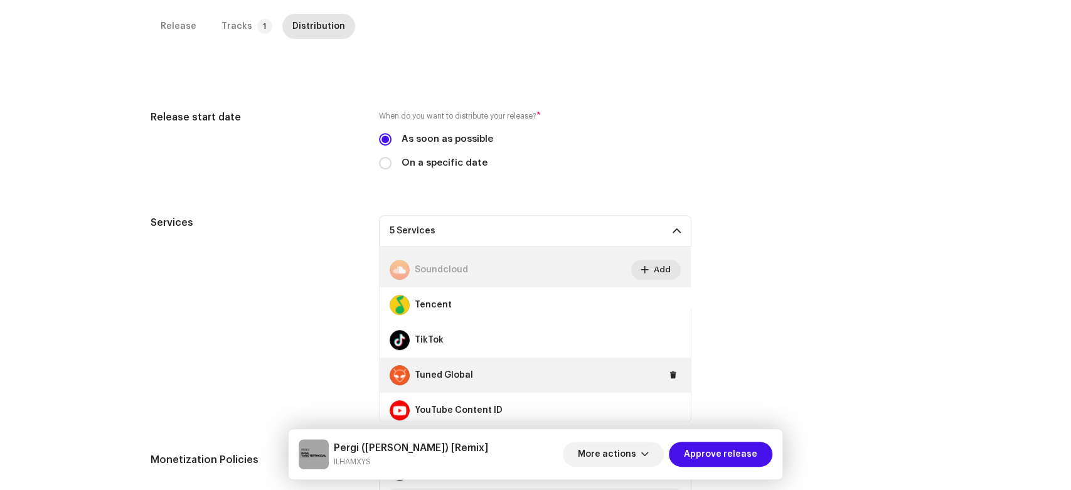
scroll to position [418, 0]
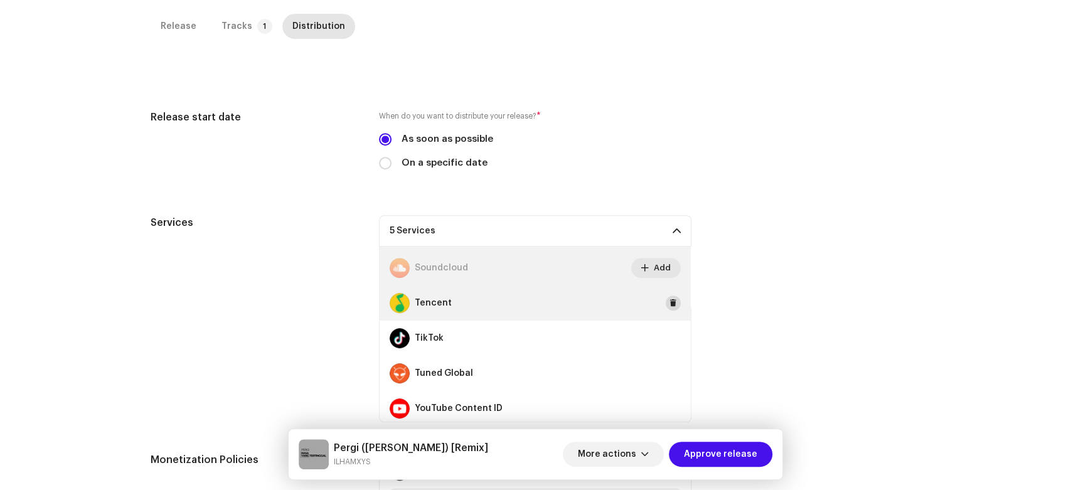
click at [671, 298] on span at bounding box center [673, 303] width 8 height 10
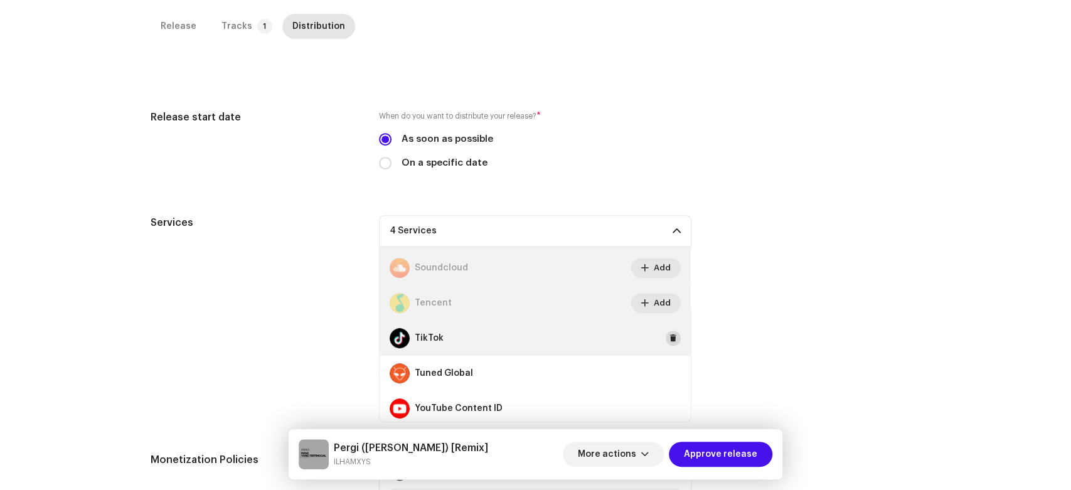
click at [666, 344] on button at bounding box center [673, 338] width 15 height 15
click at [667, 337] on button "Add" at bounding box center [656, 338] width 50 height 20
click at [669, 339] on span at bounding box center [673, 338] width 8 height 10
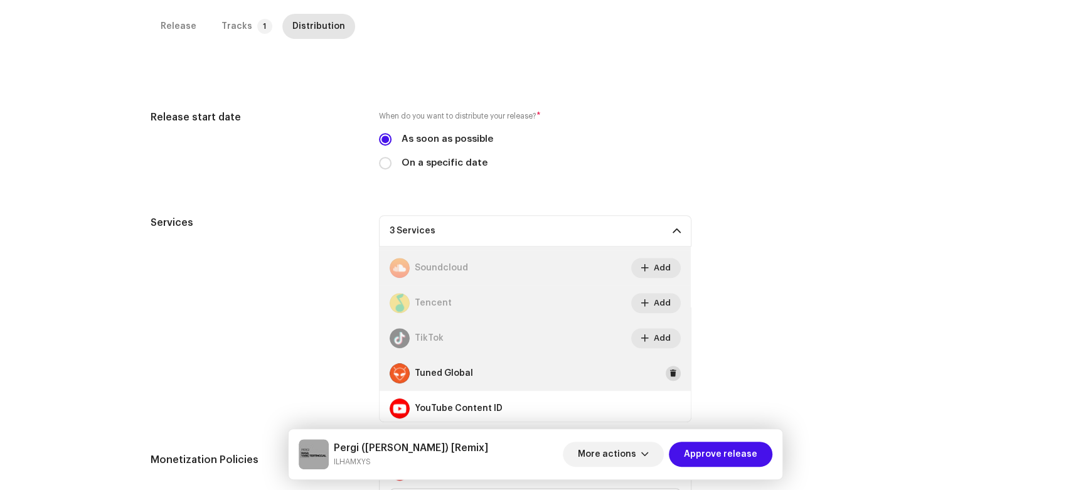
click at [669, 372] on span at bounding box center [673, 373] width 8 height 10
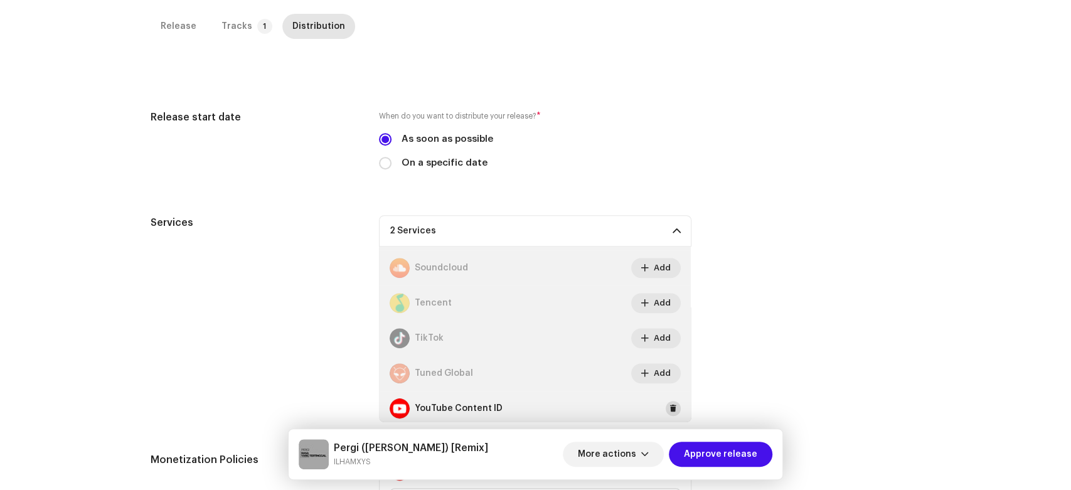
click at [669, 410] on span at bounding box center [673, 408] width 8 height 10
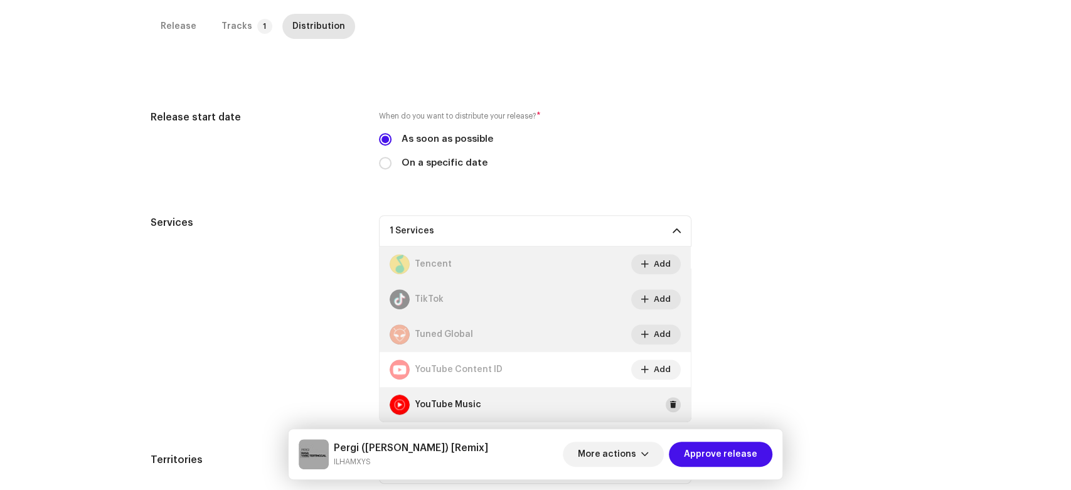
drag, startPoint x: 662, startPoint y: 393, endPoint x: 669, endPoint y: 403, distance: 12.2
click at [666, 395] on div "YouTube Music" at bounding box center [535, 404] width 311 height 35
click at [669, 403] on span at bounding box center [673, 405] width 8 height 10
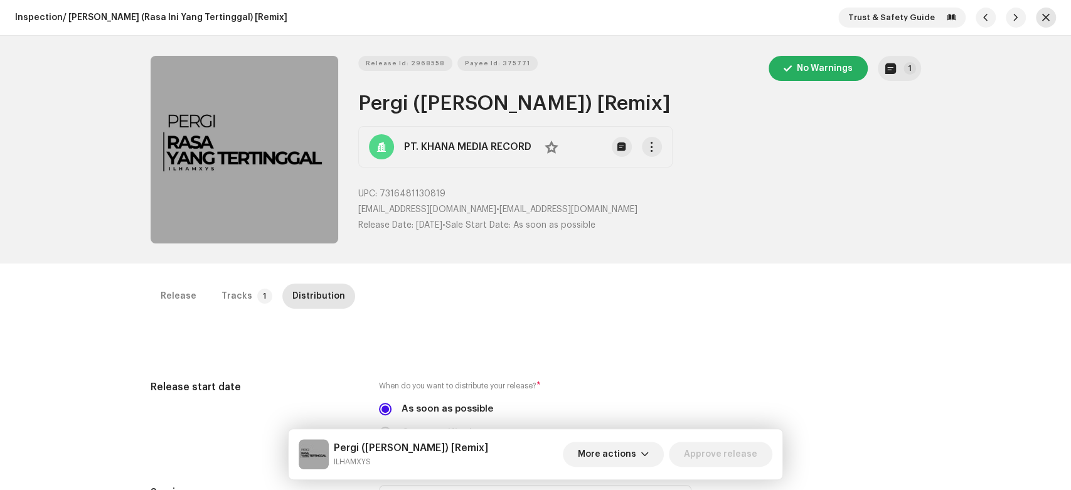
click at [1042, 20] on span "button" at bounding box center [1046, 18] width 8 height 10
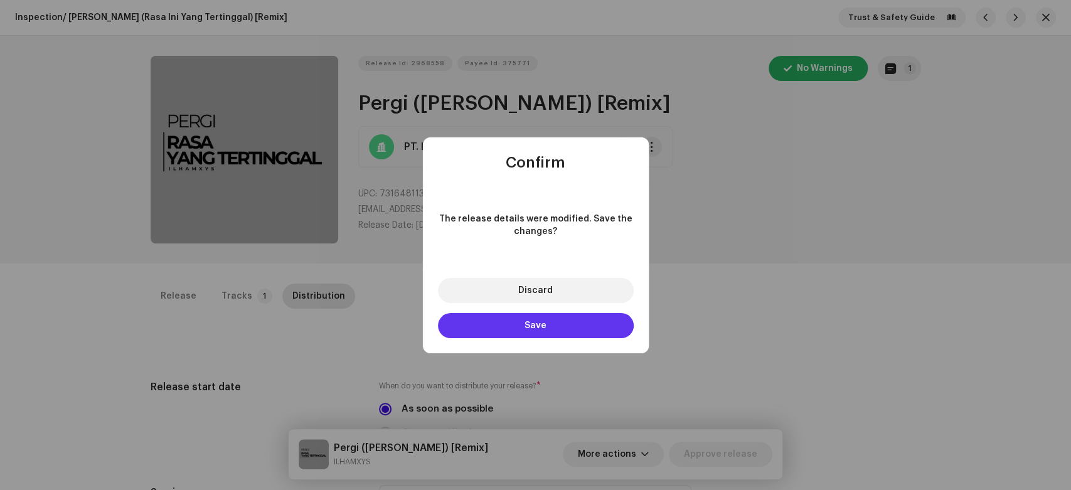
click at [511, 320] on button "Save" at bounding box center [536, 325] width 196 height 25
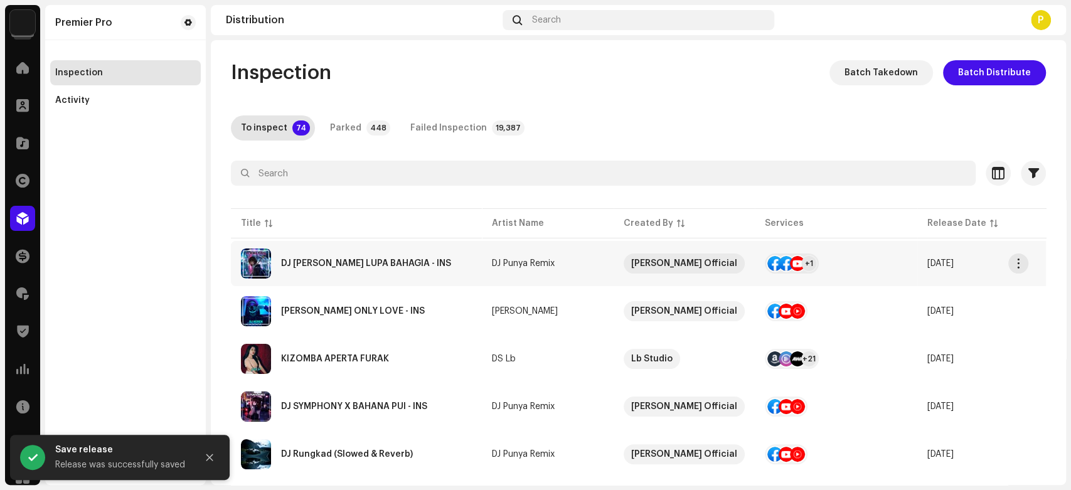
click at [336, 248] on div "DJ JANGAN LUPA BAHAGIA - INS" at bounding box center [356, 263] width 231 height 30
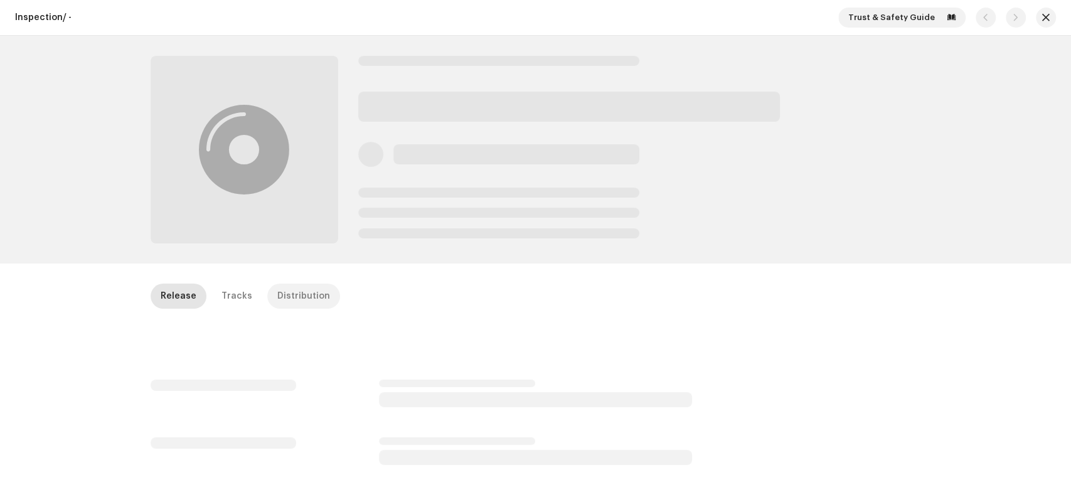
click at [287, 293] on div "Distribution" at bounding box center [303, 296] width 53 height 25
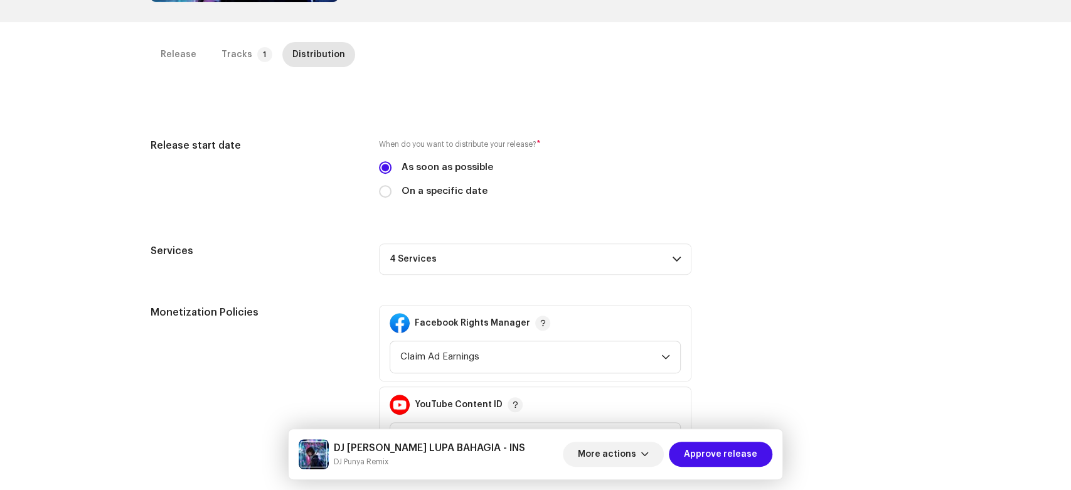
scroll to position [262, 0]
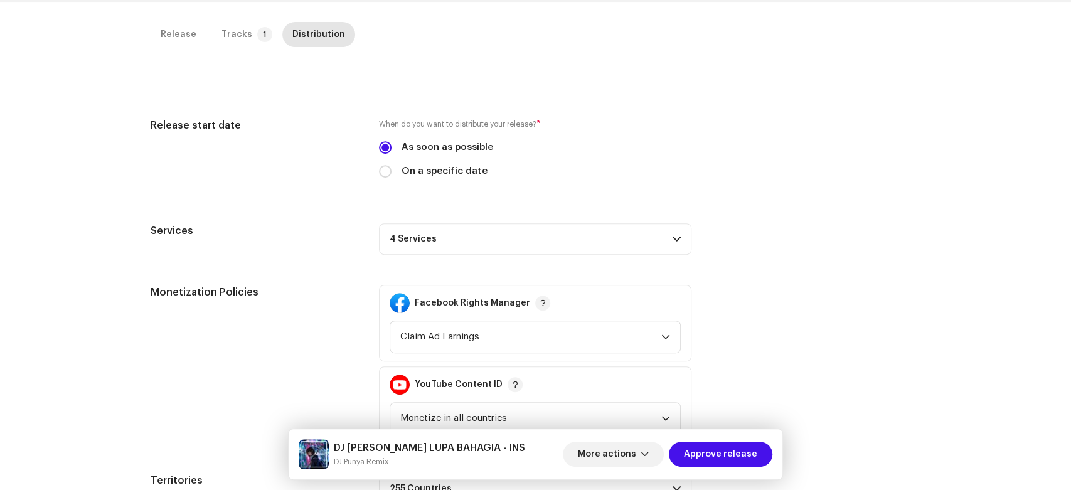
click at [641, 231] on p-accordion-header "4 Services" at bounding box center [535, 238] width 312 height 31
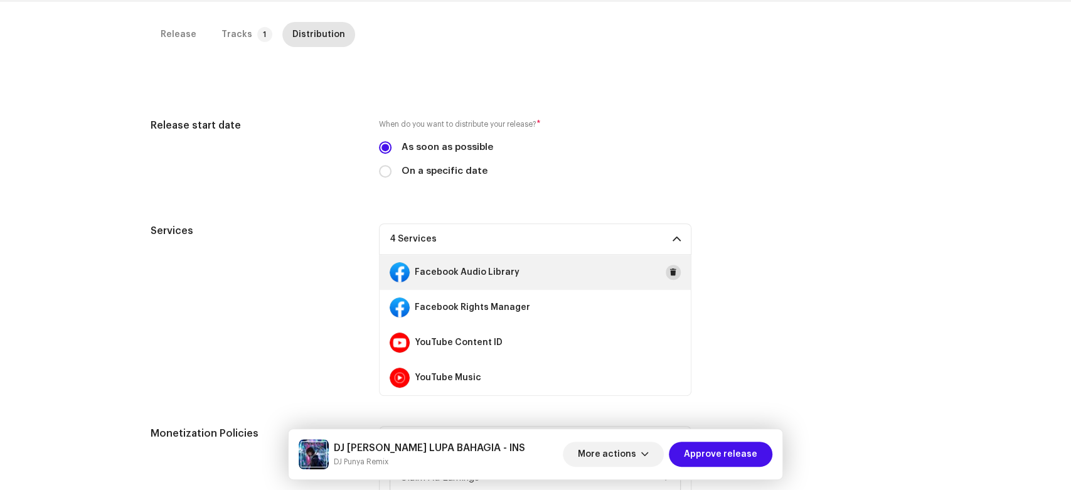
click at [676, 274] on button at bounding box center [673, 272] width 15 height 15
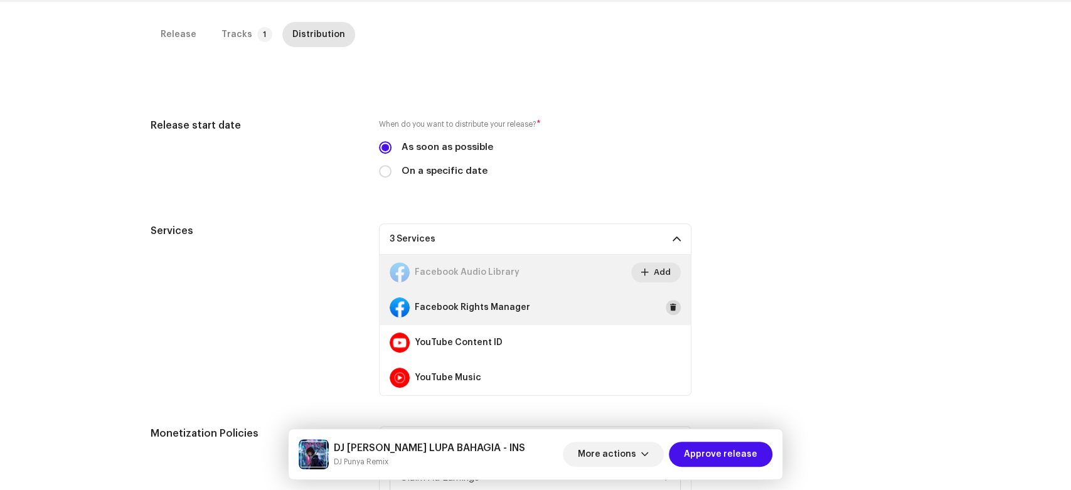
click at [672, 302] on span at bounding box center [673, 307] width 8 height 10
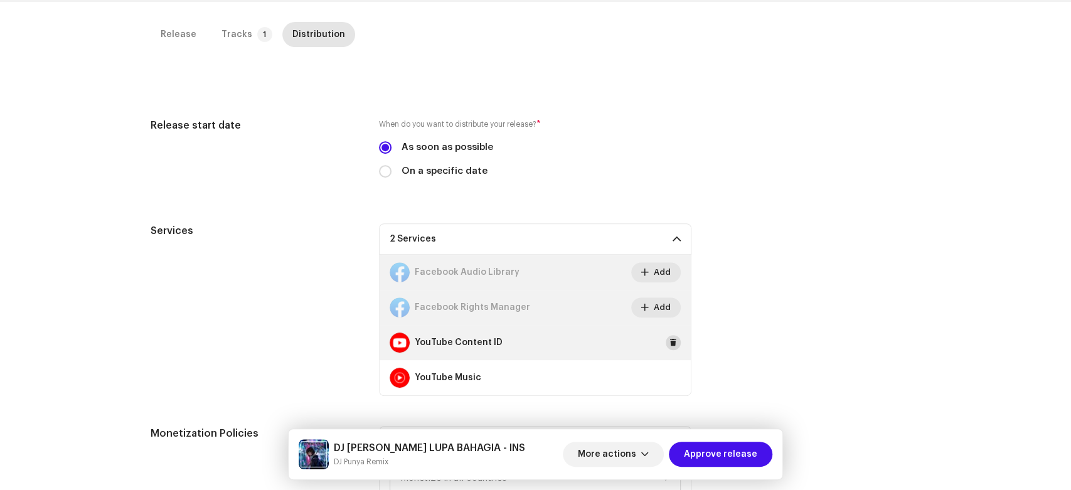
click at [672, 345] on span at bounding box center [673, 342] width 8 height 10
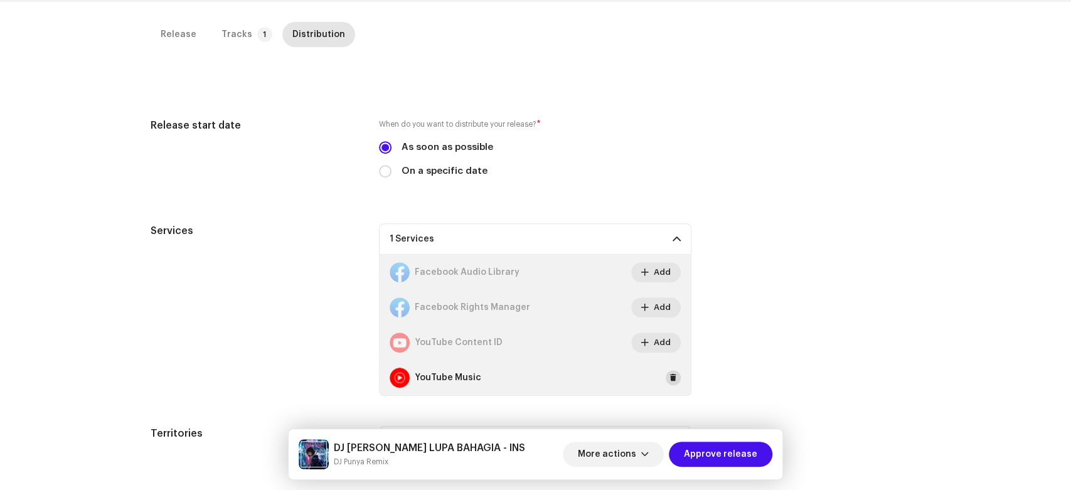
click at [672, 384] on button at bounding box center [673, 377] width 15 height 15
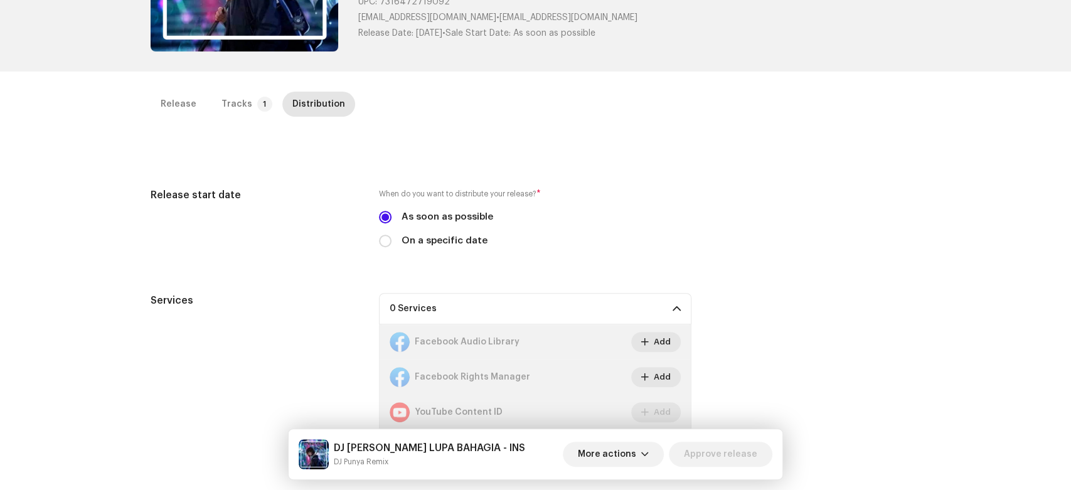
scroll to position [0, 0]
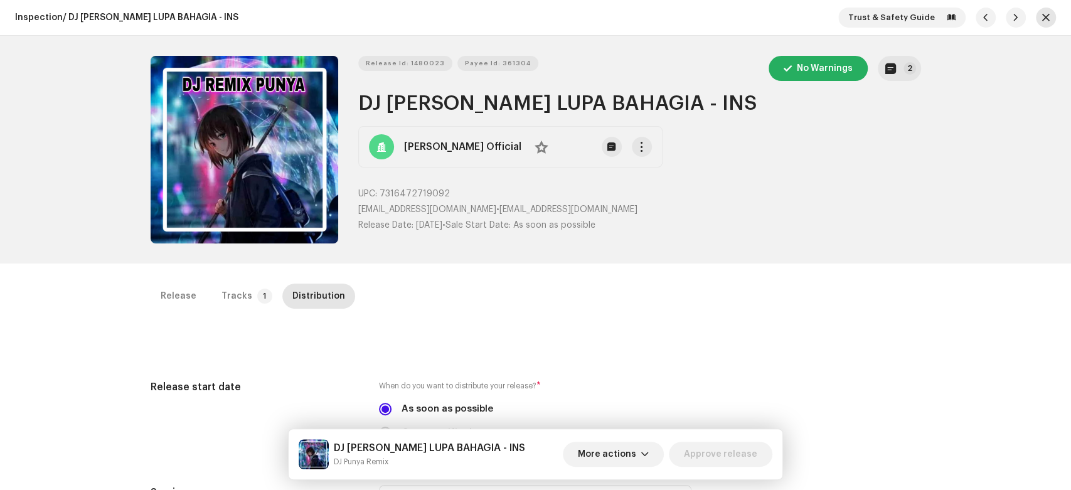
click at [1048, 16] on button "button" at bounding box center [1046, 18] width 20 height 20
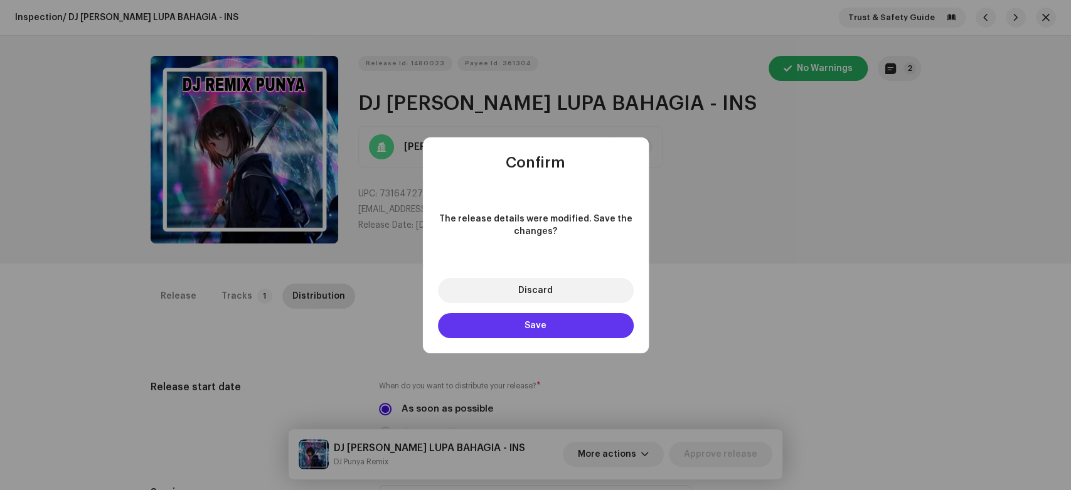
click at [546, 335] on button "Save" at bounding box center [536, 325] width 196 height 25
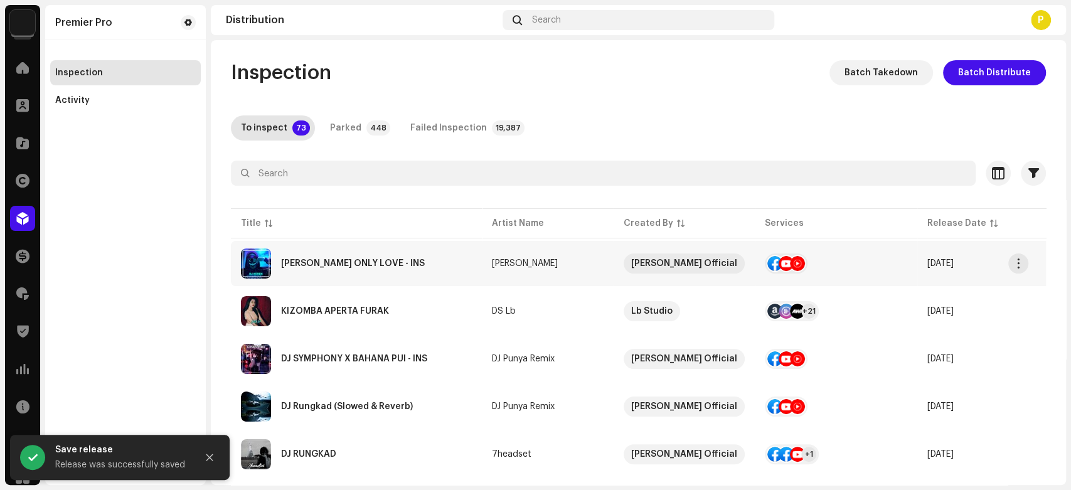
click at [292, 259] on div "DJ FEEL ONLY LOVE - INS" at bounding box center [353, 263] width 144 height 9
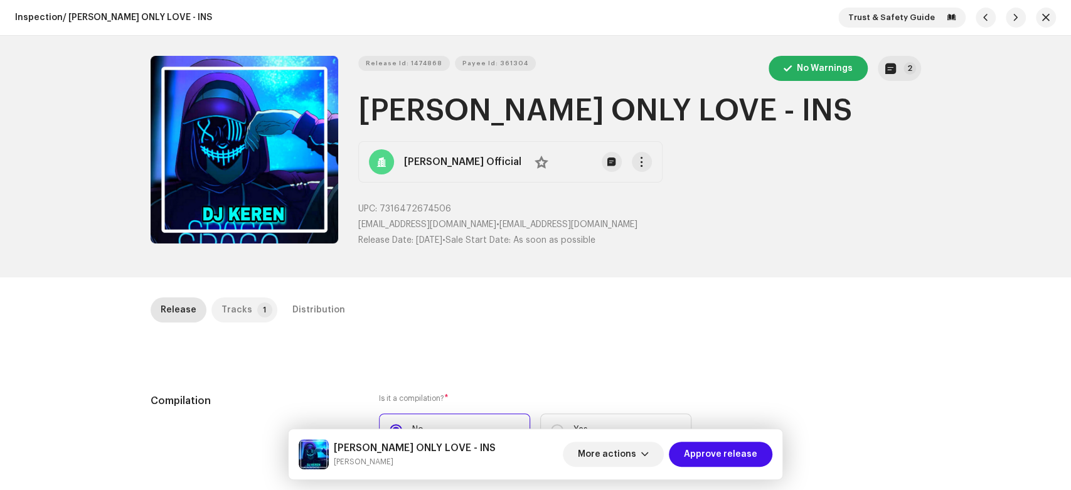
click at [257, 310] on p-badge "1" at bounding box center [264, 309] width 15 height 15
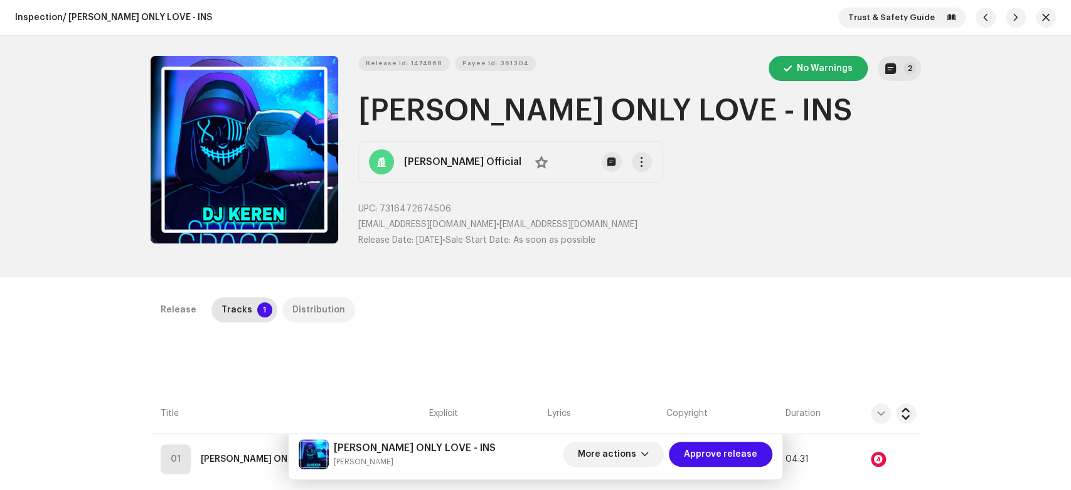
click at [296, 311] on div "Distribution" at bounding box center [318, 309] width 53 height 25
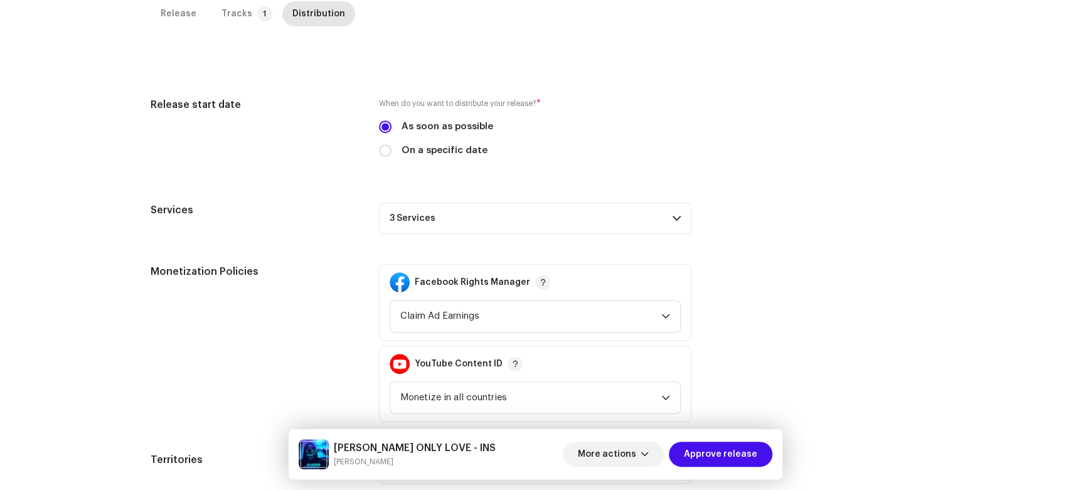
scroll to position [309, 0]
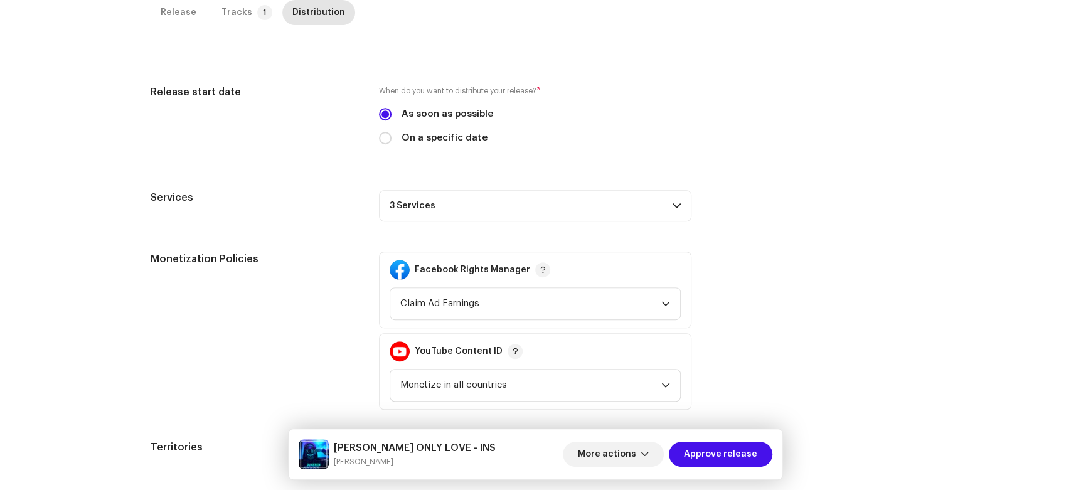
click at [645, 205] on p-accordion-header "3 Services" at bounding box center [535, 205] width 312 height 31
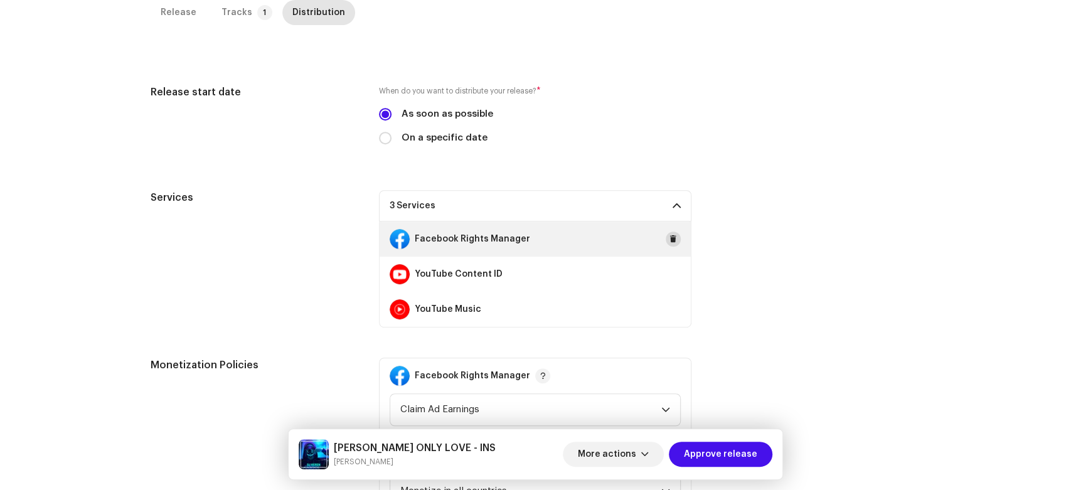
click at [672, 240] on span at bounding box center [673, 239] width 8 height 10
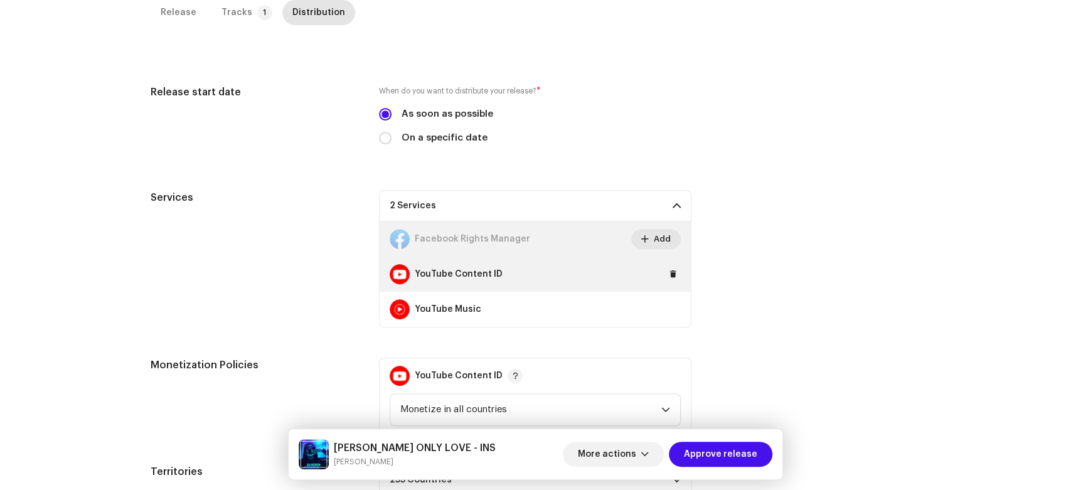
click at [675, 271] on button at bounding box center [673, 274] width 15 height 15
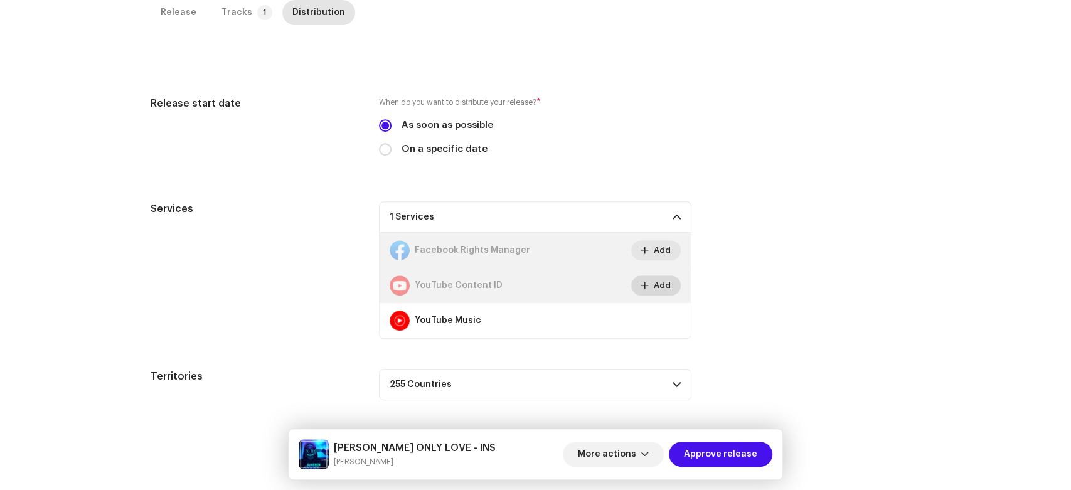
scroll to position [297, 0]
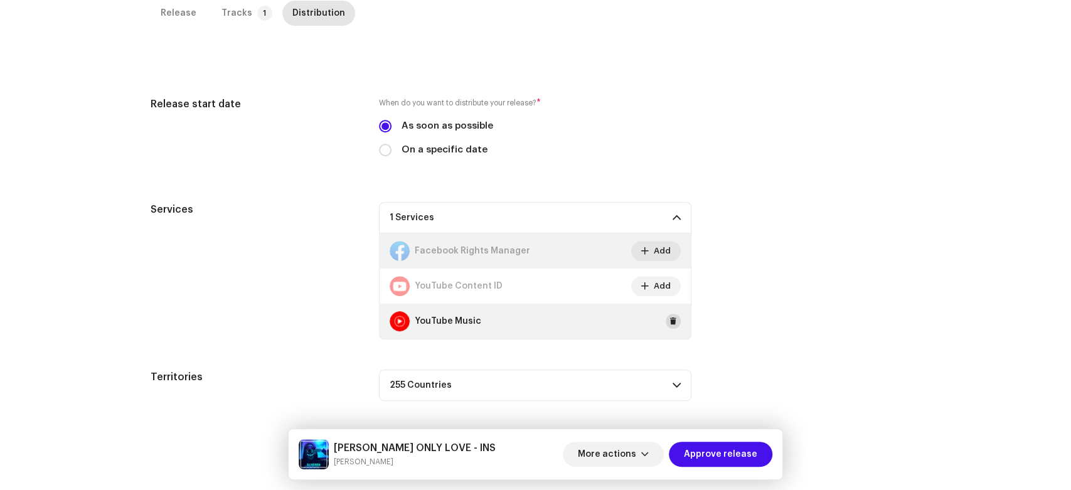
click at [670, 322] on span at bounding box center [673, 321] width 8 height 10
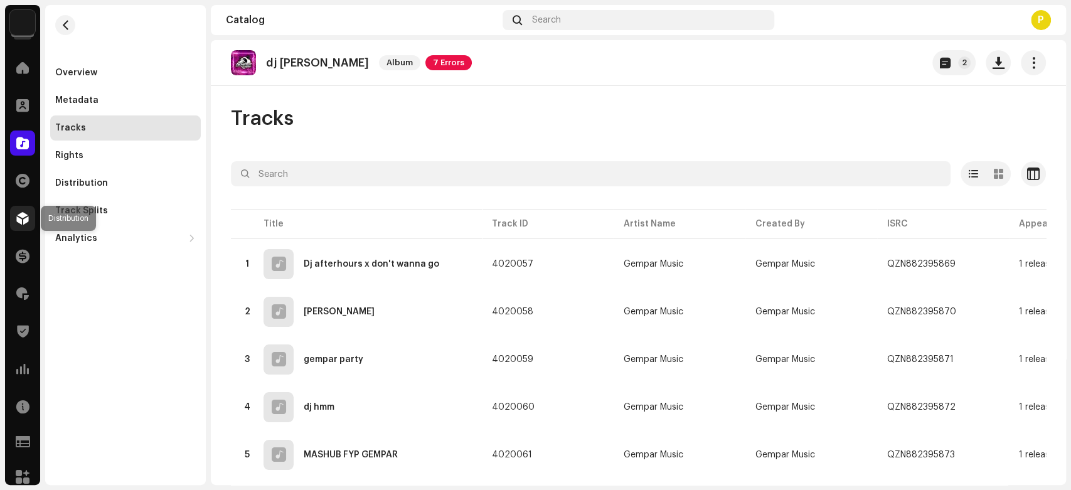
click at [26, 213] on span at bounding box center [22, 218] width 13 height 10
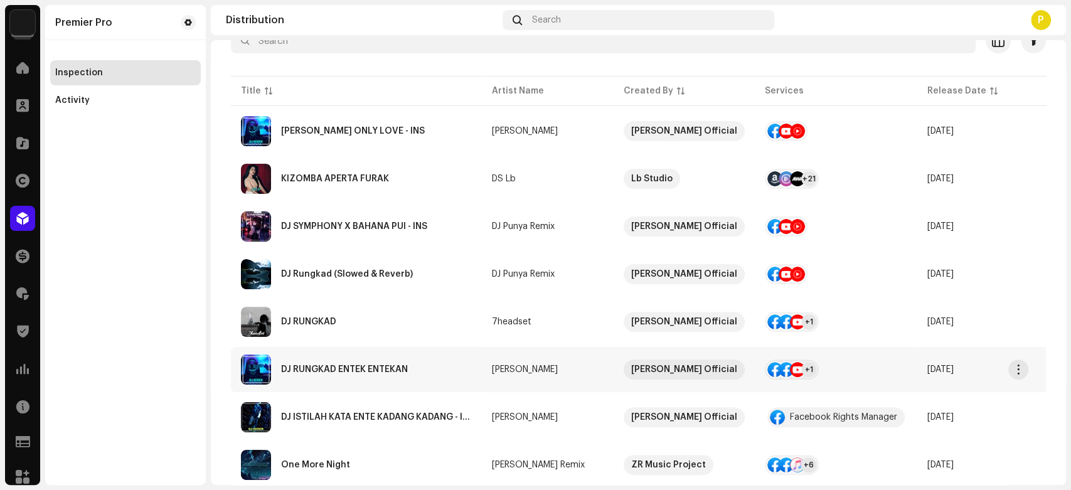
scroll to position [139, 0]
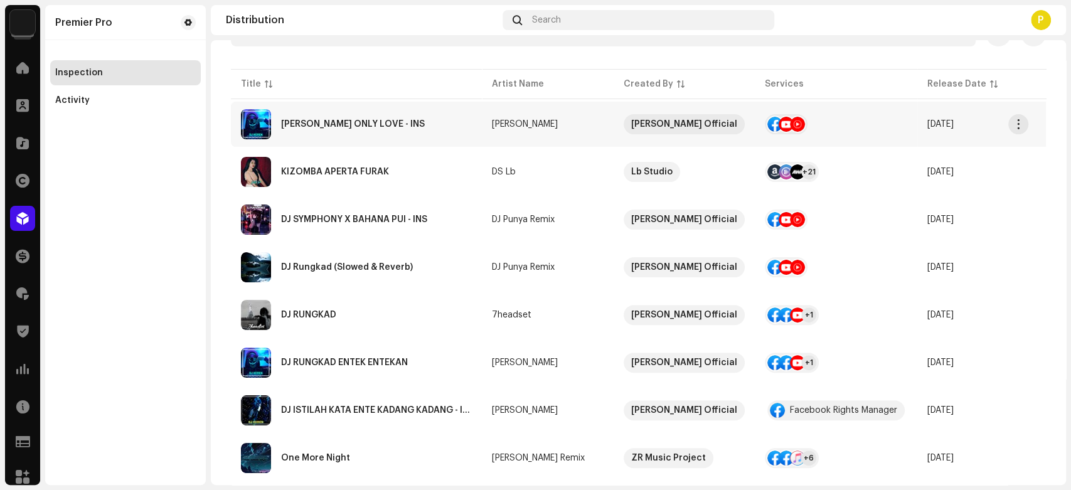
click at [390, 118] on div "DJ FEEL ONLY LOVE - INS" at bounding box center [356, 124] width 231 height 30
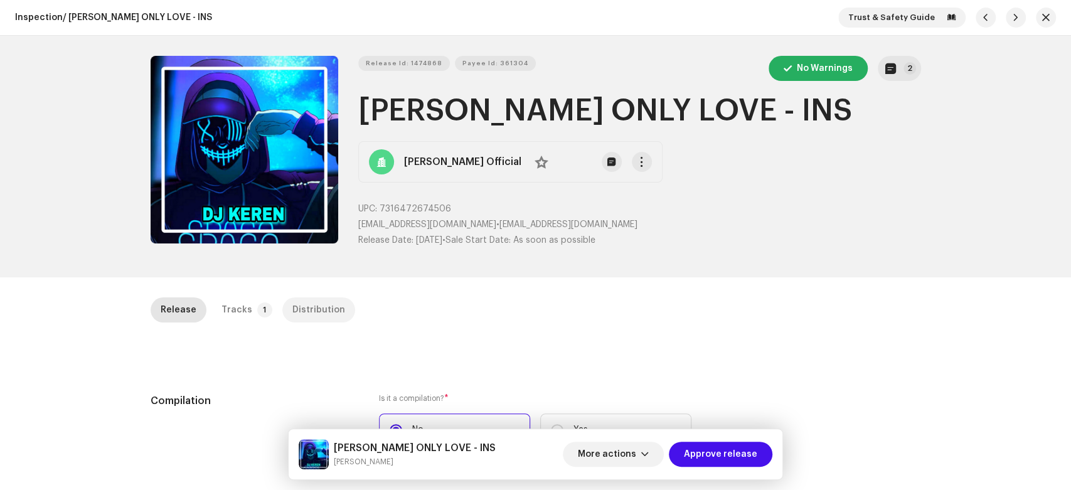
click at [311, 310] on div "Distribution" at bounding box center [318, 309] width 53 height 25
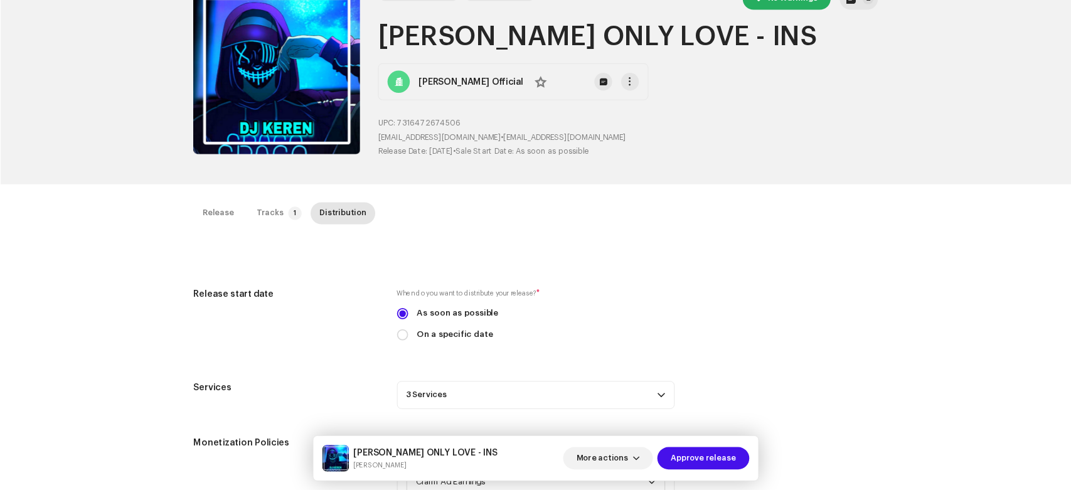
scroll to position [70, 0]
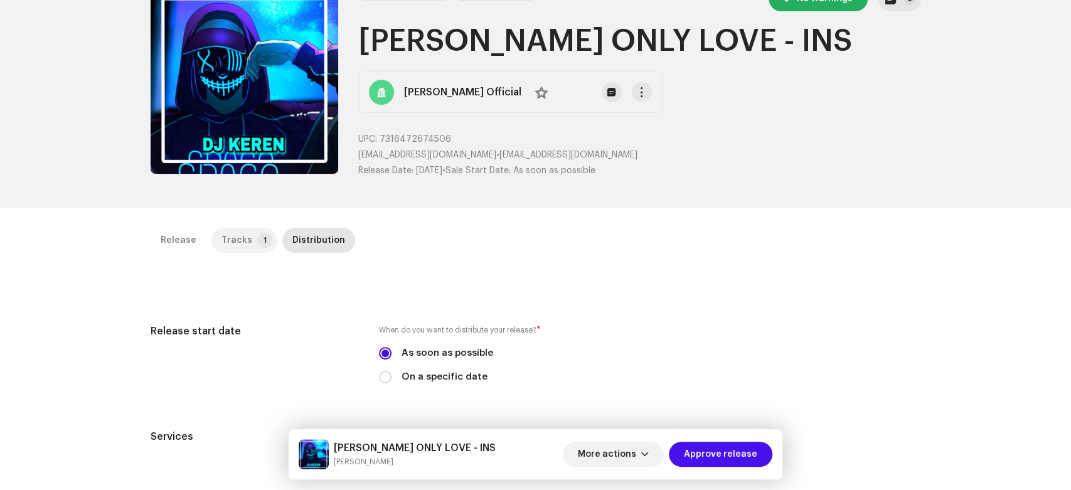
click at [241, 236] on div "Tracks" at bounding box center [236, 240] width 31 height 25
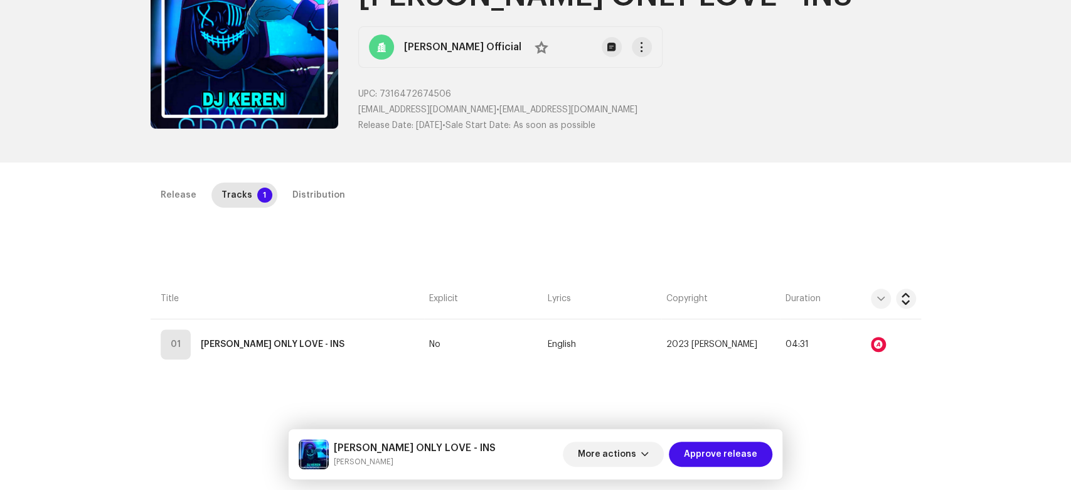
scroll to position [209, 0]
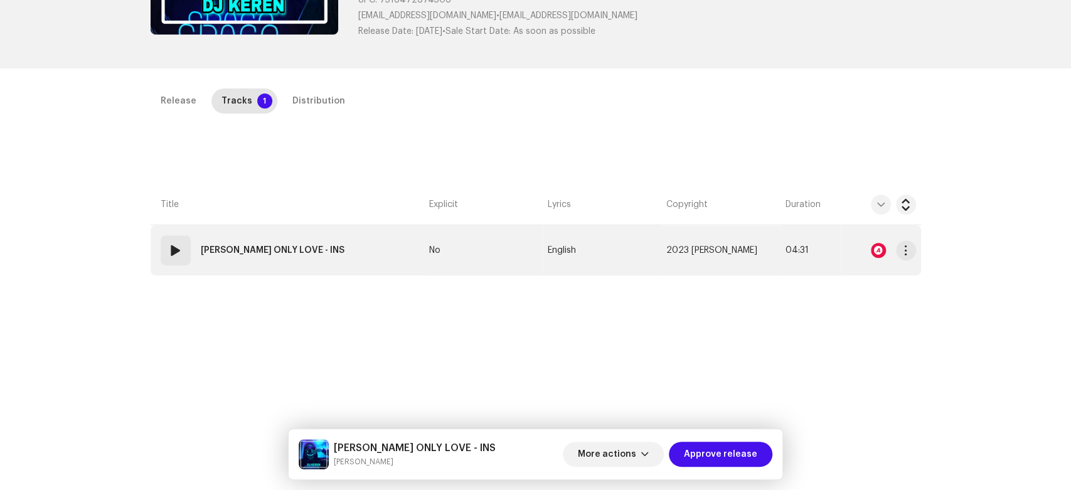
click at [173, 247] on span at bounding box center [175, 250] width 15 height 15
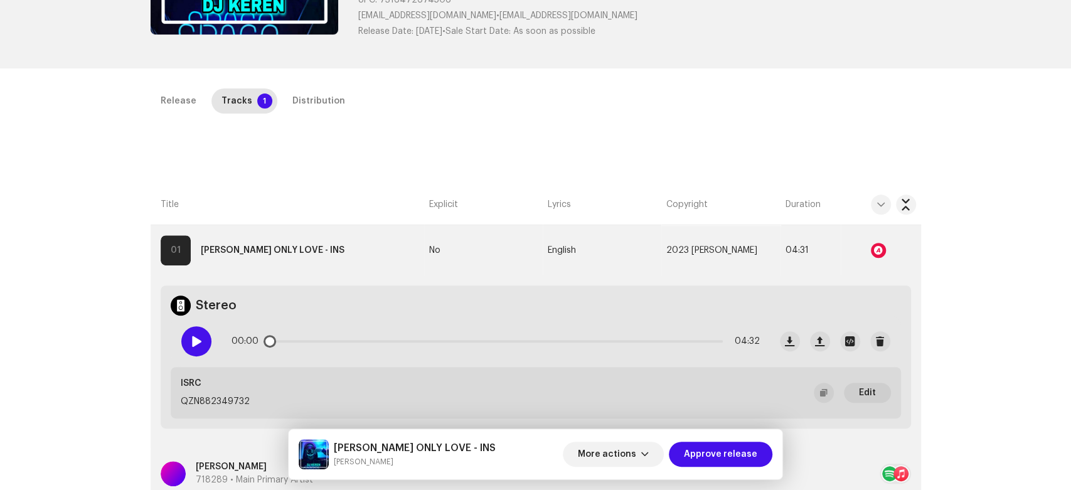
click at [193, 344] on span at bounding box center [196, 341] width 11 height 10
click at [331, 100] on div "Distribution" at bounding box center [318, 100] width 53 height 25
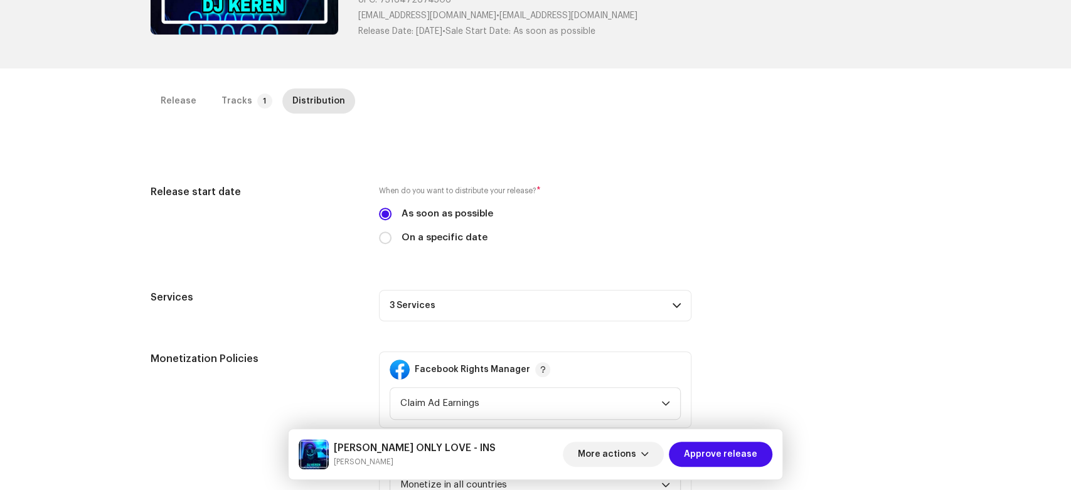
click at [621, 311] on p-accordion-header "3 Services" at bounding box center [535, 305] width 312 height 31
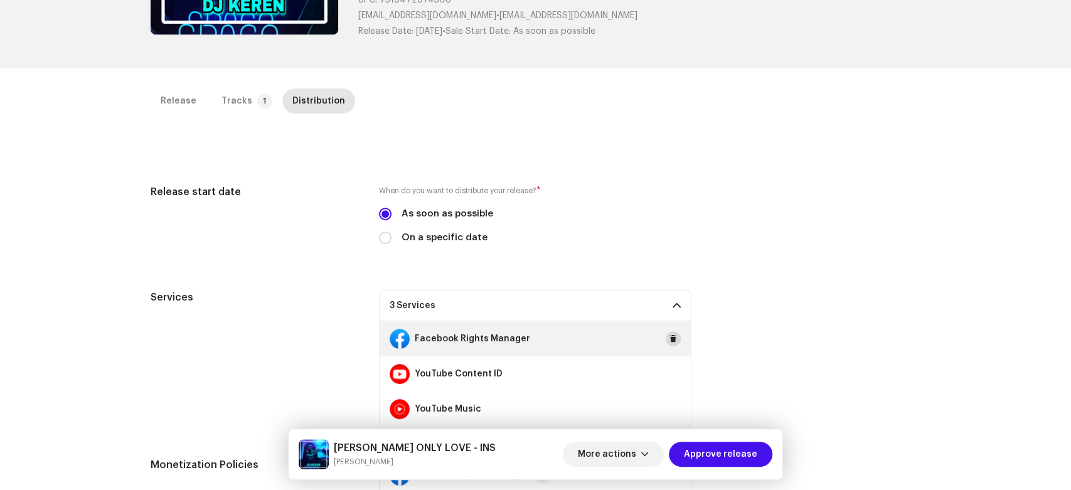
click at [666, 339] on button at bounding box center [673, 338] width 15 height 15
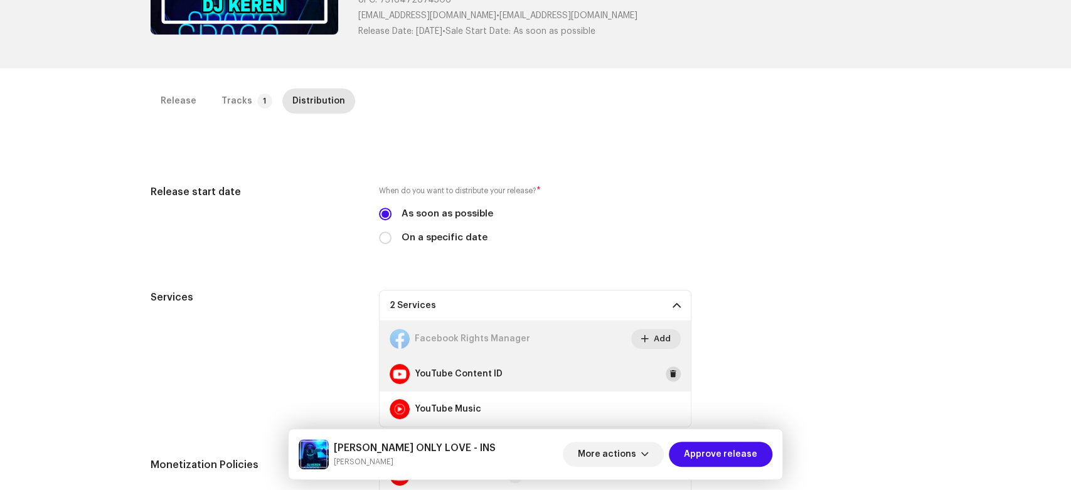
click at [673, 375] on span at bounding box center [673, 374] width 8 height 10
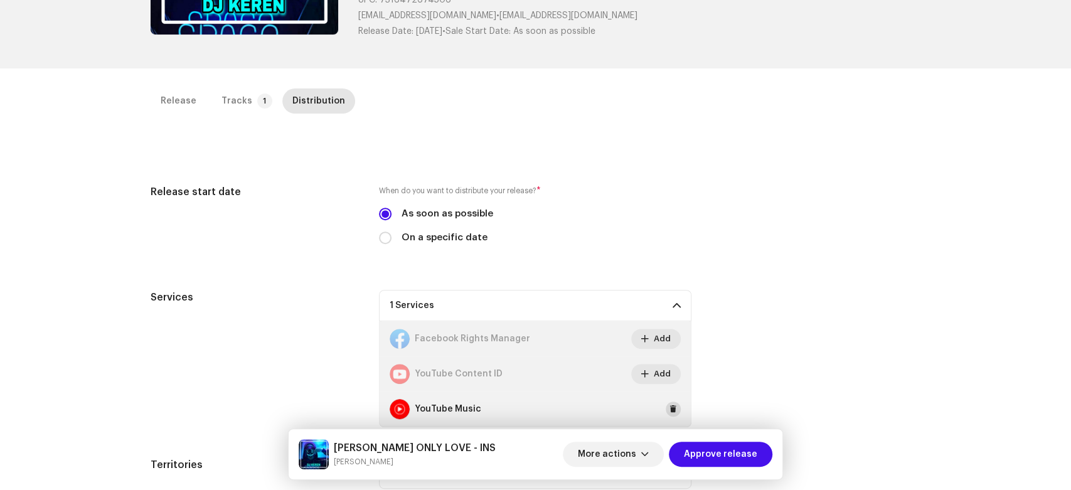
click at [672, 408] on span at bounding box center [673, 409] width 8 height 10
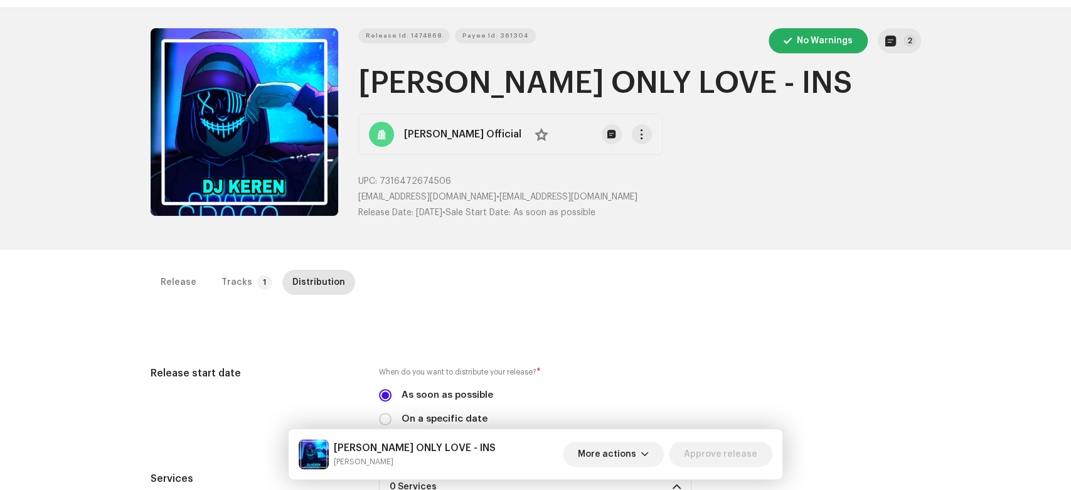
scroll to position [0, 0]
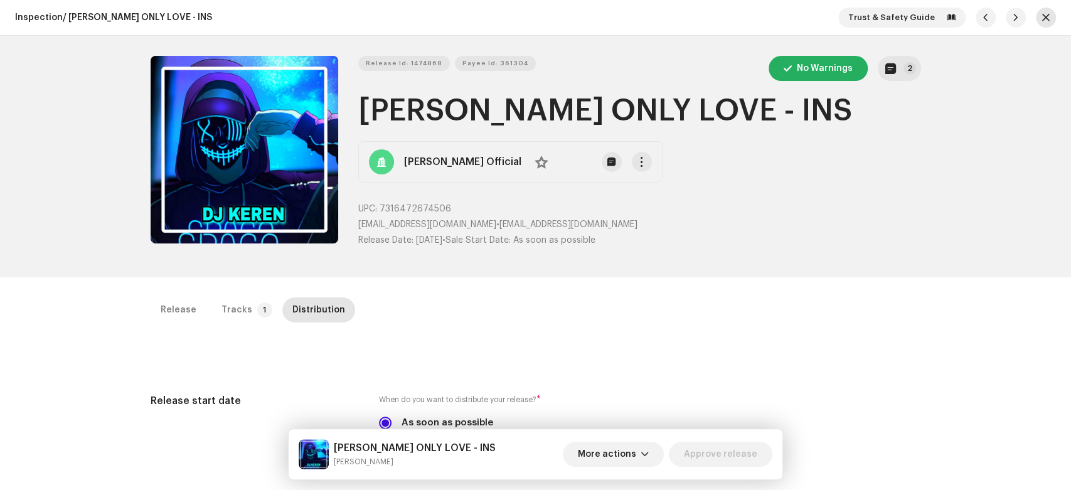
click at [1036, 16] on button "button" at bounding box center [1046, 18] width 20 height 20
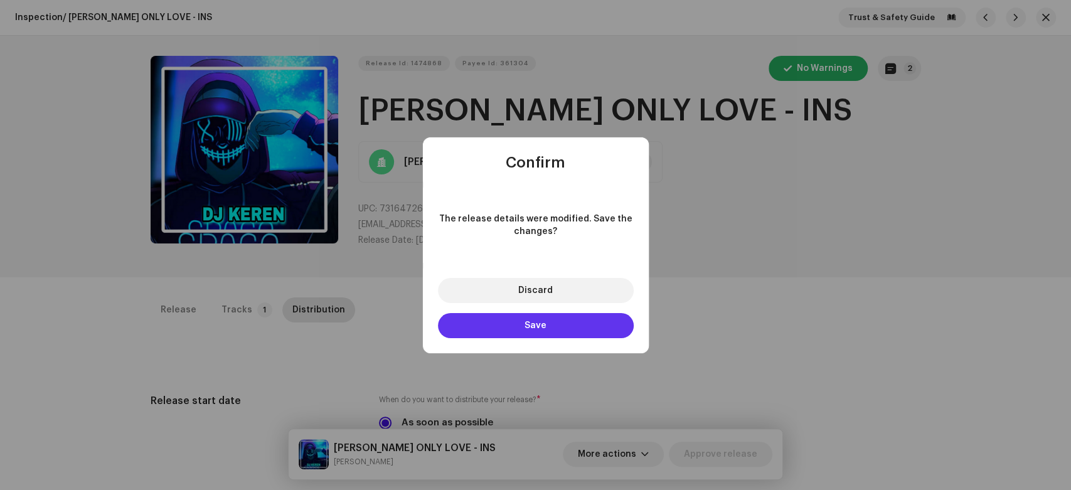
click at [550, 315] on button "Save" at bounding box center [536, 325] width 196 height 25
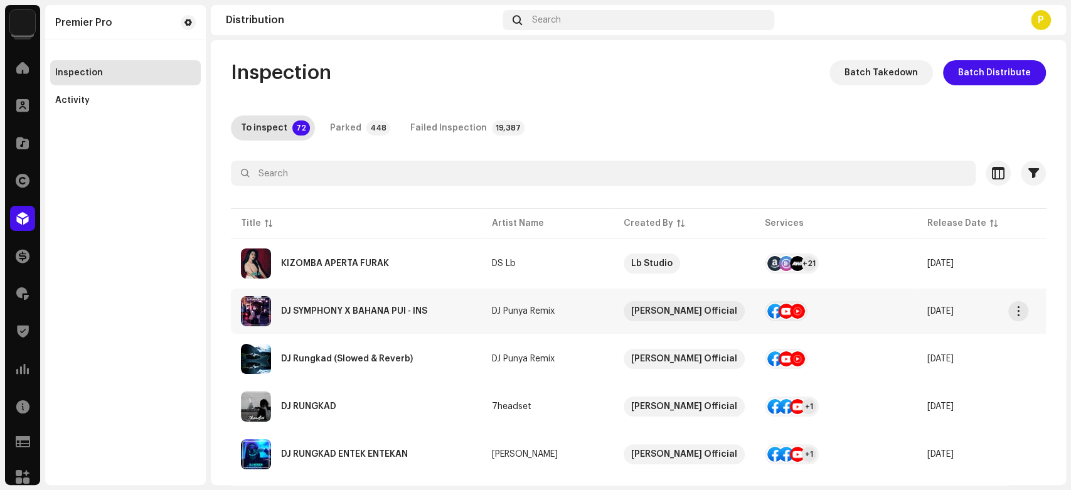
click at [396, 312] on div "DJ SYMPHONY X BAHANA PUI - INS" at bounding box center [354, 311] width 146 height 9
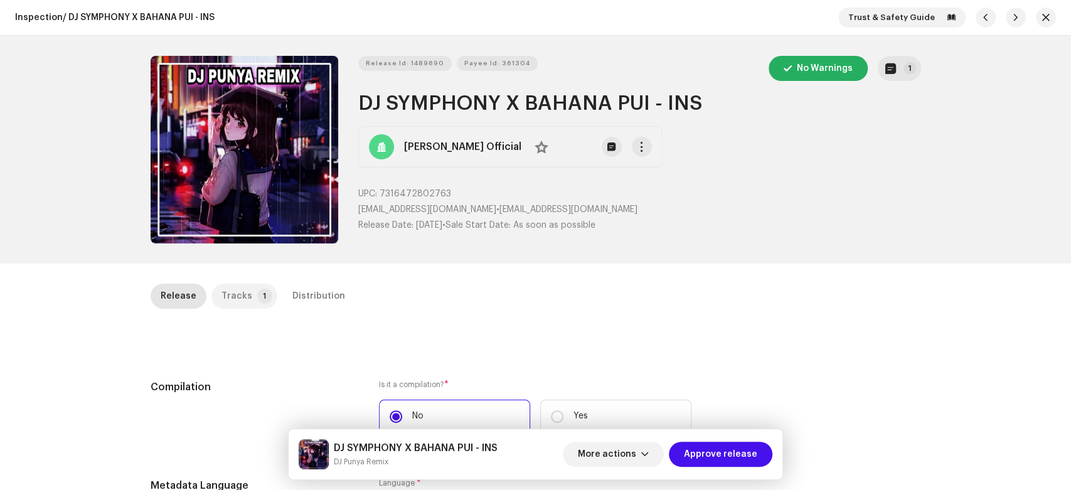
click at [241, 300] on div "Tracks" at bounding box center [236, 296] width 31 height 25
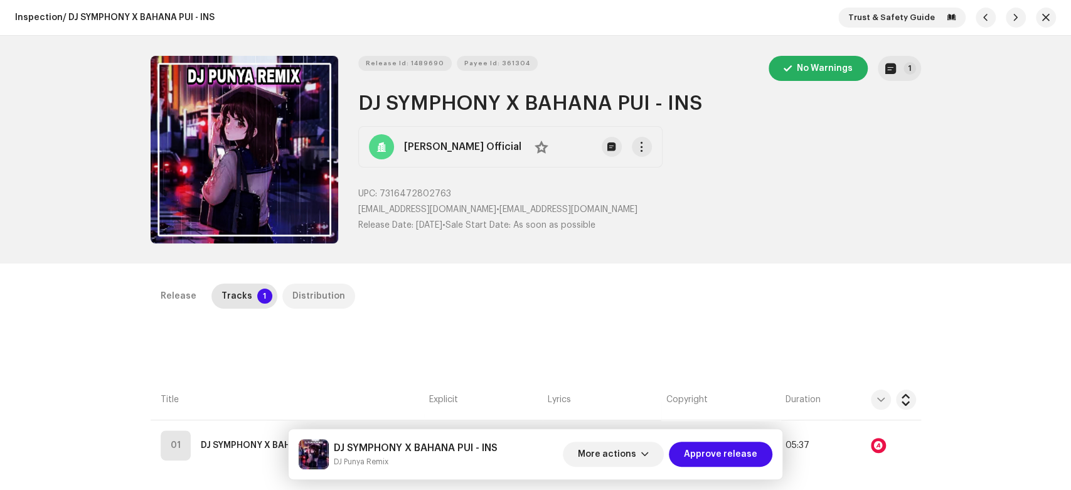
click at [282, 303] on p-tab "Distribution" at bounding box center [318, 296] width 73 height 25
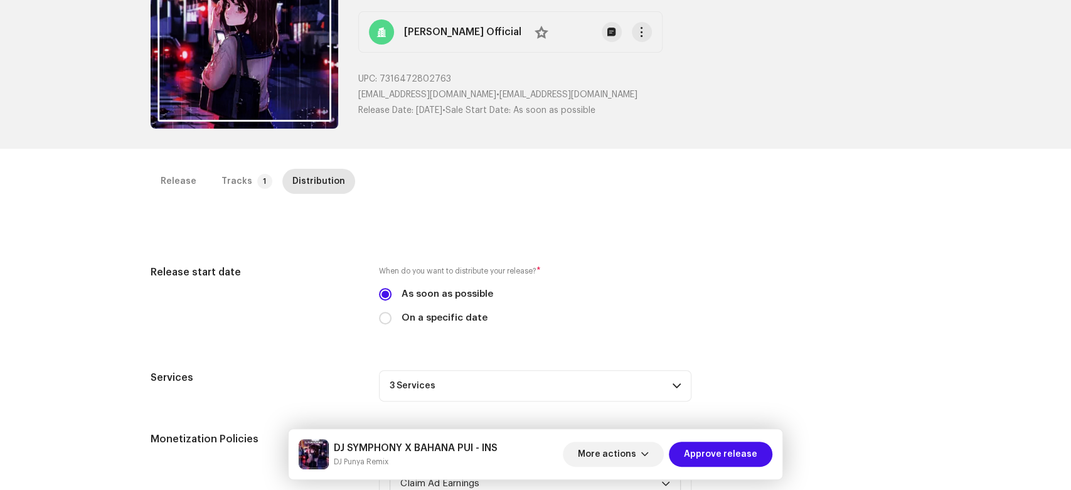
scroll to position [139, 0]
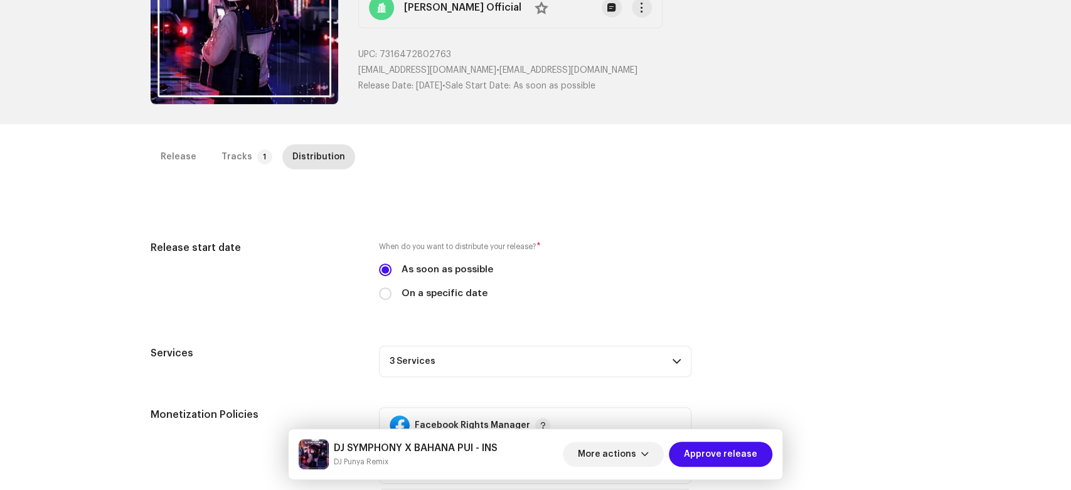
click at [637, 364] on p-accordion-header "3 Services" at bounding box center [535, 361] width 312 height 31
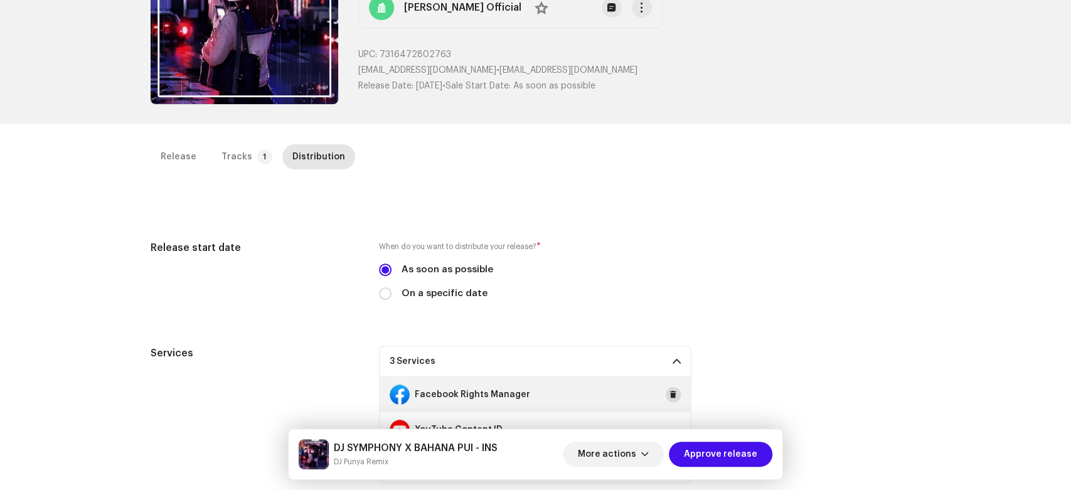
click at [666, 390] on button at bounding box center [673, 394] width 15 height 15
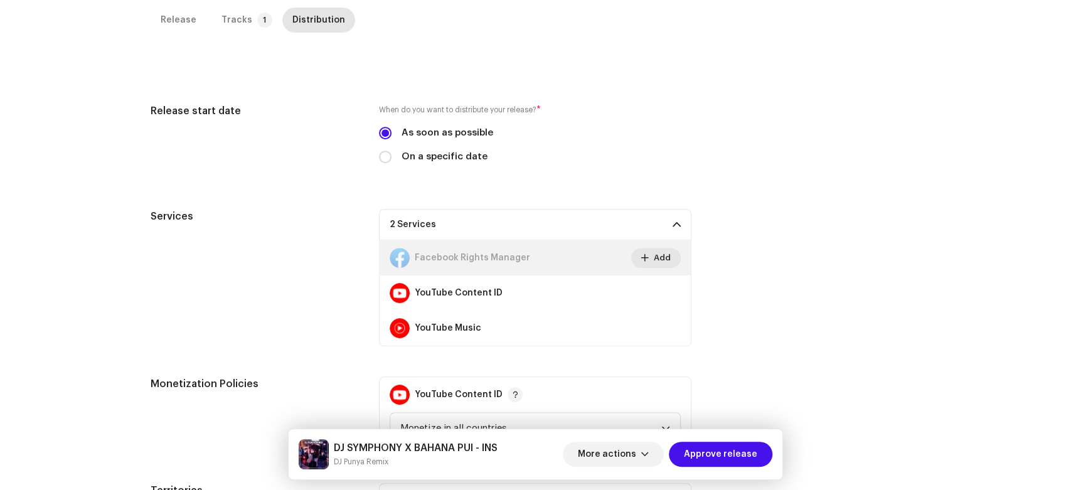
scroll to position [279, 0]
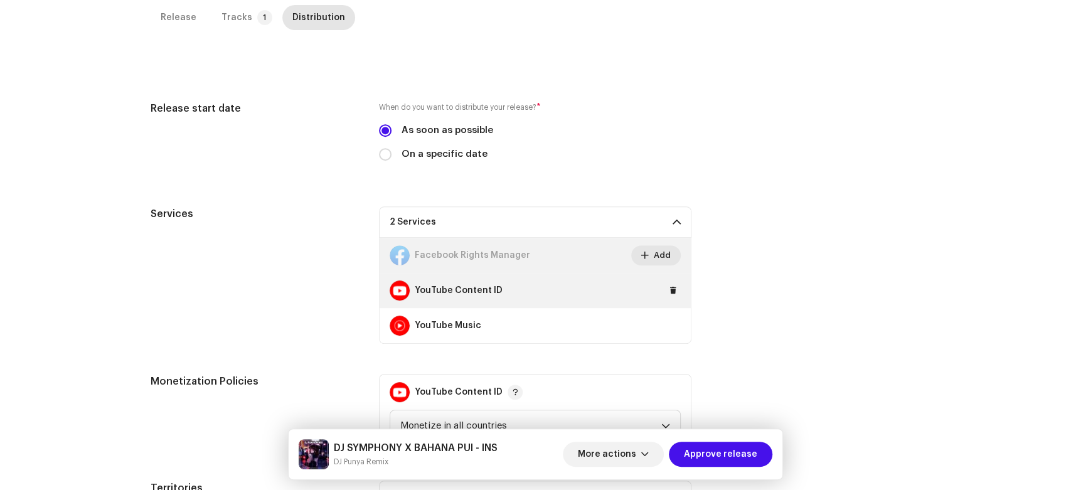
drag, startPoint x: 684, startPoint y: 287, endPoint x: 677, endPoint y: 290, distance: 6.8
click at [683, 287] on div "YouTube Content ID" at bounding box center [535, 290] width 311 height 35
click at [677, 290] on div "YouTube Content ID" at bounding box center [535, 290] width 311 height 35
click at [677, 290] on button at bounding box center [673, 290] width 15 height 15
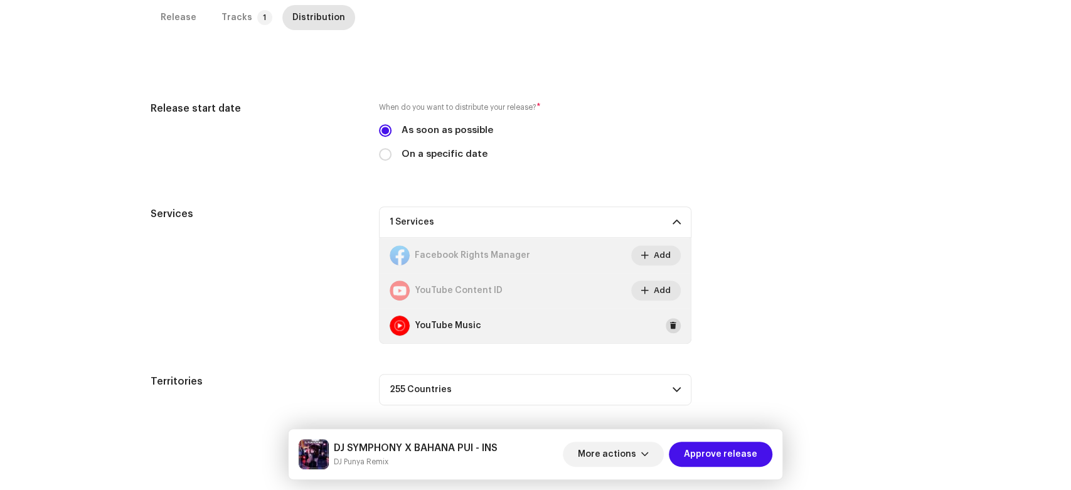
click at [669, 325] on span at bounding box center [673, 326] width 8 height 10
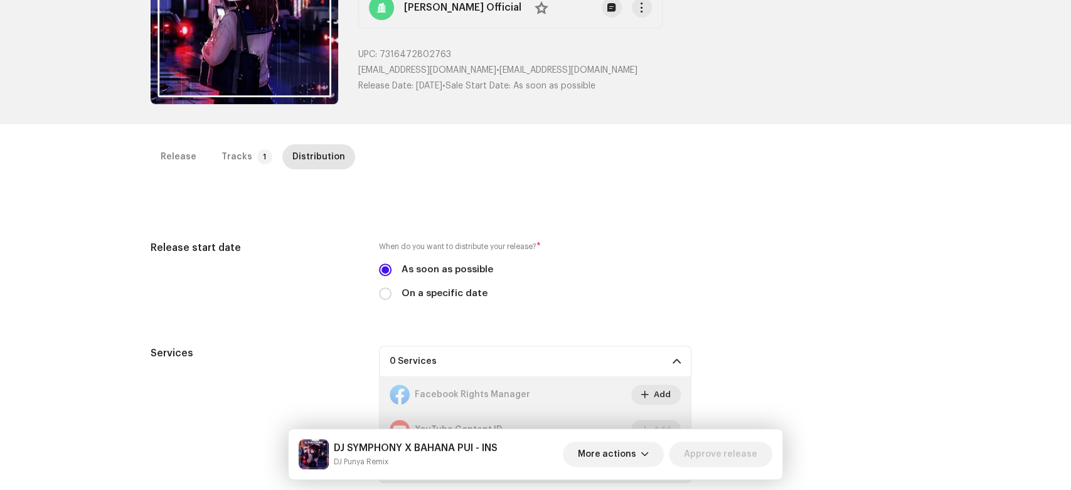
scroll to position [0, 0]
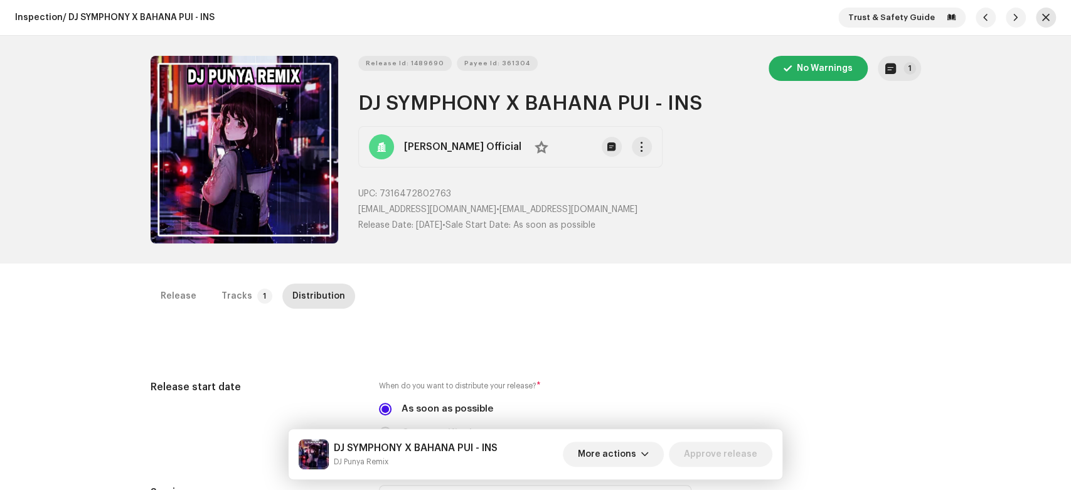
click at [1036, 13] on button "button" at bounding box center [1046, 18] width 20 height 20
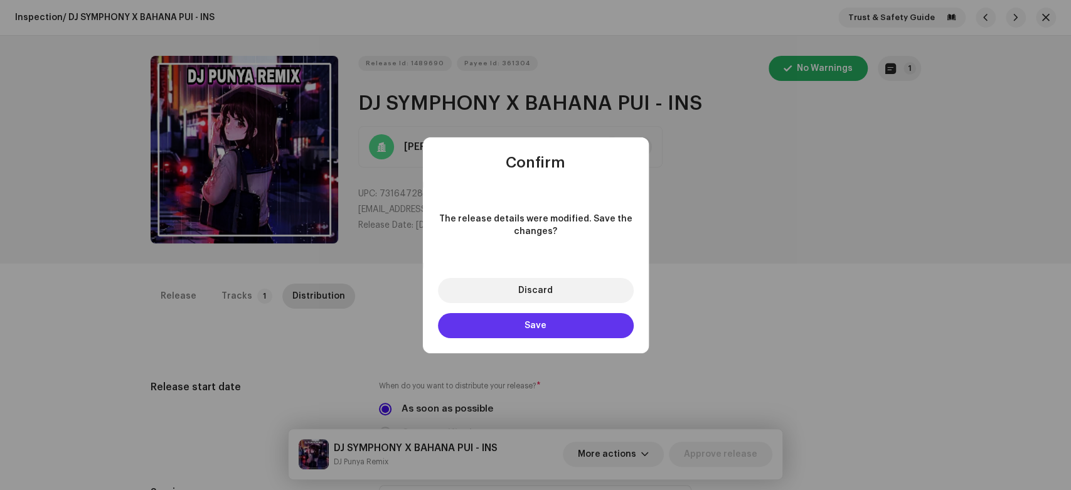
click at [475, 326] on button "Save" at bounding box center [536, 325] width 196 height 25
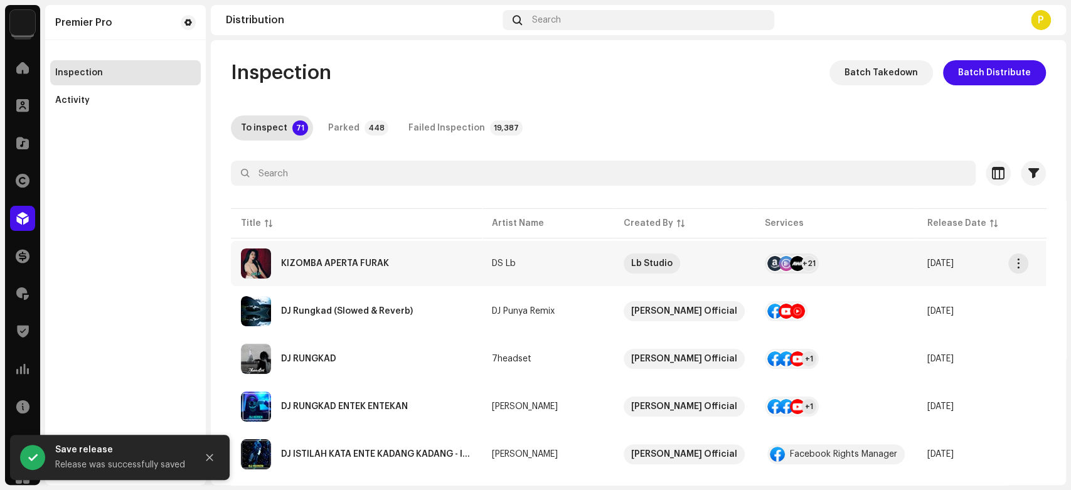
click at [361, 259] on div "KIZOMBA APERTA FURAK" at bounding box center [335, 263] width 108 height 9
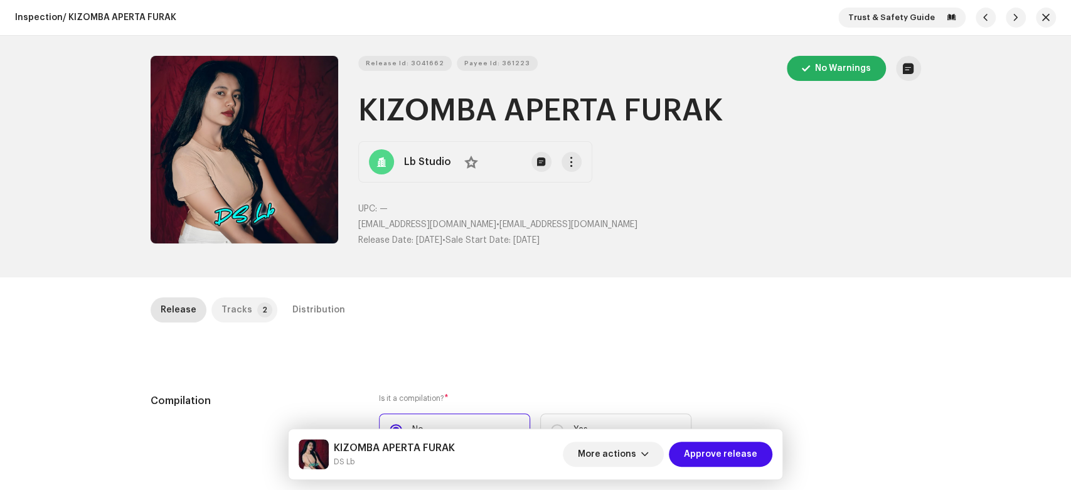
click at [257, 315] on p-badge "2" at bounding box center [264, 309] width 15 height 15
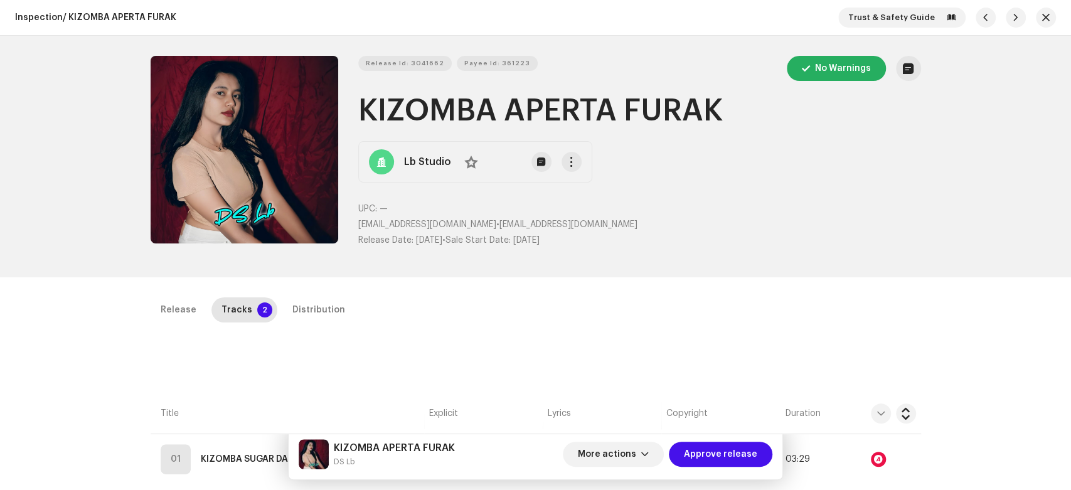
click at [1041, 29] on div "Inspection / KIZOMBA APERTA FURAK Trust & Safety Guide" at bounding box center [535, 18] width 1071 height 36
click at [1044, 17] on span "button" at bounding box center [1046, 18] width 8 height 10
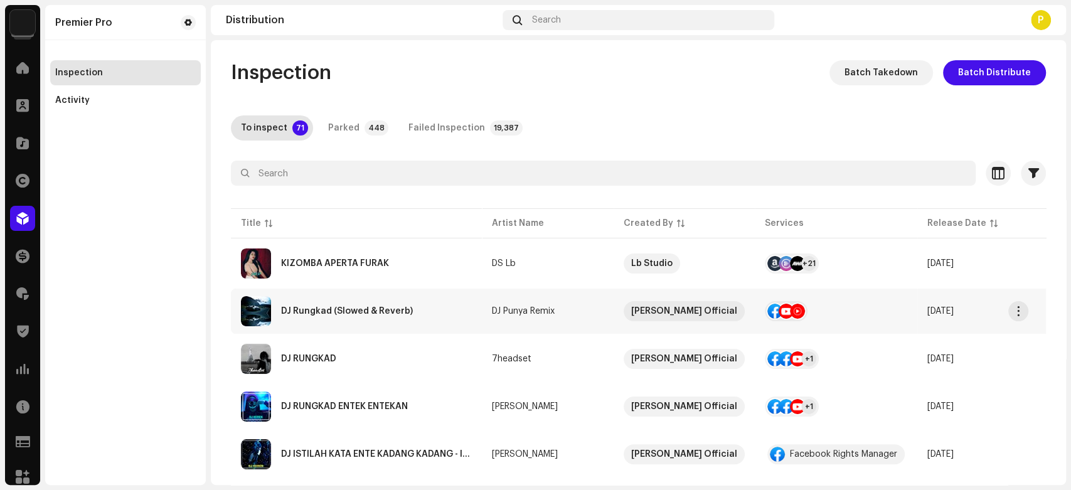
click at [429, 302] on div "DJ Rungkad (Slowed & Reverb)" at bounding box center [356, 311] width 231 height 30
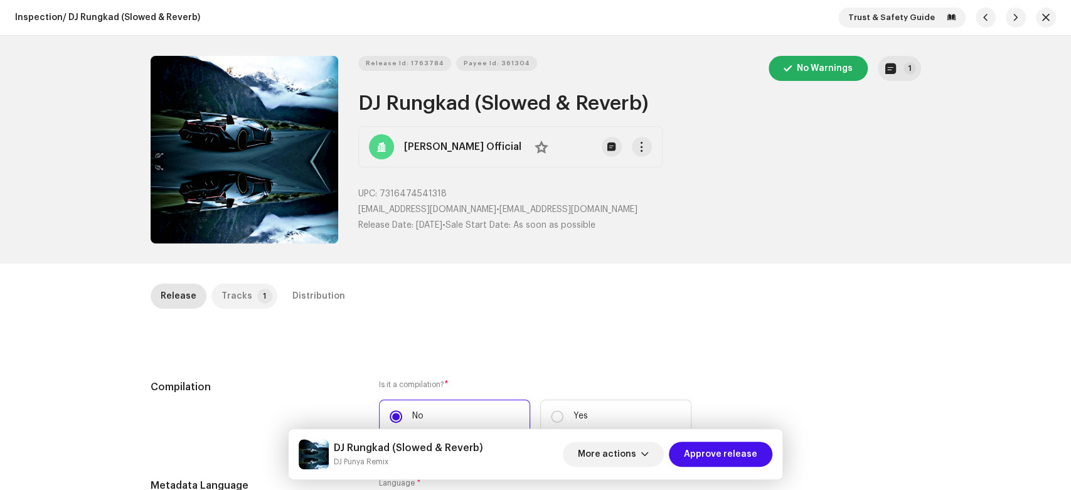
click at [229, 284] on div "Tracks" at bounding box center [236, 296] width 31 height 25
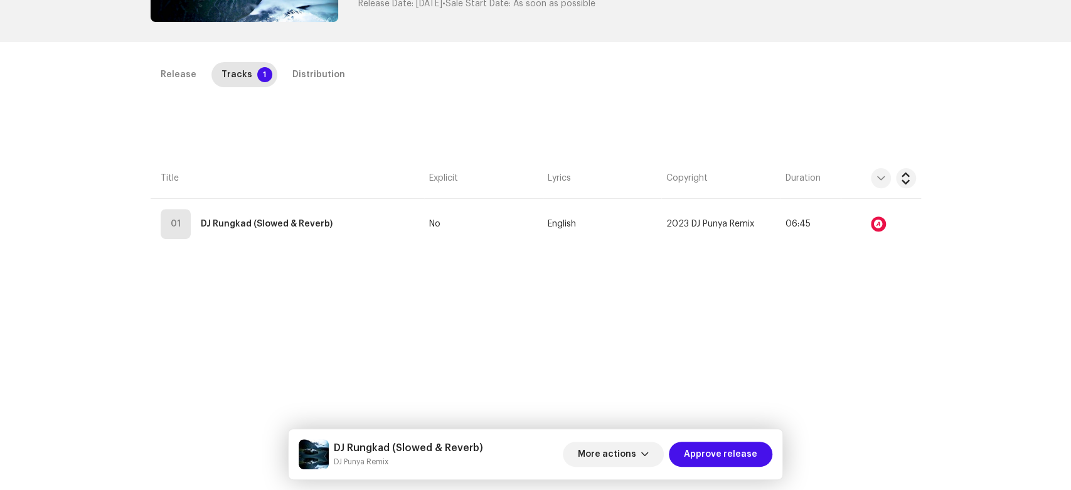
scroll to position [279, 0]
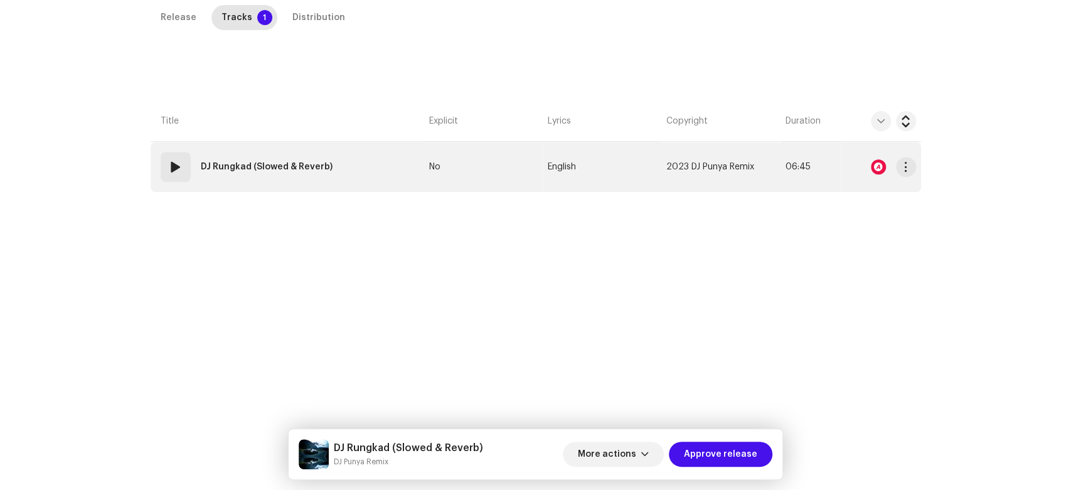
click at [168, 161] on span at bounding box center [175, 166] width 15 height 15
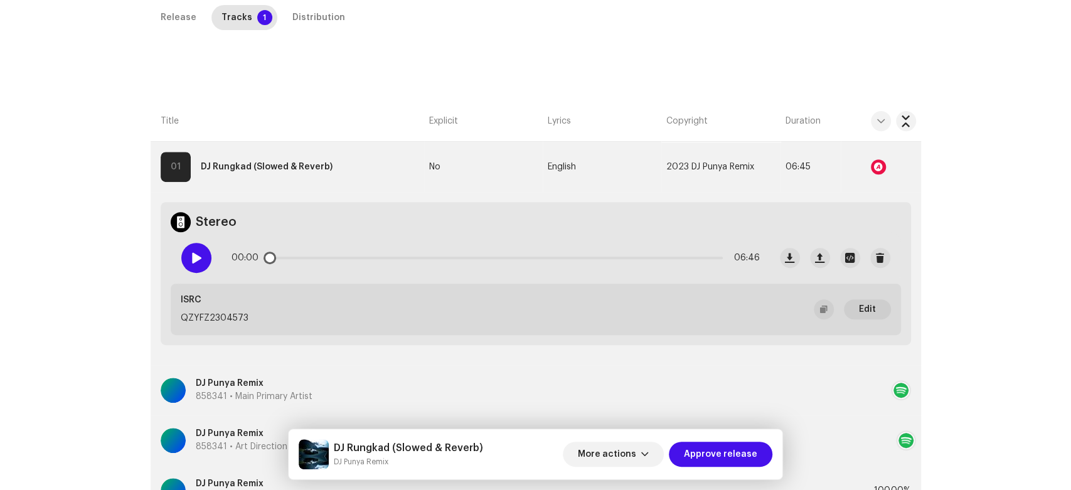
click at [192, 253] on span at bounding box center [196, 258] width 11 height 10
click at [308, 14] on div "Distribution" at bounding box center [318, 17] width 53 height 25
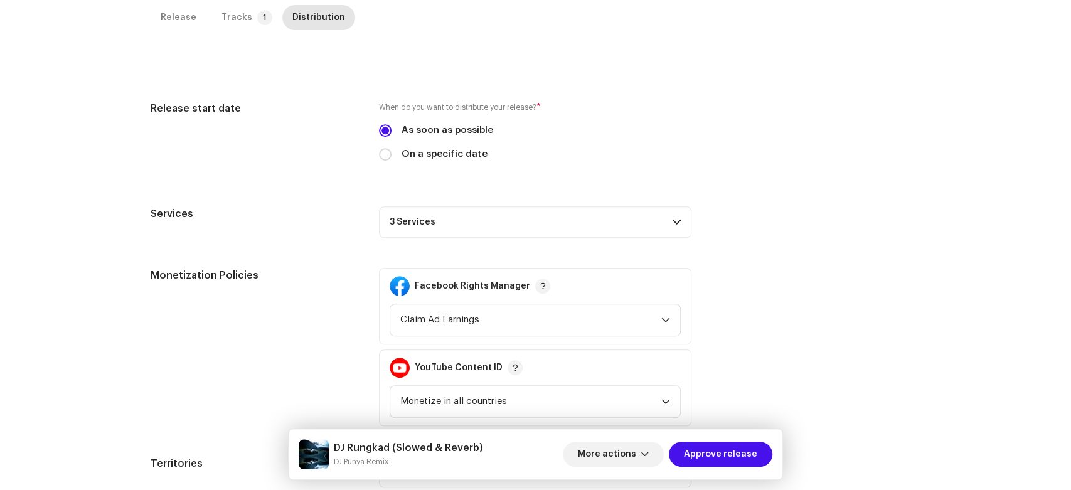
click at [662, 210] on p-accordion-header "3 Services" at bounding box center [535, 221] width 312 height 31
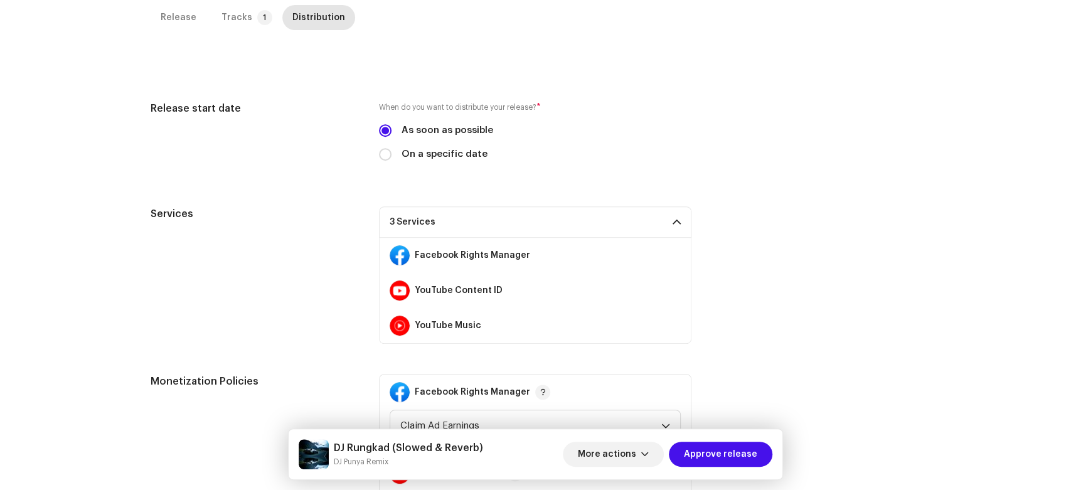
click at [642, 223] on p-accordion-header "3 Services" at bounding box center [535, 221] width 312 height 31
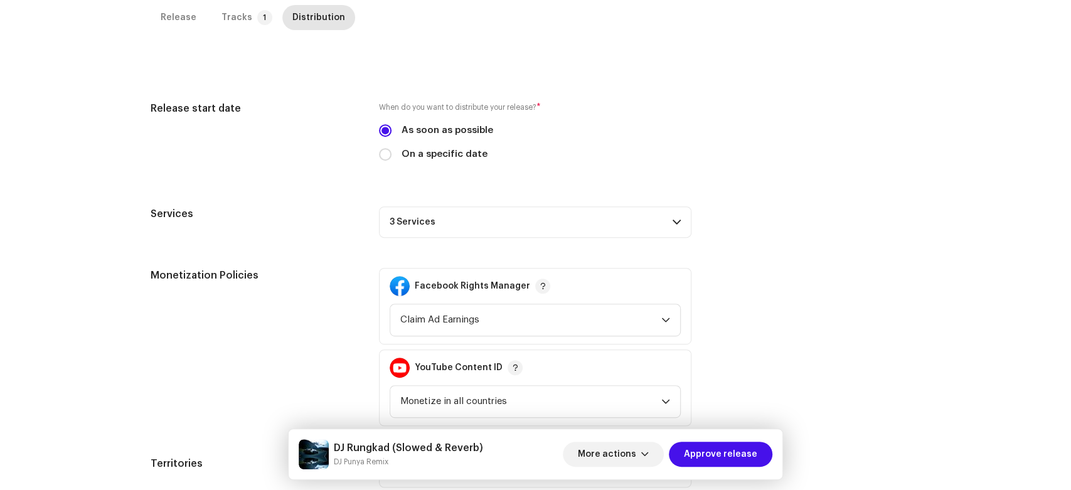
click at [649, 221] on p-accordion-header "3 Services" at bounding box center [535, 221] width 312 height 31
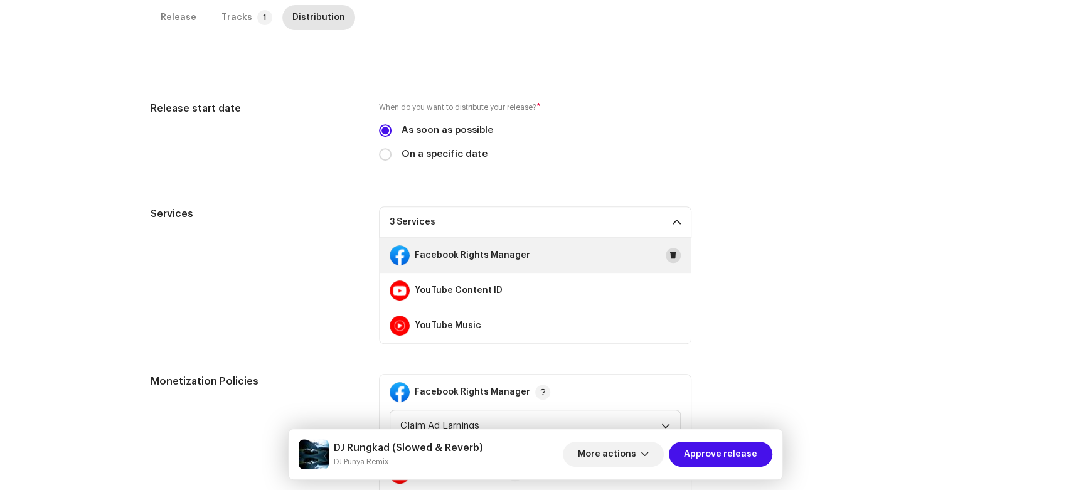
click at [666, 250] on button at bounding box center [673, 255] width 15 height 15
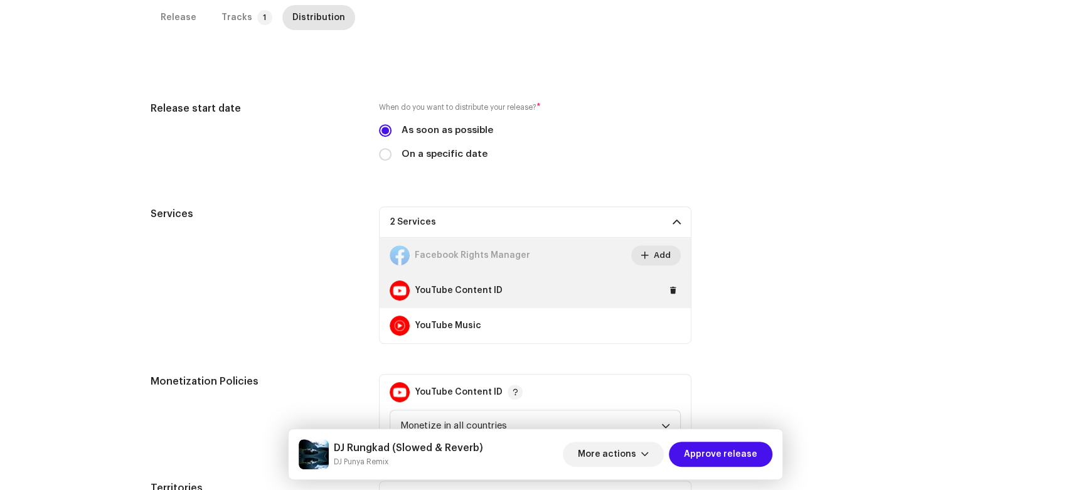
click at [662, 295] on div "YouTube Content ID" at bounding box center [535, 290] width 311 height 35
click at [669, 299] on div "YouTube Content ID" at bounding box center [535, 290] width 311 height 35
click at [672, 298] on div "YouTube Content ID" at bounding box center [535, 290] width 311 height 35
click at [671, 291] on span at bounding box center [673, 290] width 8 height 10
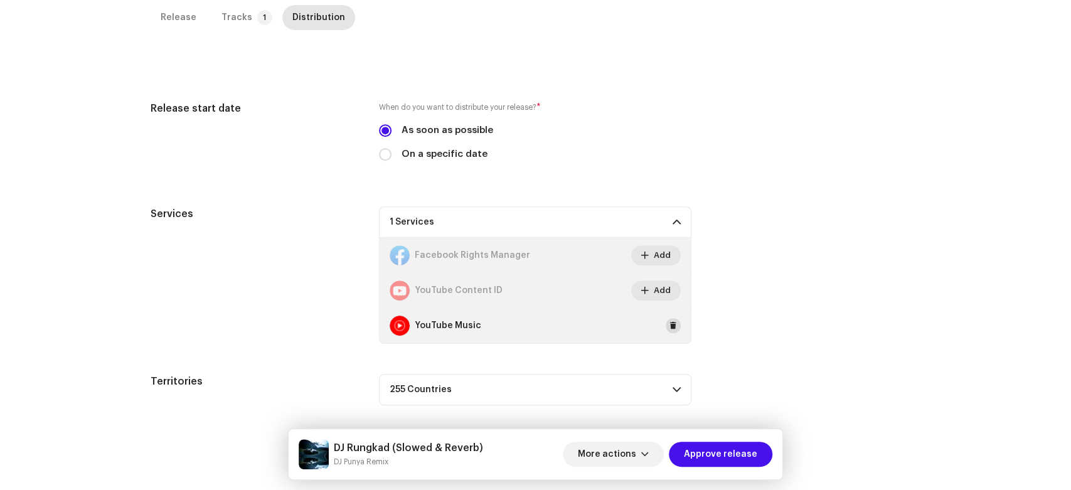
click at [669, 328] on span at bounding box center [673, 326] width 8 height 10
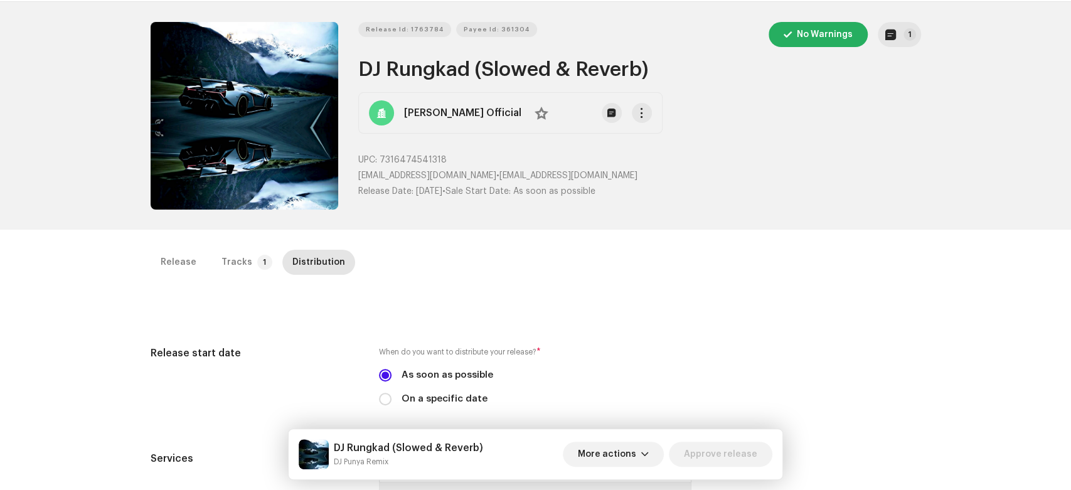
scroll to position [0, 0]
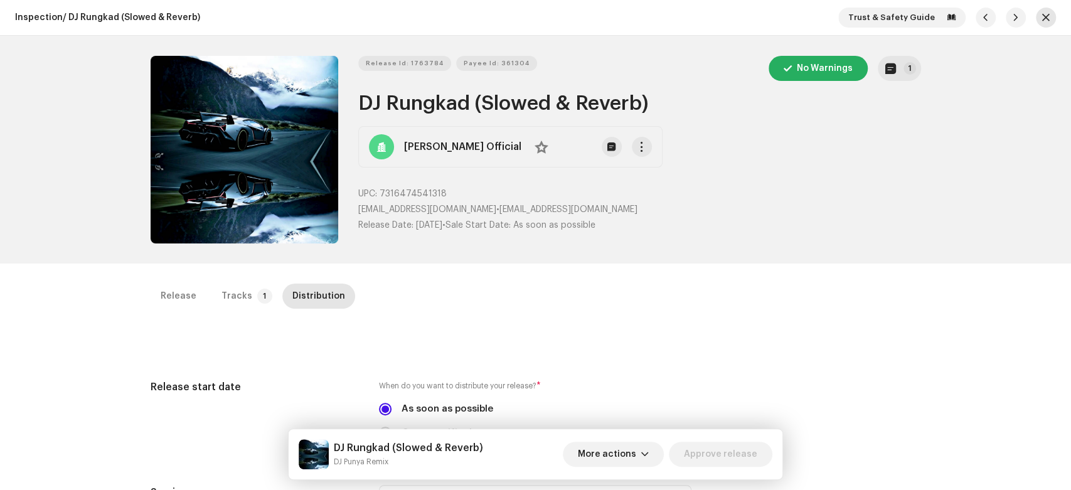
click at [1039, 24] on button "button" at bounding box center [1046, 18] width 20 height 20
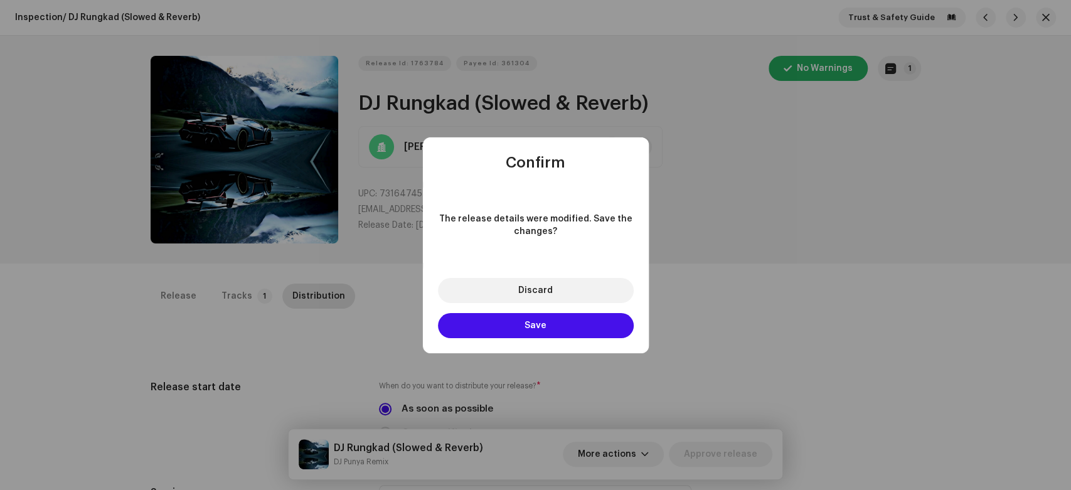
click at [473, 341] on div "Discard Save" at bounding box center [536, 308] width 226 height 90
click at [479, 330] on button "Save" at bounding box center [536, 325] width 196 height 25
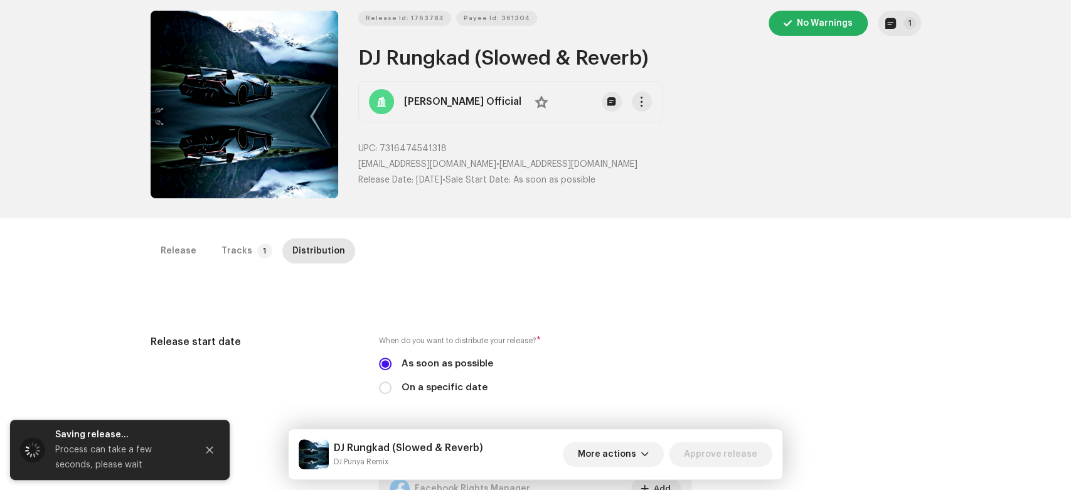
scroll to position [70, 0]
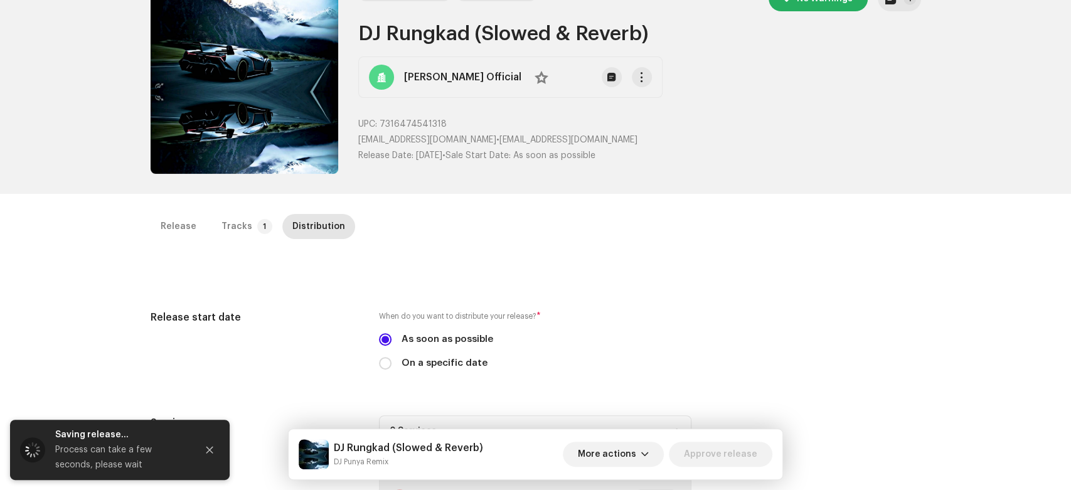
drag, startPoint x: 1035, startPoint y: 206, endPoint x: 1034, endPoint y: 216, distance: 10.7
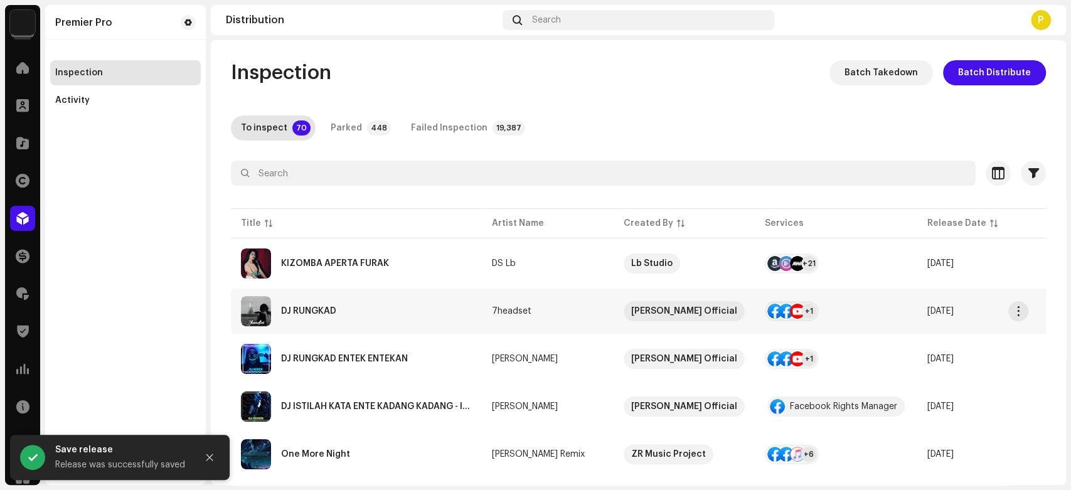
click at [346, 318] on div "DJ RUNGKAD" at bounding box center [356, 311] width 231 height 30
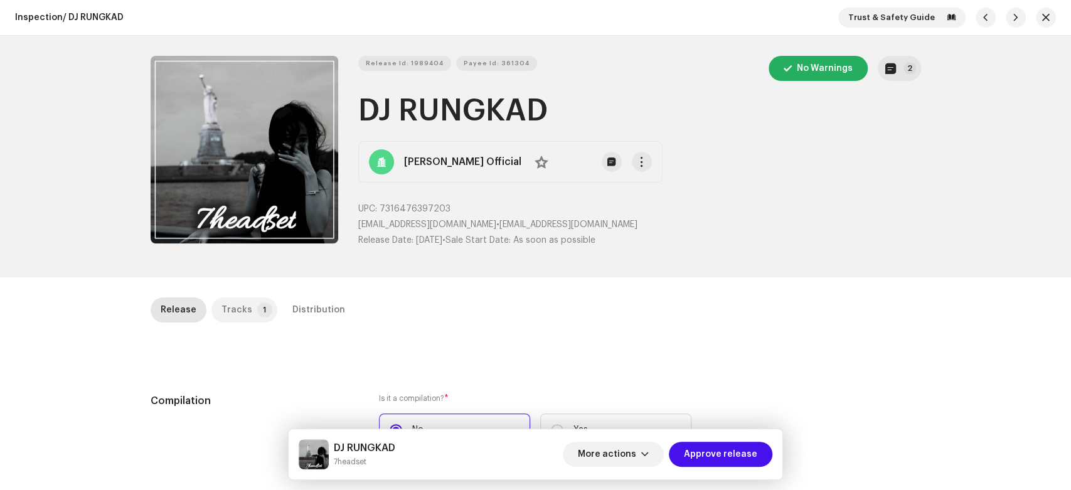
click at [257, 310] on p-badge "1" at bounding box center [264, 309] width 15 height 15
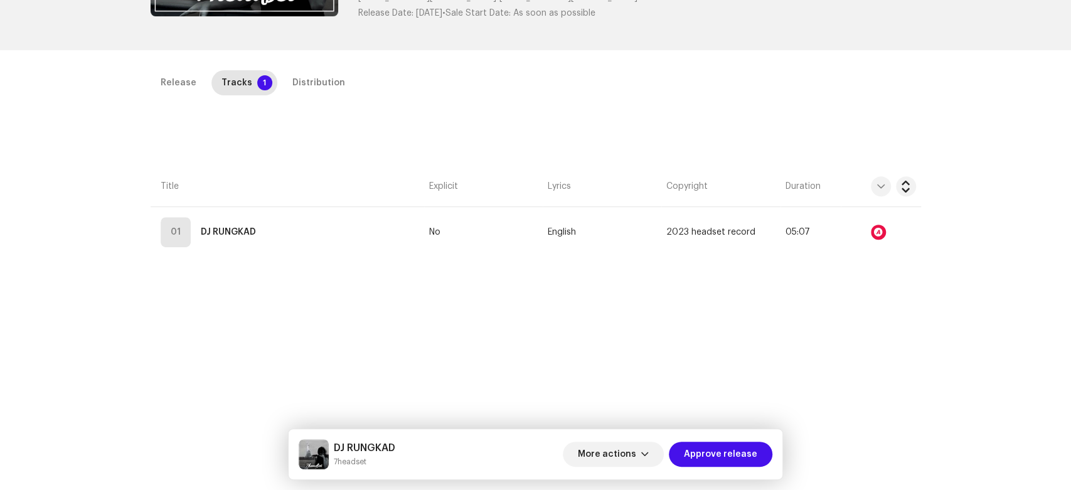
scroll to position [235, 0]
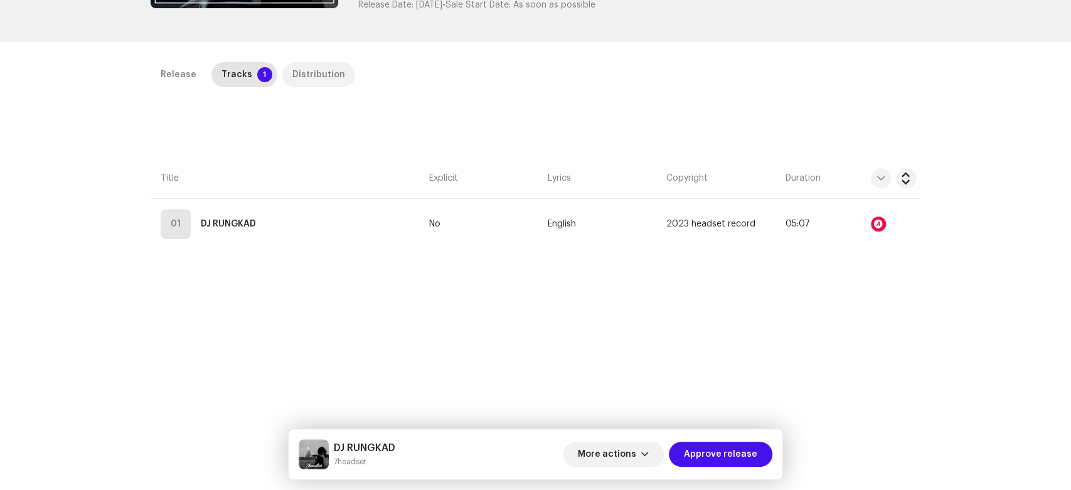
click at [334, 72] on p-tab "Distribution" at bounding box center [318, 74] width 73 height 25
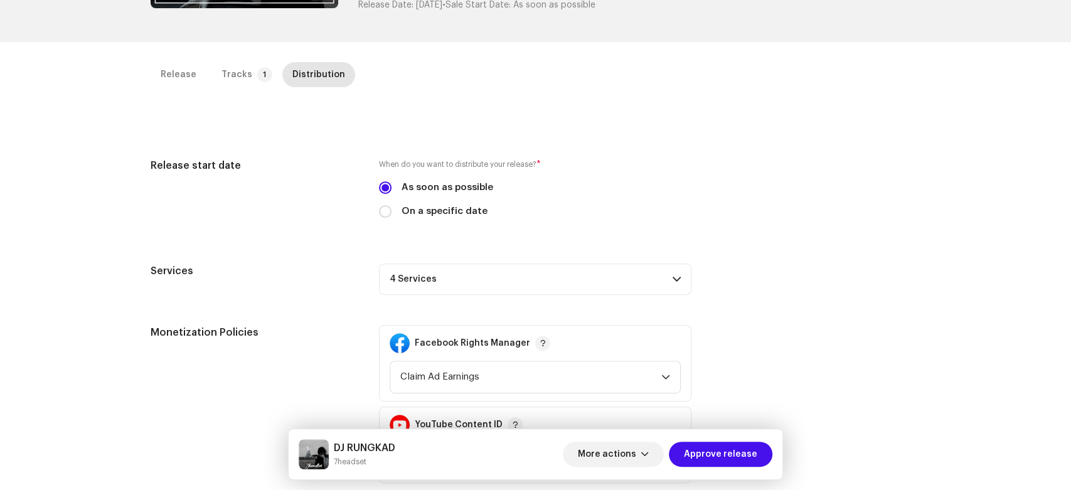
click at [602, 277] on p-accordion-header "4 Services" at bounding box center [535, 278] width 312 height 31
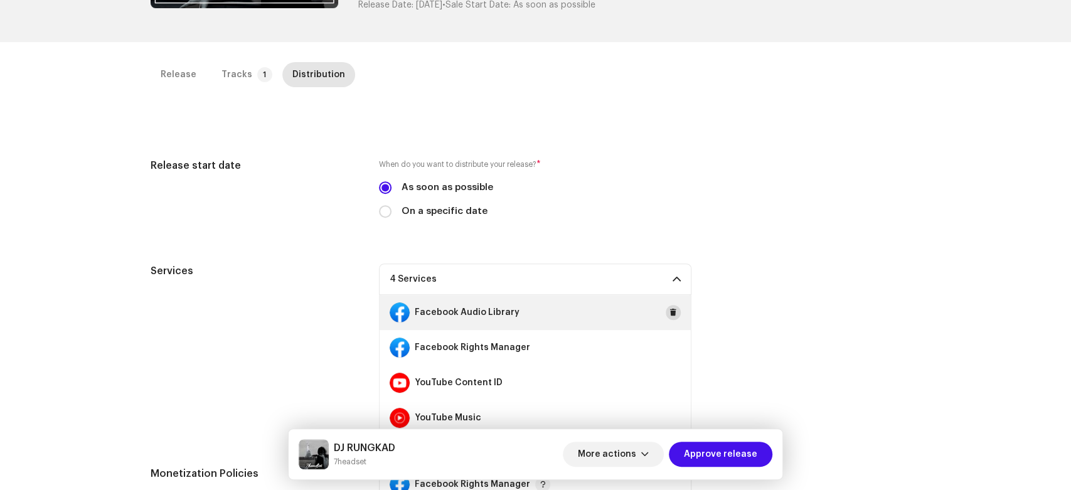
click at [671, 307] on span at bounding box center [673, 312] width 8 height 10
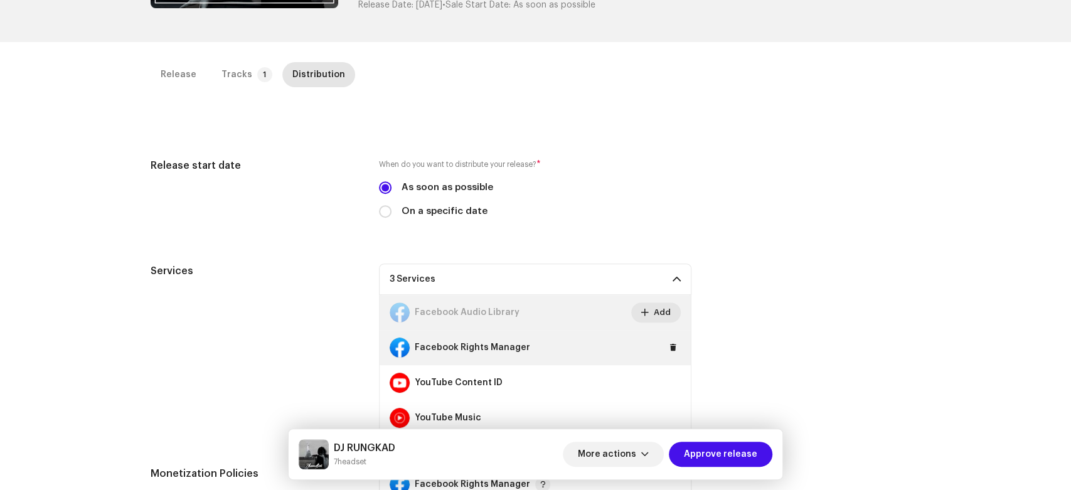
click at [677, 341] on div "Facebook Rights Manager" at bounding box center [535, 347] width 311 height 35
click at [676, 350] on button at bounding box center [673, 347] width 15 height 15
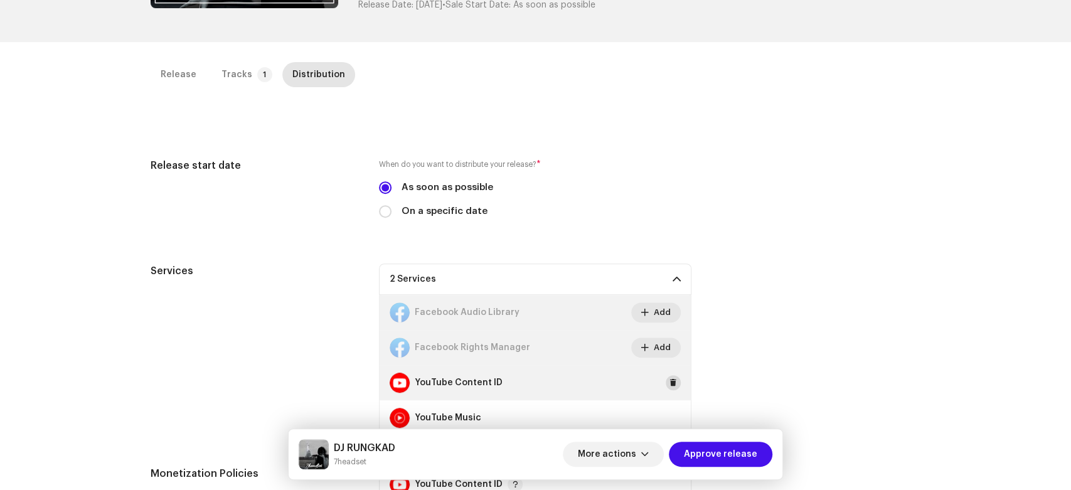
click at [673, 378] on span at bounding box center [673, 383] width 8 height 10
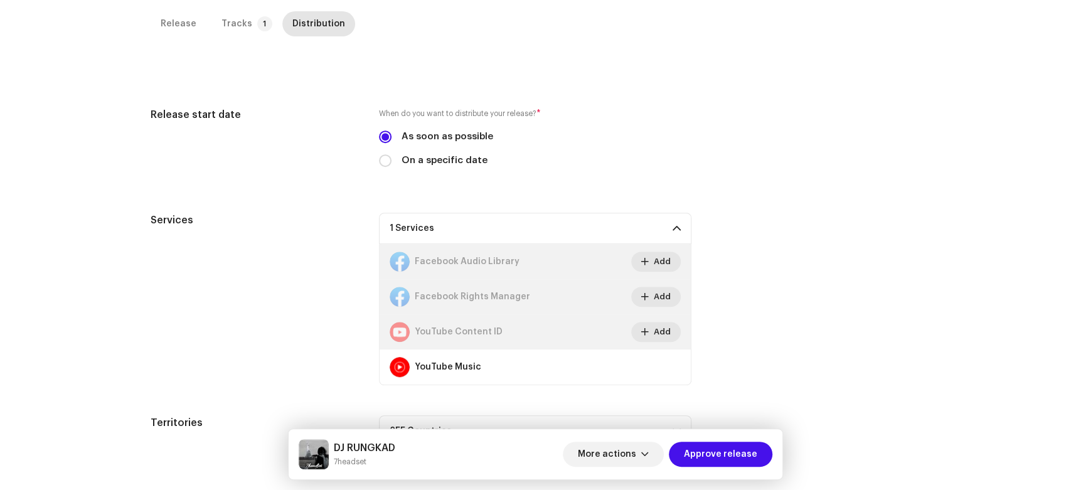
scroll to position [262, 0]
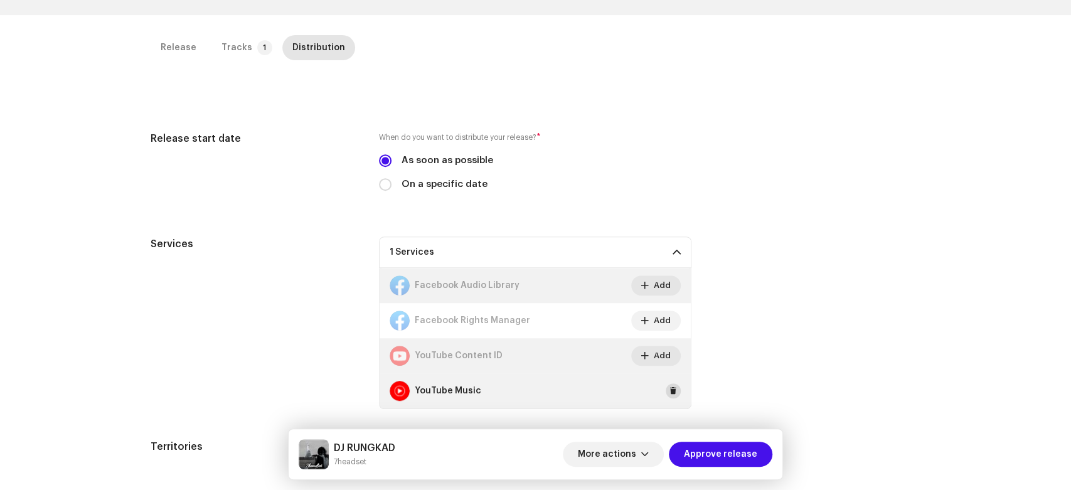
click at [669, 386] on span at bounding box center [673, 391] width 8 height 10
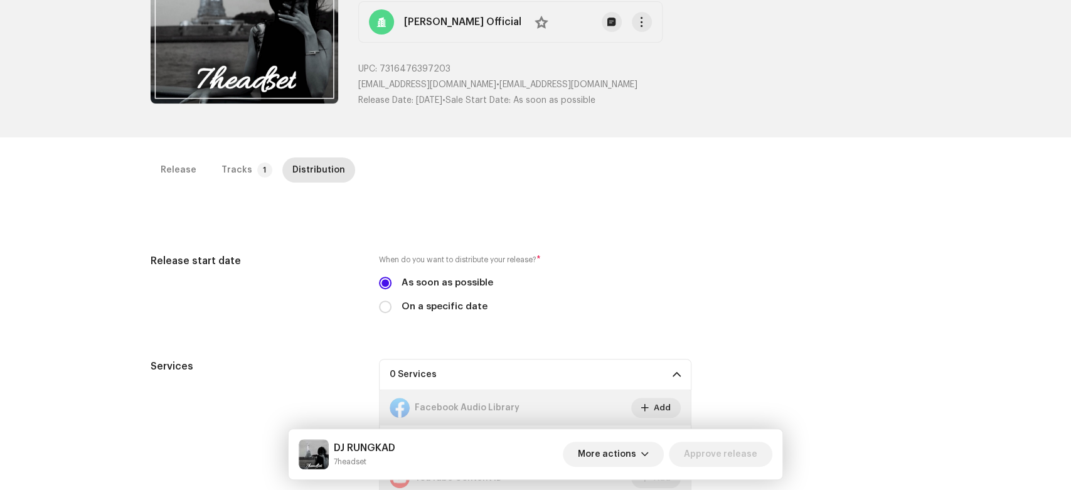
scroll to position [0, 0]
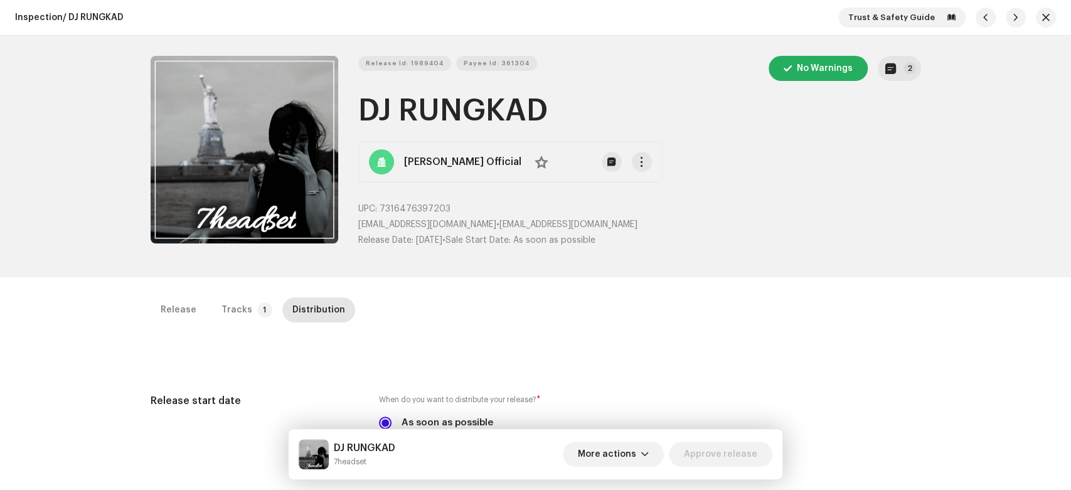
drag, startPoint x: 929, startPoint y: 305, endPoint x: 1033, endPoint y: 72, distance: 254.7
click at [1042, 20] on span "button" at bounding box center [1046, 18] width 8 height 10
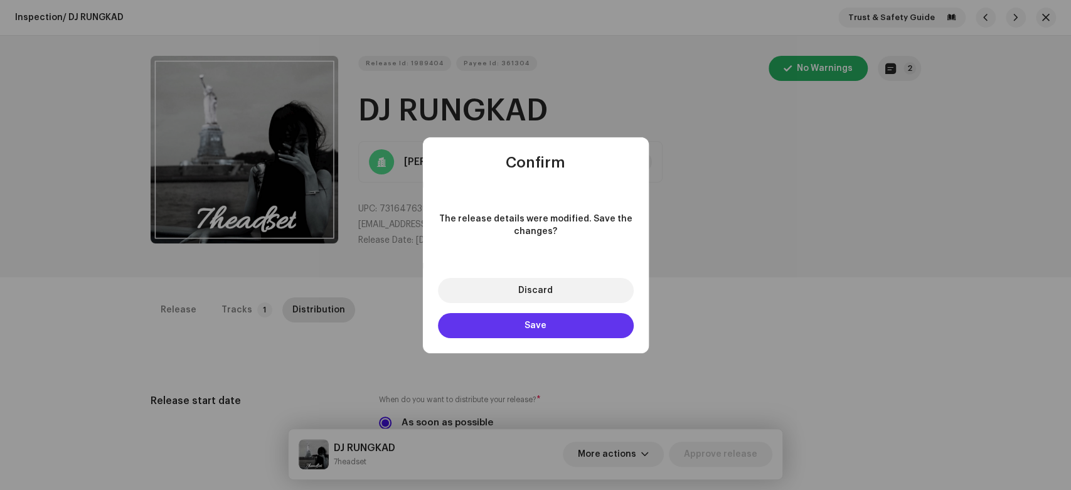
click at [499, 330] on button "Save" at bounding box center [536, 325] width 196 height 25
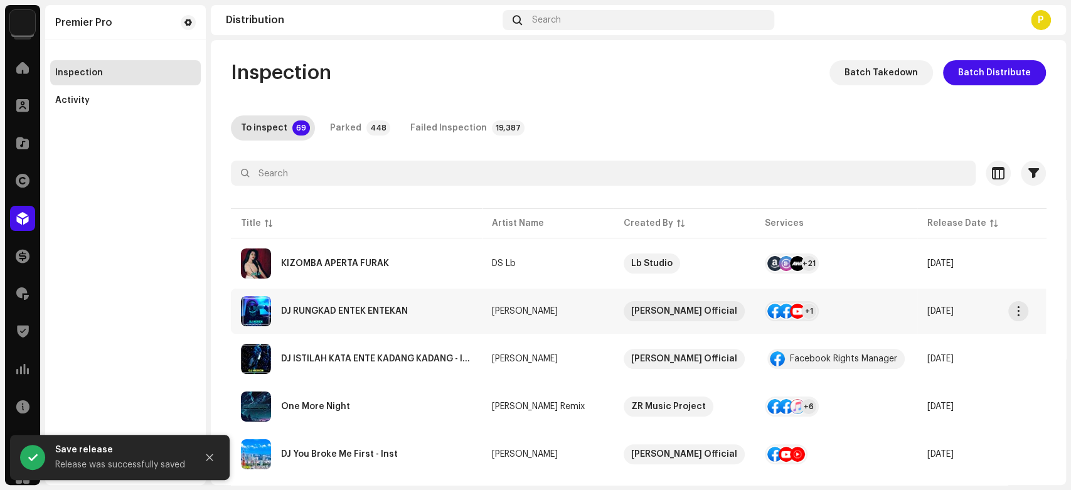
click at [366, 309] on div "DJ RUNGKAD ENTEK ENTEKAN" at bounding box center [344, 311] width 127 height 9
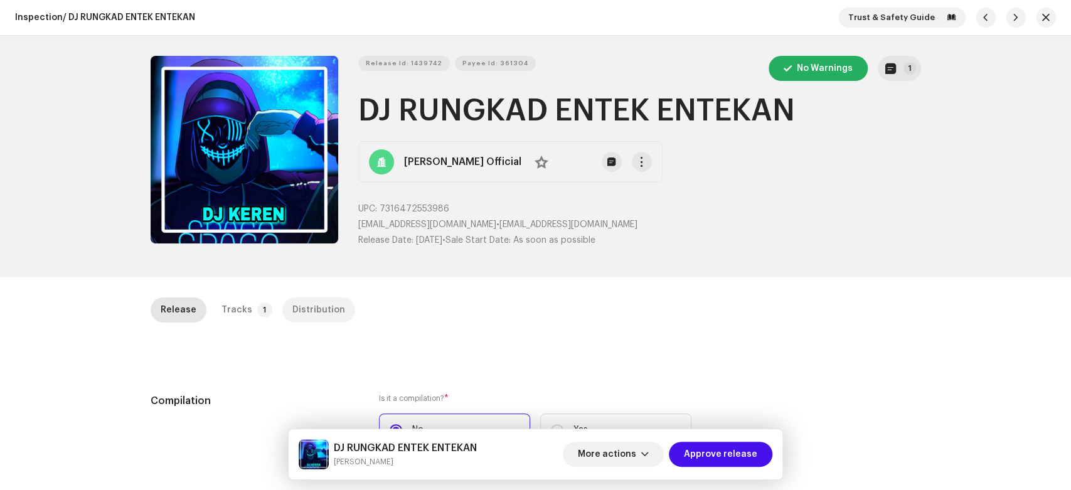
click at [317, 311] on div "Distribution" at bounding box center [318, 309] width 53 height 25
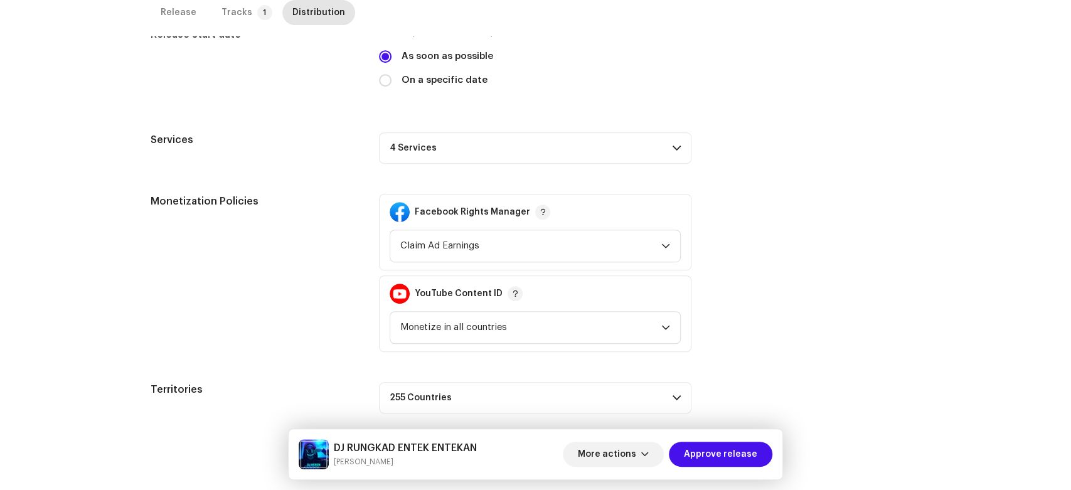
scroll to position [368, 0]
click at [616, 155] on p-accordion-header "4 Services" at bounding box center [535, 145] width 312 height 31
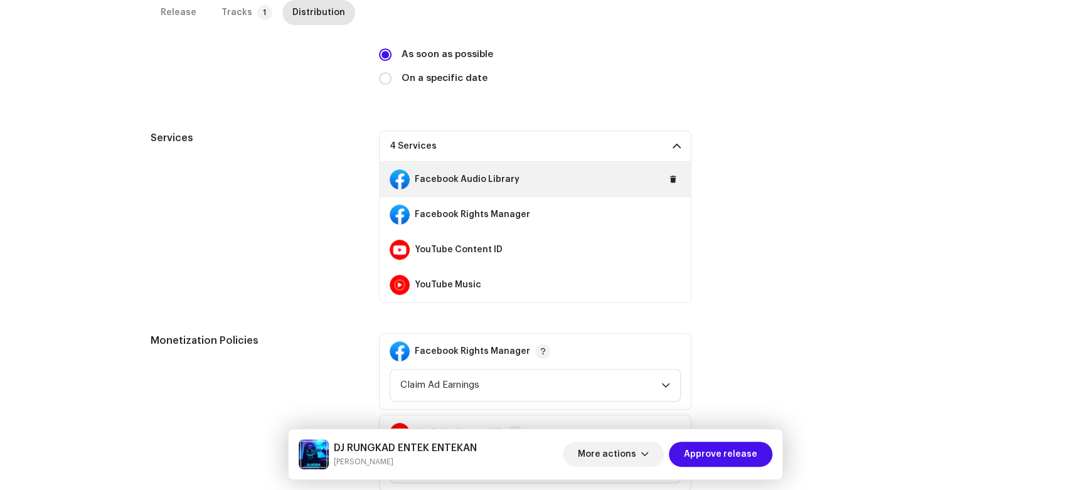
click at [661, 177] on div "Facebook Audio Library" at bounding box center [535, 179] width 311 height 35
click at [667, 186] on div "Facebook Audio Library" at bounding box center [535, 179] width 311 height 35
click at [672, 182] on span at bounding box center [673, 179] width 8 height 10
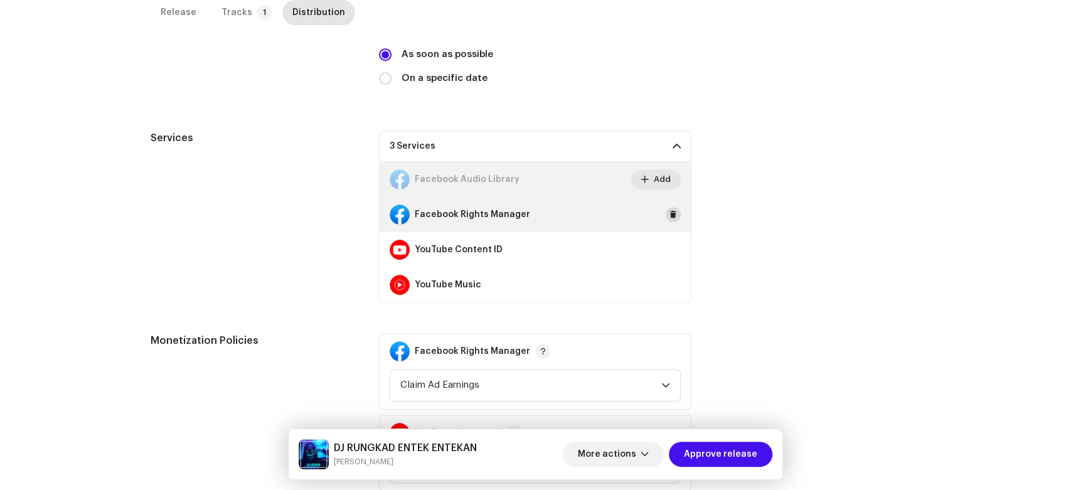
click at [670, 215] on span at bounding box center [673, 215] width 8 height 10
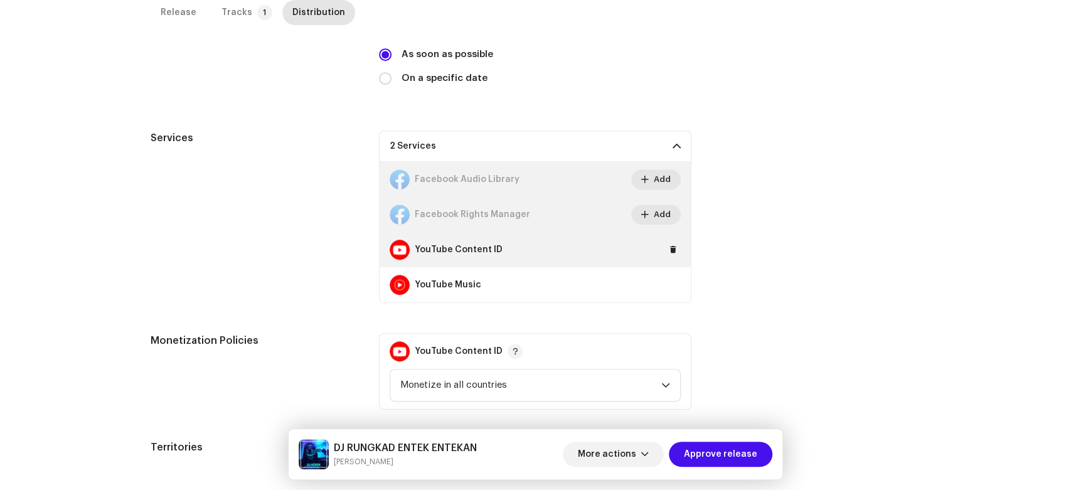
click at [672, 260] on div "YouTube Content ID" at bounding box center [535, 249] width 311 height 35
click at [670, 248] on span at bounding box center [673, 250] width 8 height 10
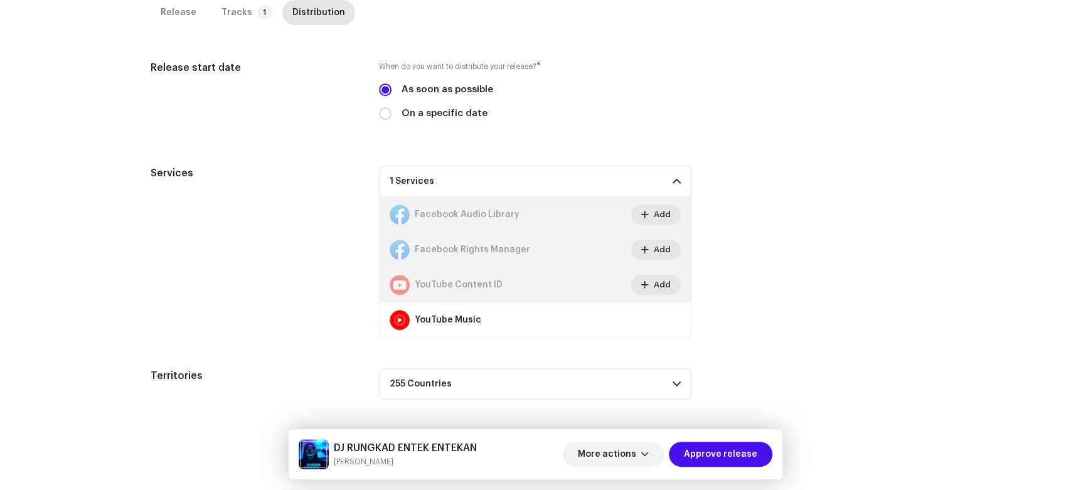
scroll to position [332, 0]
click at [667, 283] on span "Add" at bounding box center [662, 285] width 17 height 25
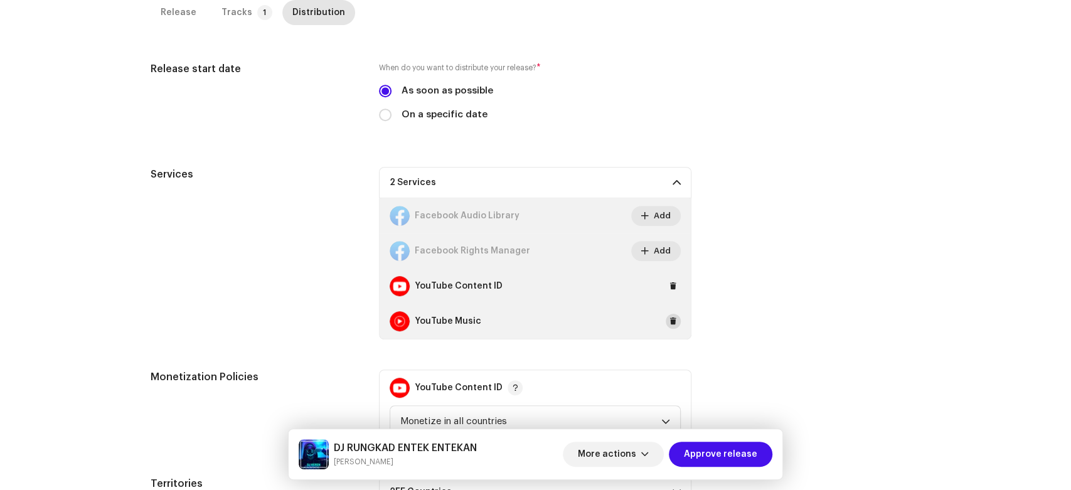
click at [670, 324] on span at bounding box center [673, 321] width 8 height 10
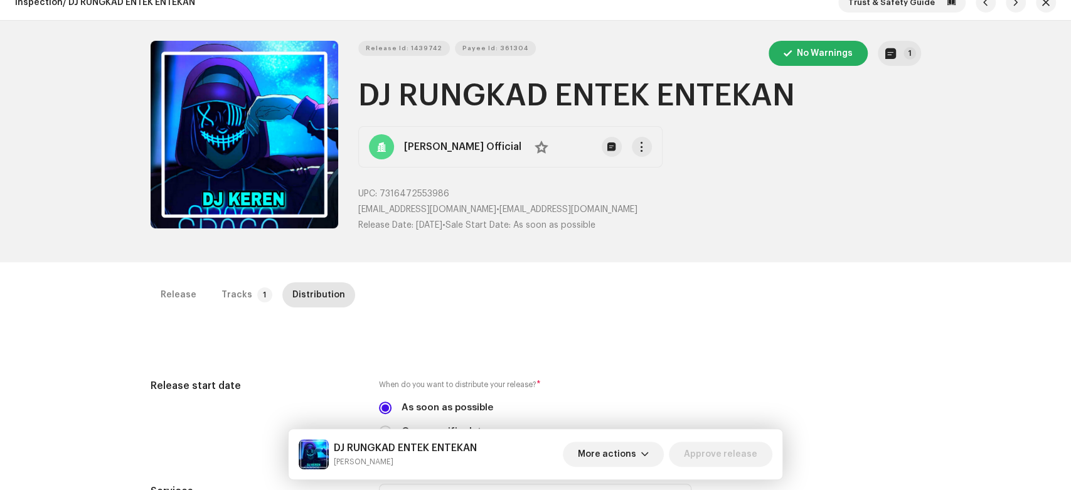
scroll to position [0, 0]
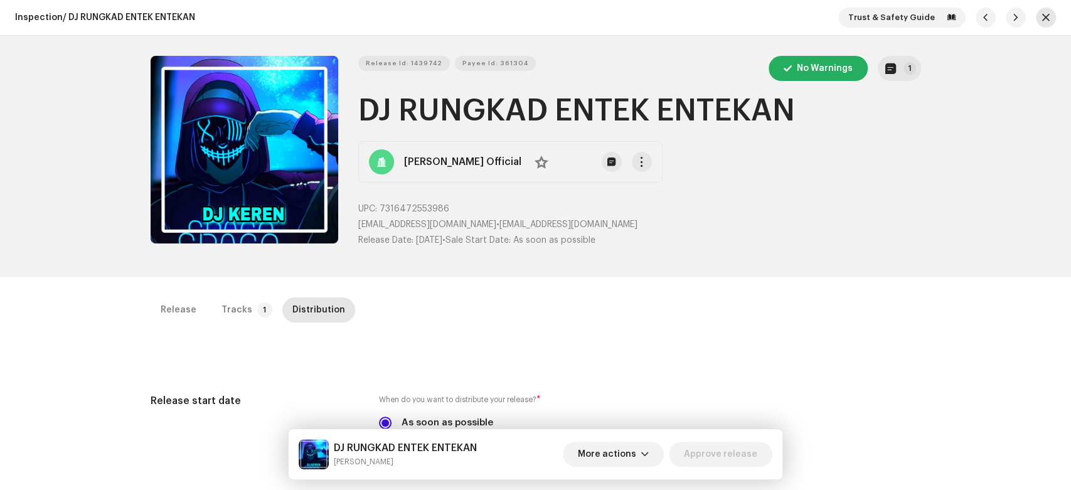
click at [1042, 15] on span "button" at bounding box center [1046, 18] width 8 height 10
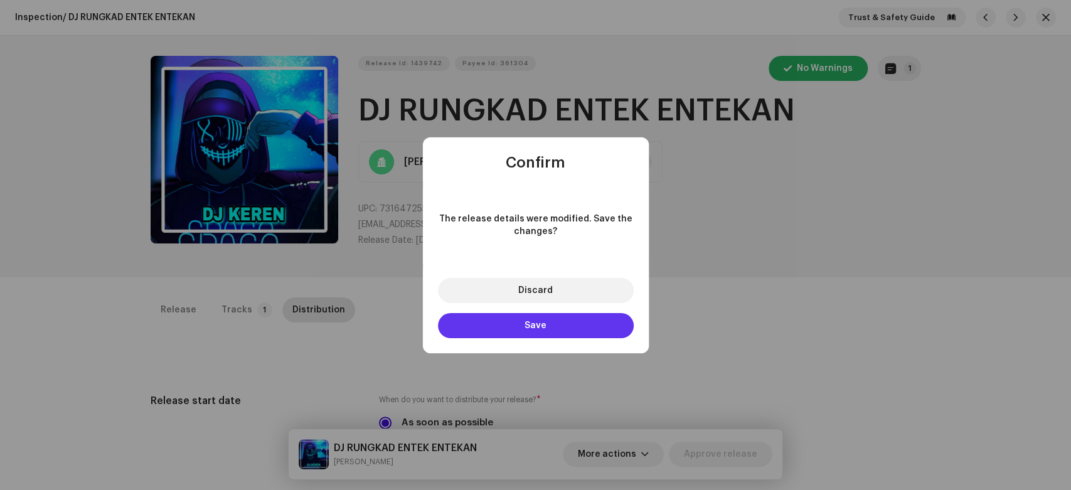
click at [544, 318] on button "Save" at bounding box center [536, 325] width 196 height 25
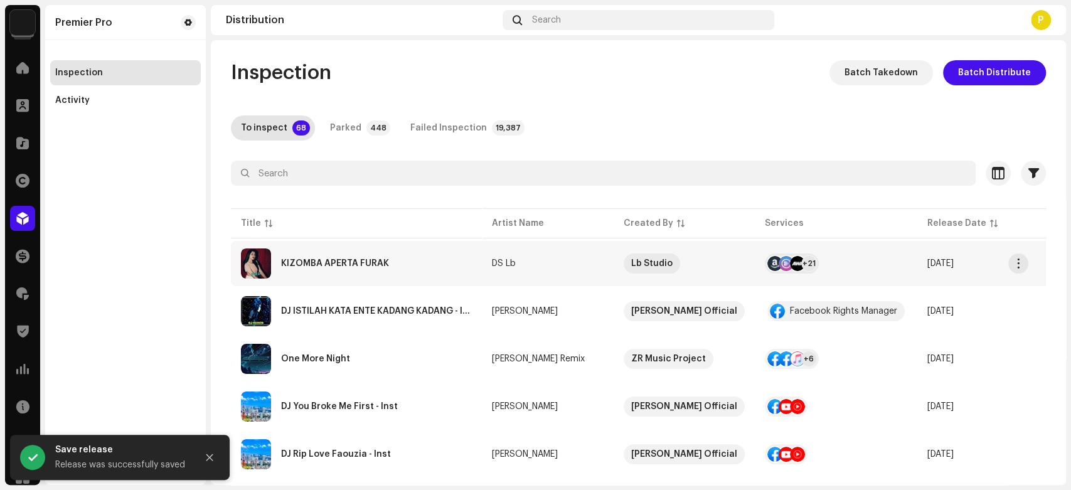
click at [294, 268] on div "KIZOMBA APERTA FURAK" at bounding box center [356, 263] width 231 height 30
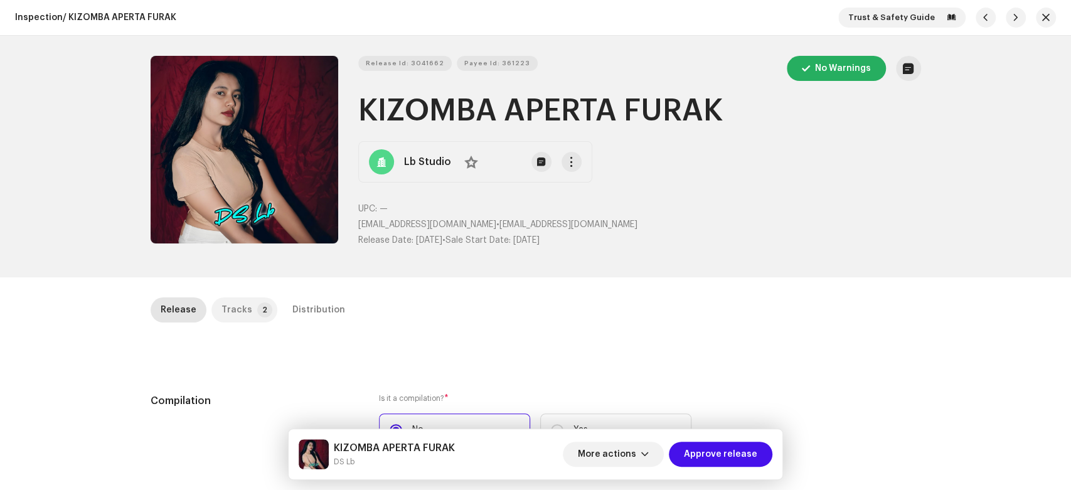
click at [227, 299] on div "Tracks" at bounding box center [236, 309] width 31 height 25
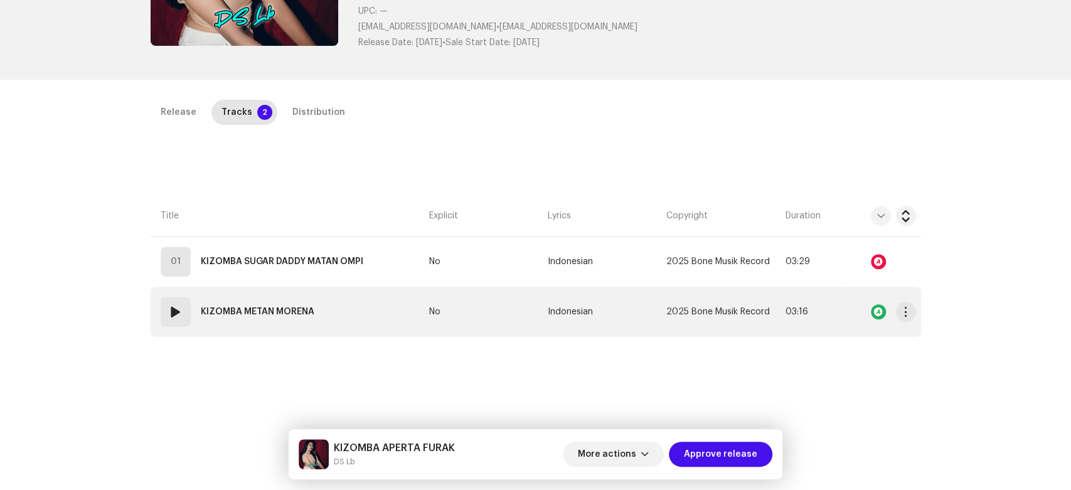
scroll to position [209, 0]
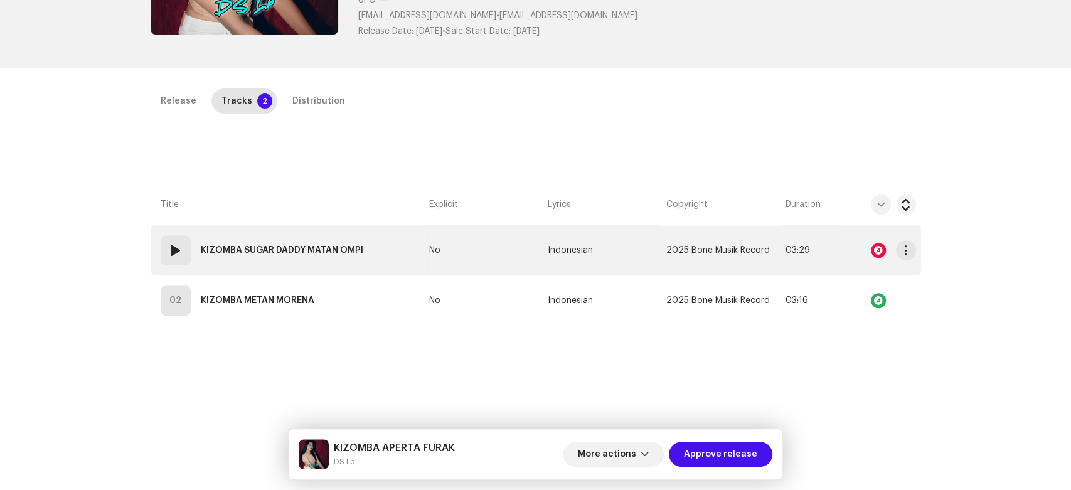
click at [175, 241] on div "01" at bounding box center [176, 250] width 30 height 30
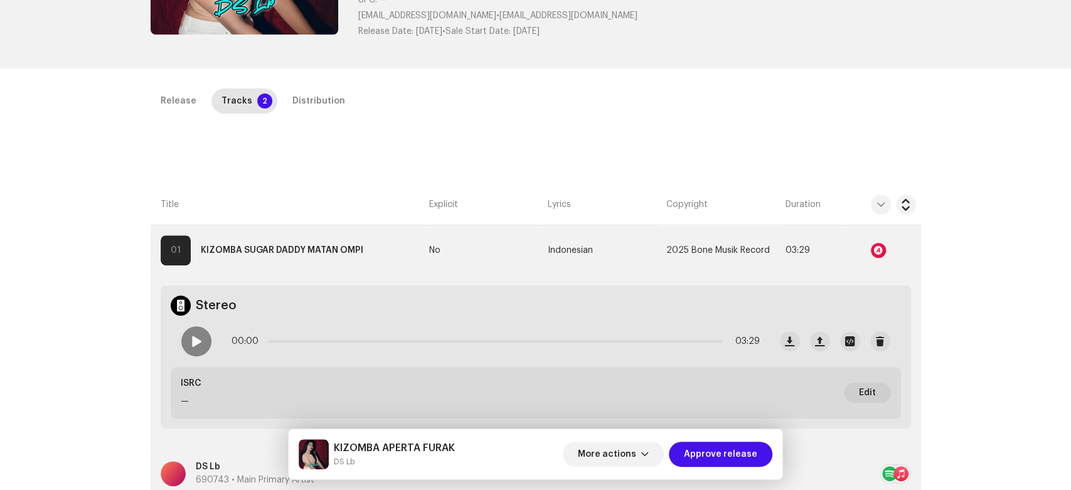
click at [197, 338] on span at bounding box center [196, 341] width 11 height 10
click at [196, 329] on div at bounding box center [196, 341] width 30 height 30
click at [192, 348] on div at bounding box center [196, 341] width 30 height 30
drag, startPoint x: 285, startPoint y: 341, endPoint x: 302, endPoint y: 342, distance: 16.3
click at [295, 342] on span at bounding box center [289, 341] width 13 height 13
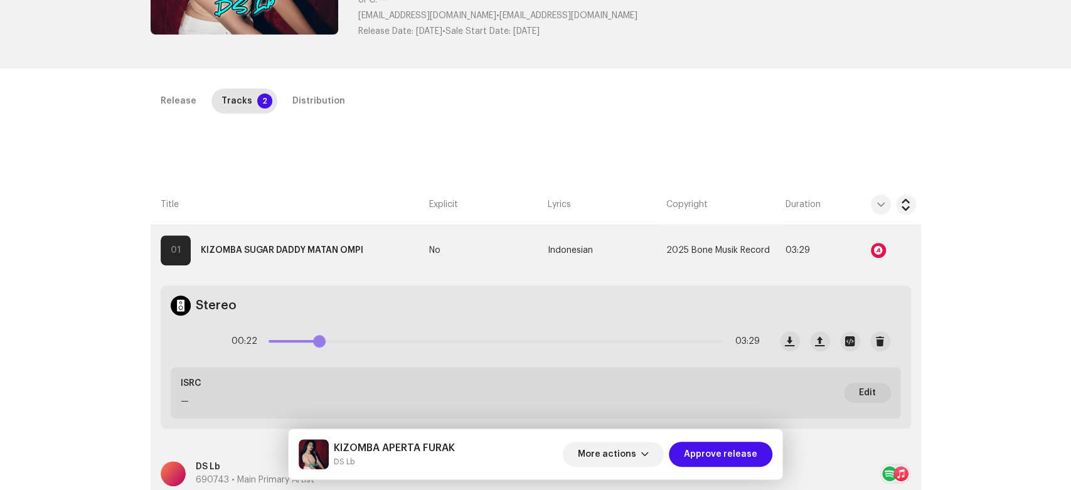
drag, startPoint x: 302, startPoint y: 342, endPoint x: 329, endPoint y: 337, distance: 27.9
click at [326, 337] on span at bounding box center [319, 341] width 13 height 13
drag, startPoint x: 336, startPoint y: 338, endPoint x: 356, endPoint y: 339, distance: 19.5
click at [356, 339] on span at bounding box center [359, 341] width 13 height 13
drag, startPoint x: 356, startPoint y: 339, endPoint x: 381, endPoint y: 339, distance: 25.7
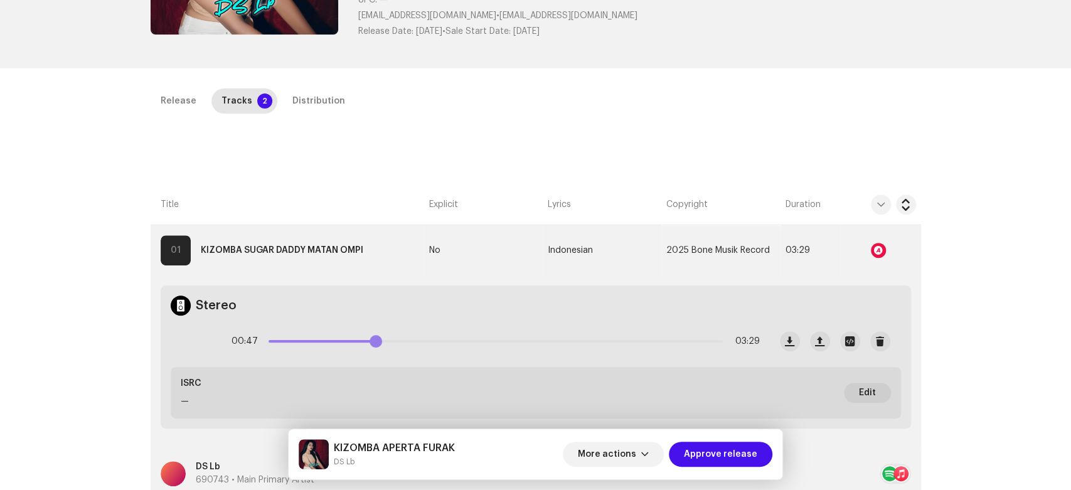
click at [381, 339] on span at bounding box center [375, 341] width 13 height 13
drag, startPoint x: 381, startPoint y: 339, endPoint x: 405, endPoint y: 336, distance: 24.0
click at [404, 336] on span at bounding box center [397, 341] width 13 height 13
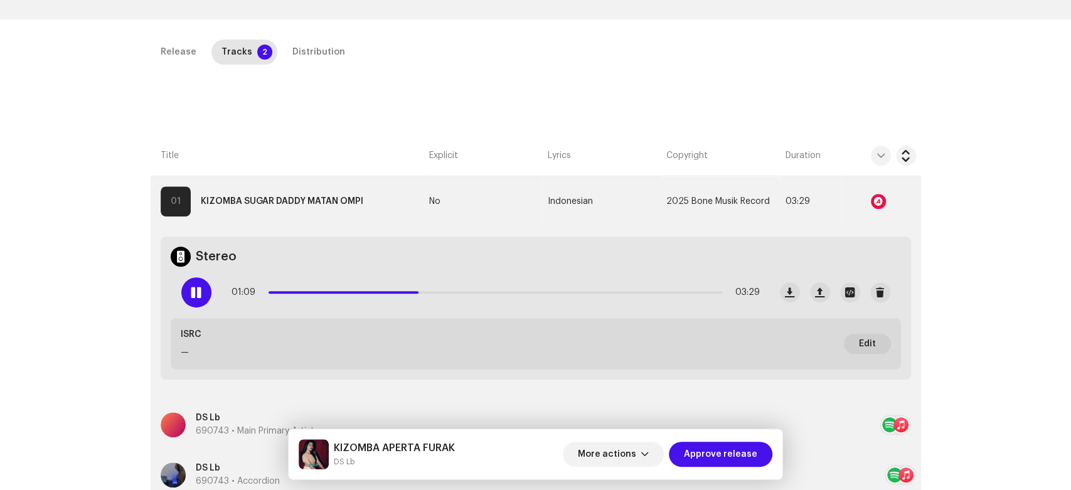
scroll to position [279, 0]
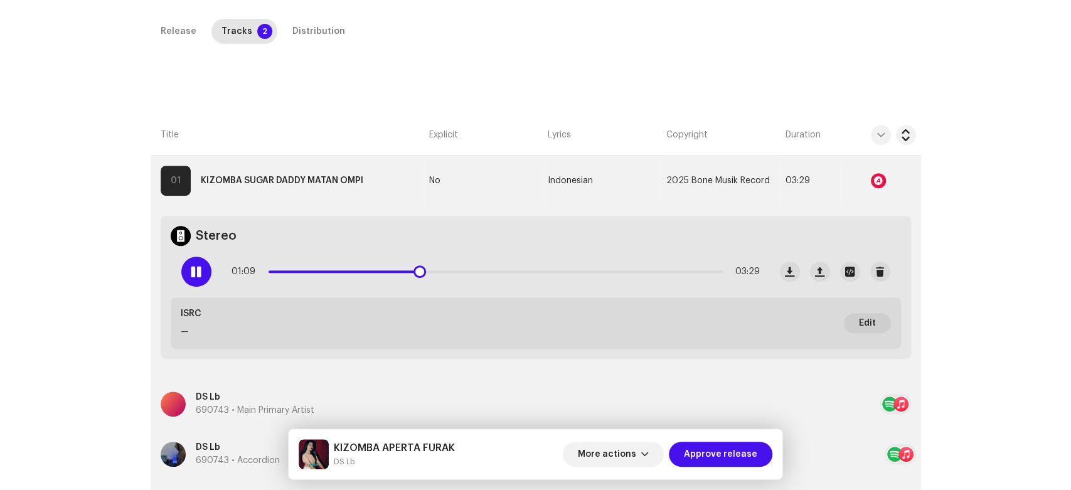
click at [198, 258] on div at bounding box center [196, 272] width 30 height 30
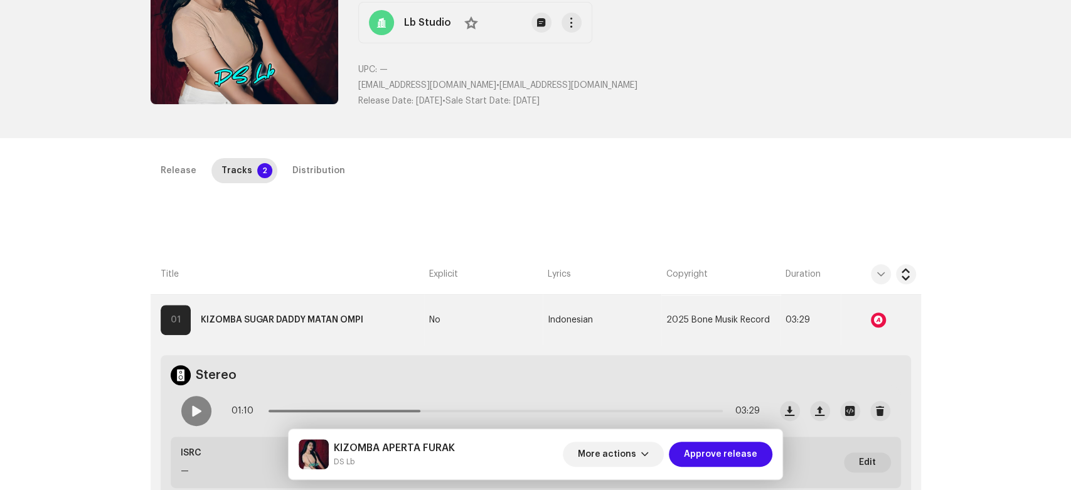
scroll to position [0, 0]
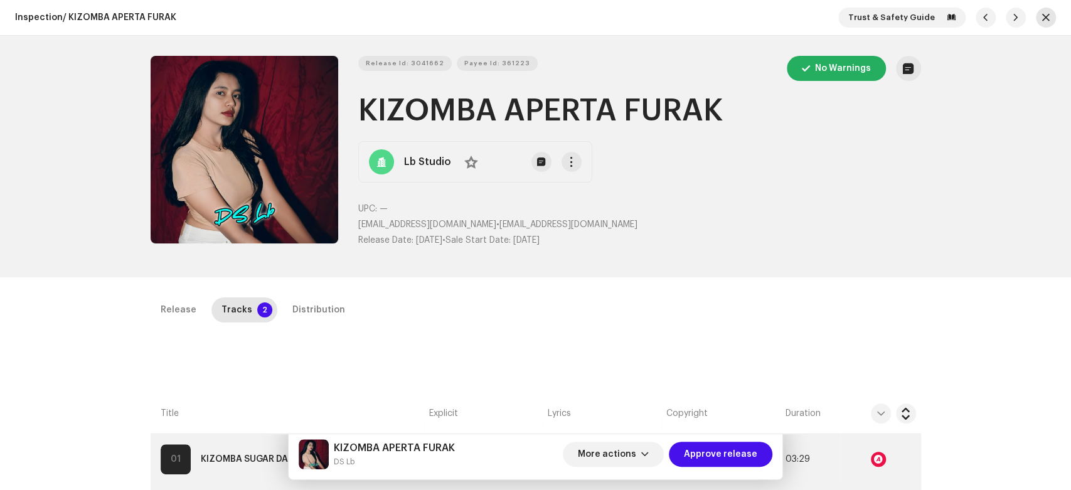
click at [1044, 16] on button "button" at bounding box center [1046, 18] width 20 height 20
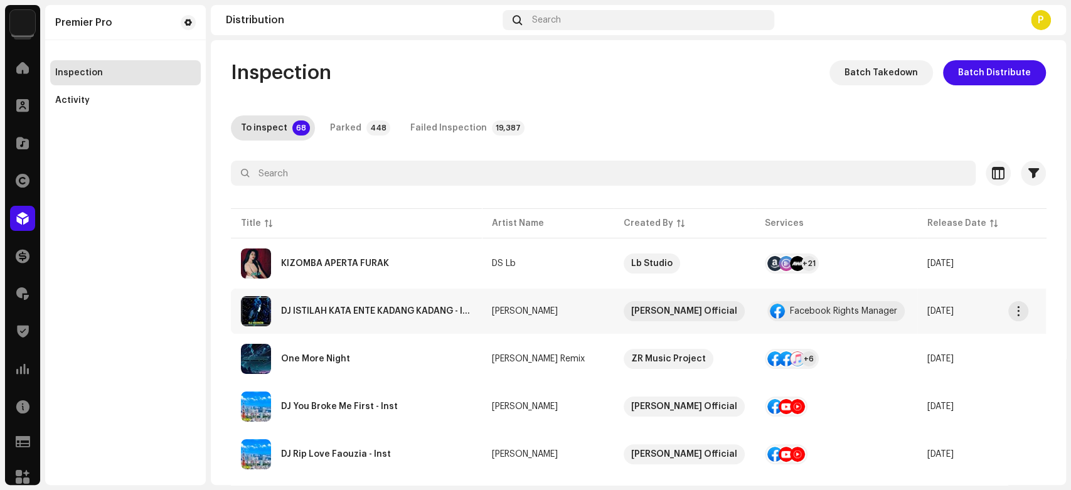
click at [355, 313] on div "DJ ISTILAH KATA ENTE KADANG KADANG - INS" at bounding box center [376, 311] width 191 height 9
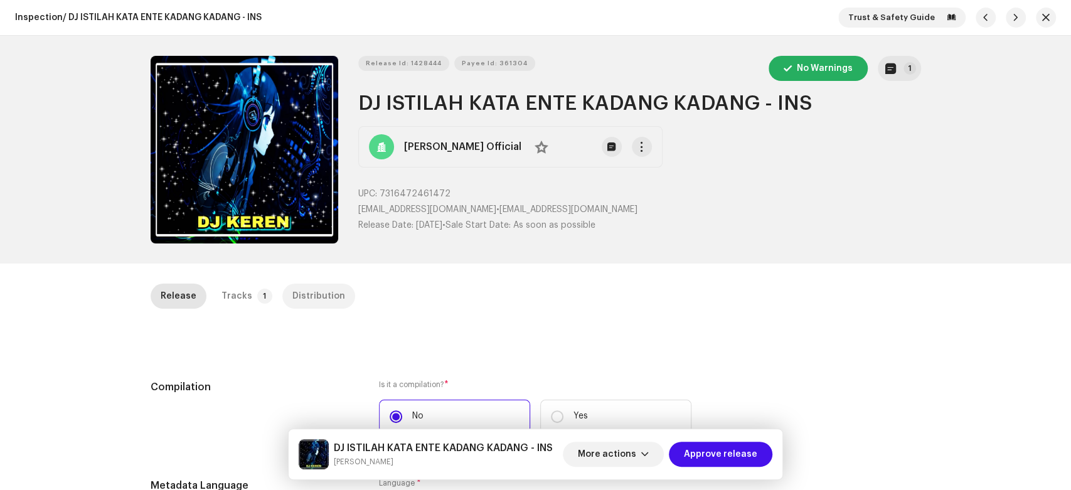
click at [299, 292] on div "Distribution" at bounding box center [318, 296] width 53 height 25
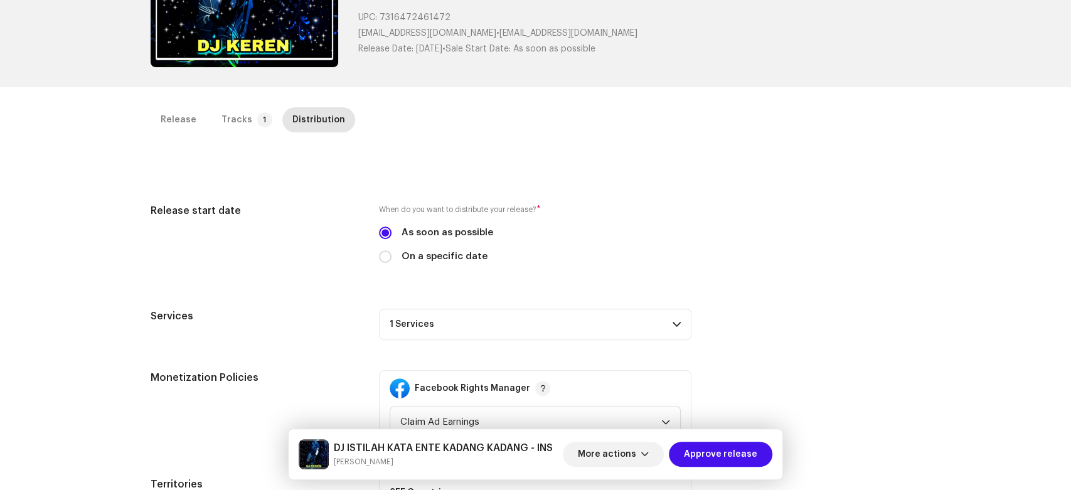
scroll to position [209, 0]
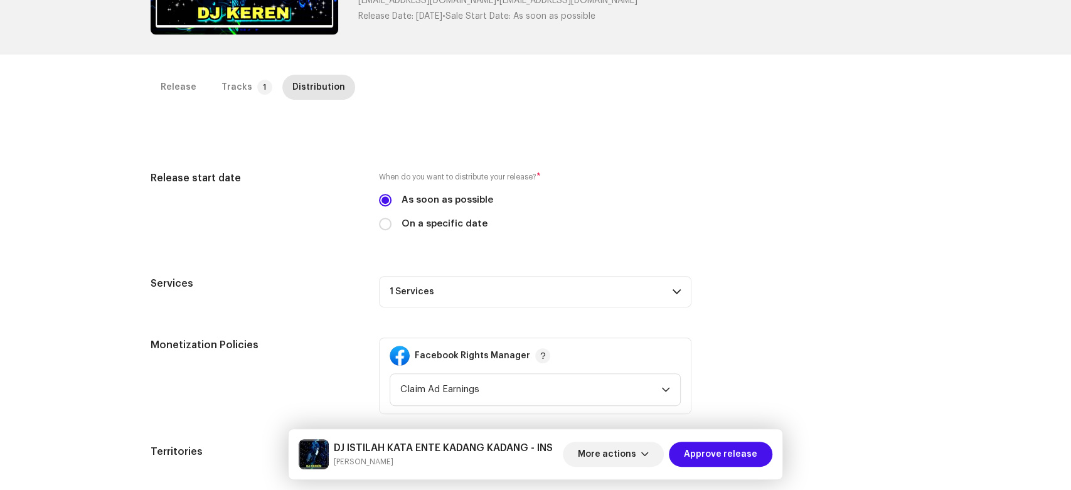
click at [566, 295] on p-accordion-header "1 Services" at bounding box center [535, 291] width 312 height 31
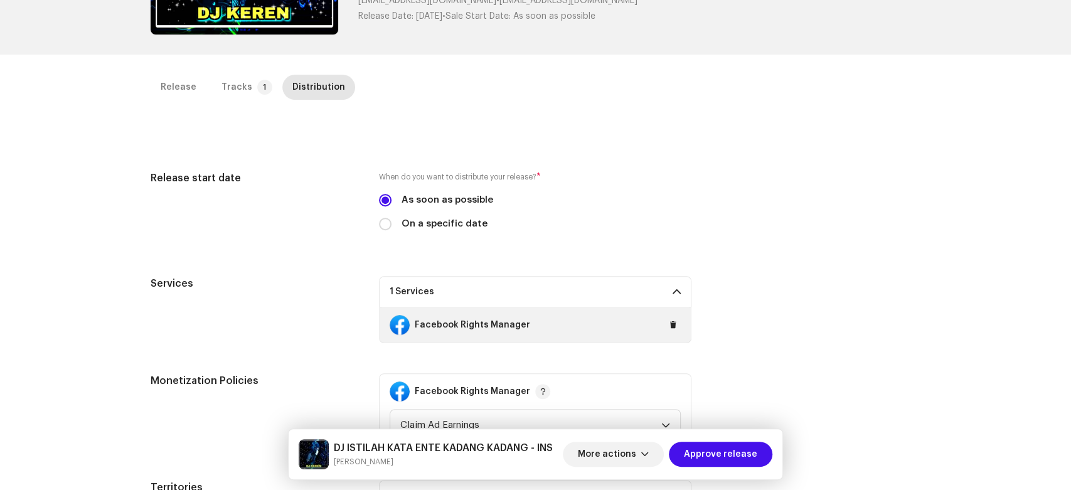
click at [677, 321] on div "Facebook Rights Manager" at bounding box center [535, 324] width 311 height 35
click at [669, 324] on span at bounding box center [673, 325] width 8 height 10
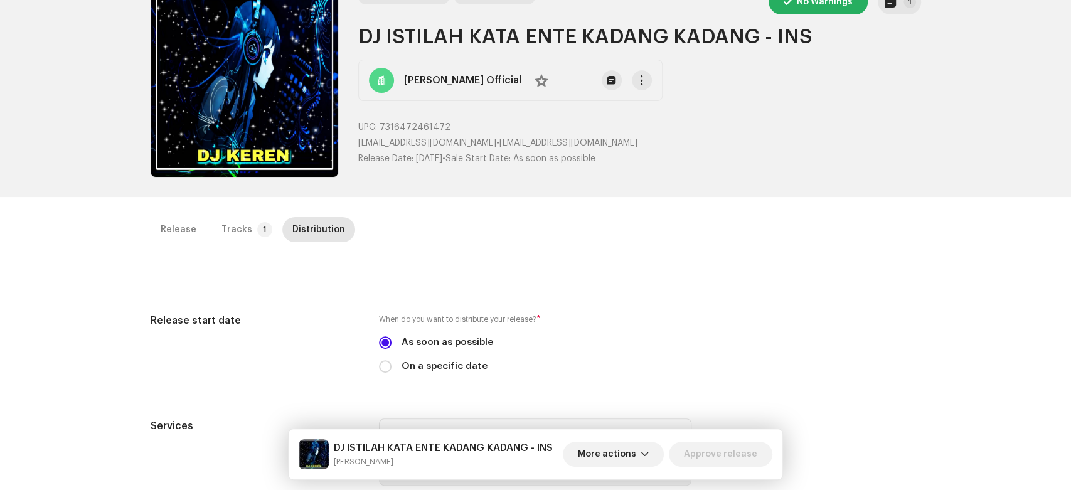
scroll to position [0, 0]
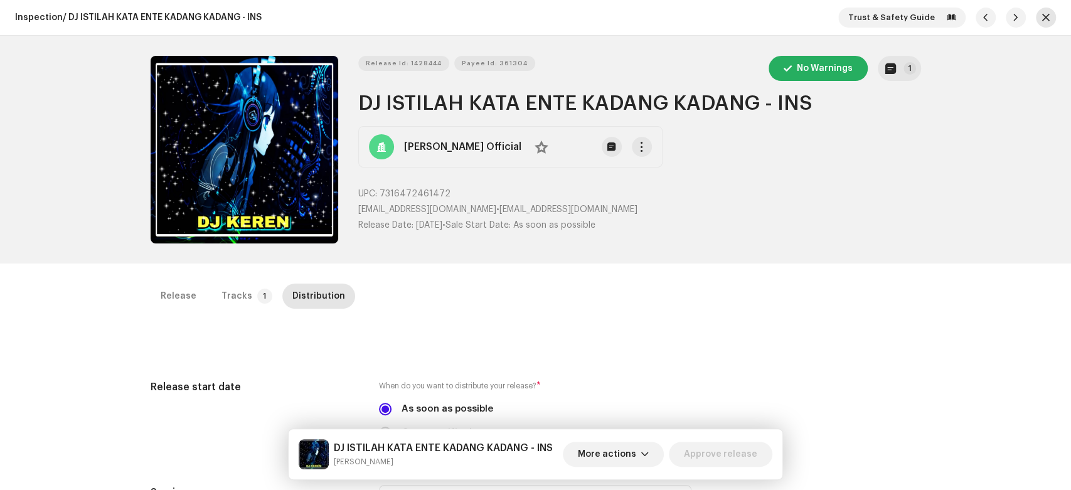
click at [1042, 19] on span "button" at bounding box center [1046, 18] width 8 height 10
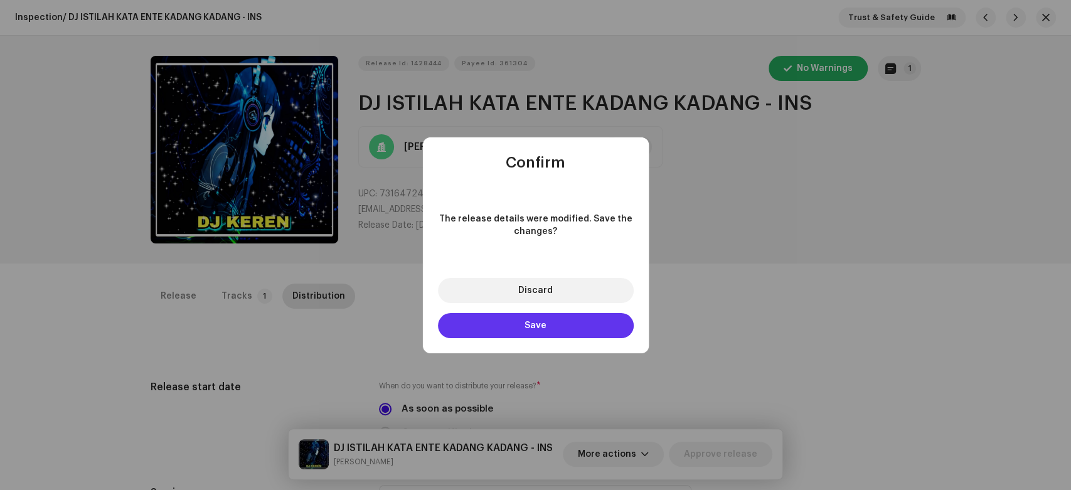
click at [600, 319] on button "Save" at bounding box center [536, 325] width 196 height 25
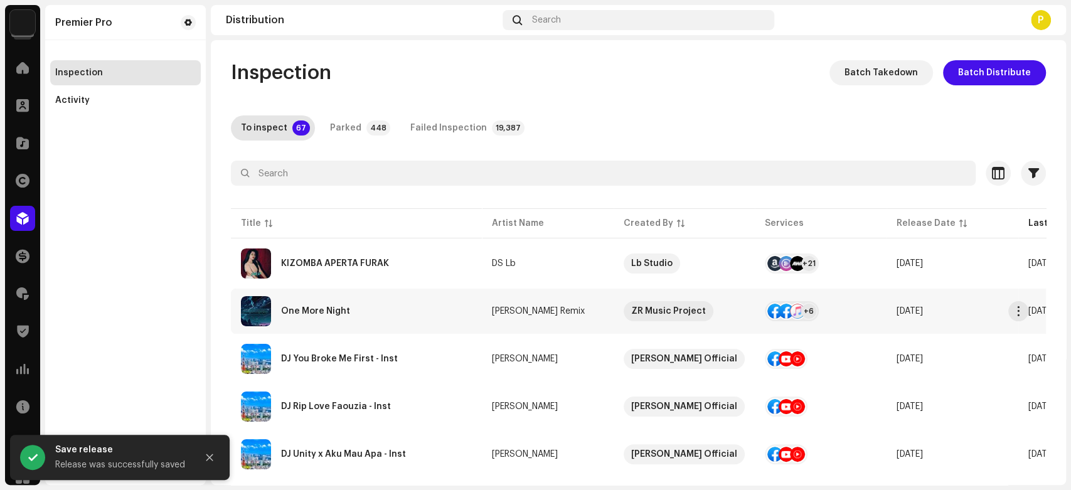
click at [341, 318] on div "One More Night" at bounding box center [356, 311] width 231 height 30
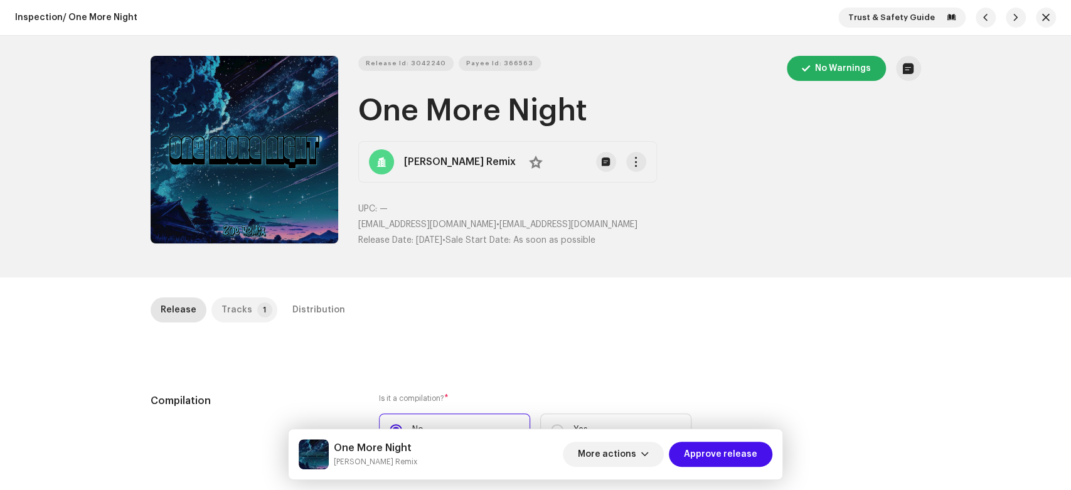
click at [257, 314] on p-badge "1" at bounding box center [264, 309] width 15 height 15
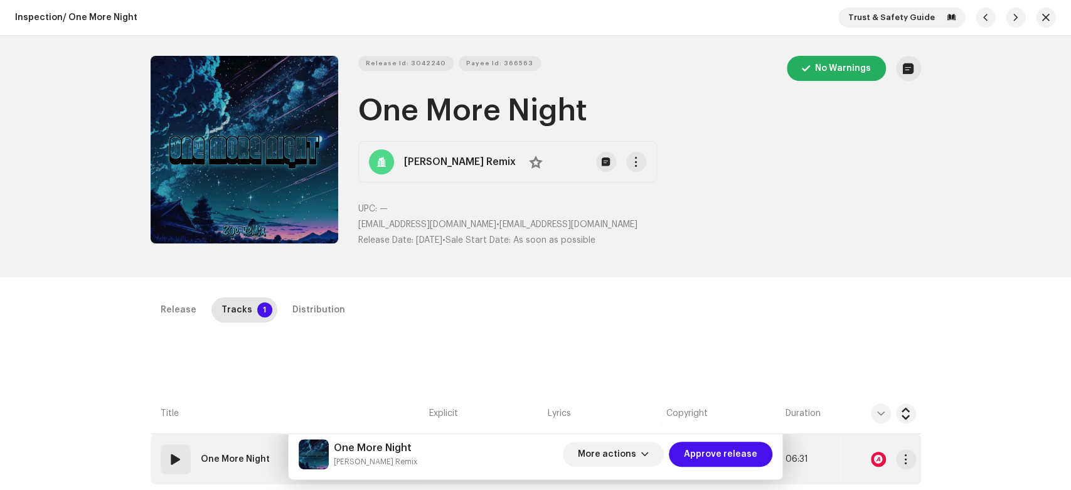
click at [183, 452] on div "01" at bounding box center [176, 459] width 30 height 30
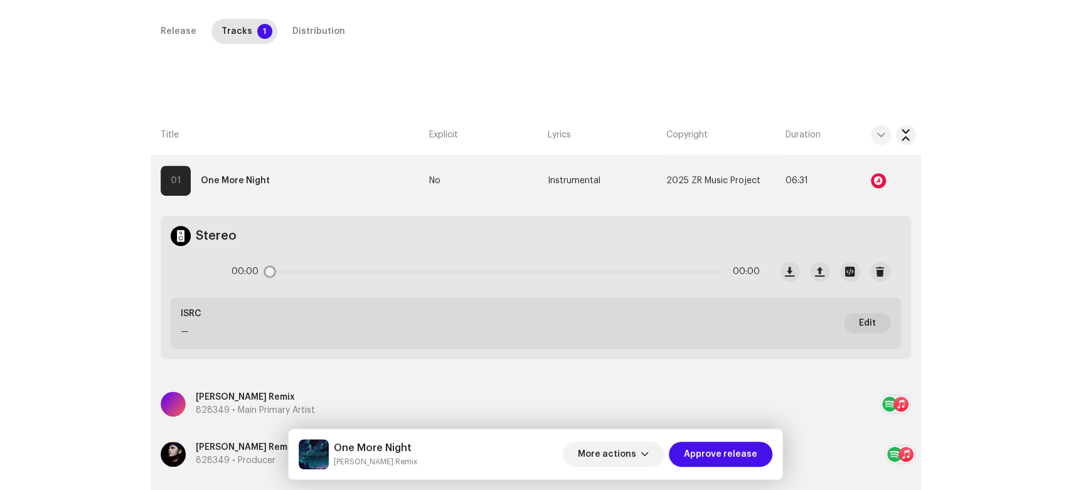
scroll to position [281, 0]
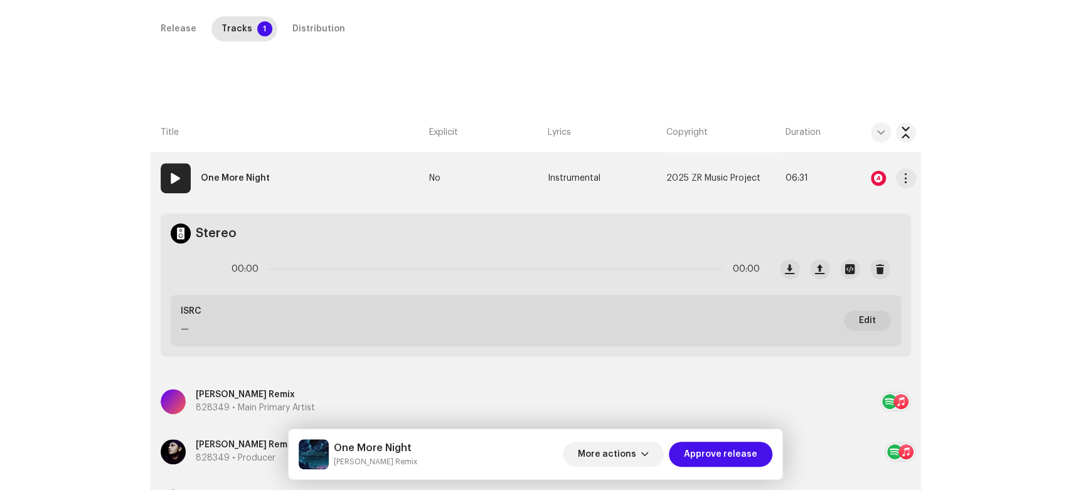
click at [171, 175] on span at bounding box center [175, 178] width 15 height 15
click at [199, 267] on span at bounding box center [196, 269] width 11 height 10
drag, startPoint x: 267, startPoint y: 267, endPoint x: 302, endPoint y: 270, distance: 35.2
click at [302, 270] on span at bounding box center [305, 269] width 13 height 13
click at [255, 177] on strong "One More Night" at bounding box center [235, 178] width 69 height 25
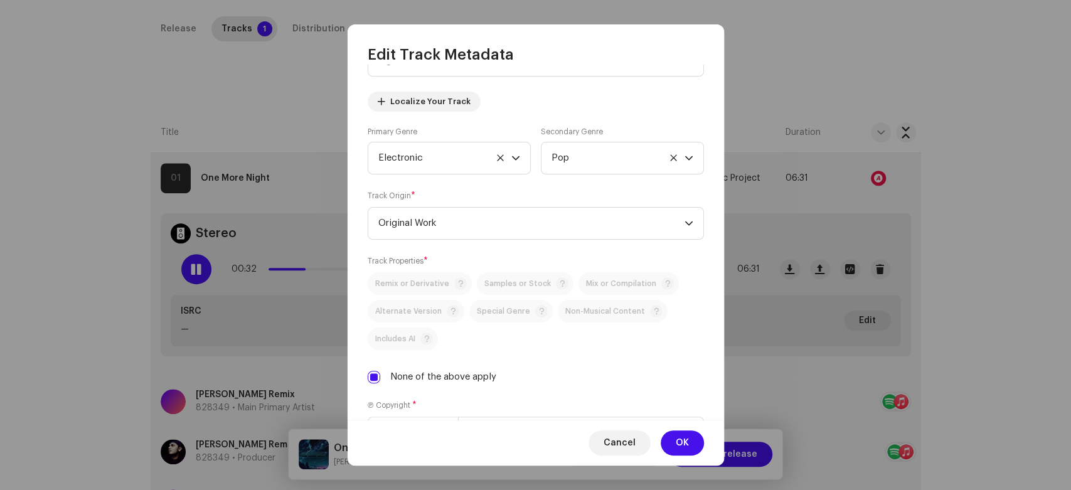
scroll to position [139, 0]
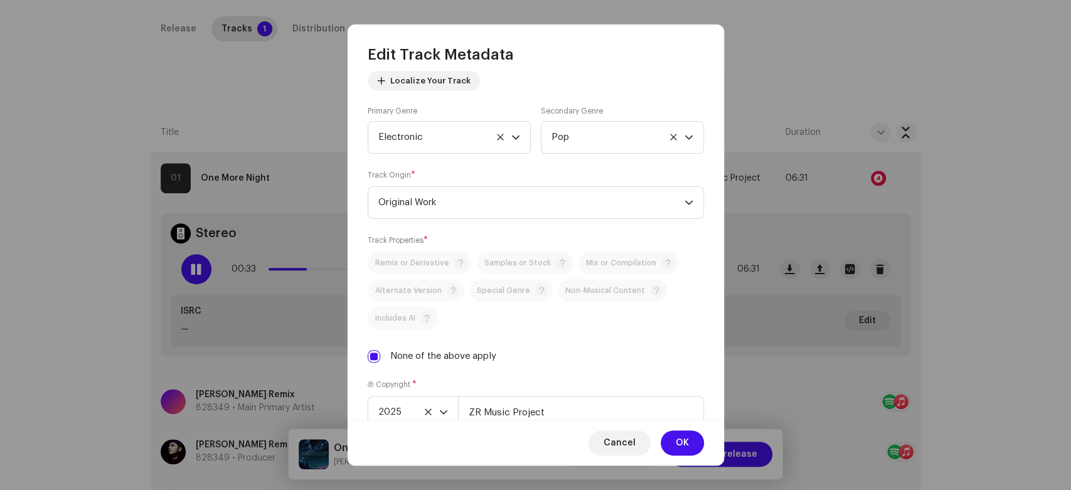
click at [469, 353] on label "None of the above apply" at bounding box center [443, 356] width 106 height 14
click at [380, 353] on input "None of the above apply" at bounding box center [374, 356] width 13 height 13
checkbox input "false"
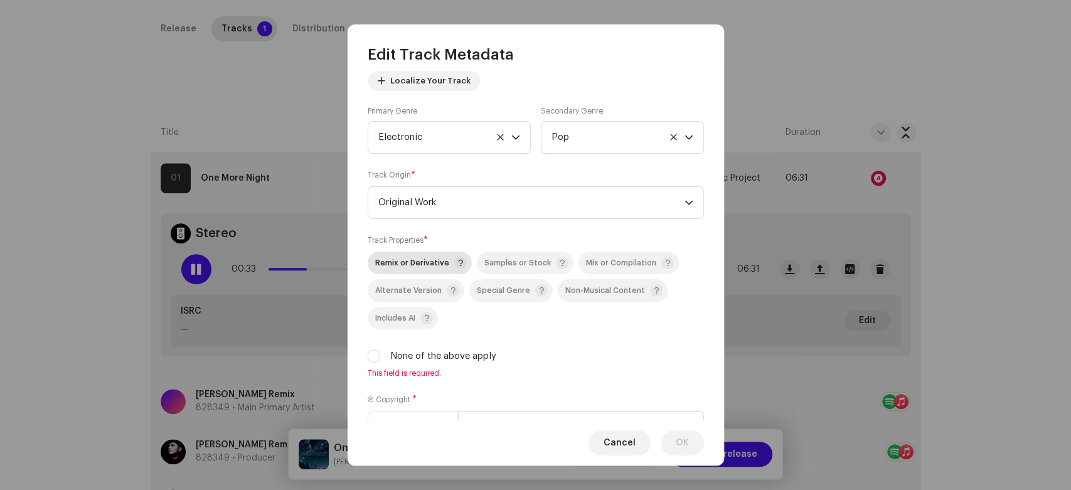
click at [422, 258] on div "Remix or Derivative" at bounding box center [421, 263] width 92 height 13
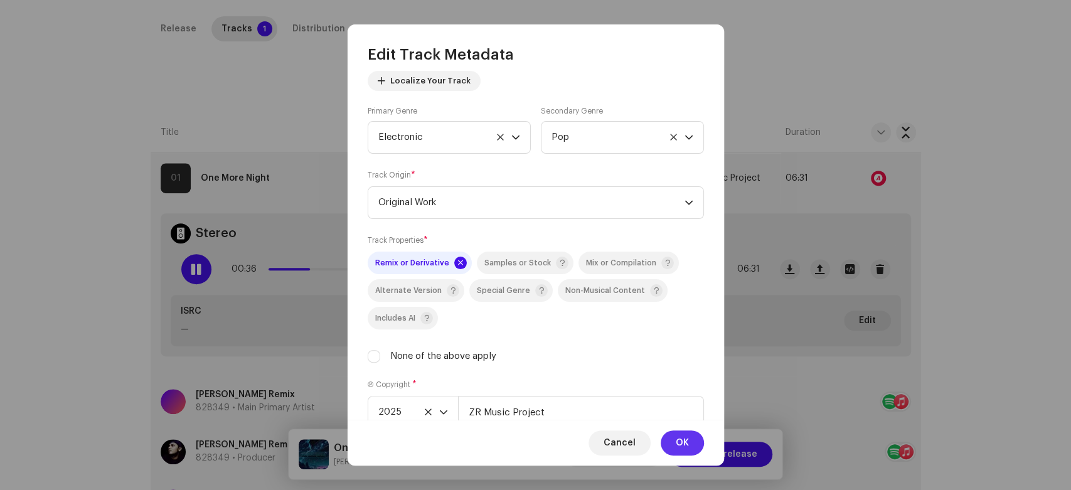
click at [667, 432] on button "OK" at bounding box center [682, 442] width 43 height 25
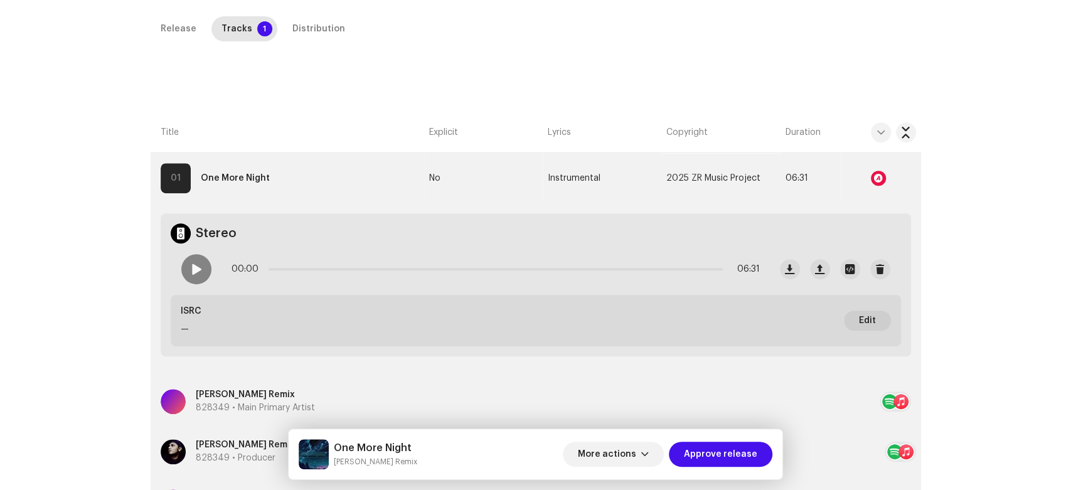
click at [196, 262] on div at bounding box center [196, 269] width 30 height 30
drag, startPoint x: 272, startPoint y: 268, endPoint x: 343, endPoint y: 270, distance: 71.5
click at [343, 270] on div "00:20 06:31" at bounding box center [495, 269] width 528 height 25
drag, startPoint x: 349, startPoint y: 268, endPoint x: 402, endPoint y: 270, distance: 53.4
click at [402, 270] on div "01:07 06:31" at bounding box center [495, 269] width 528 height 25
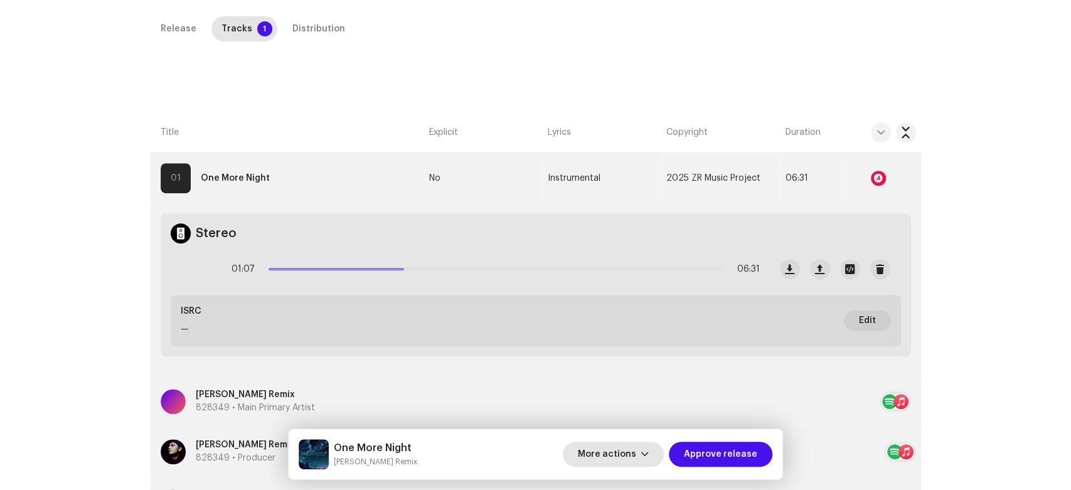
click at [620, 450] on span "More actions" at bounding box center [607, 454] width 58 height 25
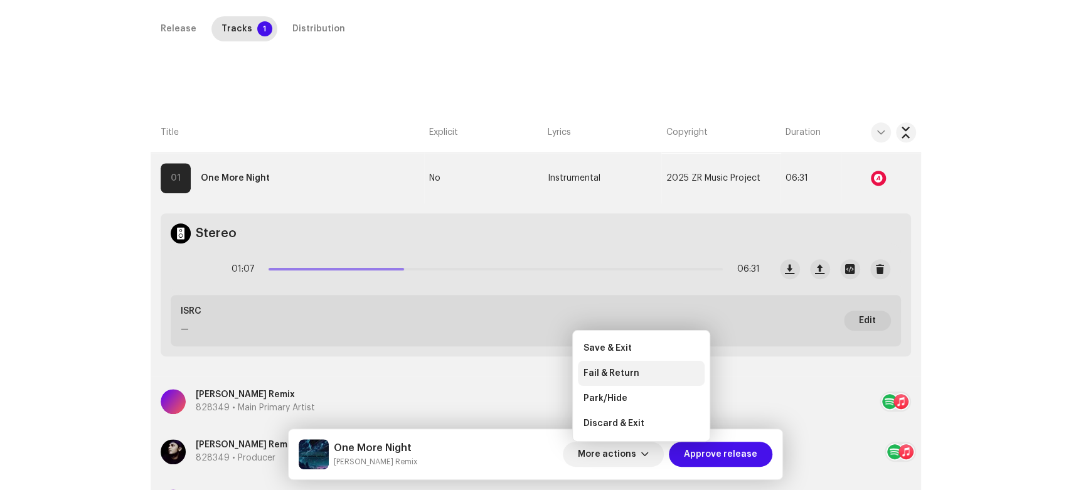
click at [625, 365] on div "Fail & Return" at bounding box center [641, 373] width 127 height 25
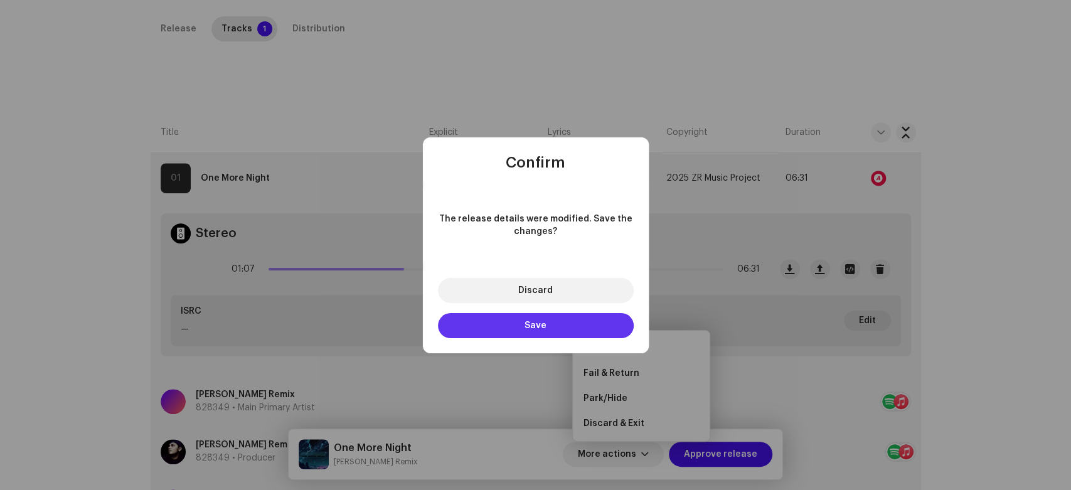
click at [507, 321] on button "Save" at bounding box center [536, 325] width 196 height 25
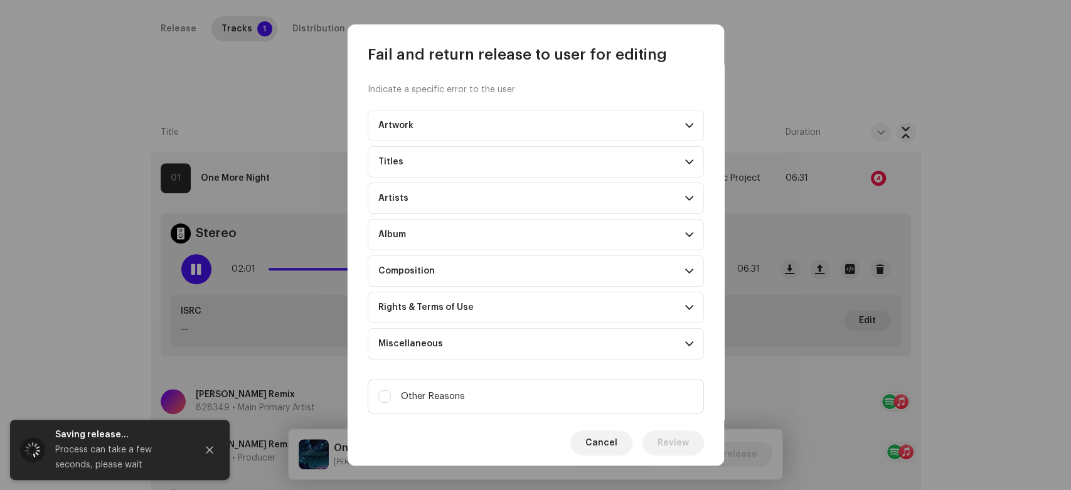
click at [489, 273] on p-accordion-header "Composition" at bounding box center [536, 270] width 336 height 31
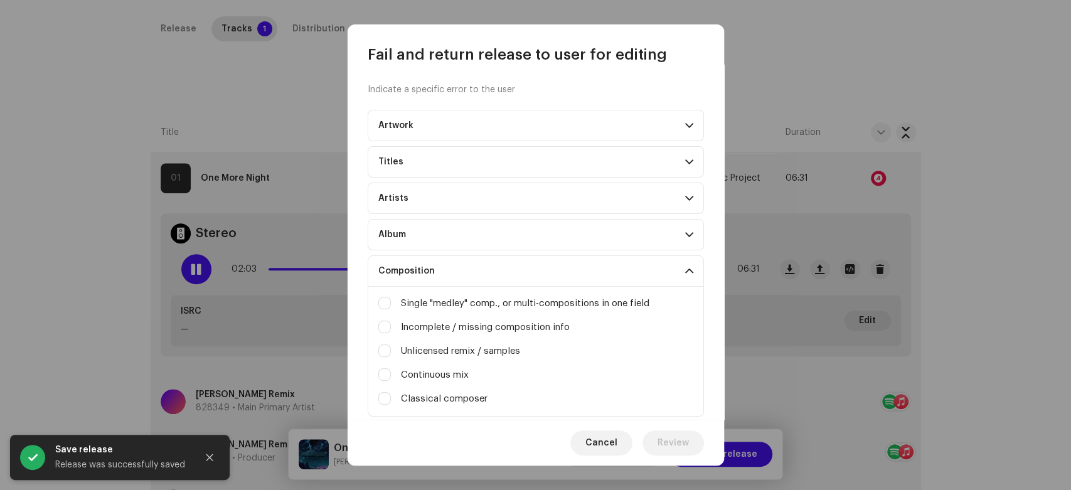
click at [487, 273] on p-accordion-header "Composition" at bounding box center [536, 270] width 336 height 31
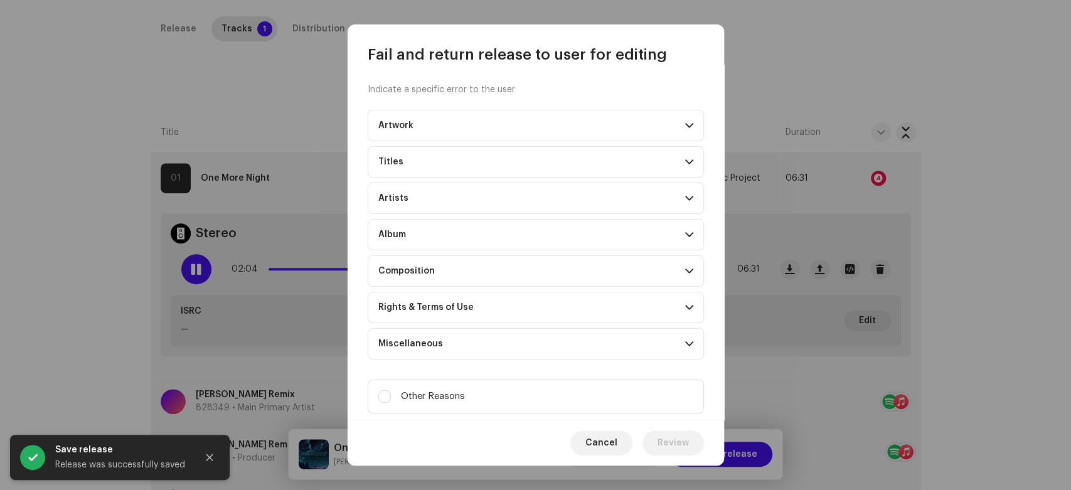
click at [507, 305] on p-accordion-header "Rights & Terms of Use" at bounding box center [536, 307] width 336 height 31
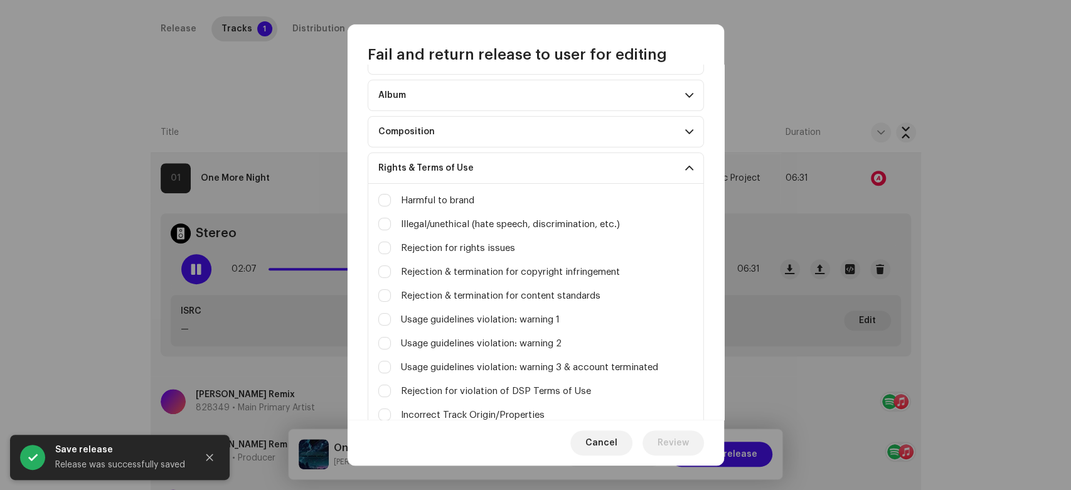
click at [371, 300] on div "Harmful to brand Illegal/unethical (hate speech, discrimination, etc.) Rejectio…" at bounding box center [536, 320] width 336 height 273
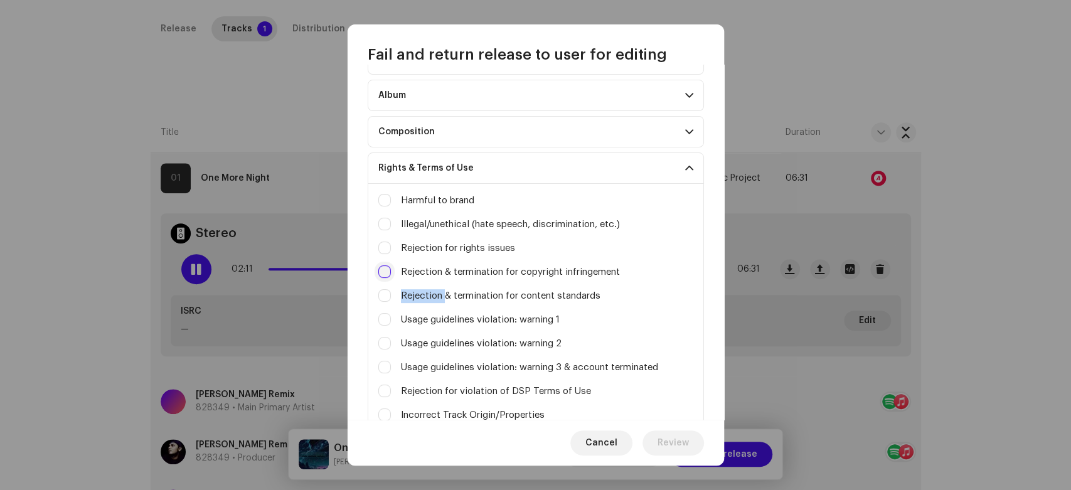
click at [385, 268] on input "Missing info (album title, artist names)" at bounding box center [384, 271] width 13 height 13
checkbox input "true"
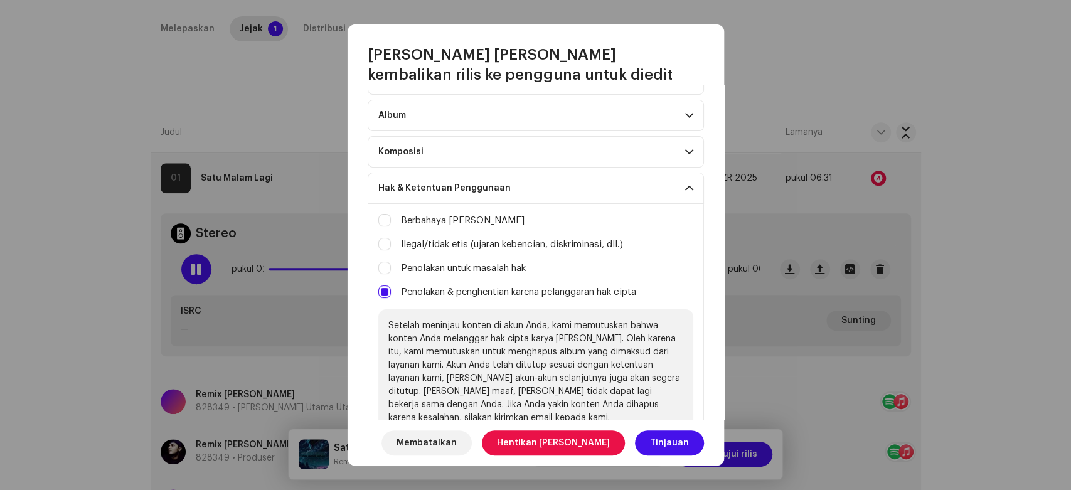
scroll to position [209, 0]
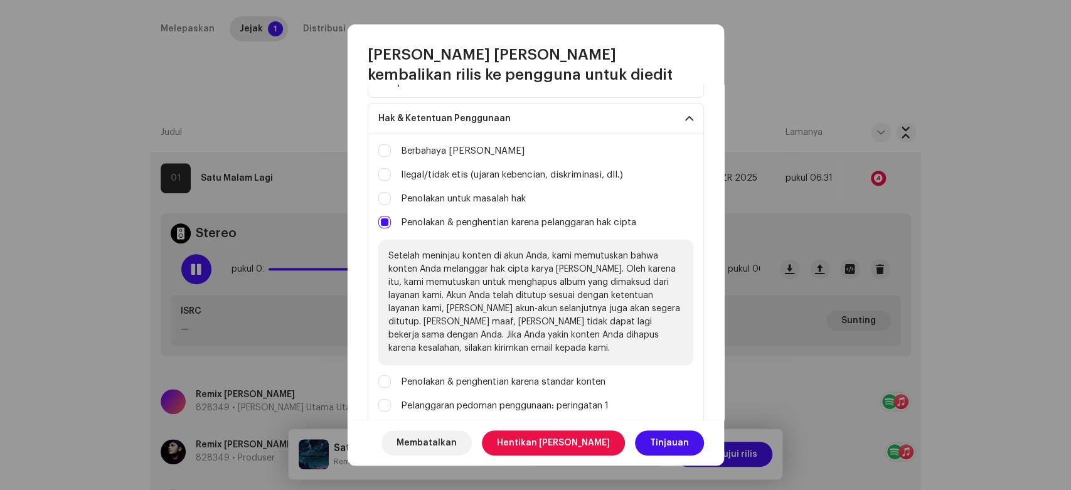
click at [499, 218] on font "Penolakan & penghentian karena pelanggaran hak cipta" at bounding box center [518, 222] width 235 height 9
click at [391, 46] on input "Missing info (album title, artist names)" at bounding box center [384, 40] width 13 height 13
checkbox input "true"
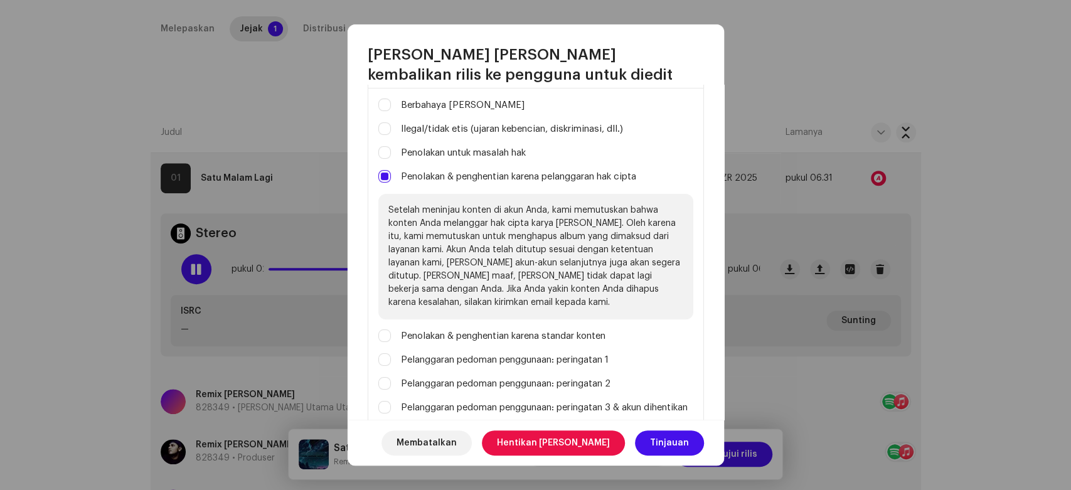
scroll to position [279, 0]
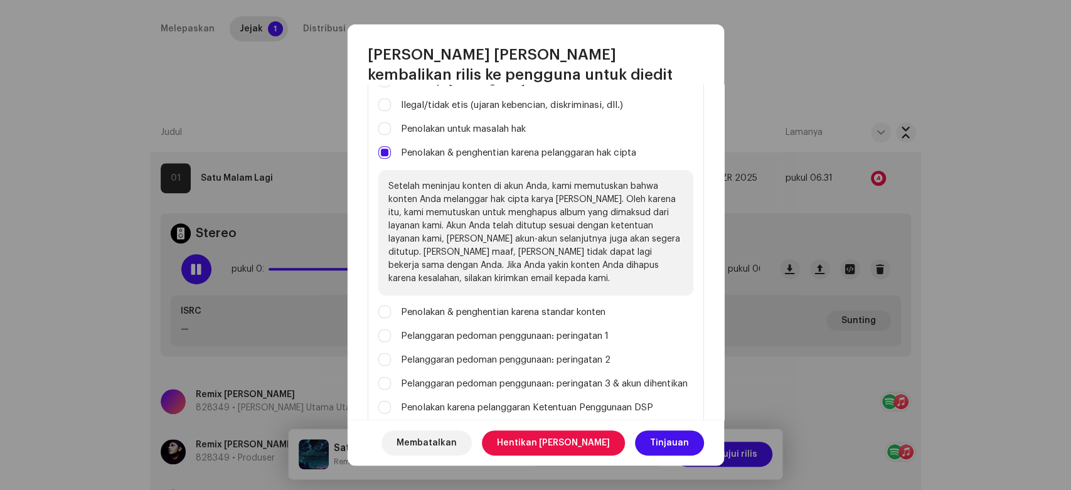
click at [509, 311] on font "Penolakan & penghentian karena standar konten" at bounding box center [503, 311] width 204 height 9
click at [391, 110] on input "Porn, nudity" at bounding box center [384, 103] width 13 height 13
checkbox input "true"
click at [384, 315] on input "Porn, nudity" at bounding box center [384, 311] width 13 height 13
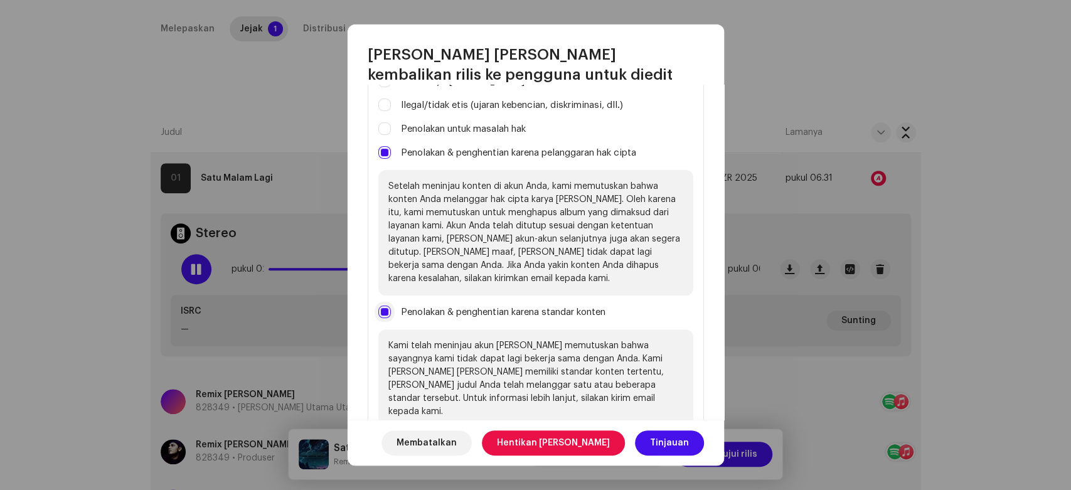
click at [384, 315] on input "Porn, nudity" at bounding box center [384, 311] width 13 height 13
checkbox input "false"
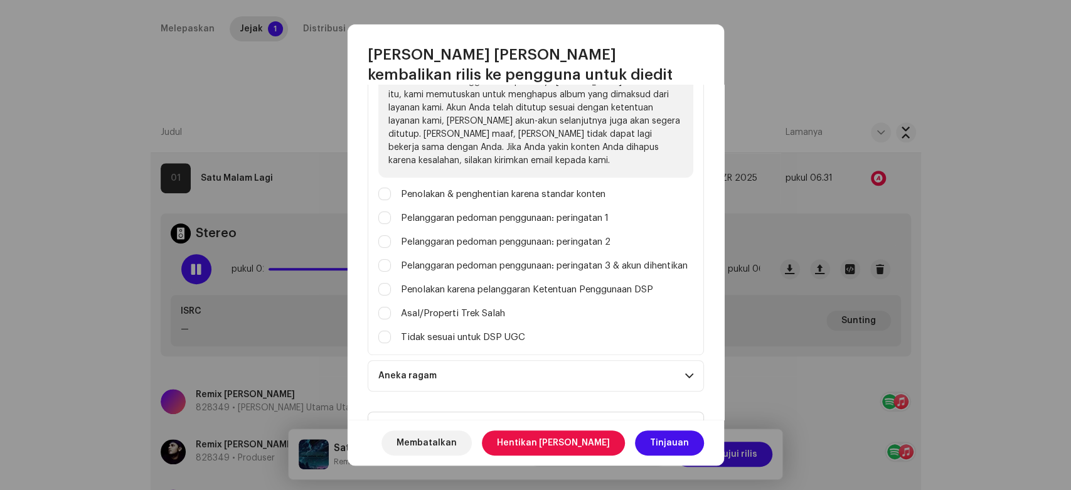
scroll to position [418, 0]
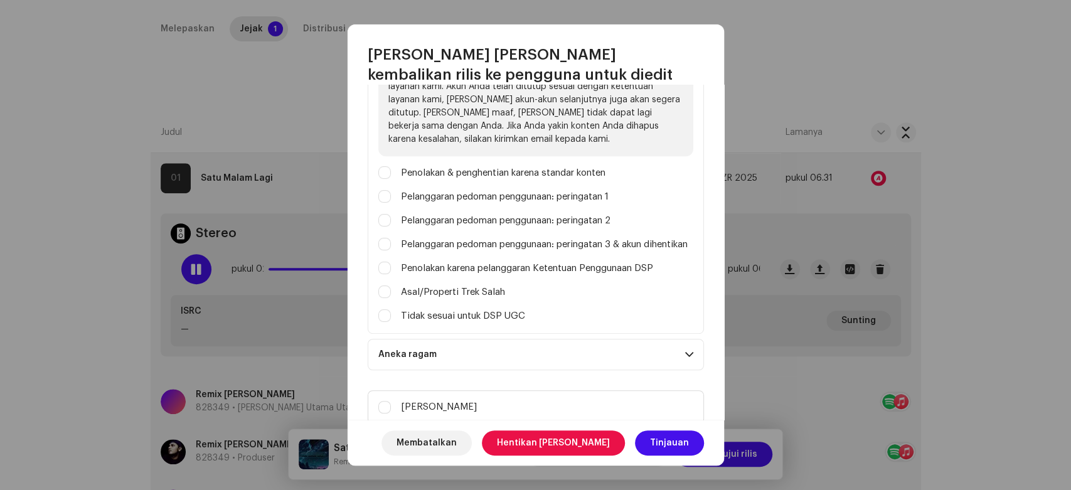
click at [390, 275] on div "Penolakan karena pelanggaran Ketentuan Penggunaan DSP" at bounding box center [535, 269] width 315 height 14
click at [384, 274] on input "Celebrity / character likeness" at bounding box center [384, 268] width 13 height 13
checkbox input "true"
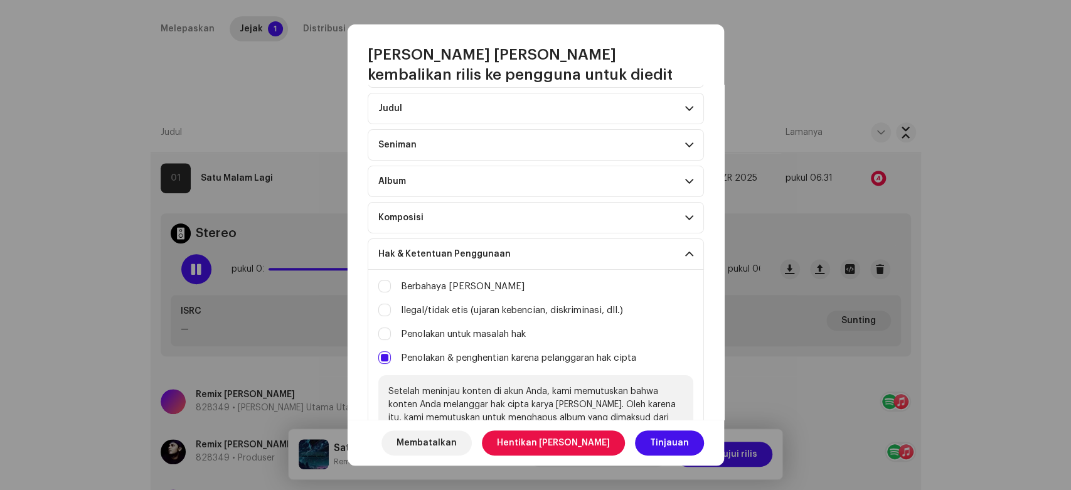
scroll to position [70, 0]
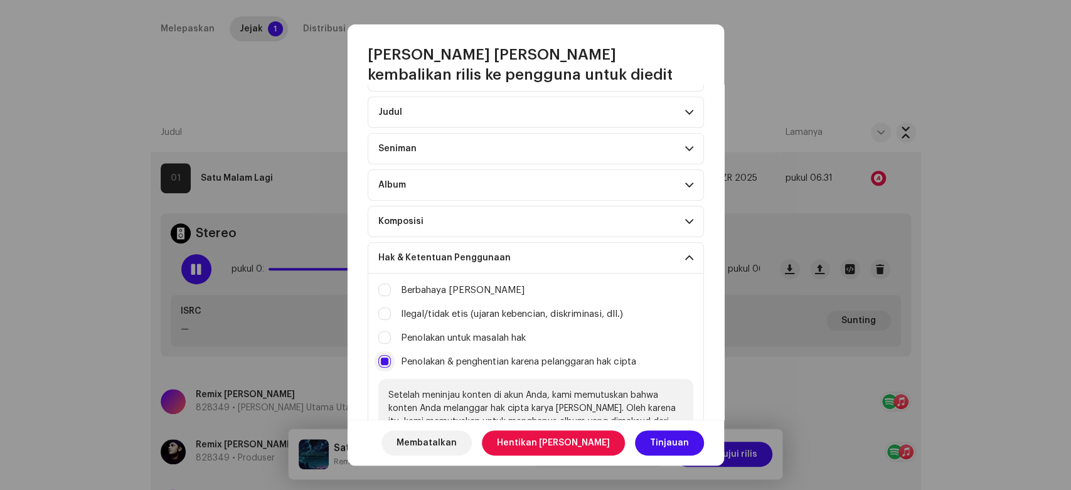
click at [386, 358] on input "Missing info (album title, artist names)" at bounding box center [384, 361] width 13 height 13
checkbox input "false"
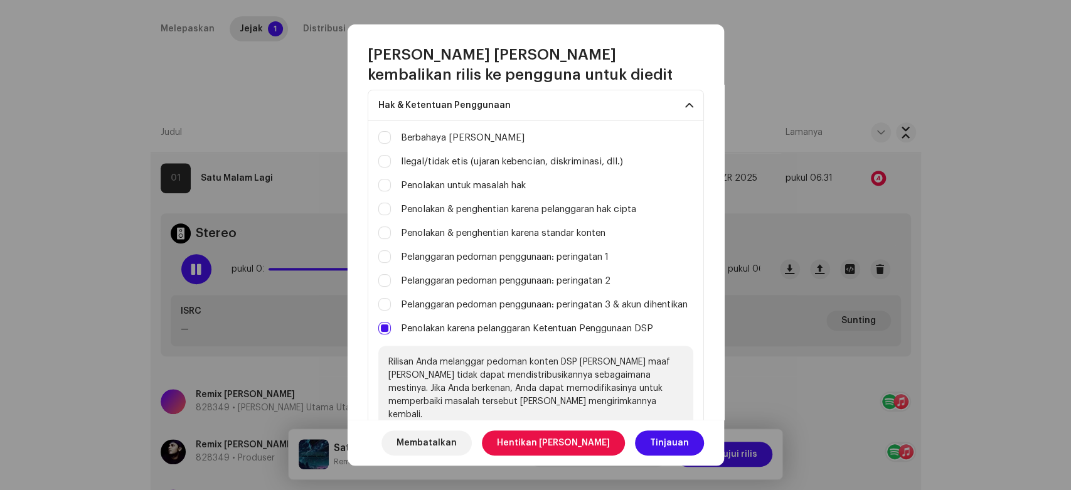
scroll to position [279, 0]
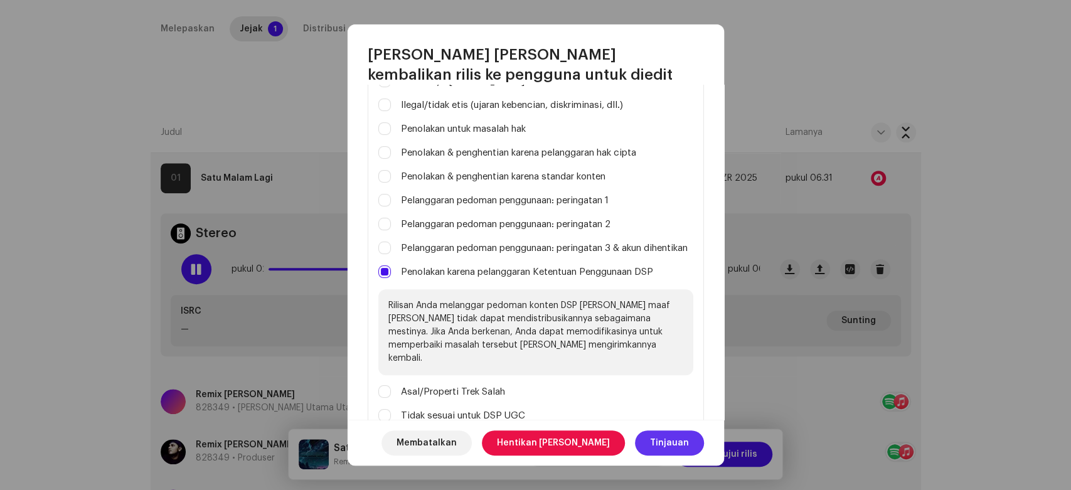
click at [682, 449] on span "Tinjauan" at bounding box center [669, 442] width 39 height 25
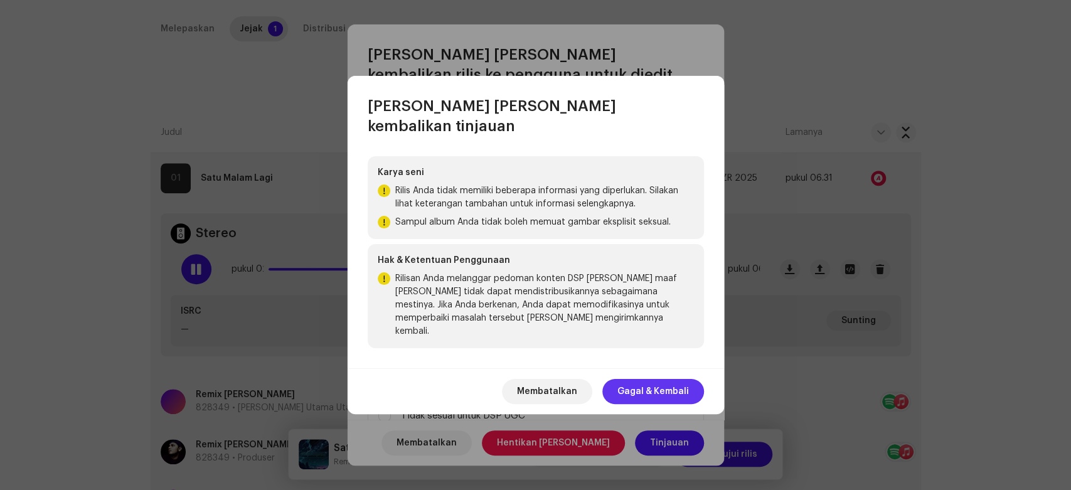
click at [659, 387] on font "Gagal & Kembali" at bounding box center [653, 391] width 72 height 9
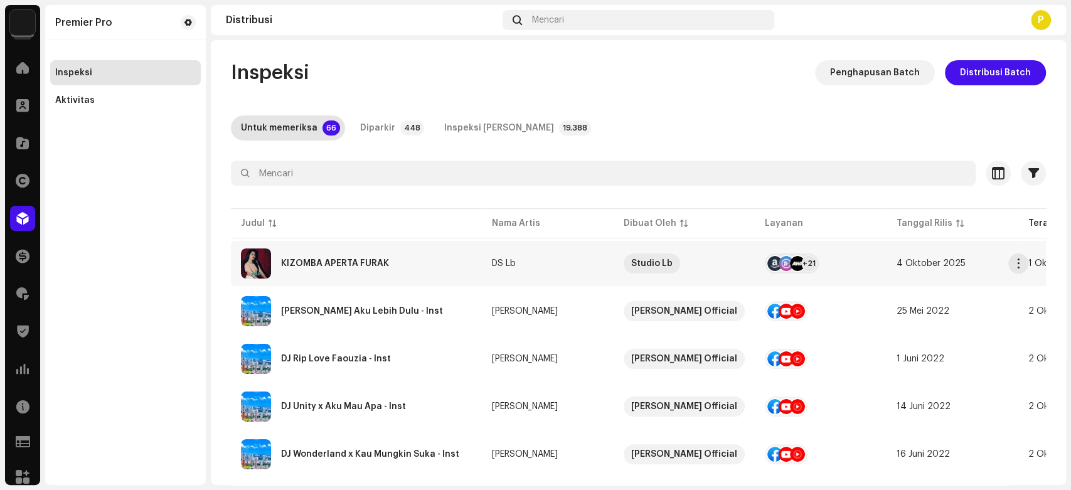
click at [371, 273] on div "KIZOMBA APERTA FURAK" at bounding box center [356, 263] width 231 height 30
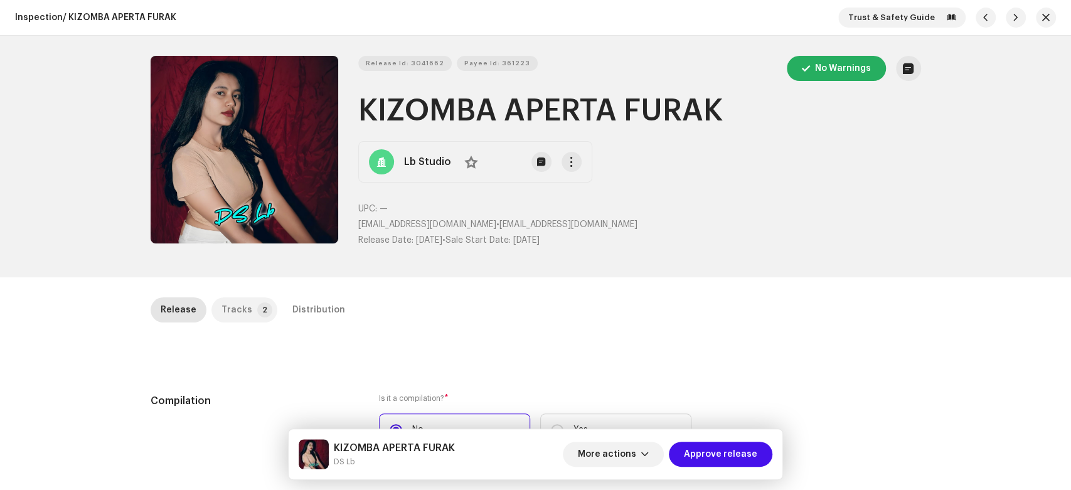
click at [241, 314] on div "Tracks" at bounding box center [236, 309] width 31 height 25
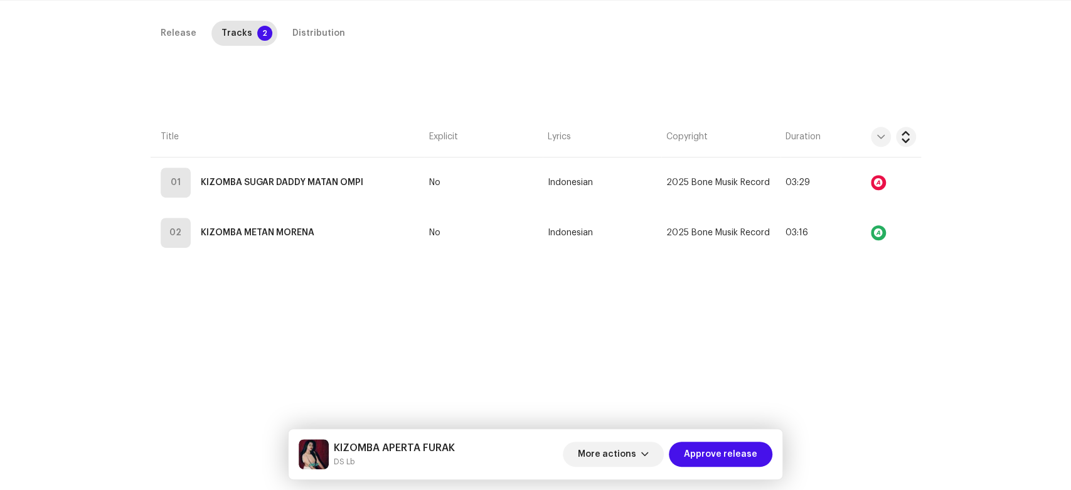
scroll to position [279, 0]
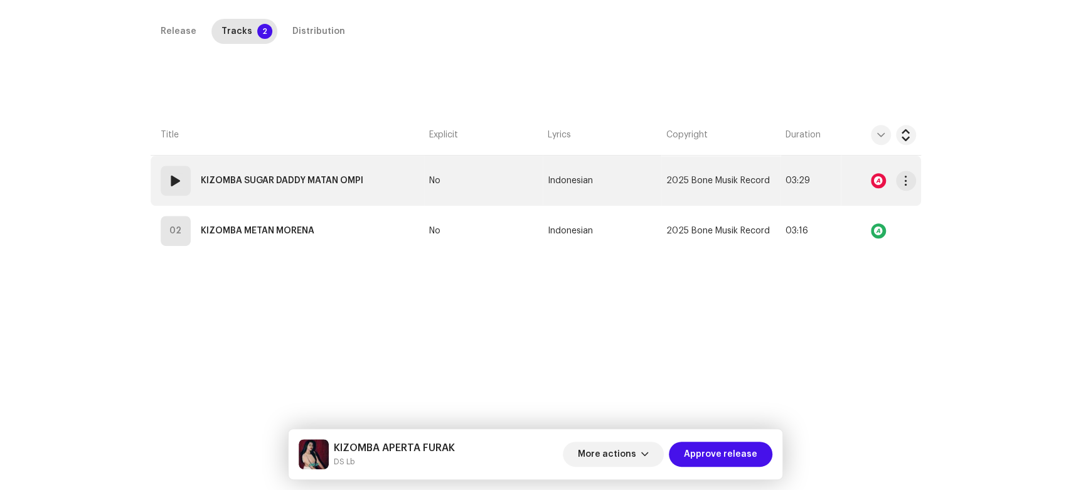
click at [176, 178] on span at bounding box center [175, 180] width 15 height 15
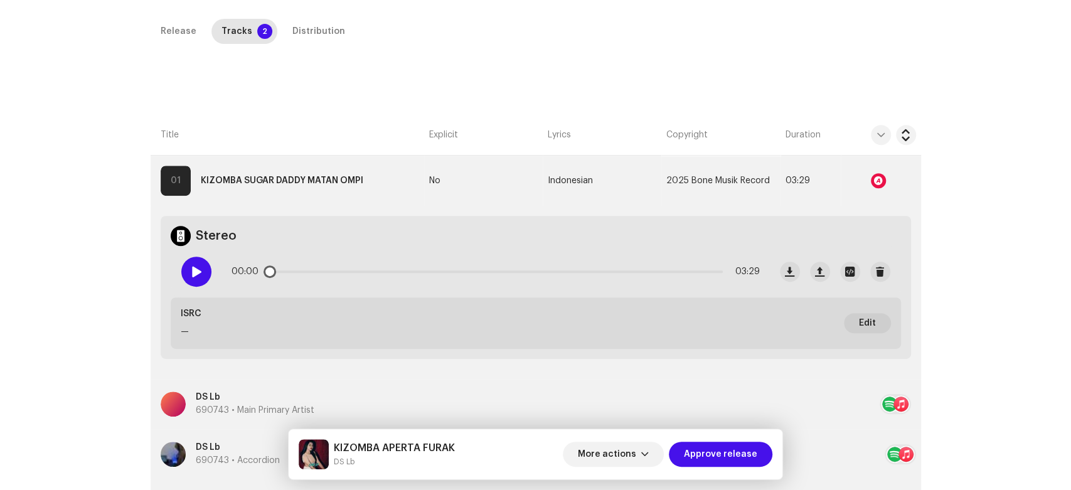
click at [206, 270] on div at bounding box center [196, 272] width 30 height 30
click at [187, 264] on div at bounding box center [196, 272] width 30 height 30
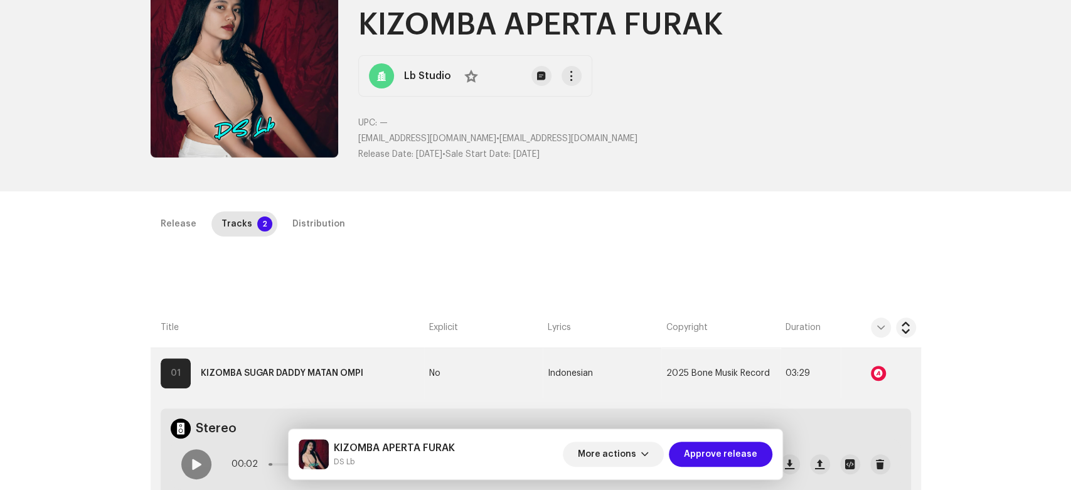
scroll to position [0, 0]
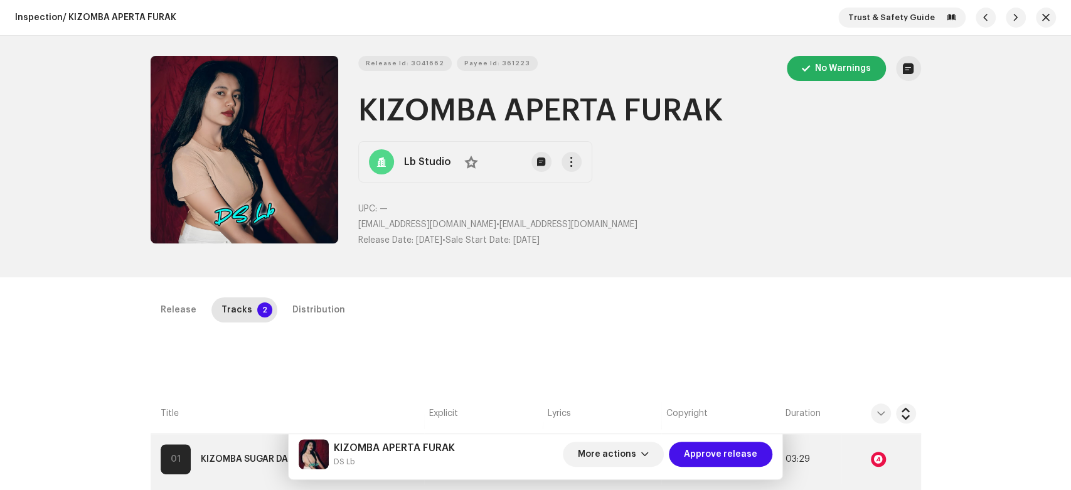
click at [334, 457] on small "DS Lb" at bounding box center [394, 461] width 121 height 13
drag, startPoint x: 334, startPoint y: 457, endPoint x: 356, endPoint y: 459, distance: 22.0
click at [356, 459] on small "DS Lb" at bounding box center [394, 461] width 121 height 13
copy div "DS Lb More actions Approve release Release Tracks 2 Distribution Compilation Is…"
click at [1042, 13] on span "button" at bounding box center [1046, 18] width 8 height 10
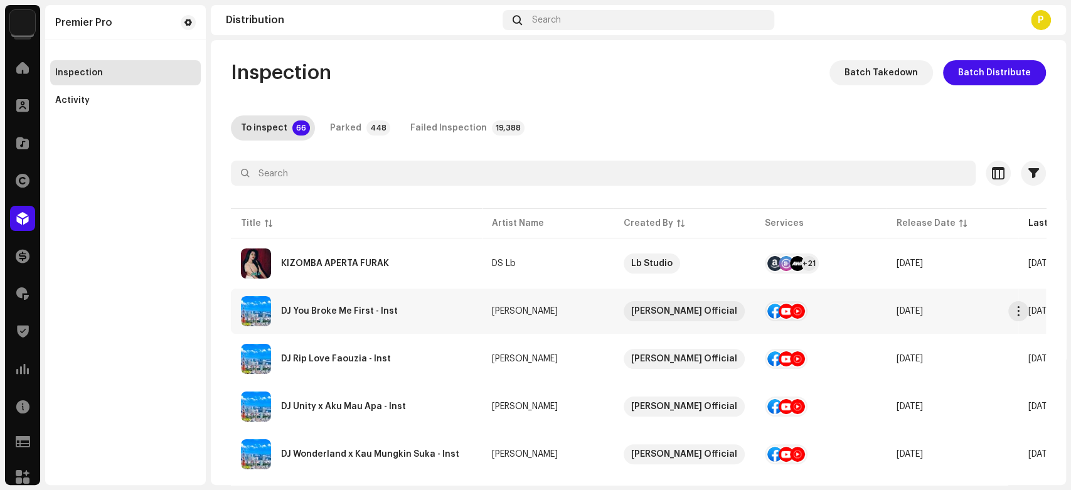
click at [373, 329] on td "DJ You Broke Me First - Inst" at bounding box center [356, 311] width 251 height 45
click at [359, 266] on div "KIZOMBA APERTA FURAK" at bounding box center [335, 263] width 108 height 9
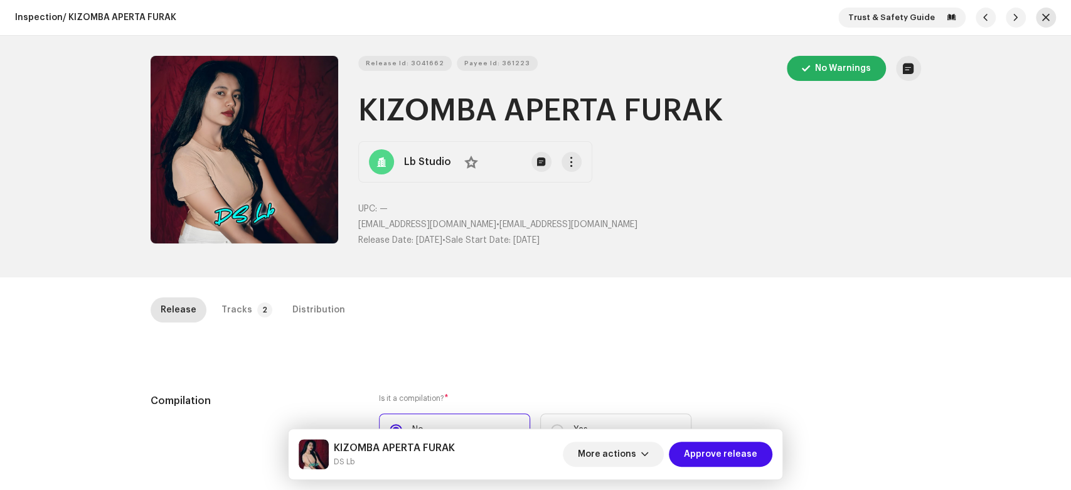
click at [1042, 18] on button "button" at bounding box center [1046, 18] width 20 height 20
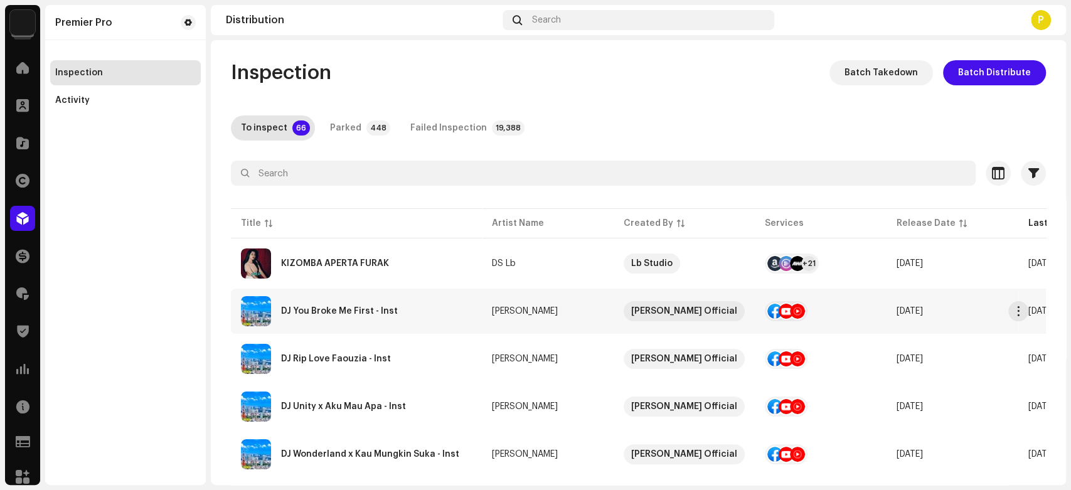
click at [386, 324] on div "DJ You Broke Me First - Inst" at bounding box center [356, 311] width 231 height 30
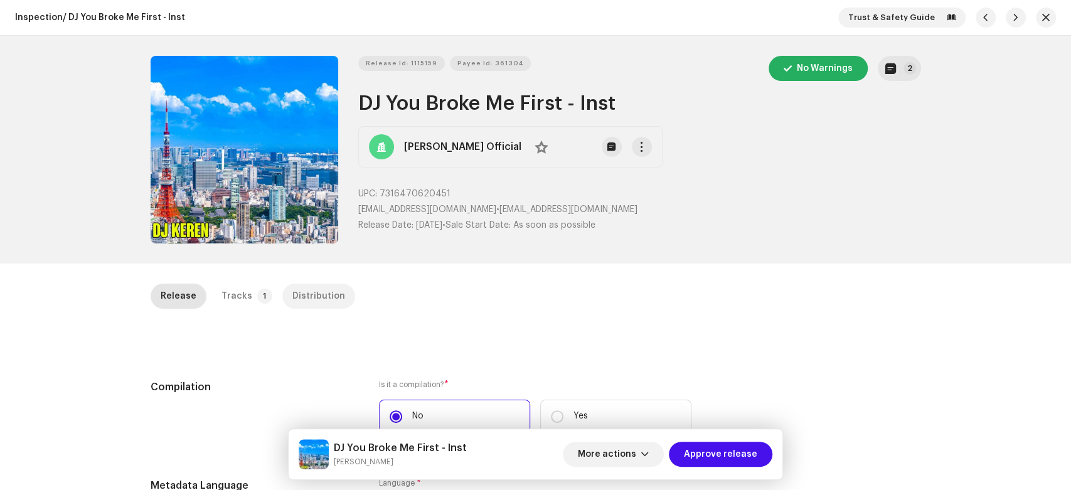
click at [311, 291] on div "Distribution" at bounding box center [318, 296] width 53 height 25
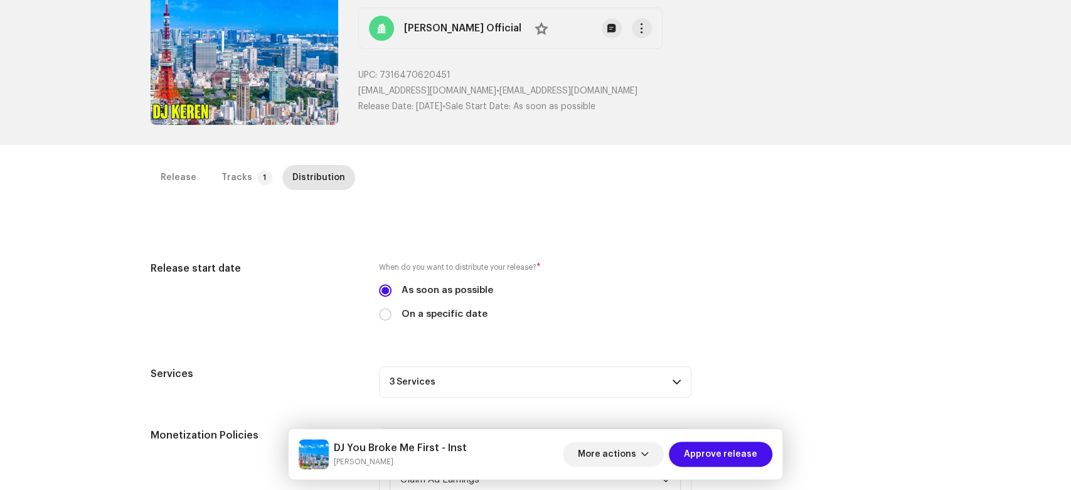
scroll to position [366, 0]
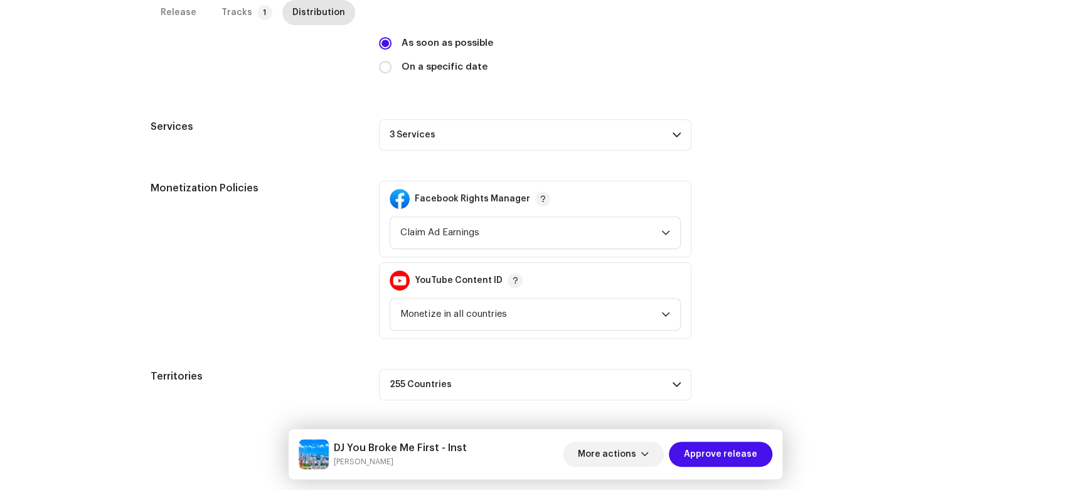
click at [637, 120] on p-accordion-header "3 Services" at bounding box center [535, 134] width 312 height 31
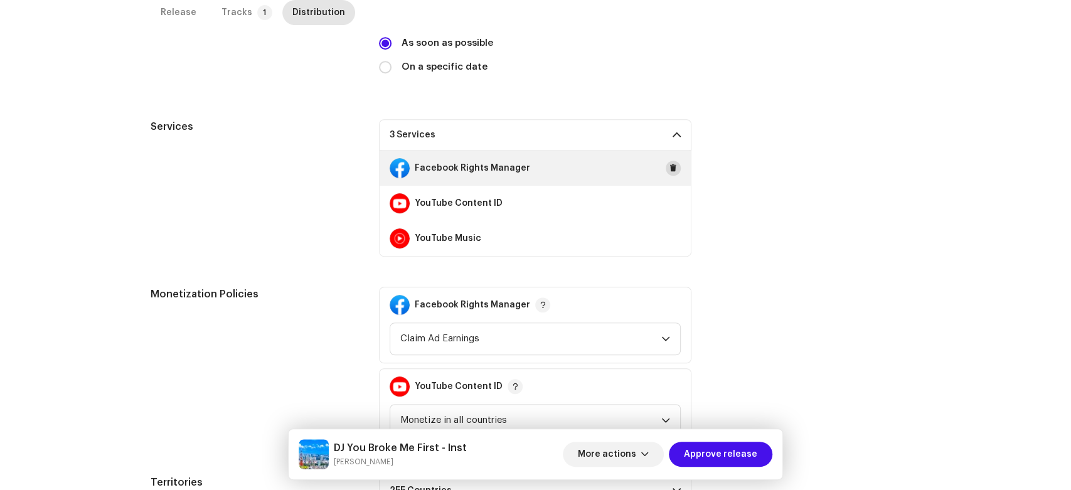
click at [669, 167] on span at bounding box center [673, 168] width 8 height 10
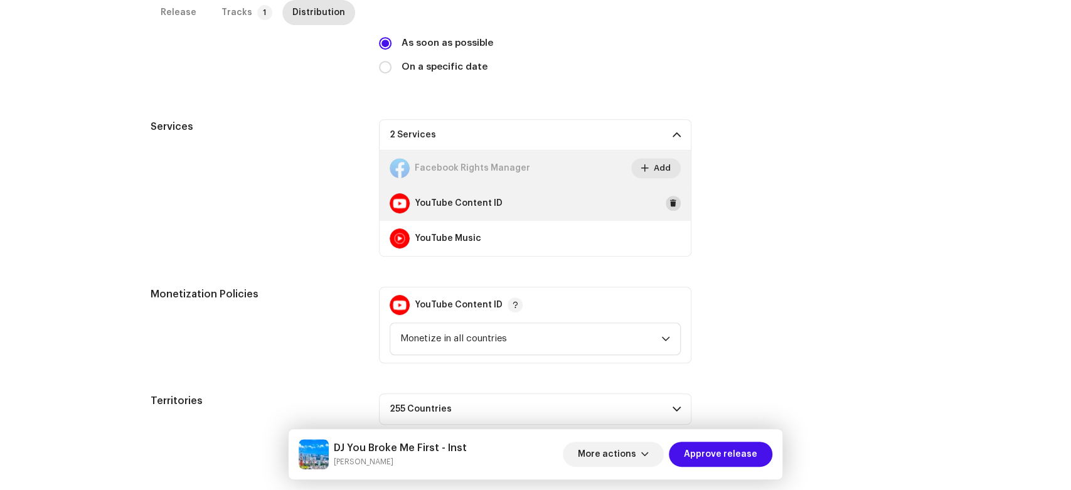
click at [671, 199] on span at bounding box center [673, 203] width 8 height 10
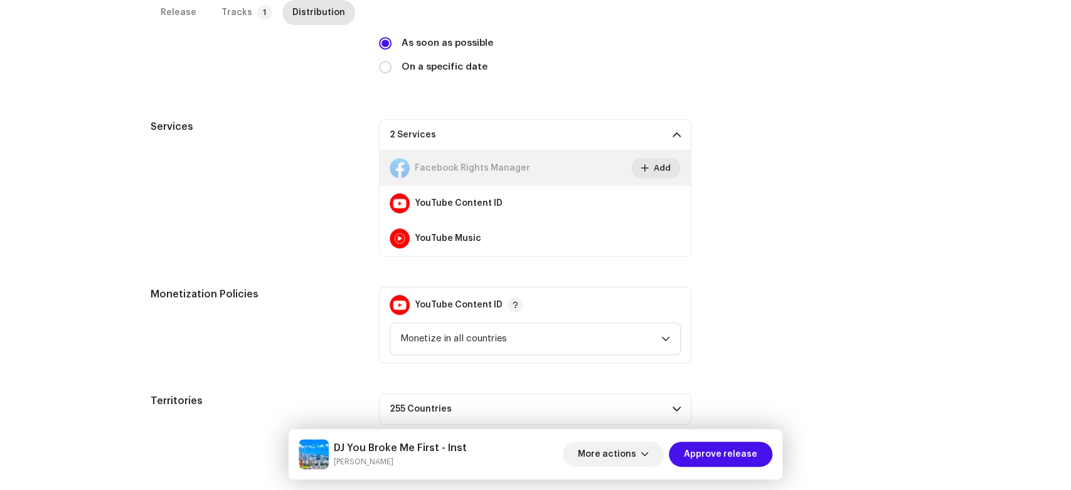
scroll to position [284, 0]
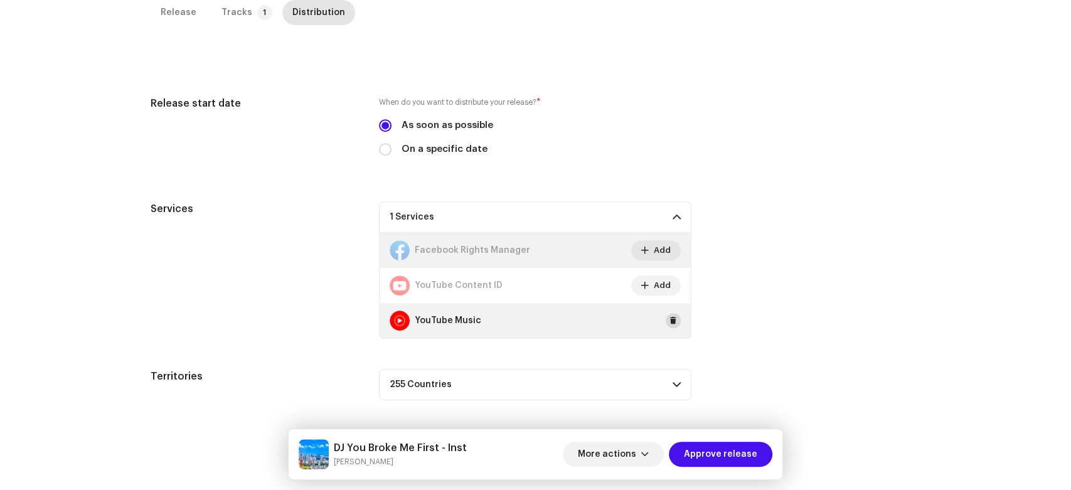
click at [666, 321] on button at bounding box center [673, 320] width 15 height 15
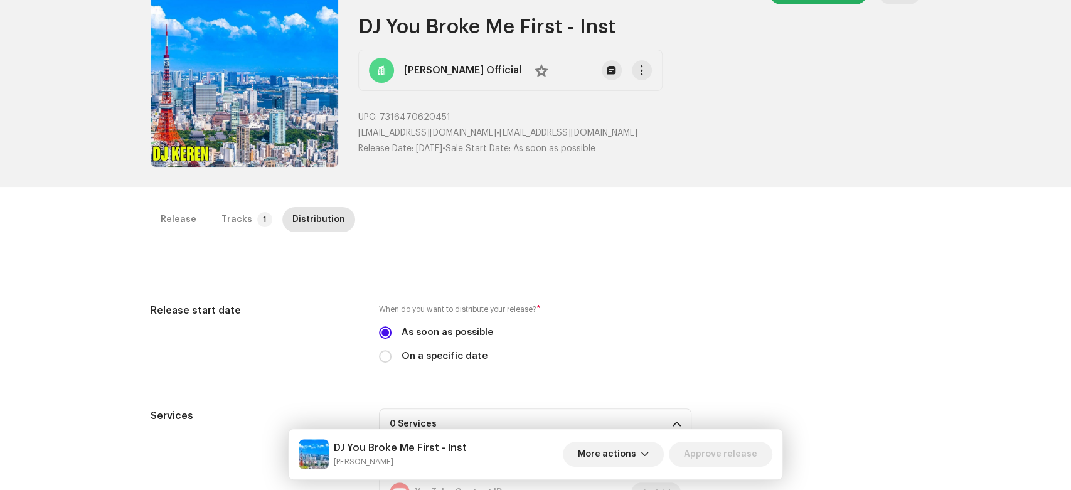
scroll to position [0, 0]
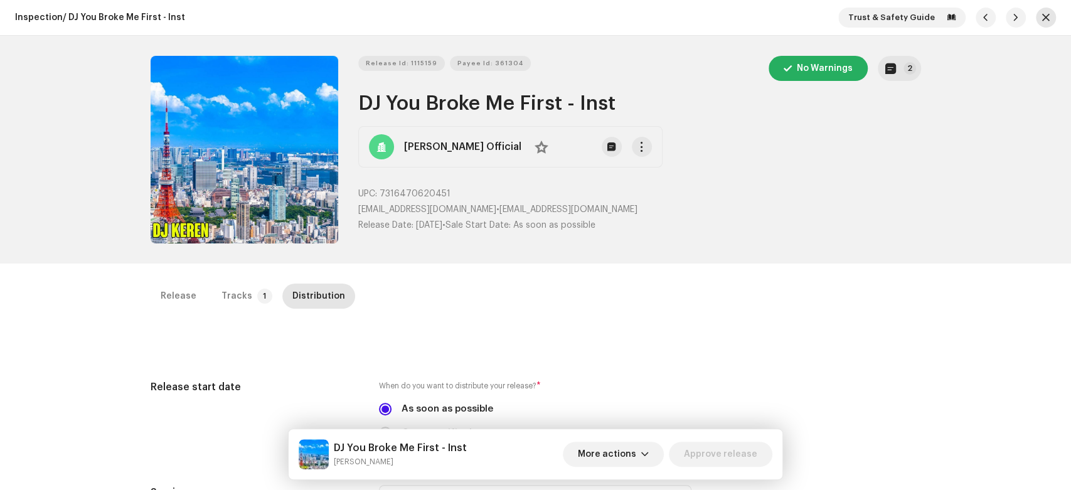
click at [1036, 16] on button "button" at bounding box center [1046, 18] width 20 height 20
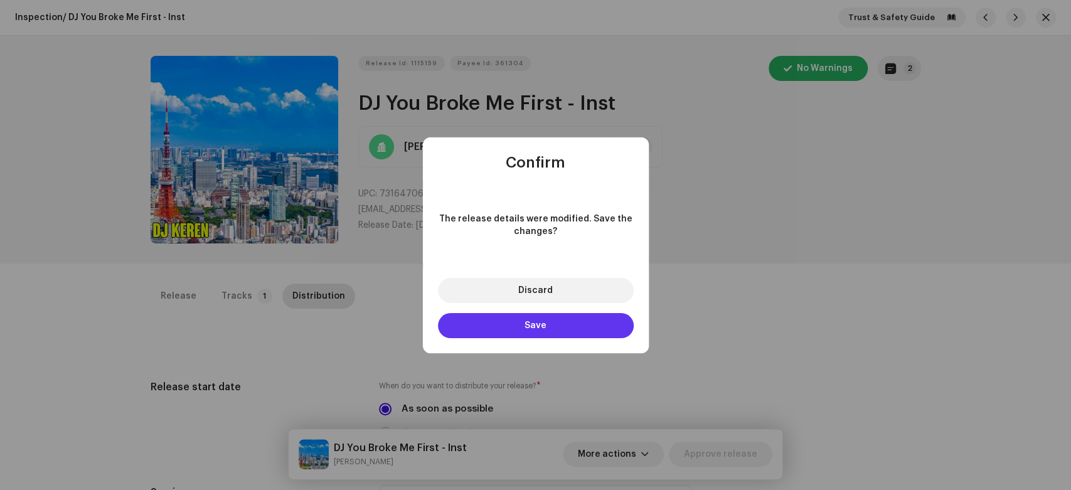
click at [567, 324] on button "Save" at bounding box center [536, 325] width 196 height 25
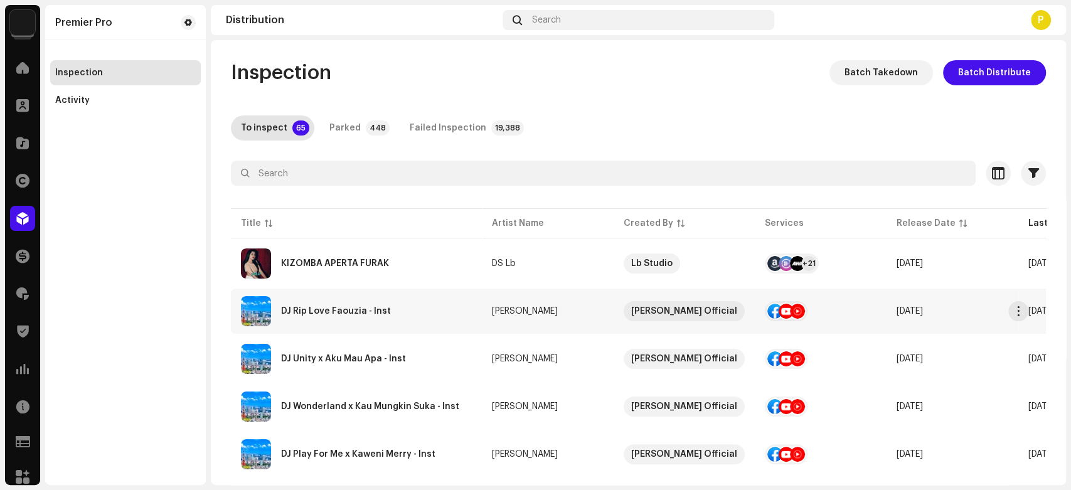
click at [387, 319] on div "DJ Rip Love Faouzia - Inst" at bounding box center [356, 311] width 231 height 30
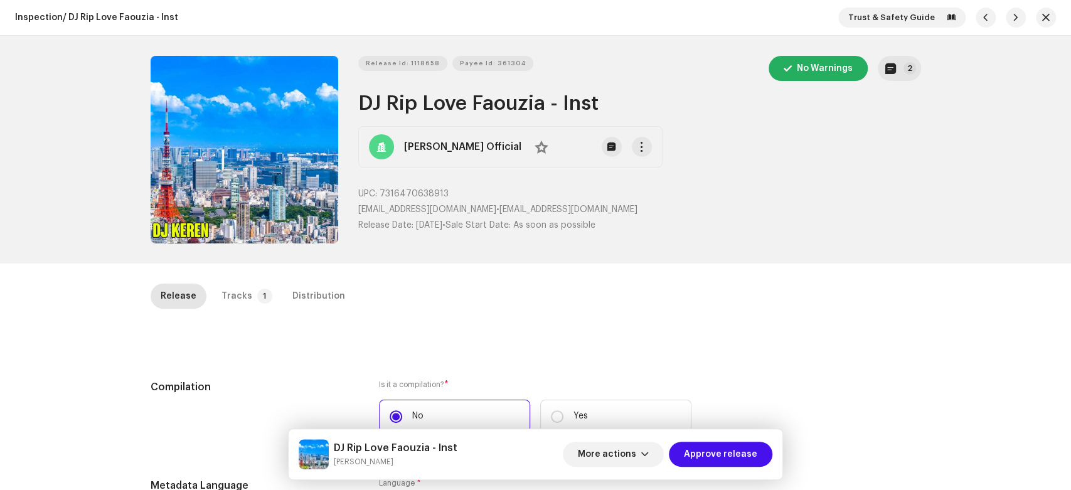
click at [286, 314] on div "Release Tracks 1 Distribution" at bounding box center [536, 302] width 770 height 36
click at [342, 292] on div "Release Tracks 1 Distribution" at bounding box center [536, 296] width 770 height 25
click at [327, 294] on div "Distribution" at bounding box center [318, 296] width 53 height 25
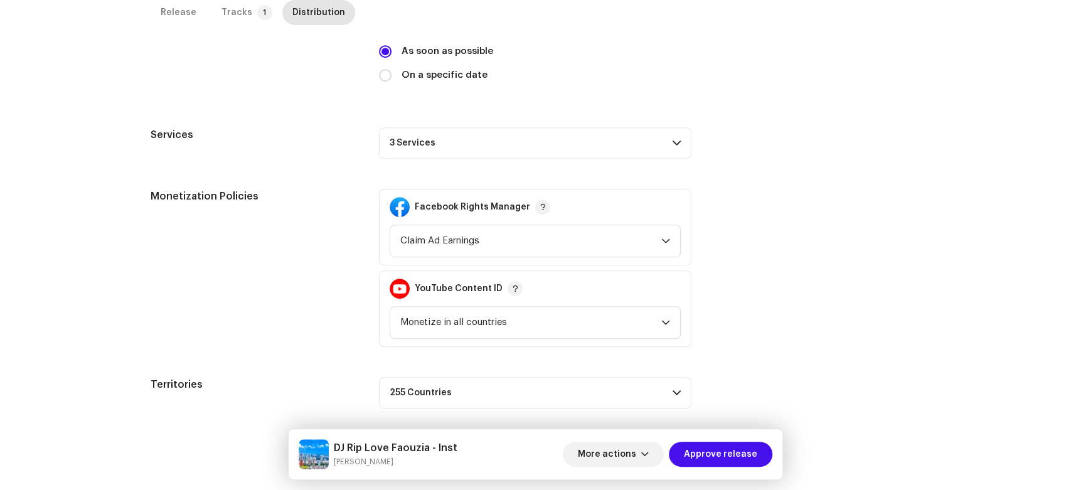
scroll to position [366, 0]
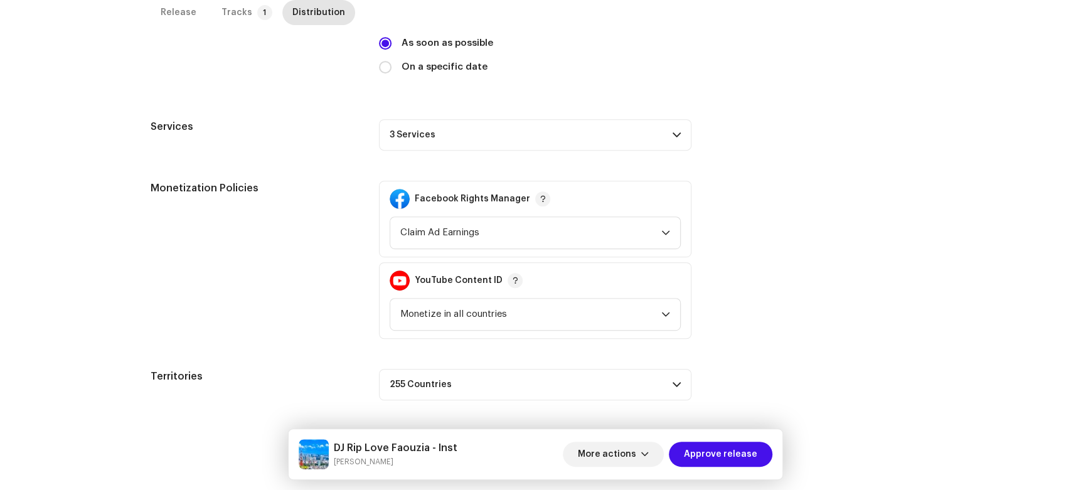
click at [602, 131] on p-accordion-header "3 Services" at bounding box center [535, 134] width 312 height 31
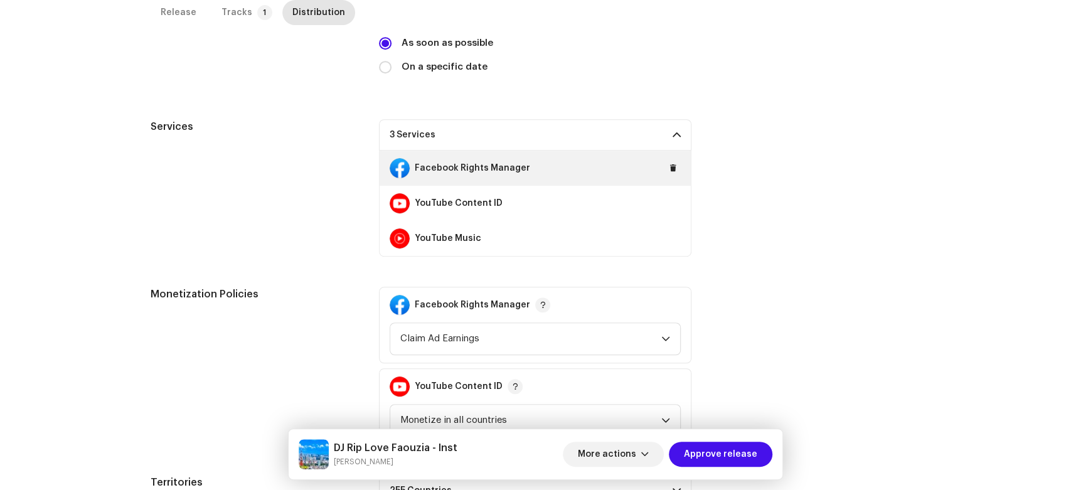
click at [663, 172] on div "Facebook Rights Manager" at bounding box center [535, 168] width 311 height 35
click at [676, 168] on button at bounding box center [673, 168] width 15 height 15
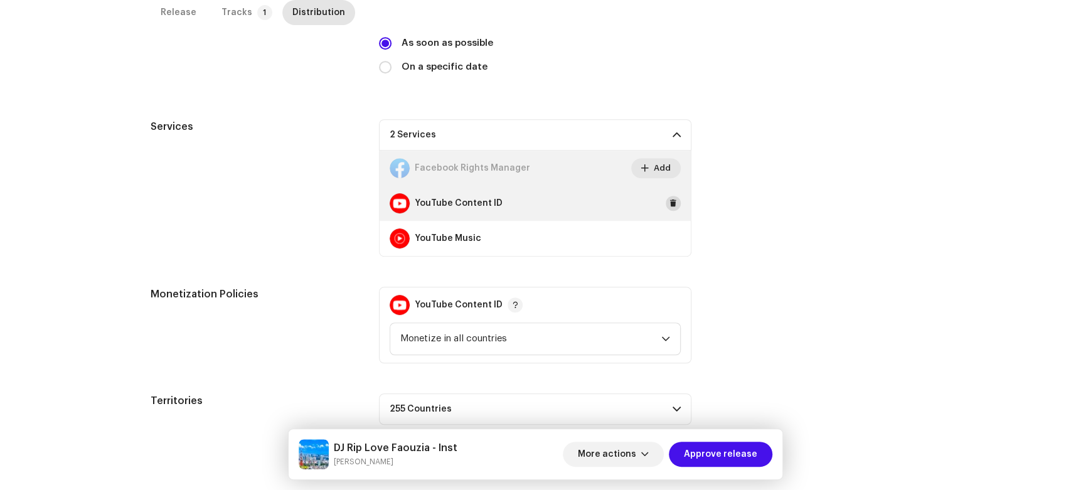
click at [669, 201] on span at bounding box center [673, 203] width 8 height 10
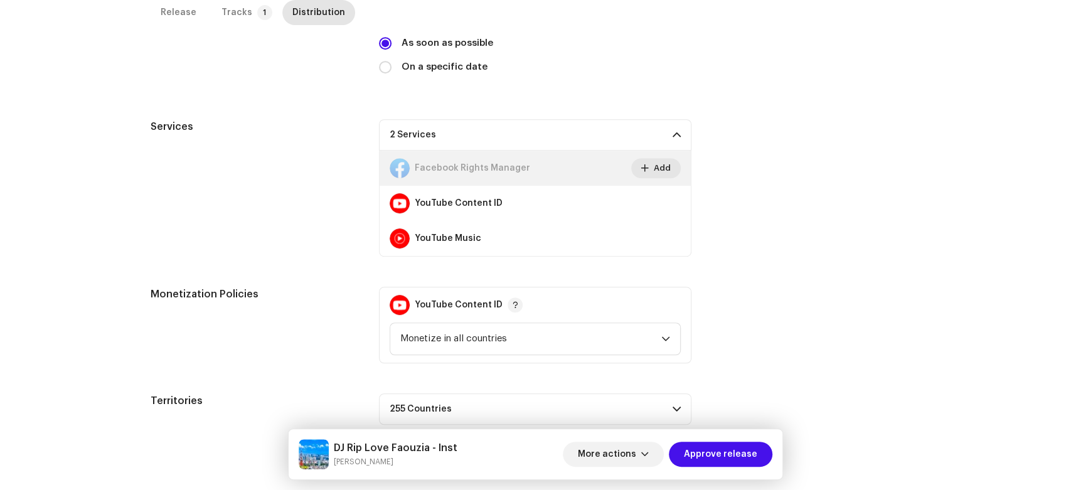
scroll to position [284, 0]
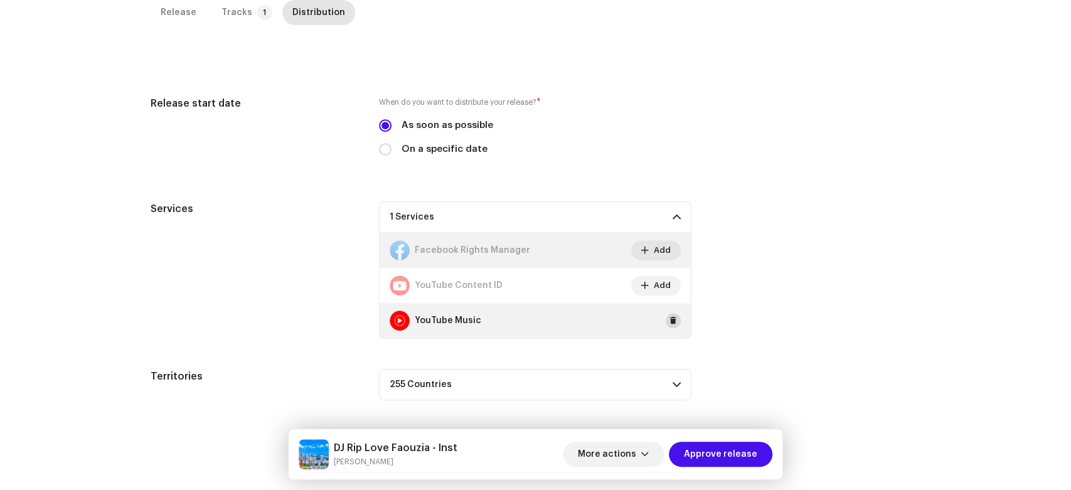
click at [669, 319] on span at bounding box center [673, 321] width 8 height 10
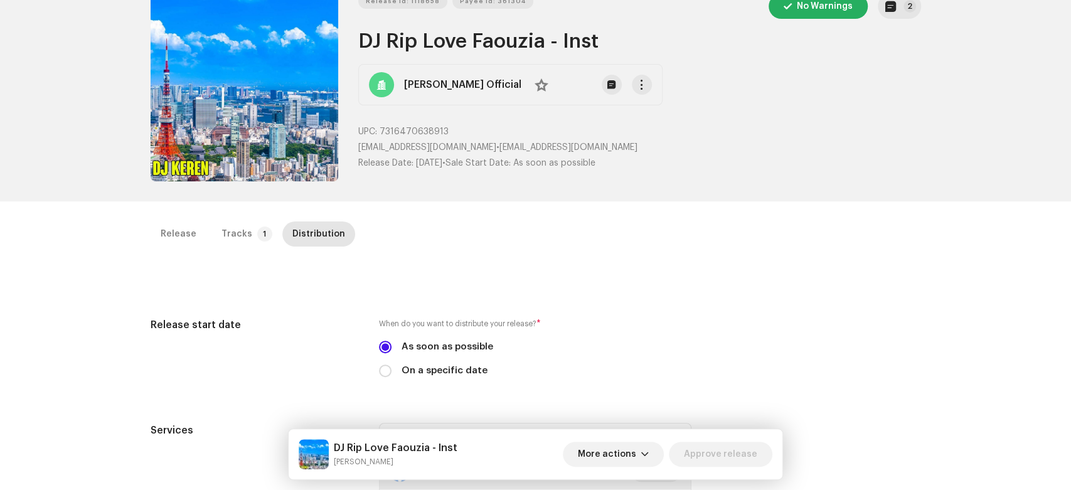
scroll to position [0, 0]
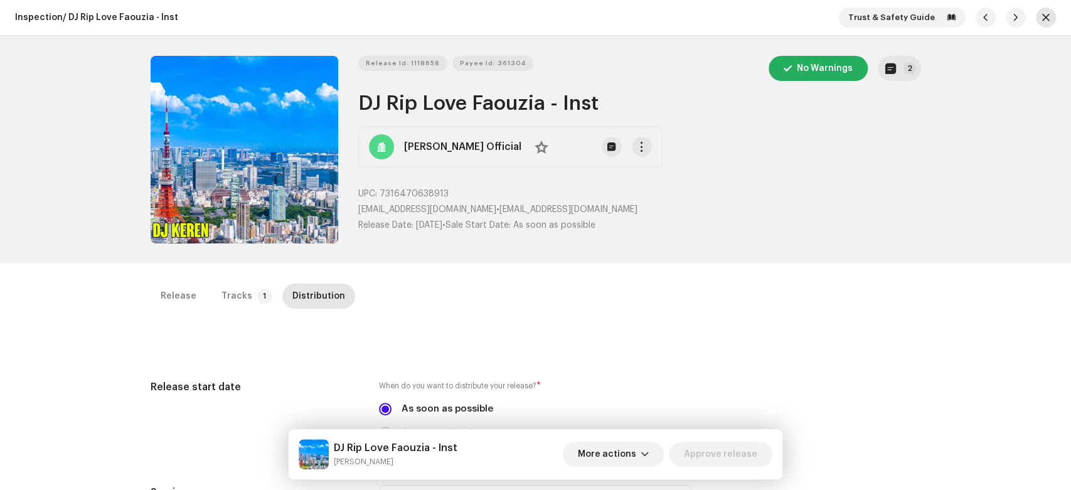
click at [1036, 22] on button "button" at bounding box center [1046, 18] width 20 height 20
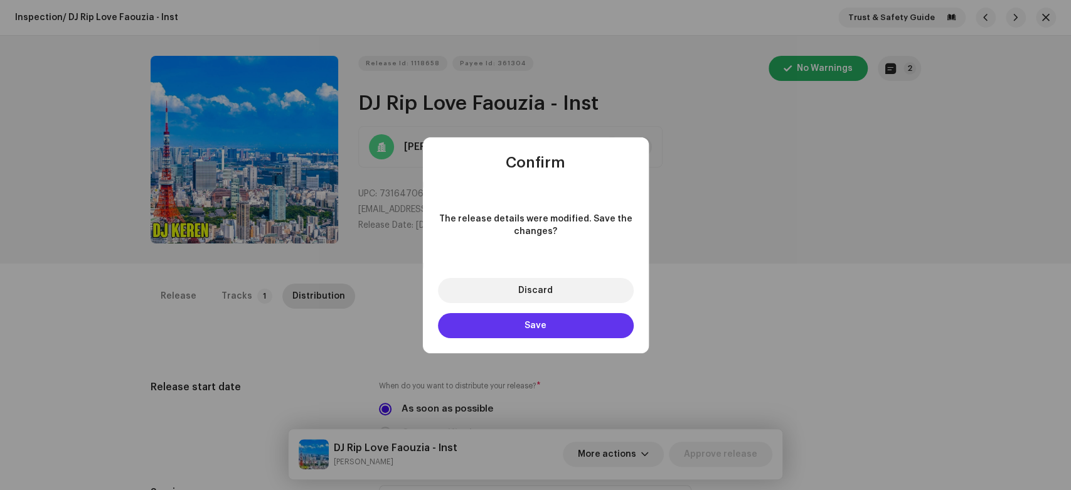
click at [577, 320] on button "Save" at bounding box center [536, 325] width 196 height 25
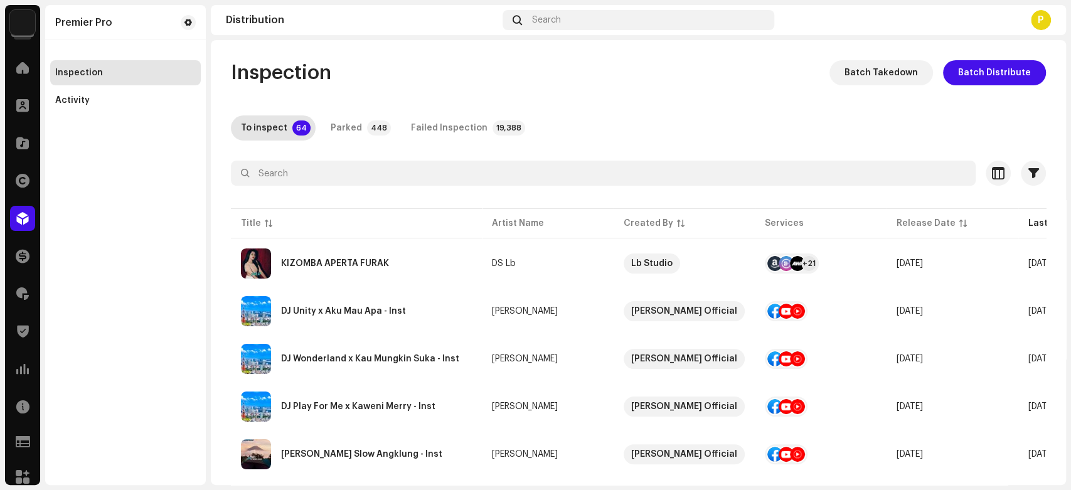
drag, startPoint x: 1066, startPoint y: 146, endPoint x: 1054, endPoint y: 246, distance: 101.1
click at [1054, 246] on div "Premier Pro Home Clients Catalog Rights Distribution Finance Royalties Trust & …" at bounding box center [535, 245] width 1071 height 490
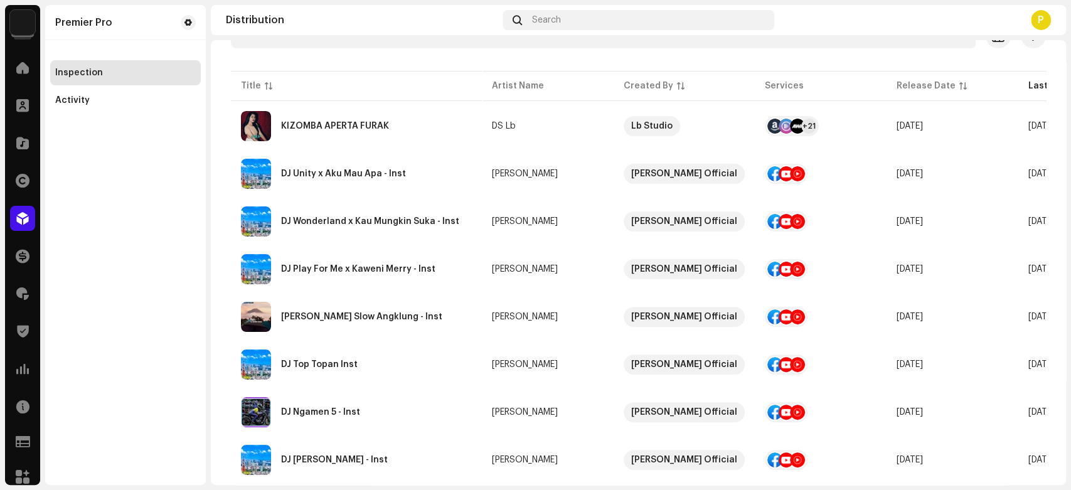
scroll to position [122, 0]
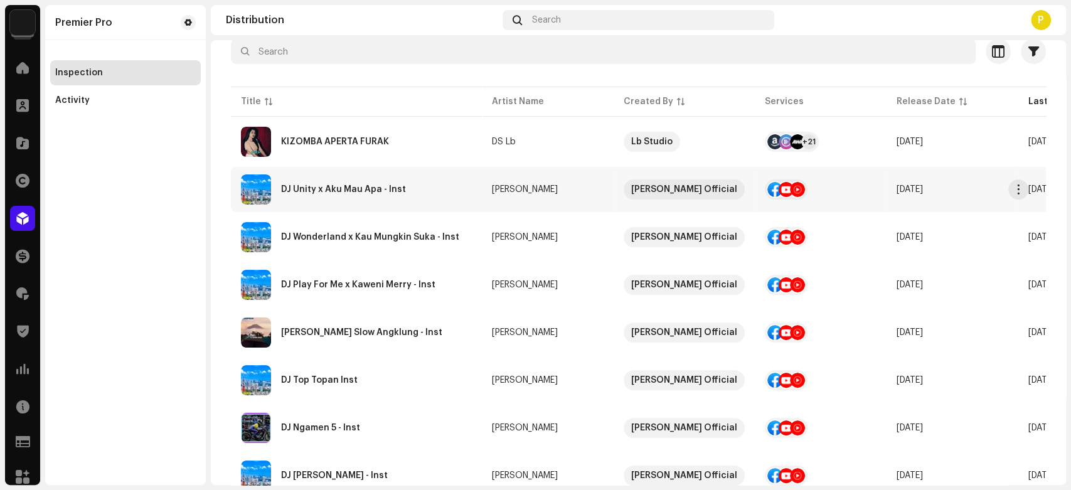
click at [332, 167] on td "DJ Unity x Aku Mau Apa - Inst" at bounding box center [356, 189] width 251 height 45
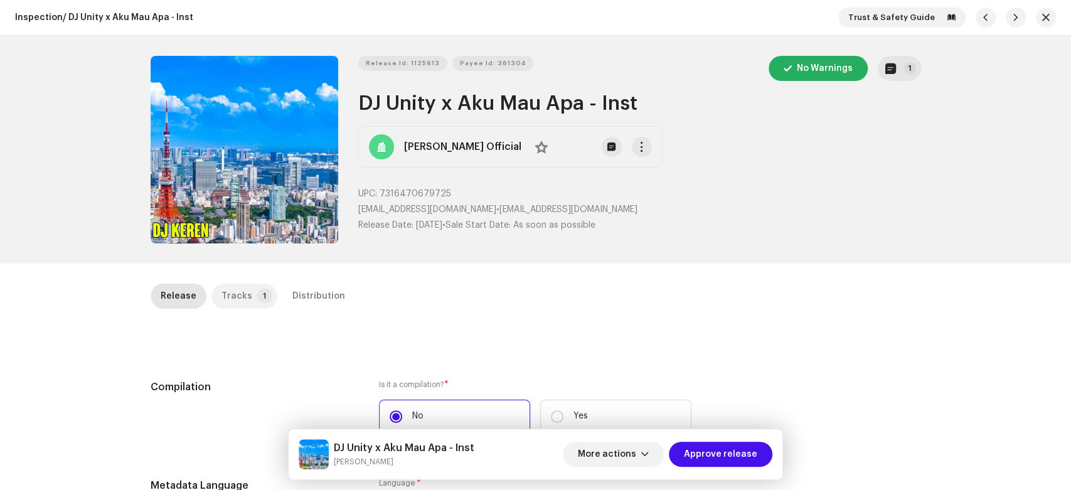
click at [257, 293] on p-badge "1" at bounding box center [264, 296] width 15 height 15
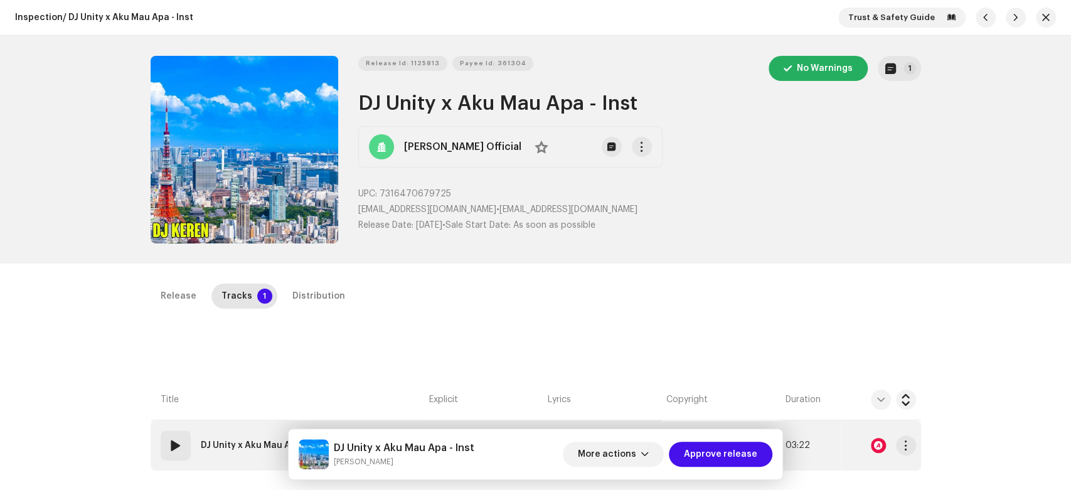
click at [164, 448] on div "01" at bounding box center [176, 445] width 30 height 30
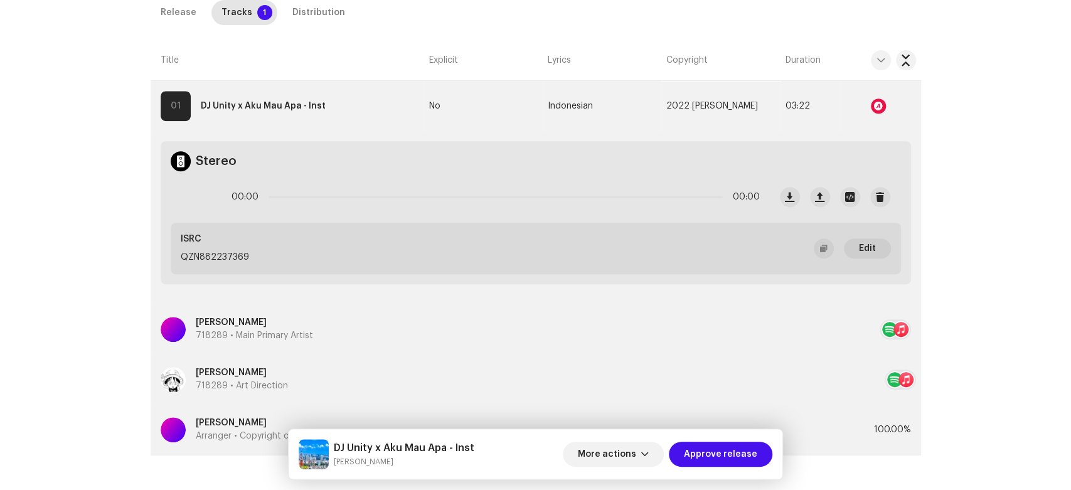
scroll to position [357, 0]
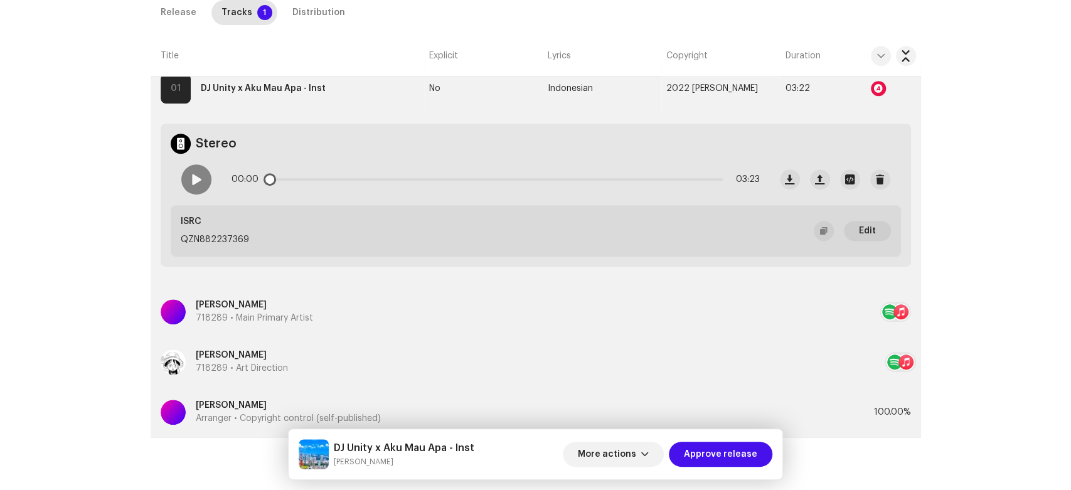
click at [211, 177] on div "00:00 03:23" at bounding box center [470, 179] width 598 height 50
click at [201, 177] on div at bounding box center [196, 179] width 30 height 30
click at [318, 16] on div "Distribution" at bounding box center [318, 12] width 53 height 25
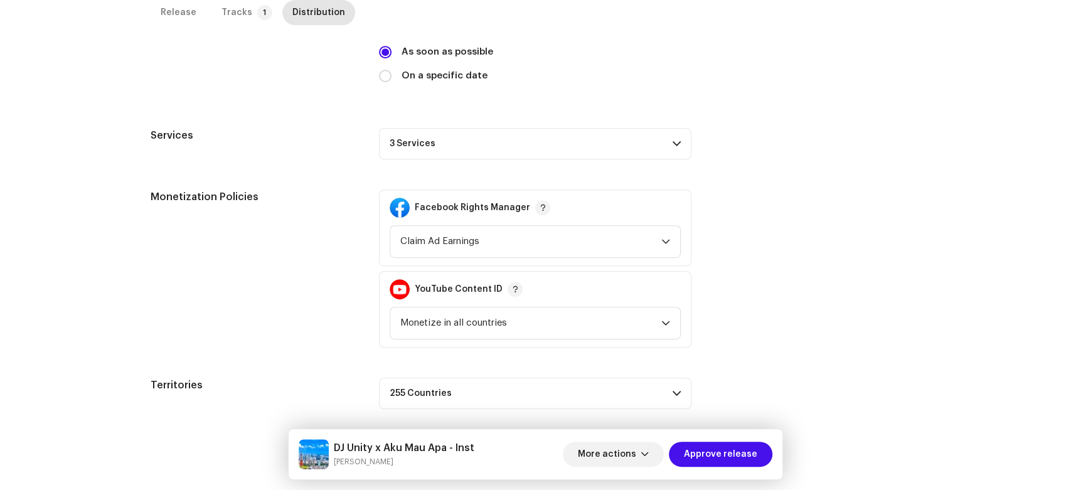
click at [558, 157] on p-accordion-header "3 Services" at bounding box center [535, 143] width 312 height 31
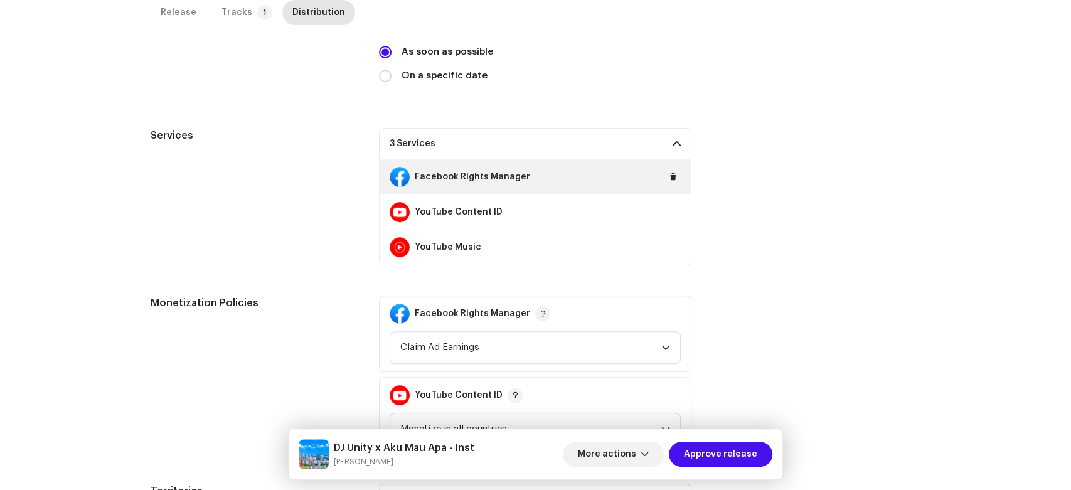
click at [677, 180] on div "Facebook Rights Manager" at bounding box center [535, 176] width 311 height 35
click at [671, 183] on button at bounding box center [673, 176] width 15 height 15
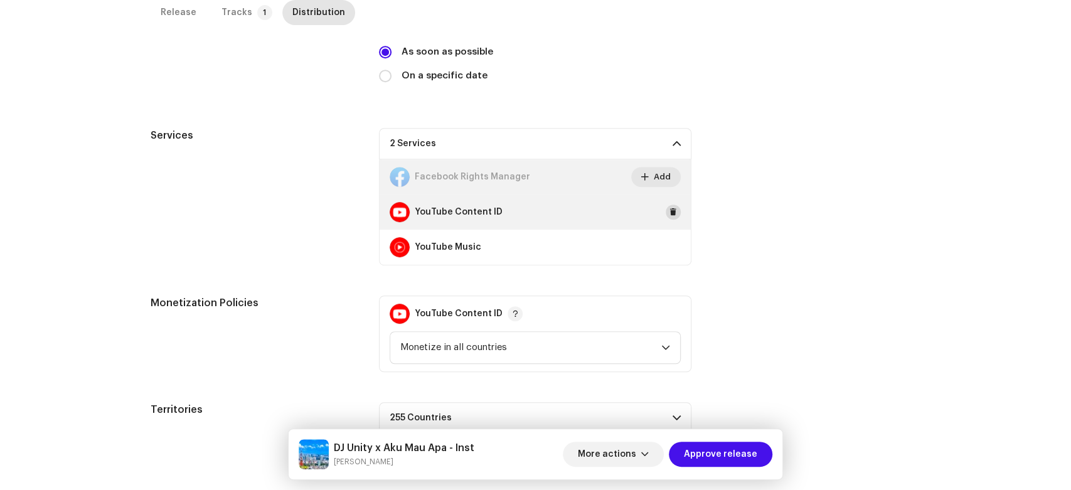
click at [669, 210] on span at bounding box center [673, 212] width 8 height 10
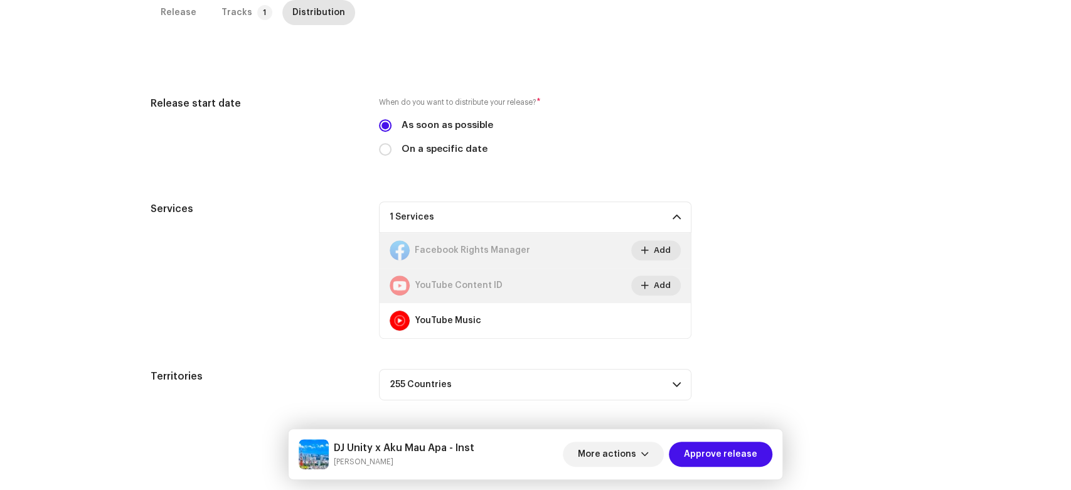
scroll to position [284, 0]
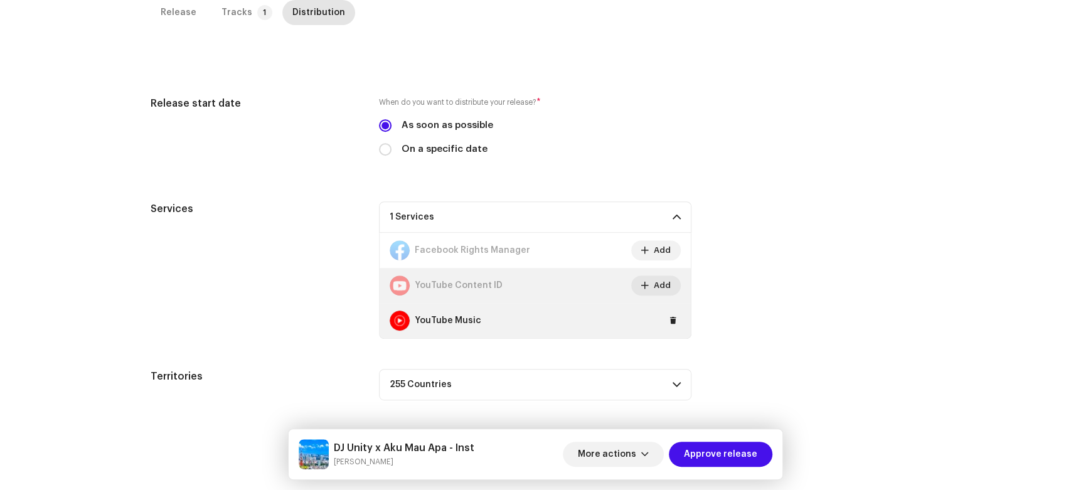
click at [662, 326] on div "YouTube Music" at bounding box center [535, 320] width 311 height 35
click at [666, 322] on button at bounding box center [673, 320] width 15 height 15
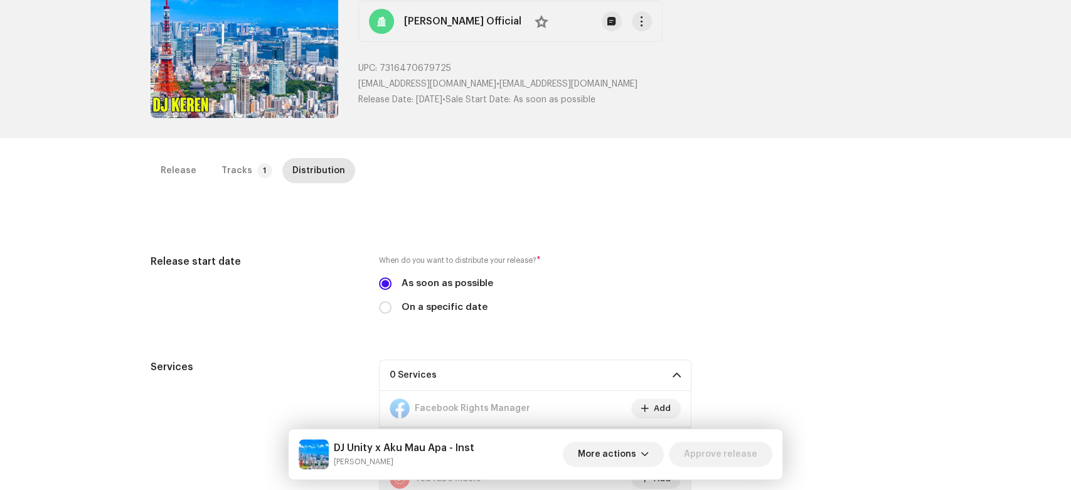
scroll to position [0, 0]
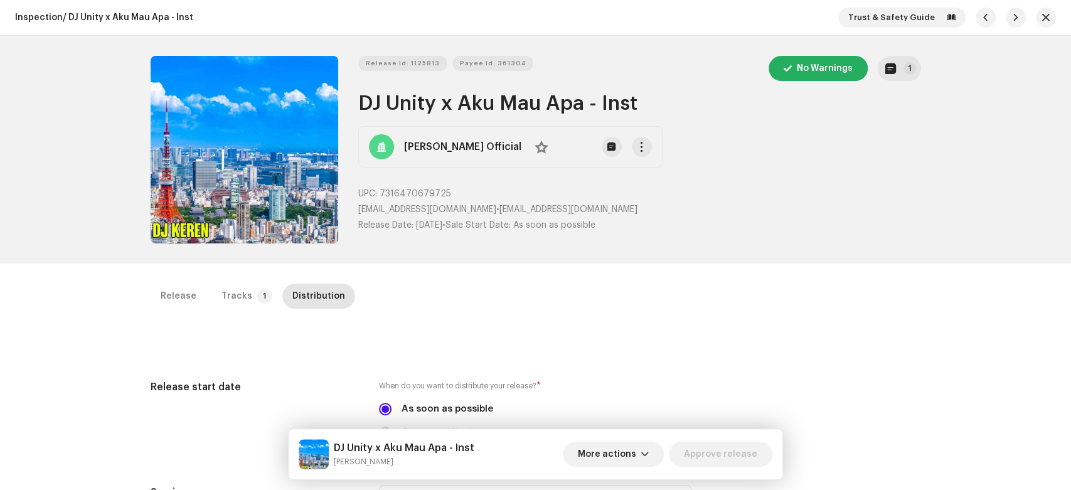
click at [1030, 24] on div "Trust & Safety Guide" at bounding box center [947, 18] width 218 height 20
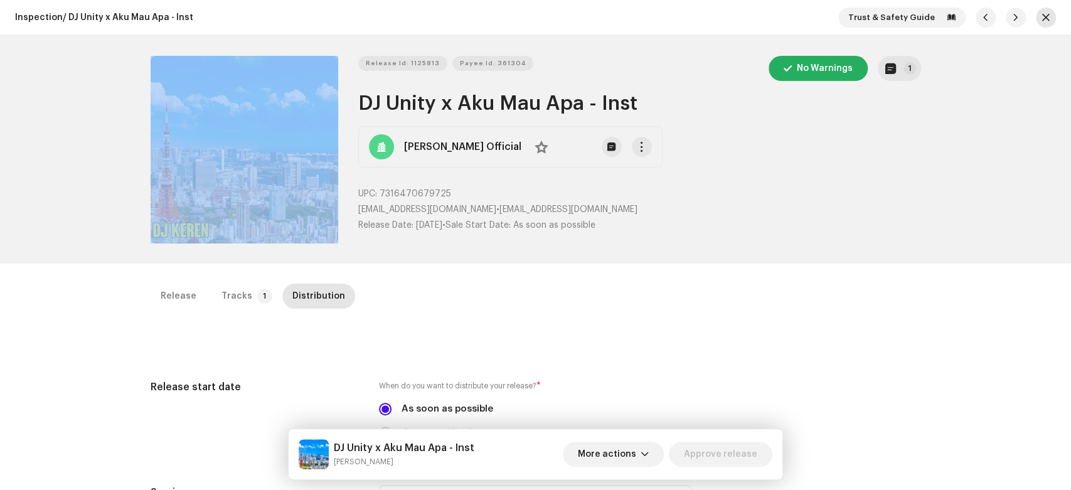
click at [1036, 21] on button "button" at bounding box center [1046, 18] width 20 height 20
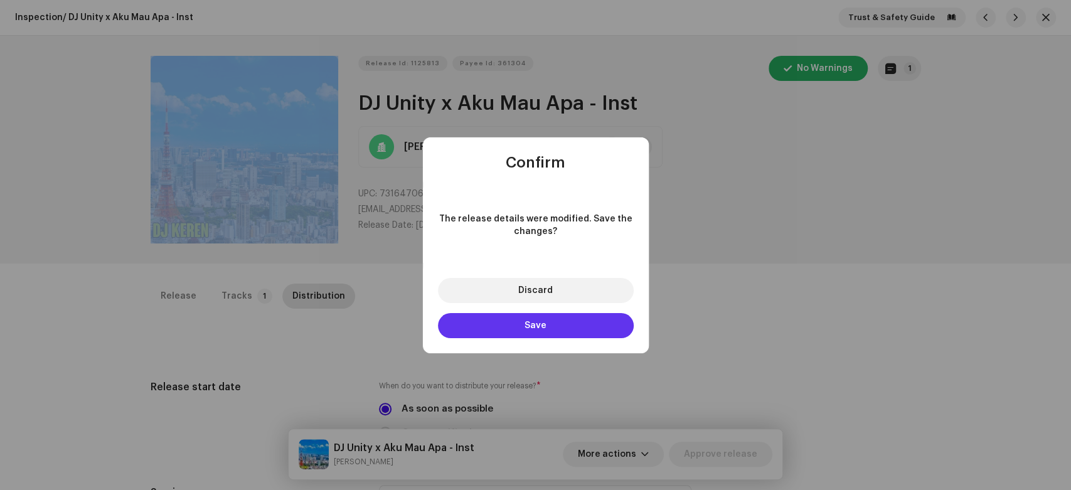
click at [592, 319] on button "Save" at bounding box center [536, 325] width 196 height 25
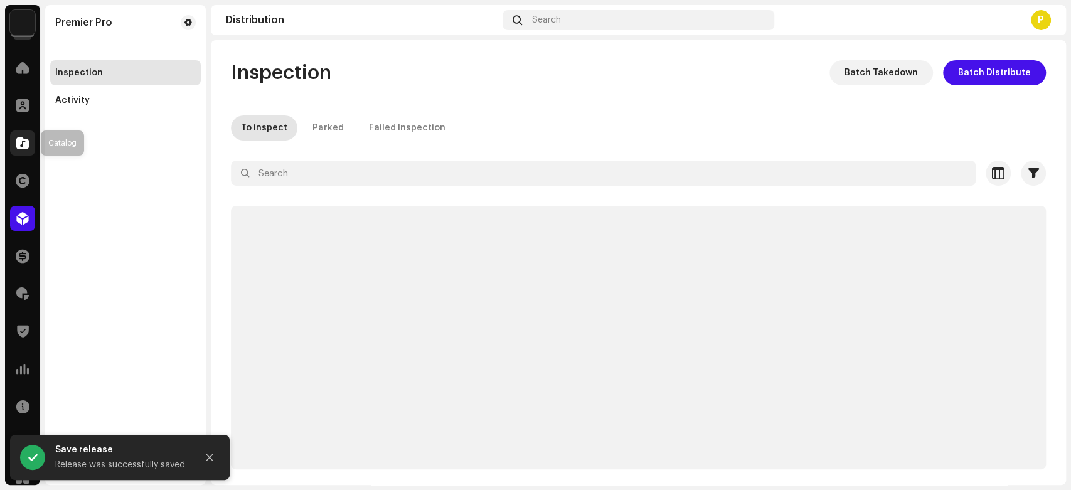
click at [28, 146] on span at bounding box center [22, 143] width 13 height 10
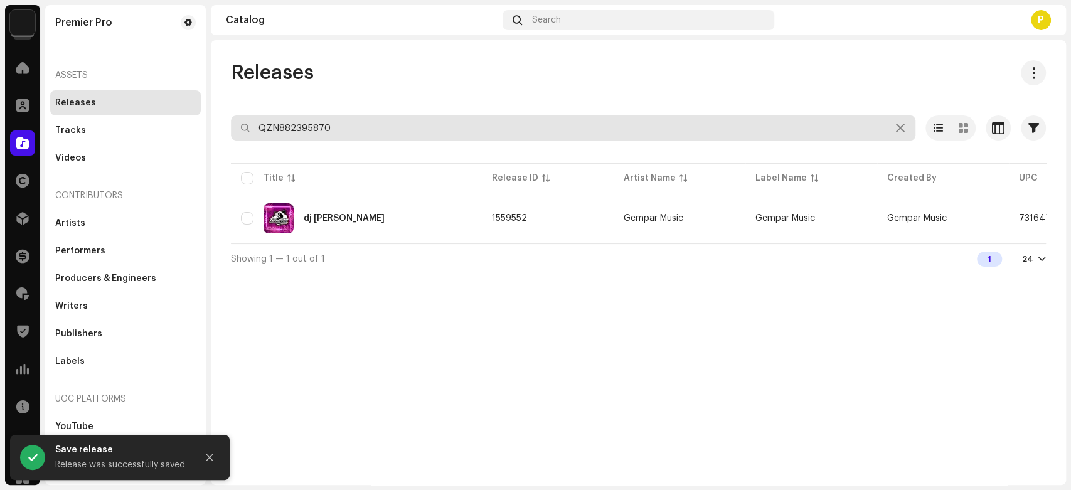
click at [327, 122] on input "QZN882395870" at bounding box center [573, 127] width 684 height 25
paste input "7165"
type input "QZN882397165"
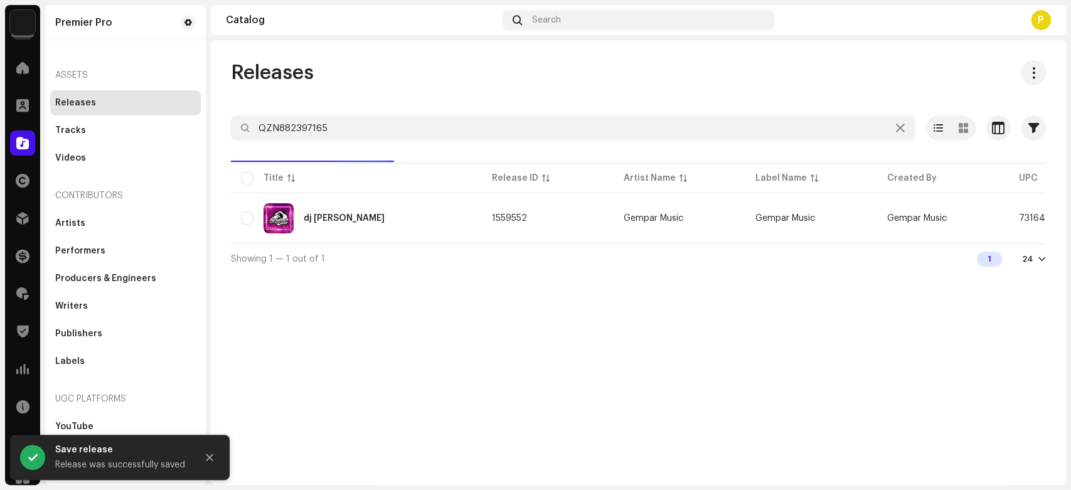
click at [376, 84] on div "Releases" at bounding box center [638, 72] width 815 height 25
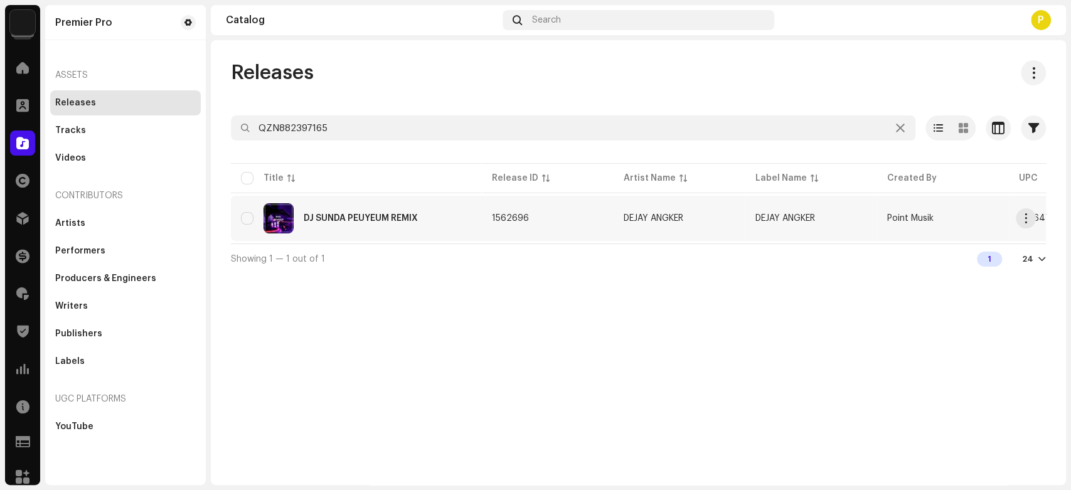
click at [326, 216] on div "DJ SUNDA PEUYEUM REMIX" at bounding box center [361, 218] width 114 height 9
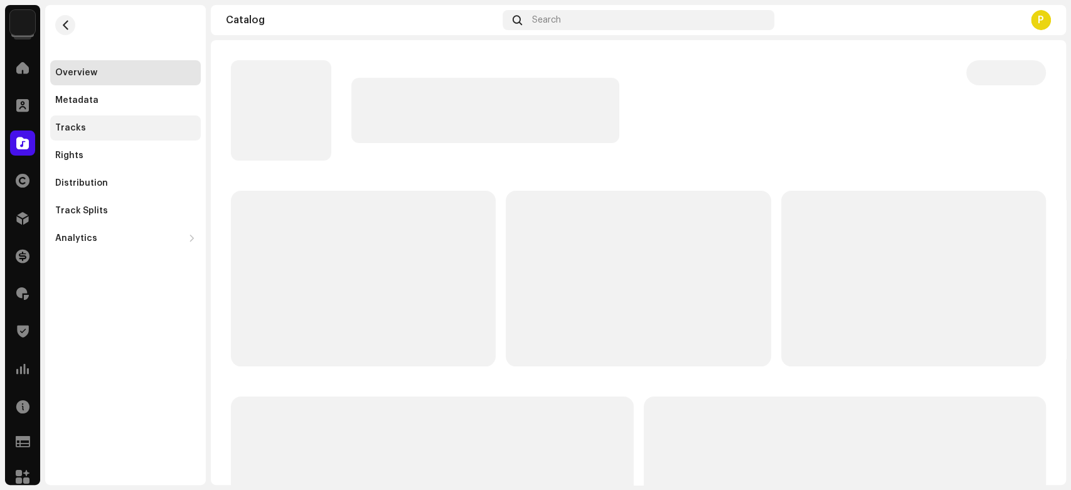
click at [127, 125] on div "Tracks" at bounding box center [125, 128] width 141 height 10
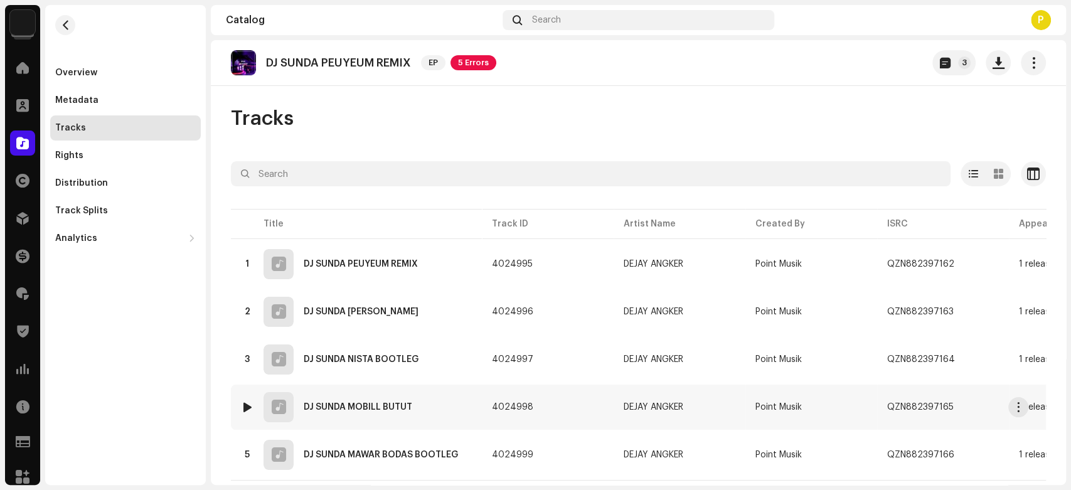
click at [251, 408] on div at bounding box center [247, 407] width 9 height 10
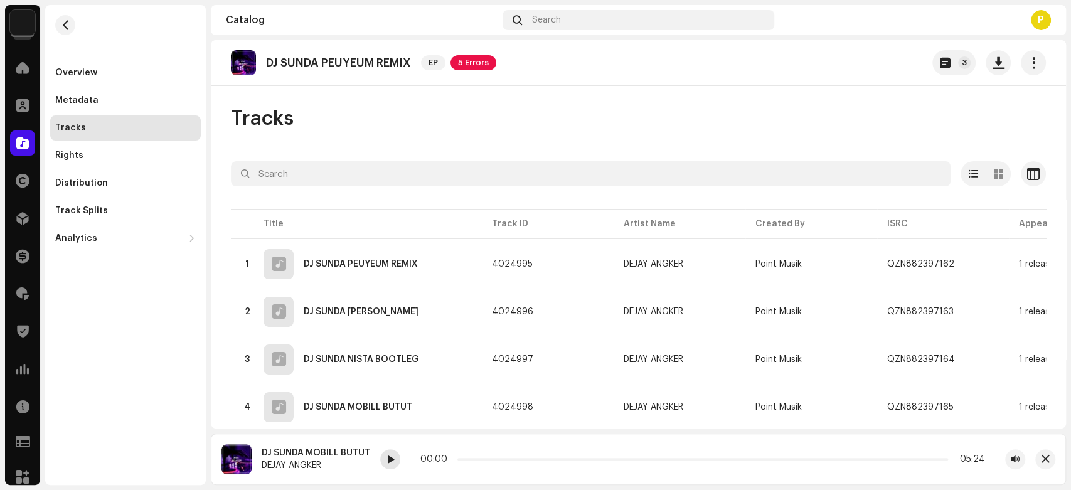
click at [385, 458] on div at bounding box center [390, 459] width 20 height 20
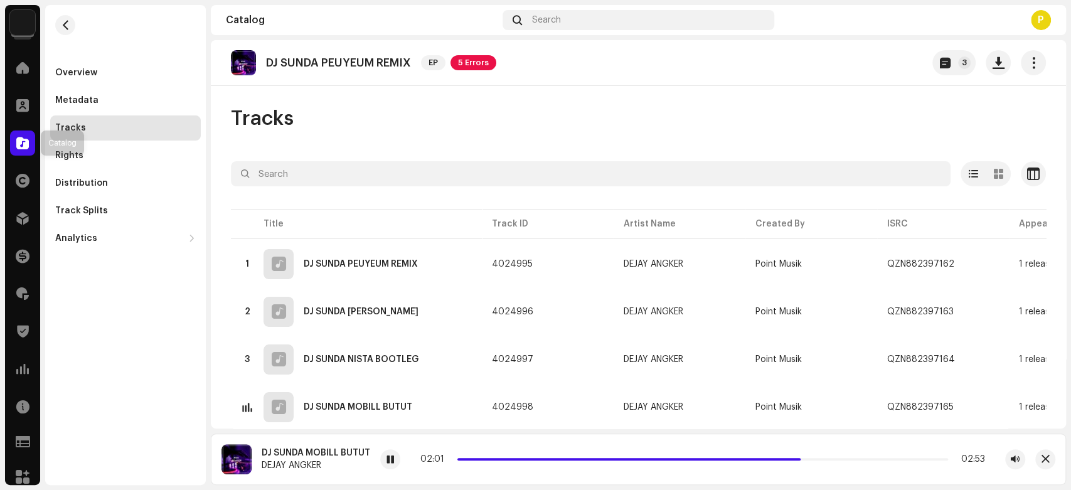
click at [14, 130] on div at bounding box center [22, 142] width 25 height 25
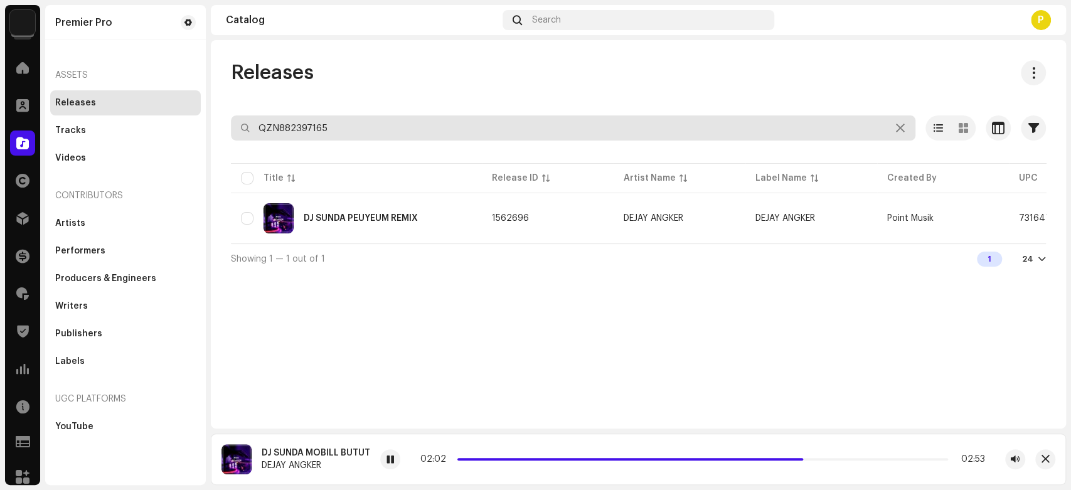
click at [452, 129] on input "QZN882397165" at bounding box center [573, 127] width 684 height 25
paste input "56"
type input "QZN882397156"
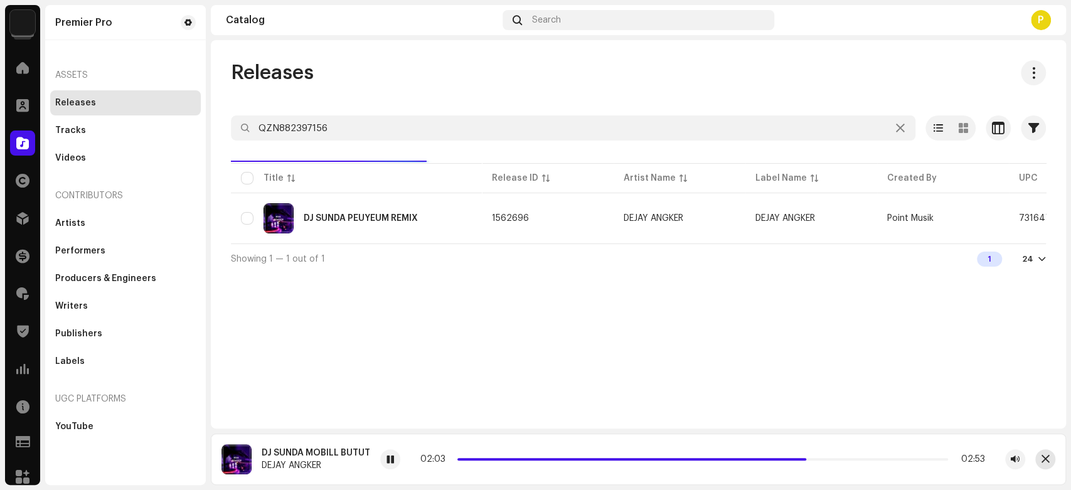
click at [1044, 455] on span "button" at bounding box center [1045, 459] width 8 height 10
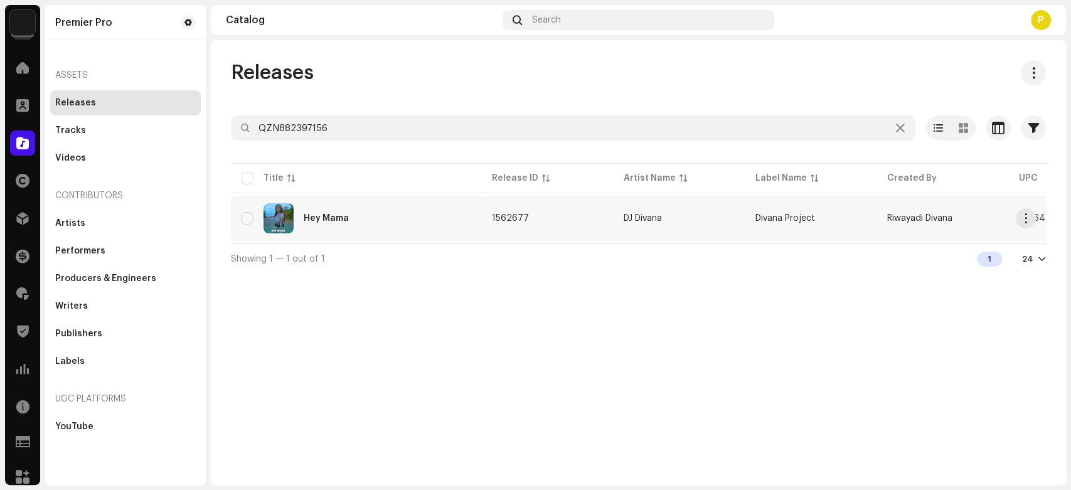
click at [309, 219] on div "Hey Mama" at bounding box center [326, 218] width 45 height 9
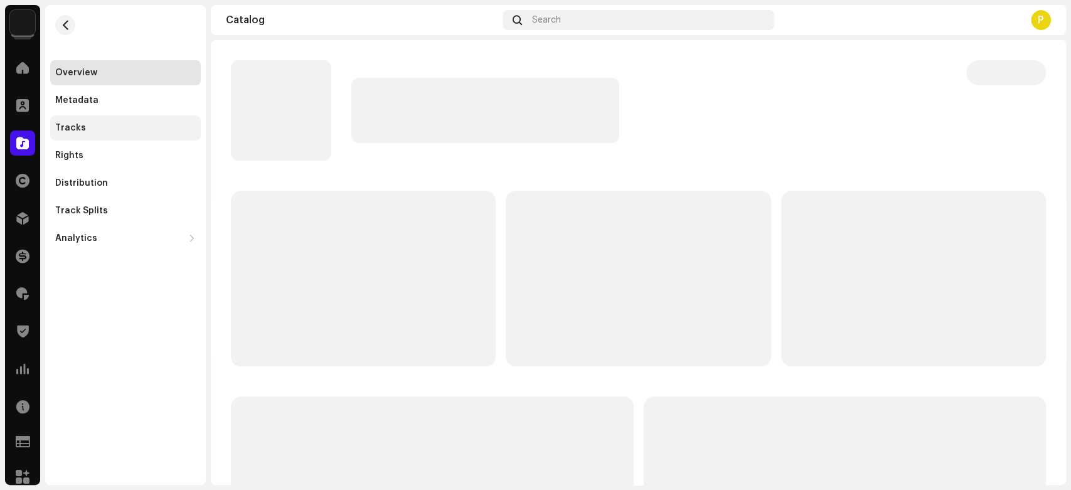
click at [113, 133] on div "Tracks" at bounding box center [125, 127] width 151 height 25
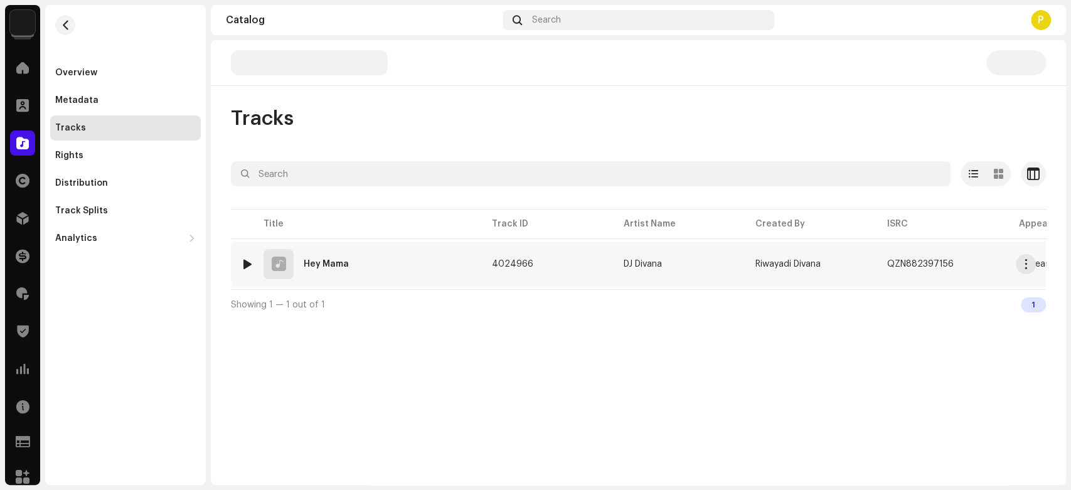
click at [241, 265] on img at bounding box center [247, 264] width 16 height 16
click at [241, 263] on img at bounding box center [247, 264] width 16 height 16
click at [245, 262] on div at bounding box center [247, 264] width 9 height 10
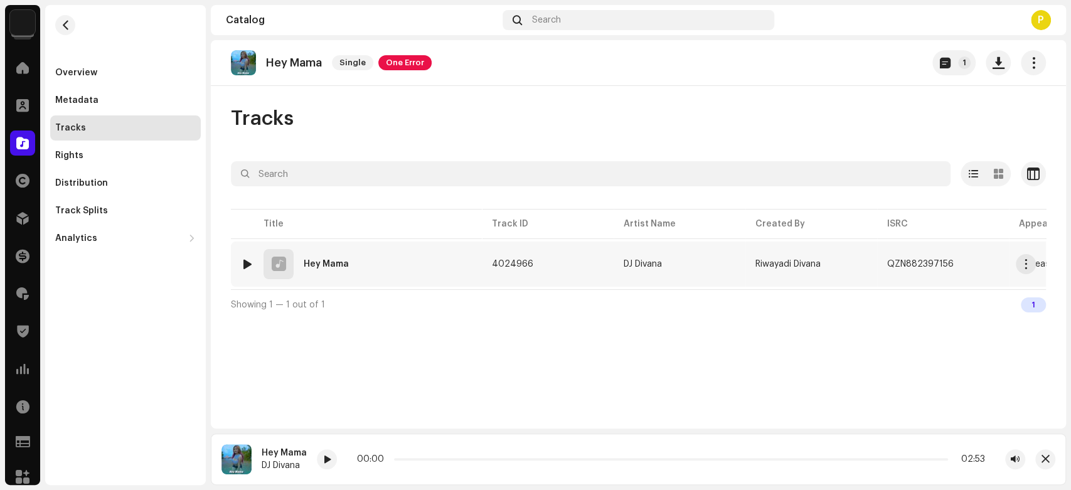
click at [248, 262] on div at bounding box center [247, 264] width 9 height 10
click at [336, 460] on div "00:00 02:53" at bounding box center [671, 459] width 708 height 20
click at [334, 460] on div at bounding box center [327, 459] width 20 height 20
click at [320, 474] on div "Hey Mama DJ Divana 00:00 05:44" at bounding box center [638, 458] width 855 height 51
click at [326, 464] on span at bounding box center [327, 460] width 8 height 10
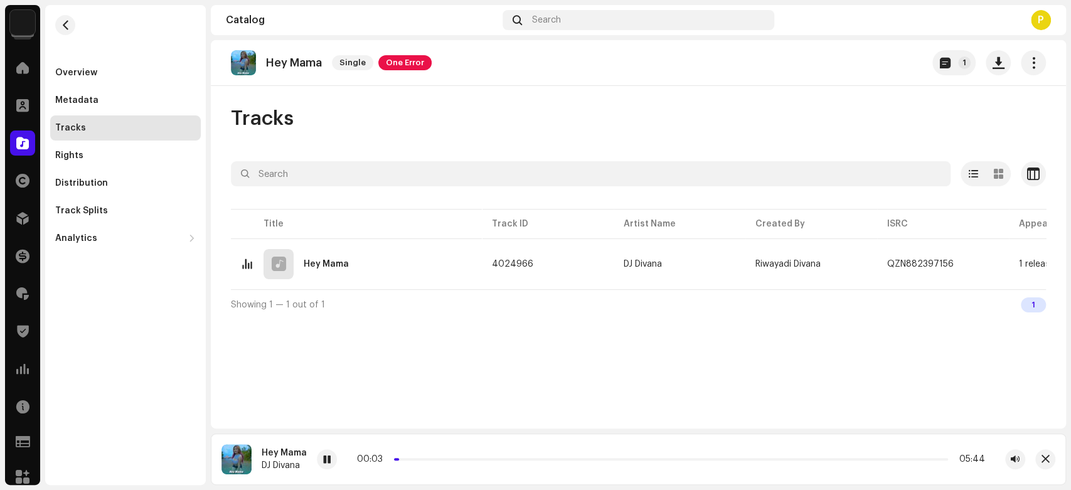
click at [281, 65] on p "Hey Mama" at bounding box center [294, 62] width 56 height 13
drag, startPoint x: 281, startPoint y: 65, endPoint x: 310, endPoint y: 61, distance: 29.0
click at [310, 61] on p "Hey Mama" at bounding box center [294, 62] width 56 height 13
copy p "Hey Mama"
click at [23, 146] on span at bounding box center [22, 143] width 13 height 10
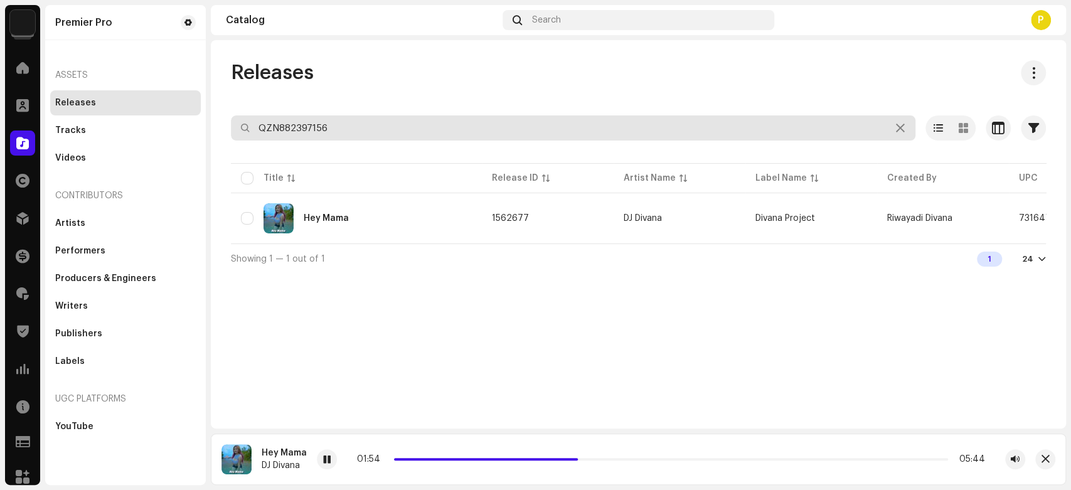
click at [373, 135] on input "QZN882397156" at bounding box center [573, 127] width 684 height 25
paste input "890"
type input "QZN882397890"
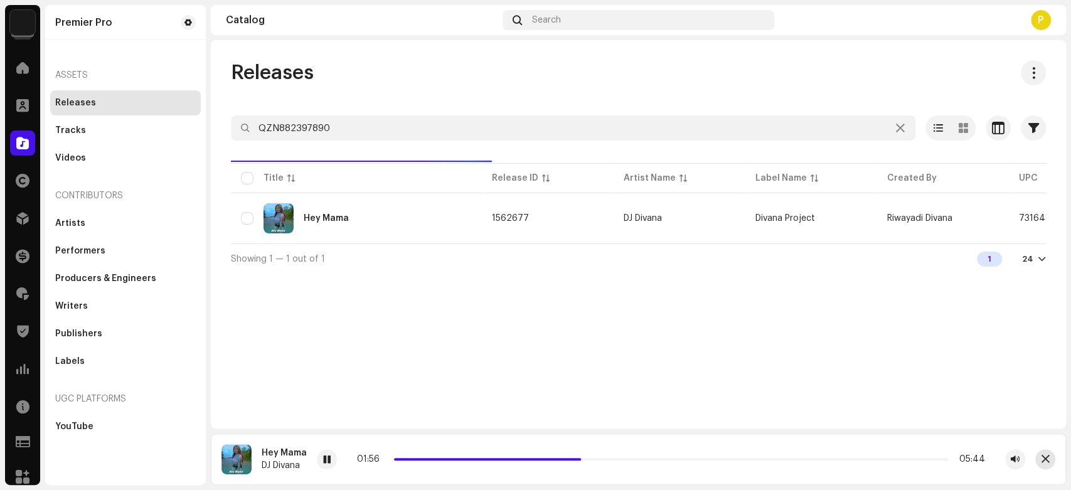
click at [1049, 458] on span "button" at bounding box center [1045, 459] width 8 height 10
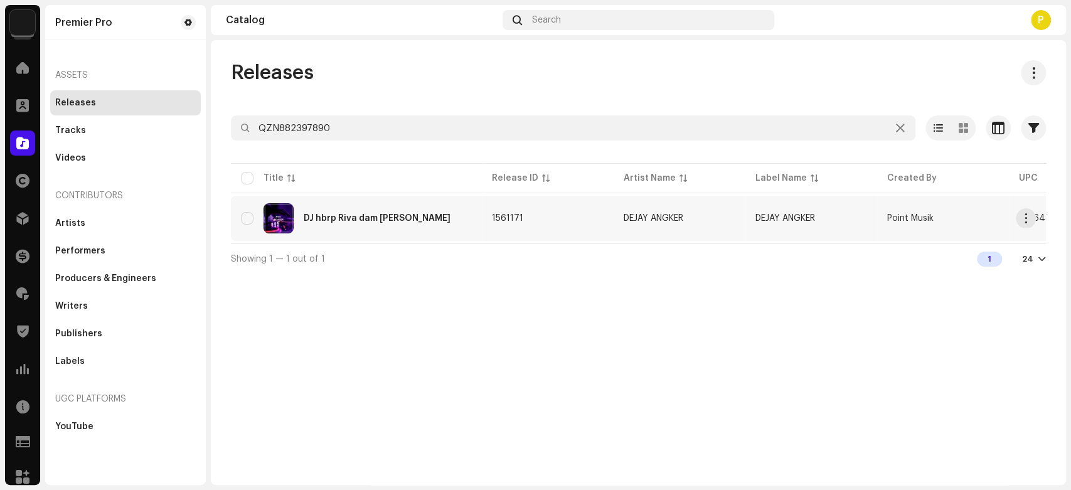
click at [410, 225] on div "DJ hbrp Riva dam [PERSON_NAME]" at bounding box center [356, 218] width 231 height 30
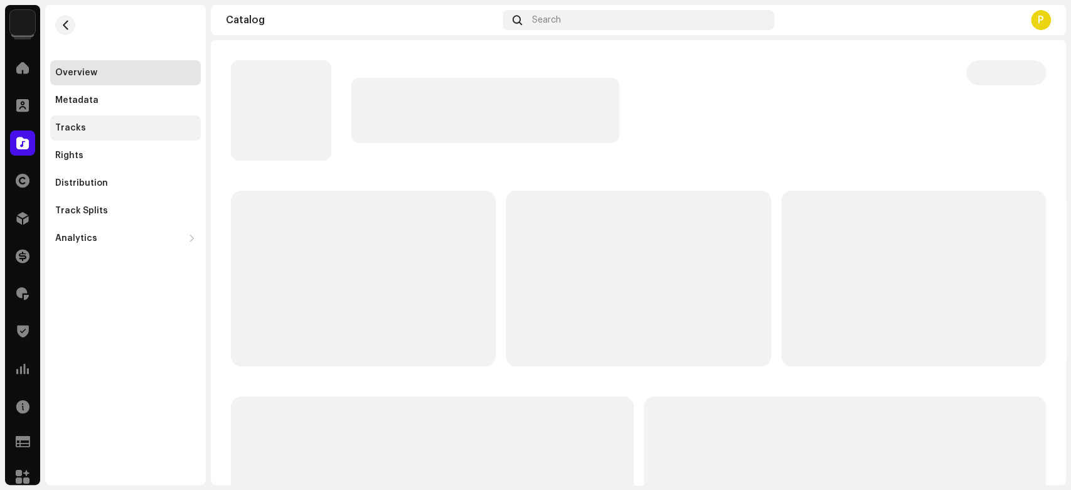
click at [146, 125] on div "Tracks" at bounding box center [125, 128] width 141 height 10
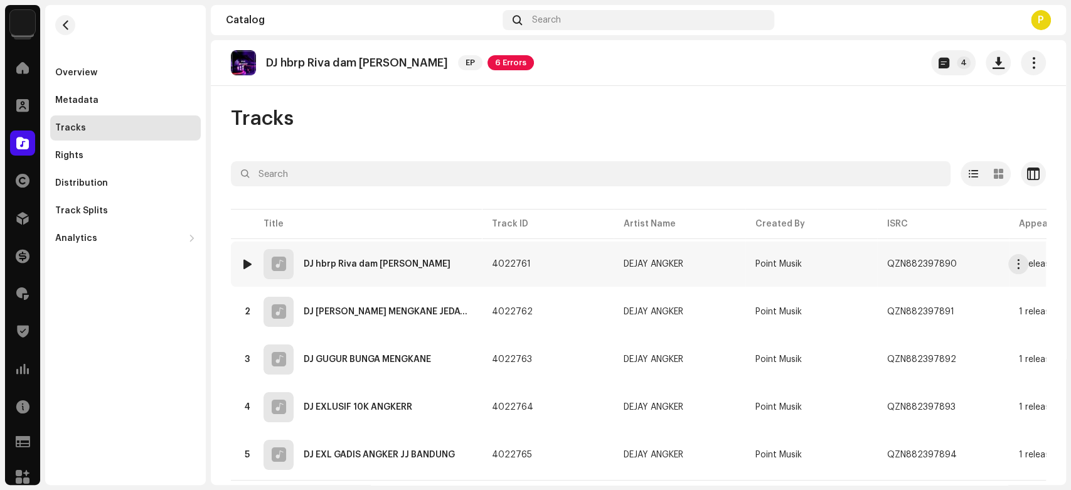
click at [246, 265] on div at bounding box center [247, 264] width 9 height 10
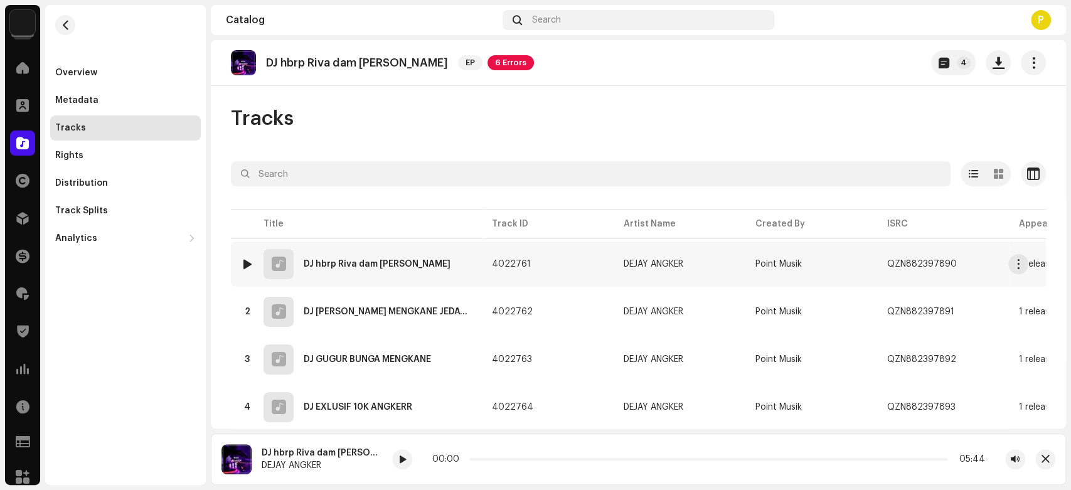
click at [246, 265] on div at bounding box center [247, 264] width 9 height 10
click at [398, 457] on span at bounding box center [402, 460] width 8 height 10
click at [398, 459] on span at bounding box center [402, 460] width 8 height 10
drag, startPoint x: 458, startPoint y: 460, endPoint x: 467, endPoint y: 460, distance: 8.8
click at [471, 460] on span at bounding box center [474, 459] width 6 height 6
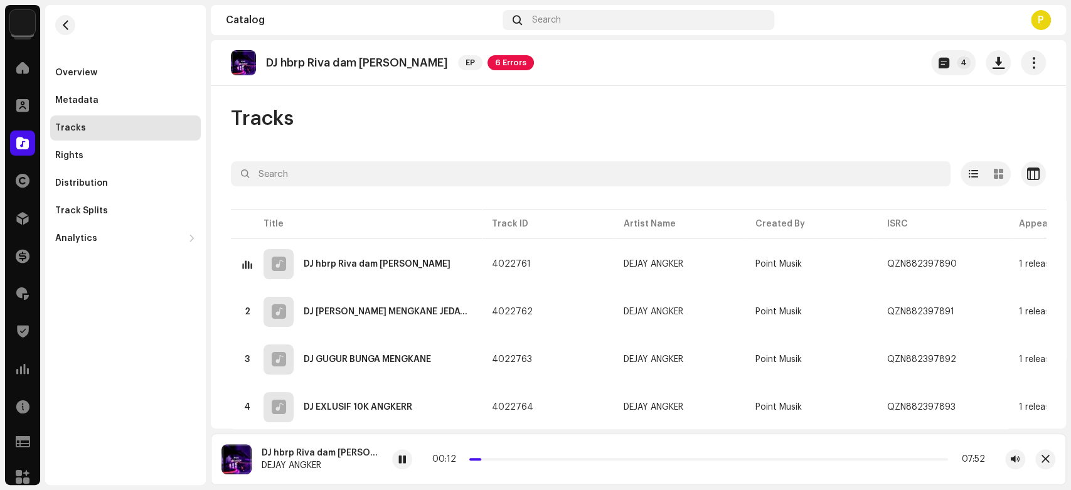
drag, startPoint x: 469, startPoint y: 459, endPoint x: 480, endPoint y: 457, distance: 11.4
click at [480, 457] on span at bounding box center [479, 459] width 6 height 6
drag, startPoint x: 494, startPoint y: 459, endPoint x: 527, endPoint y: 455, distance: 33.5
click at [527, 455] on div "01:07 07:52" at bounding box center [708, 459] width 553 height 10
click at [533, 456] on span at bounding box center [536, 459] width 6 height 6
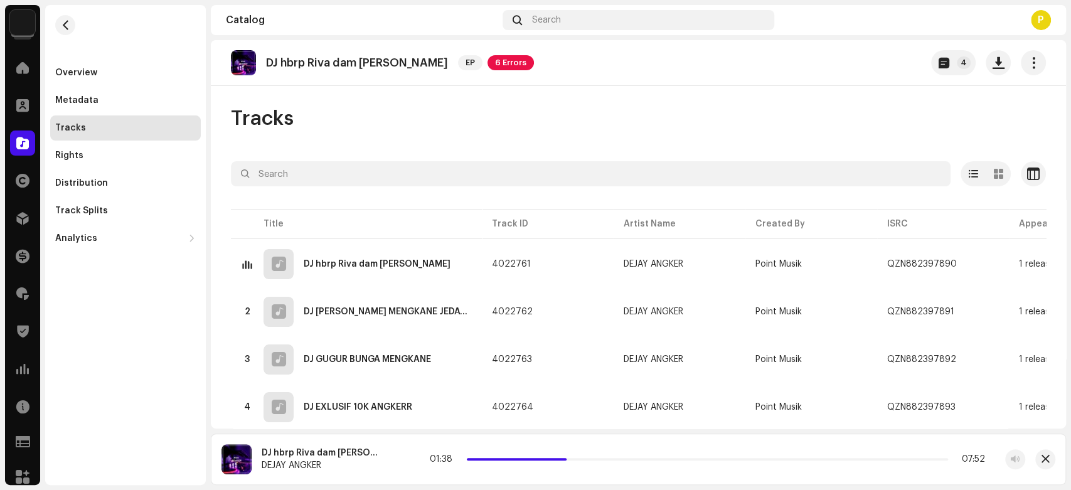
drag, startPoint x: 526, startPoint y: 457, endPoint x: 560, endPoint y: 457, distance: 33.9
click at [560, 457] on div "01:38 07:52" at bounding box center [707, 459] width 555 height 10
drag, startPoint x: 560, startPoint y: 460, endPoint x: 593, endPoint y: 460, distance: 33.3
click at [597, 460] on span at bounding box center [600, 459] width 6 height 6
drag, startPoint x: 608, startPoint y: 459, endPoint x: 666, endPoint y: 459, distance: 58.3
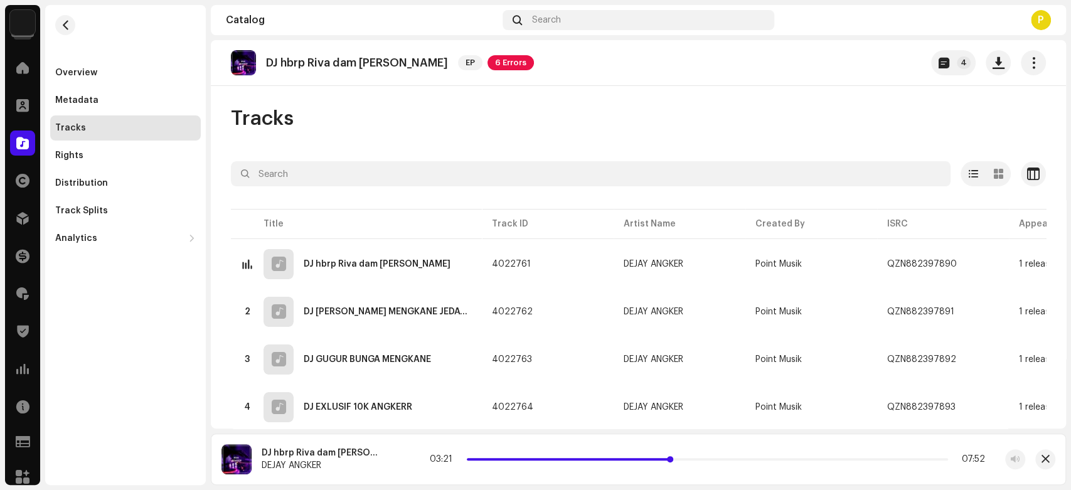
click at [666, 459] on p-slider at bounding box center [707, 459] width 481 height 3
drag, startPoint x: 666, startPoint y: 459, endPoint x: 682, endPoint y: 459, distance: 16.3
click at [684, 459] on span at bounding box center [687, 459] width 6 height 6
click at [392, 457] on div at bounding box center [402, 459] width 20 height 20
click at [405, 469] on div "00:29 07:52" at bounding box center [708, 459] width 633 height 20
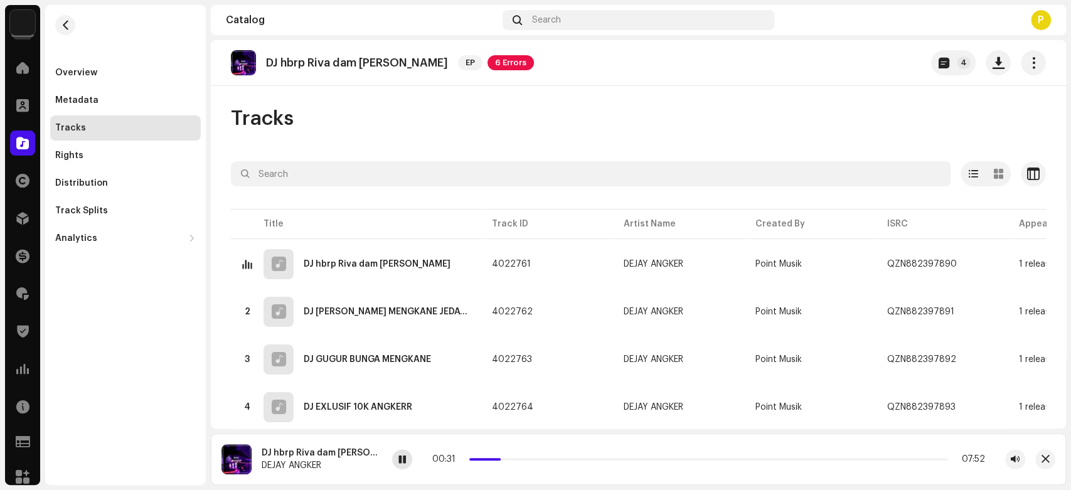
click at [398, 463] on span at bounding box center [402, 460] width 8 height 10
click at [11, 138] on div at bounding box center [22, 142] width 25 height 25
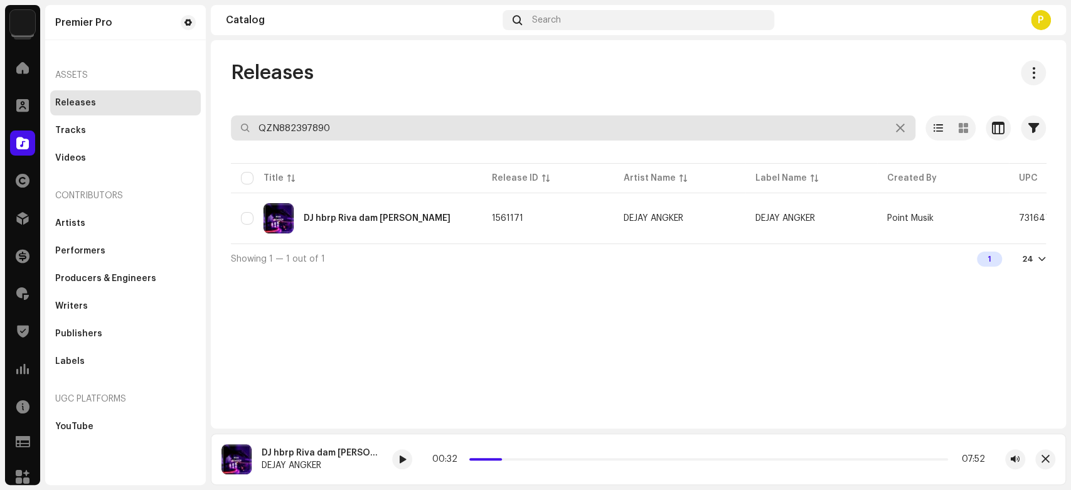
click at [327, 129] on input "QZN882397890" at bounding box center [573, 127] width 684 height 25
paste input "401284"
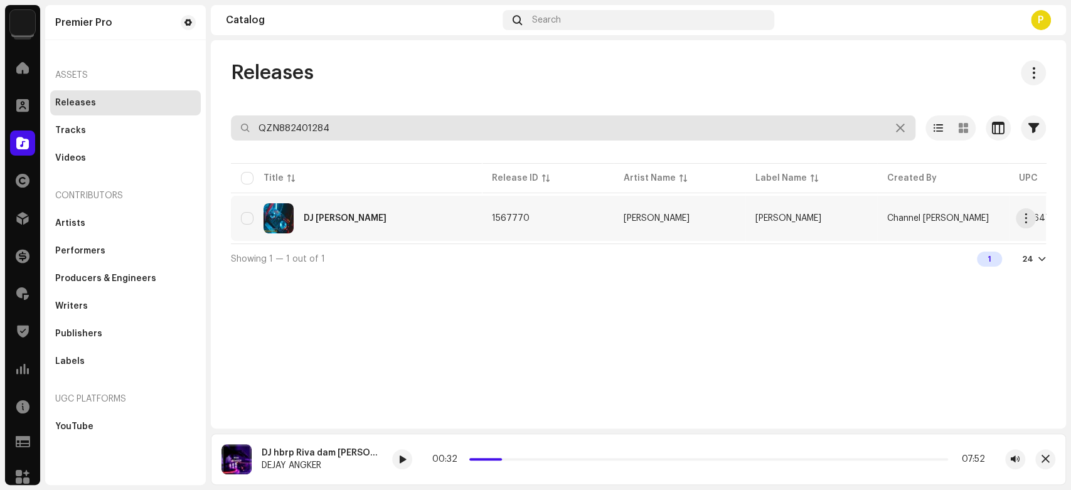
type input "QZN882401284"
click at [376, 204] on div "DJ [PERSON_NAME]" at bounding box center [356, 218] width 231 height 30
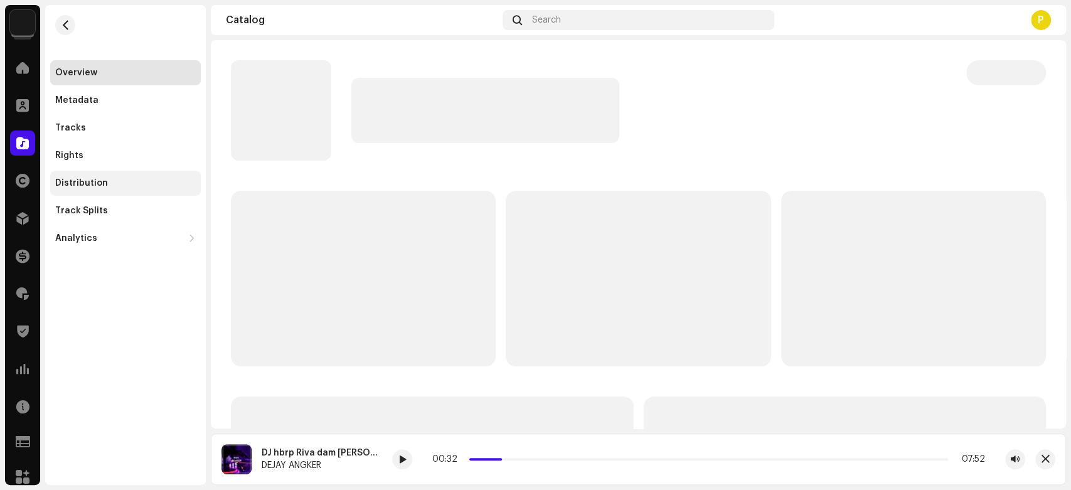
click at [75, 179] on div "Distribution" at bounding box center [81, 183] width 53 height 10
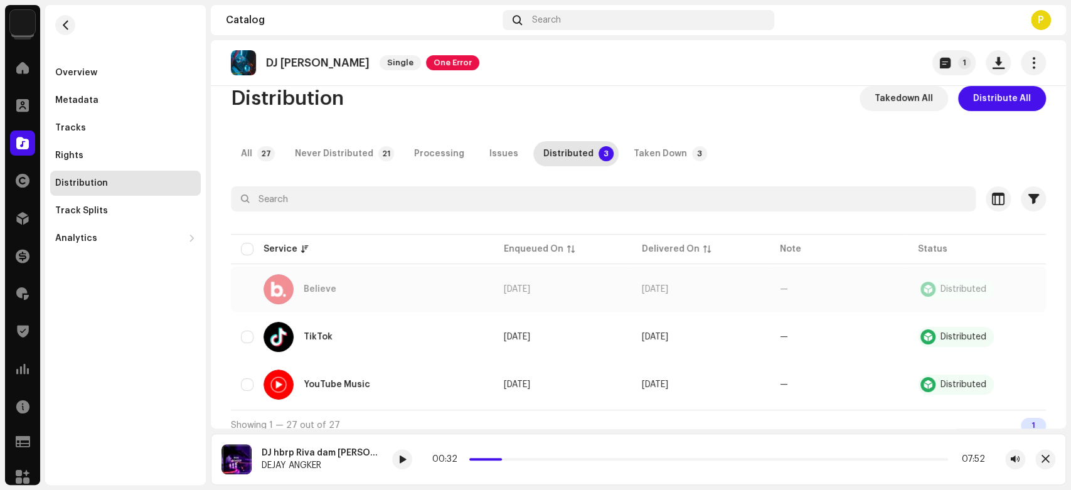
scroll to position [29, 0]
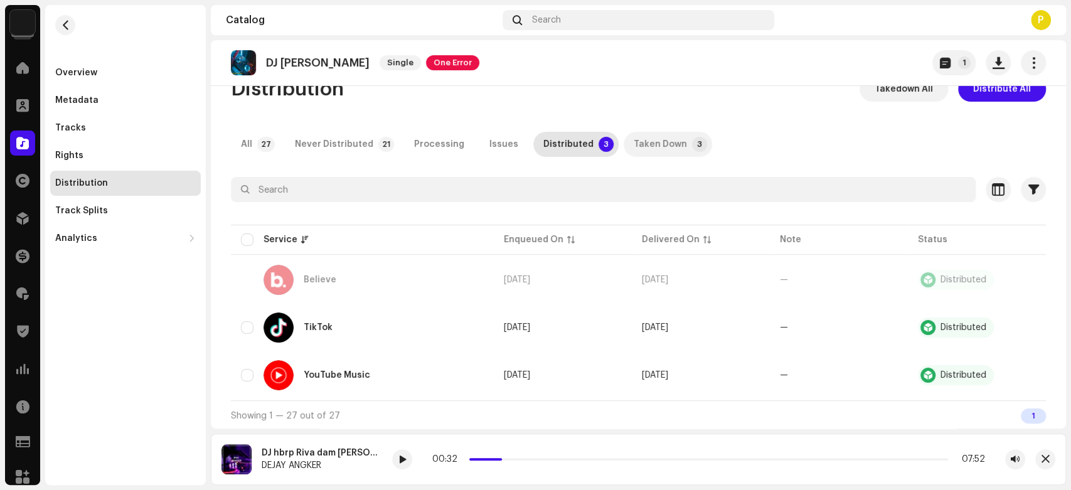
click at [639, 136] on div "Taken Down" at bounding box center [660, 144] width 53 height 25
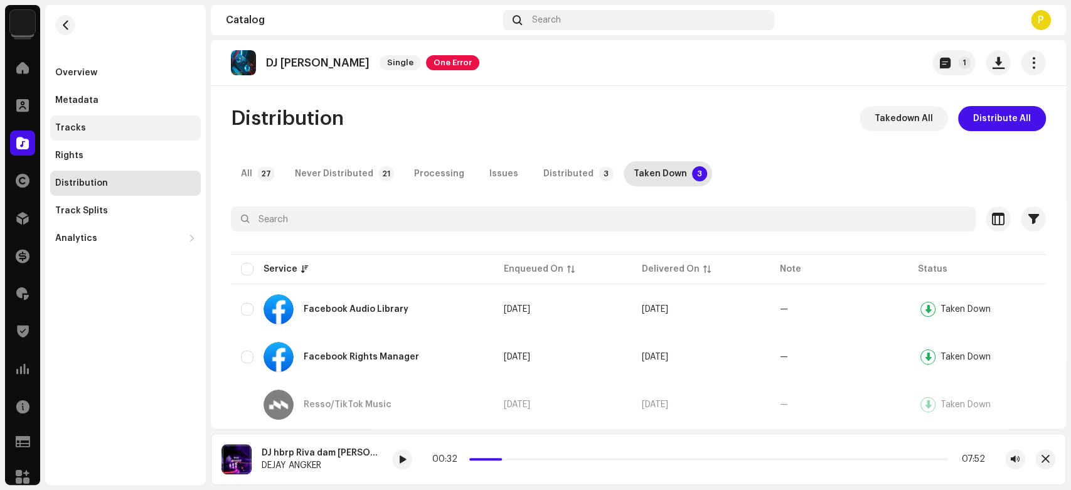
click at [96, 136] on div "Tracks" at bounding box center [125, 127] width 151 height 25
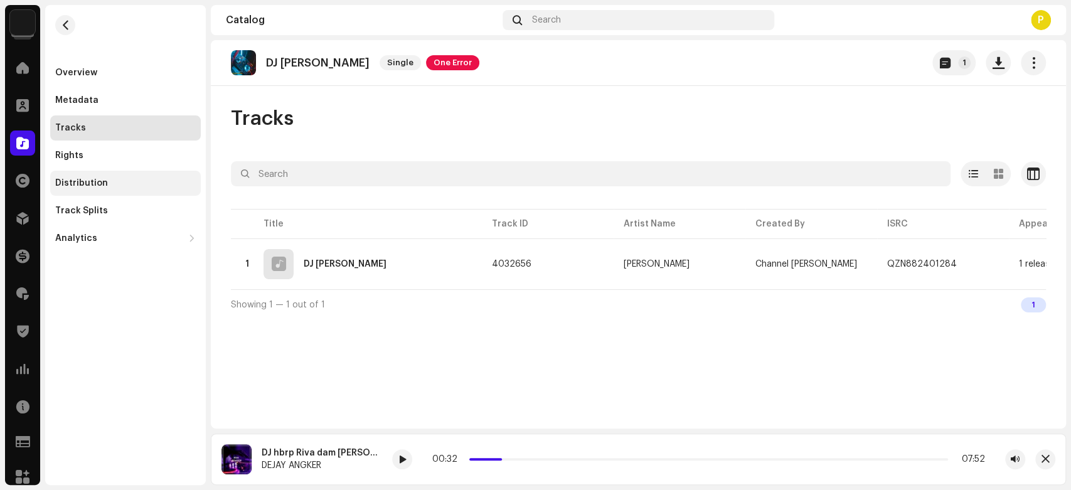
click at [157, 193] on div "Distribution" at bounding box center [125, 183] width 151 height 25
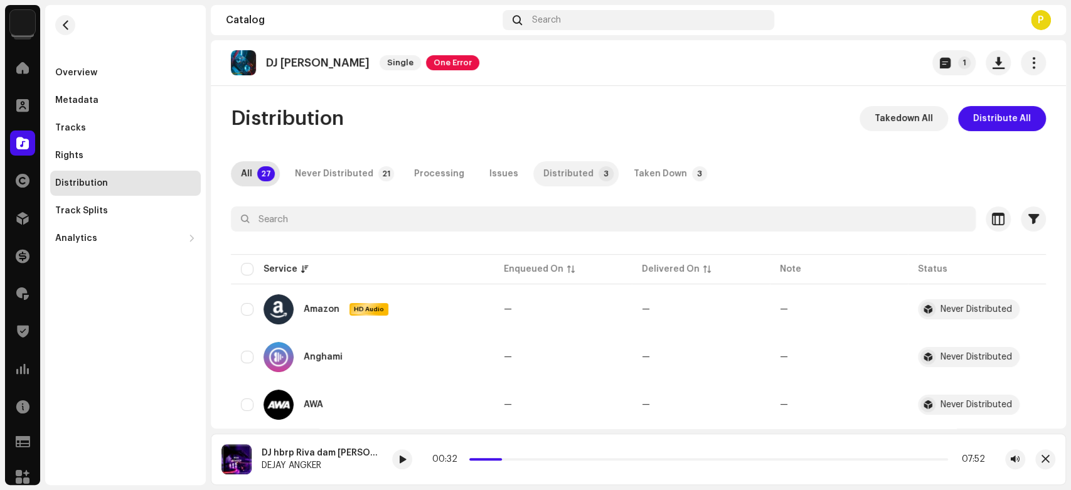
click at [571, 168] on div "Distributed" at bounding box center [568, 173] width 50 height 25
